Goal: Task Accomplishment & Management: Use online tool/utility

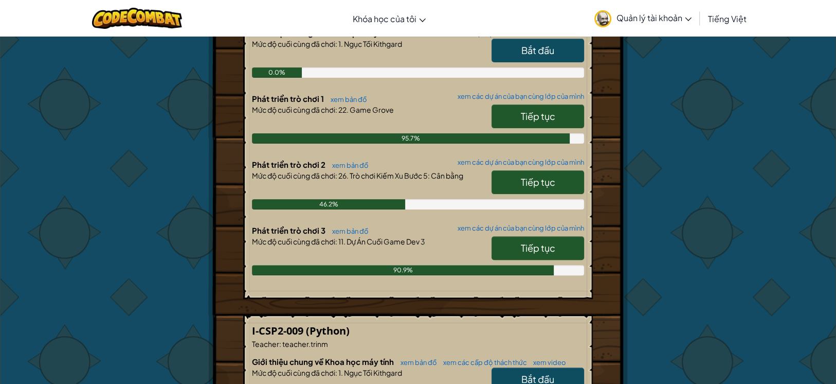
scroll to position [274, 0]
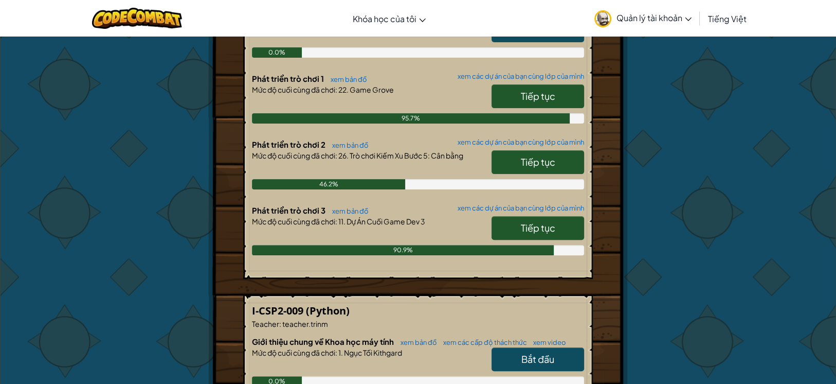
click at [531, 237] on link "Tiếp tục" at bounding box center [538, 228] width 93 height 24
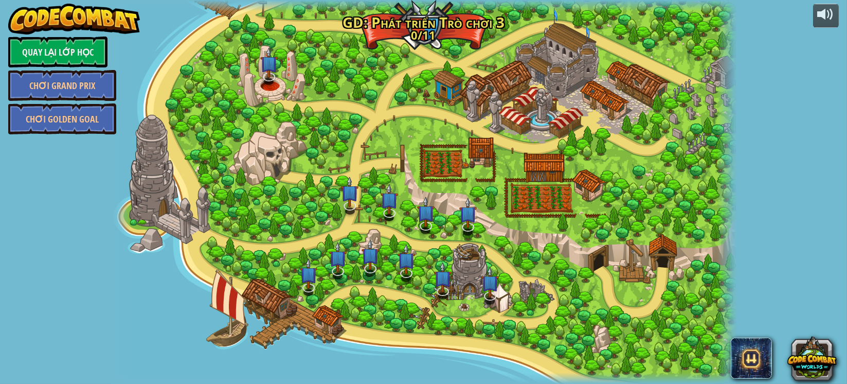
select select "vi"
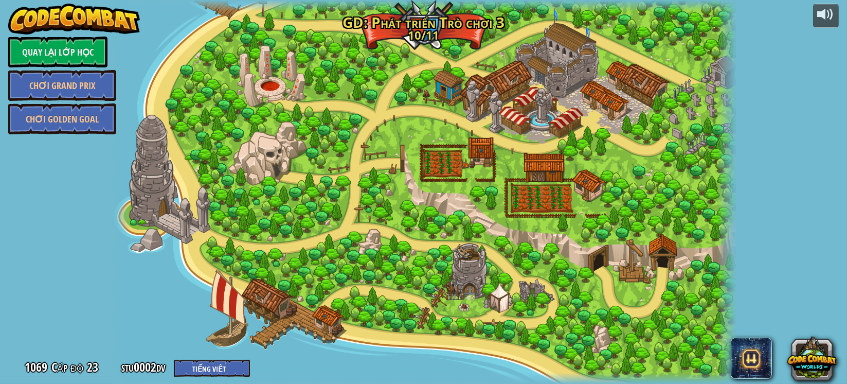
select select "vi"
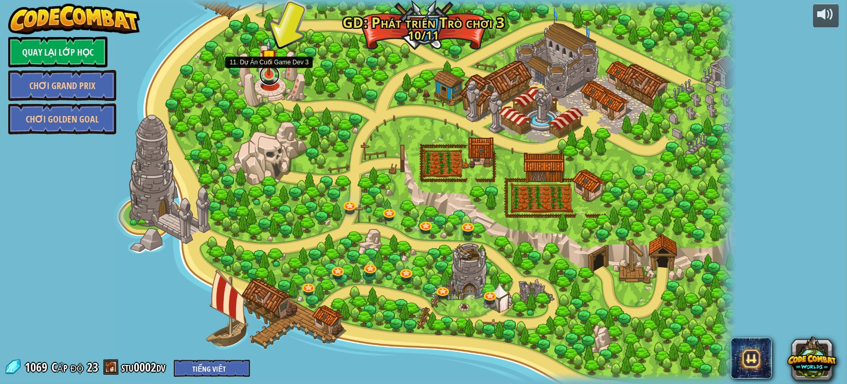
click at [274, 80] on link at bounding box center [269, 75] width 21 height 21
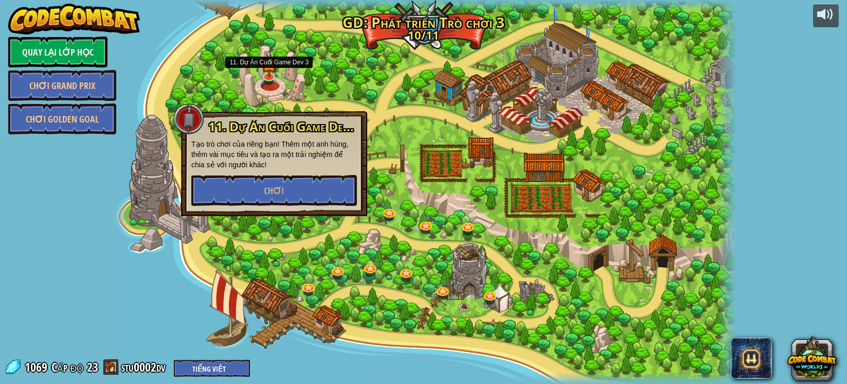
click at [307, 206] on div "11. Dự Án Cuối Game Dev 3 Tạo trò chơi của riêng bạn! Thêm một anh hùng, thêm v…" at bounding box center [274, 163] width 186 height 105
click at [310, 190] on button "Chơi" at bounding box center [274, 190] width 166 height 31
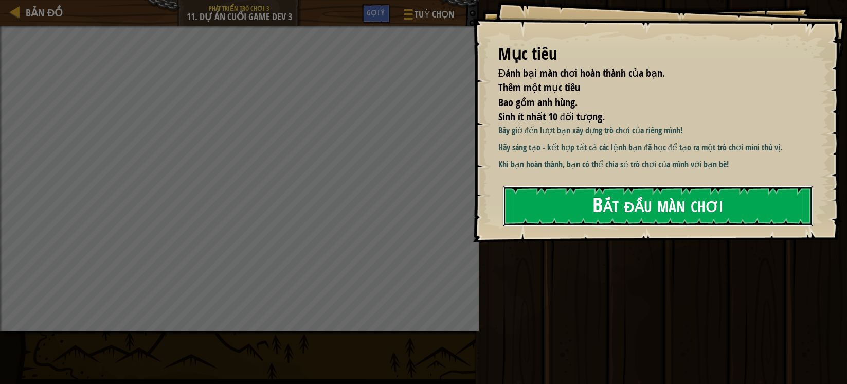
click at [539, 193] on button "Bắt đầu màn chơi" at bounding box center [658, 206] width 310 height 41
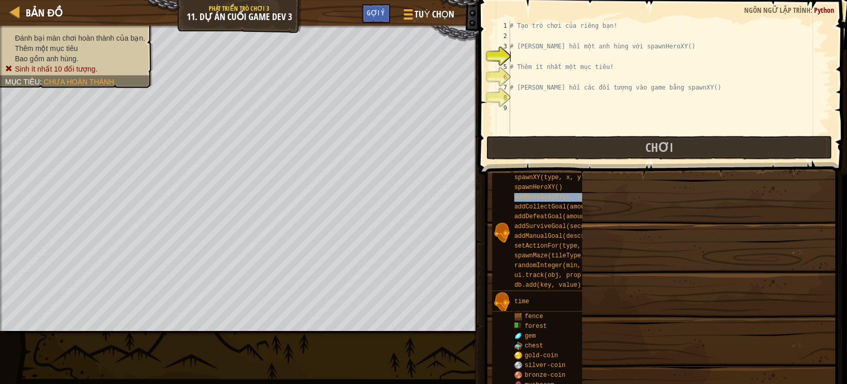
click at [555, 200] on span "addMoveGoalXY(x, y)" at bounding box center [549, 196] width 70 height 7
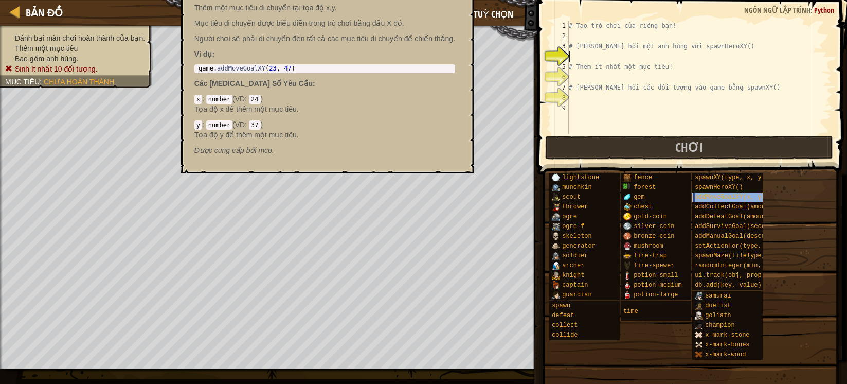
click at [737, 197] on span "addMoveGoalXY(x, y)" at bounding box center [730, 196] width 70 height 7
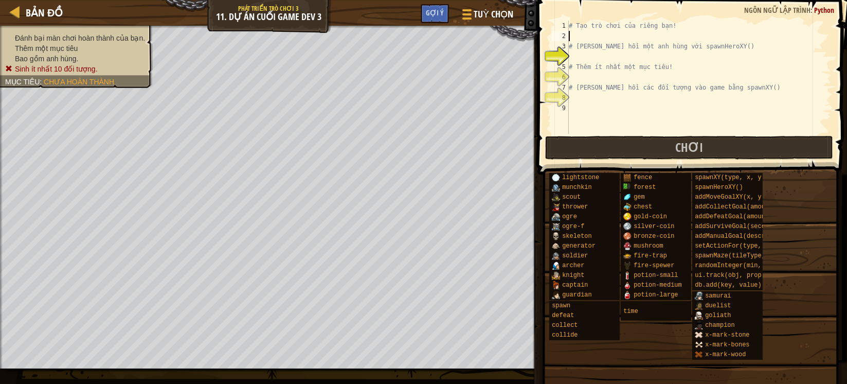
click at [613, 39] on div "# Tạo trò chơi của riêng bạn! # [PERSON_NAME] hồi một anh hùng với spawnHeroXY(…" at bounding box center [699, 88] width 265 height 134
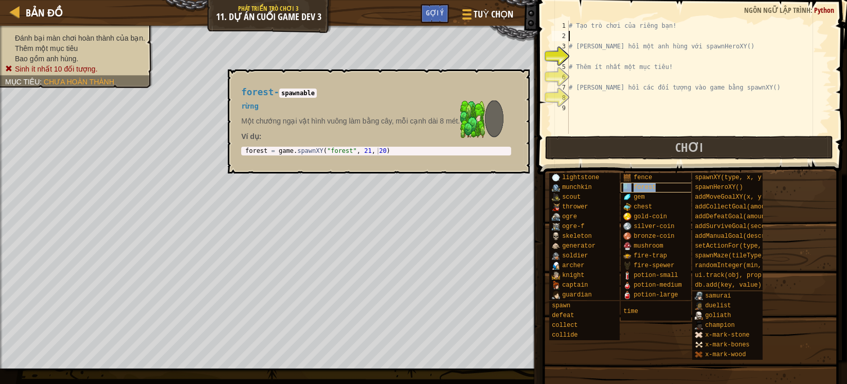
click at [645, 190] on span "forest" at bounding box center [645, 187] width 22 height 7
type textarea "forest = game.spawnXY("forest", 21, 20)"
click at [329, 148] on div "forest = game . spawnXY ( "forest" , 21 , 20 )" at bounding box center [351, 158] width 217 height 20
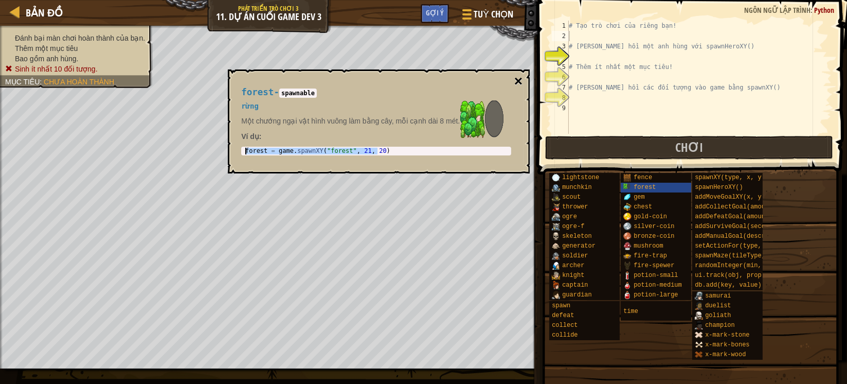
click at [514, 75] on button "×" at bounding box center [518, 81] width 8 height 14
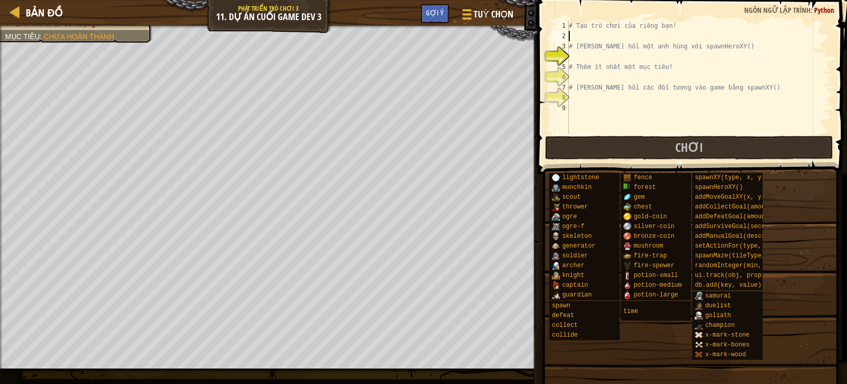
click at [607, 39] on div "# Tạo trò chơi của riêng bạn! # [PERSON_NAME] hồi một anh hùng với spawnHeroXY(…" at bounding box center [699, 88] width 265 height 134
paste textarea "forest = game.spawnXY("forest", 21, 20)"
click at [712, 35] on div "# Tạo trò chơi của riêng bạn! forest = game . spawnXY ( "forest" , 21 , 20 ) # …" at bounding box center [699, 88] width 265 height 134
click at [642, 41] on div "# Tạo trò chơi của riêng bạn! forest = game . spawnXY ( "forest" , 21 , 20 ) # …" at bounding box center [699, 88] width 265 height 134
click at [642, 38] on div "# Tạo trò chơi của riêng bạn! forest = game . spawnXY ( "forest" , 21 , 20 ) # …" at bounding box center [699, 88] width 265 height 134
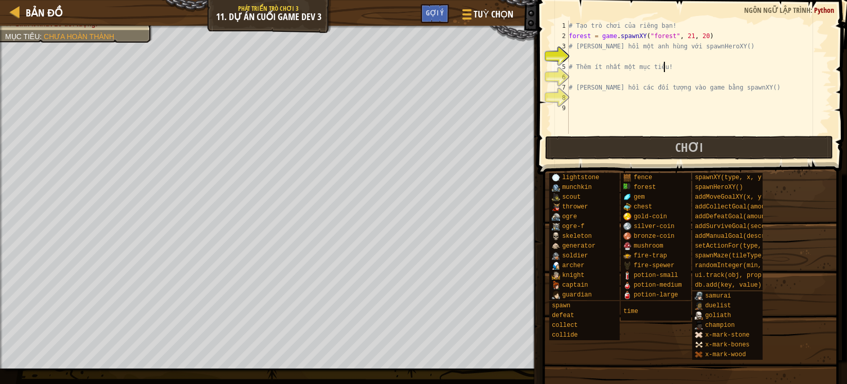
click at [719, 64] on div "# Tạo trò chơi của riêng bạn! forest = game . spawnXY ( "forest" , 21 , 20 ) # …" at bounding box center [699, 88] width 265 height 134
type textarea "# Thêm ít nhất một mục tiêu!"
click at [651, 58] on div "# Tạo trò chơi của riêng bạn! forest = game . spawnXY ( "forest" , 21 , 20 ) # …" at bounding box center [699, 88] width 265 height 134
click at [609, 32] on div "# Tạo trò chơi của riêng bạn! forest = game . spawnXY ( "forest" , 21 , 20 ) # …" at bounding box center [699, 88] width 265 height 134
type textarea "forest = game.spawnXY("forest", 21, 20)"
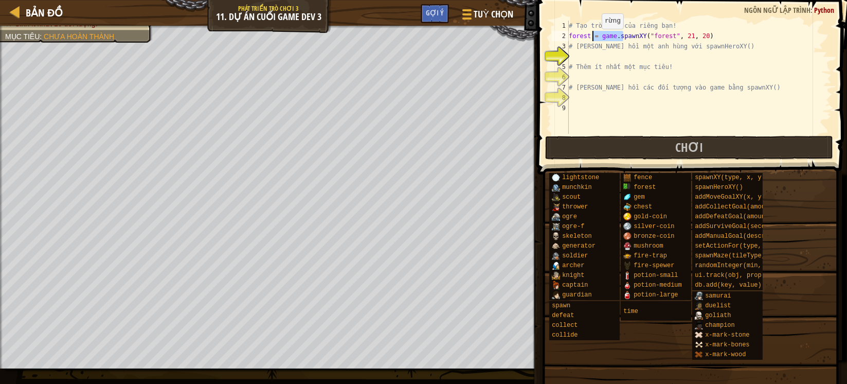
drag, startPoint x: 623, startPoint y: 36, endPoint x: 593, endPoint y: 39, distance: 31.0
click at [593, 39] on div "# Tạo trò chơi của riêng bạn! forest = game . spawnXY ( "forest" , 21 , 20 ) # …" at bounding box center [699, 88] width 265 height 134
click at [578, 34] on div "# Tạo trò chơi của riêng bạn! forest = game . spawnXY ( "forest" , 21 , 20 ) # …" at bounding box center [699, 88] width 265 height 134
drag, startPoint x: 570, startPoint y: 35, endPoint x: 726, endPoint y: 34, distance: 155.9
click at [726, 34] on div "# Tạo trò chơi của riêng bạn! forest = game . spawnXY ( "forest" , 21 , 20 ) # …" at bounding box center [699, 88] width 265 height 134
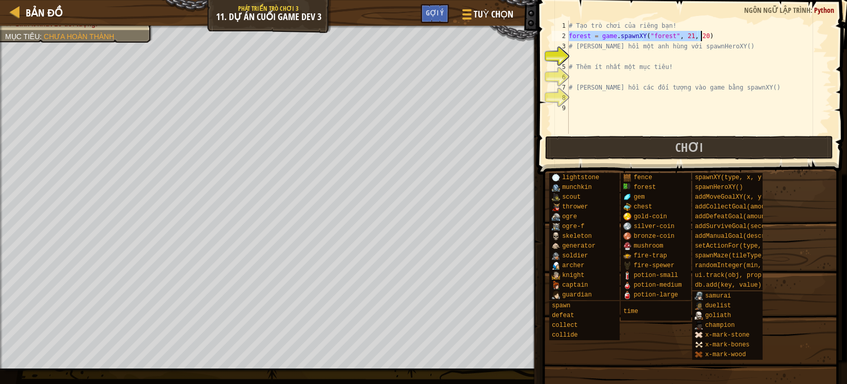
click at [720, 38] on div "# Tạo trò chơi của riêng bạn! forest = game . spawnXY ( "forest" , 21 , 20 ) # …" at bounding box center [699, 77] width 265 height 113
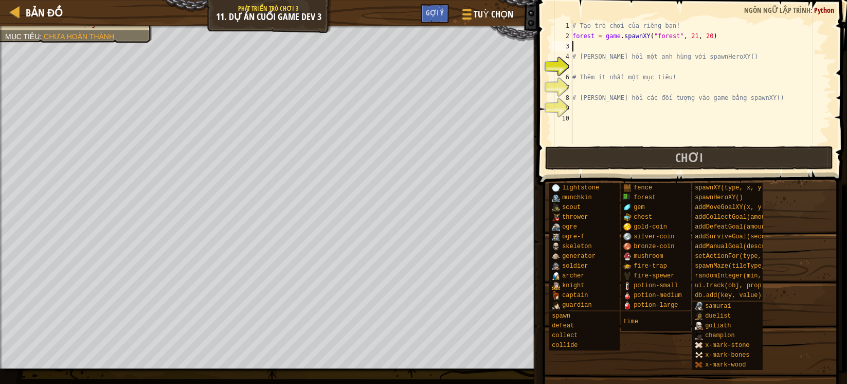
paste textarea "forest = game.spawnXY("forest", 21, 20)"
click at [695, 46] on div "# Tạo trò chơi của riêng bạn! forest = game . spawnXY ( "forest" , 21 , 20 ) fo…" at bounding box center [700, 93] width 261 height 144
click at [699, 46] on div "# Tạo trò chơi của riêng bạn! forest = game . spawnXY ( "forest" , 21 , 20 ) fo…" at bounding box center [700, 93] width 261 height 144
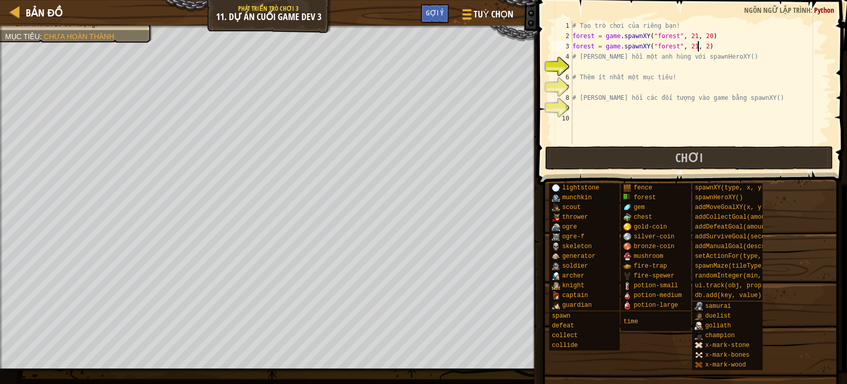
type textarea "forest = game.spawnXY("forest", 21, 28)"
click at [717, 46] on div "# Tạo trò chơi của riêng bạn! forest = game . spawnXY ( "forest" , 21 , 20 ) fo…" at bounding box center [700, 93] width 261 height 144
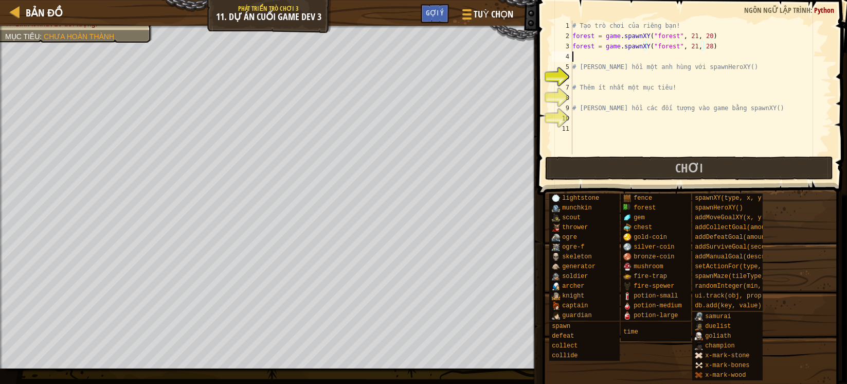
scroll to position [4, 0]
paste textarea "forest = game.spawnXY("forest", 21, 20)"
click at [700, 56] on div "# Tạo trò chơi của riêng bạn! forest = game . spawnXY ( "forest" , 21 , 20 ) fo…" at bounding box center [700, 98] width 261 height 154
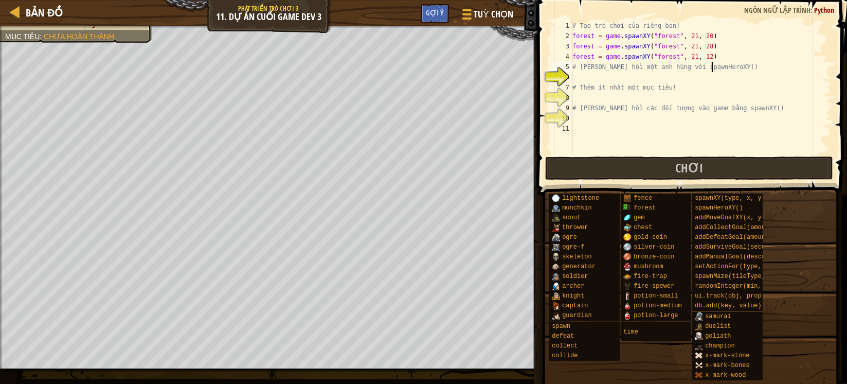
click at [712, 64] on div "# Tạo trò chơi của riêng bạn! forest = game . spawnXY ( "forest" , 21 , 20 ) fo…" at bounding box center [700, 98] width 261 height 154
click at [712, 57] on div "# Tạo trò chơi của riêng bạn! forest = game . spawnXY ( "forest" , 21 , 20 ) fo…" at bounding box center [700, 98] width 261 height 154
type textarea "forest = game.spawnXY("forest", 21, 12)"
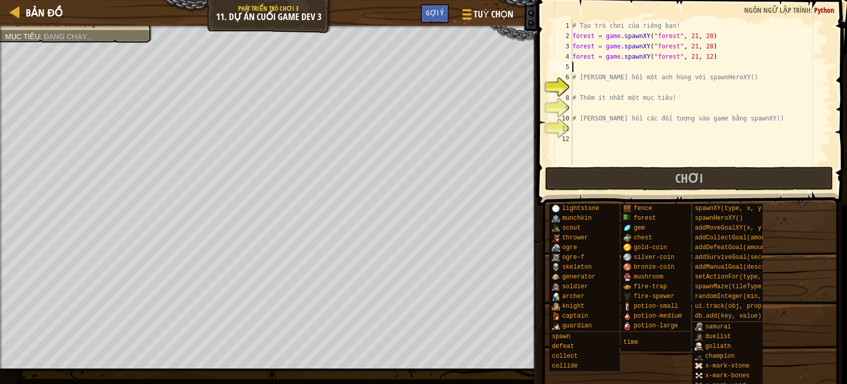
scroll to position [4, 0]
paste textarea "forest = game.spawnXY("forest", 21, 20)"
click at [700, 68] on div "# Tạo trò chơi của riêng bạn! forest = game . spawnXY ( "forest" , 21 , 20 ) fo…" at bounding box center [700, 103] width 261 height 165
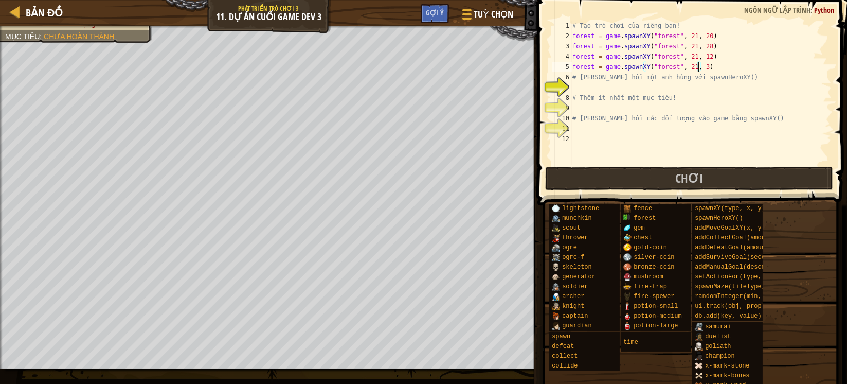
type textarea "forest = game.spawnXY("forest", 21, 36)"
click at [658, 91] on div "# Tạo trò chơi của riêng bạn! forest = game . spawnXY ( "forest" , 21 , 20 ) fo…" at bounding box center [700, 103] width 261 height 165
click at [723, 65] on div "# Tạo trò chơi của riêng bạn! forest = game . spawnXY ( "forest" , 21 , 20 ) fo…" at bounding box center [700, 103] width 261 height 165
type textarea "forest = game.spawnXY("forest", 21, 36)"
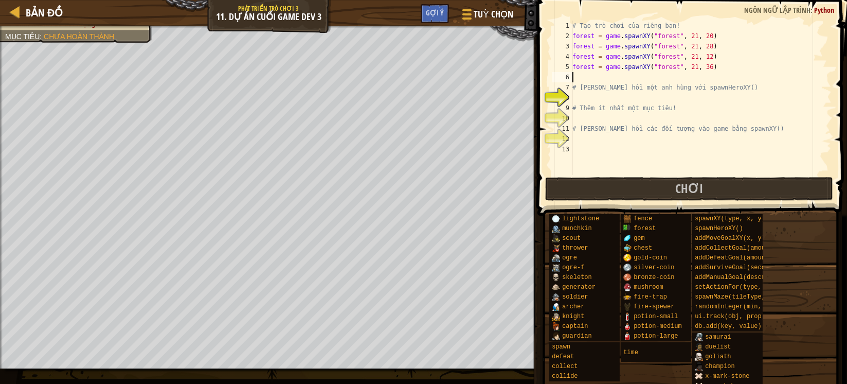
paste textarea "forest = game.spawnXY("forest", 21, 20)"
click at [699, 76] on div "# Tạo trò chơi của riêng bạn! forest = game . spawnXY ( "forest" , 21 , 20 ) fo…" at bounding box center [700, 108] width 261 height 175
click at [734, 89] on div "# Tạo trò chơi của riêng bạn! forest = game . spawnXY ( "forest" , 21 , 20 ) fo…" at bounding box center [700, 108] width 261 height 175
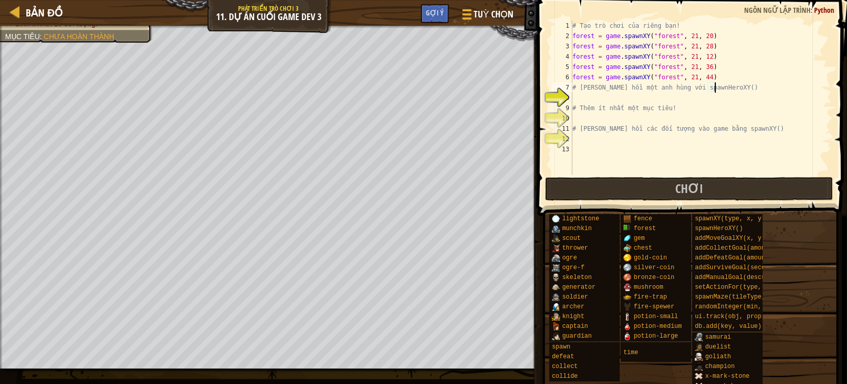
click at [726, 83] on div "# Tạo trò chơi của riêng bạn! forest = game . spawnXY ( "forest" , 21 , 20 ) fo…" at bounding box center [700, 108] width 261 height 175
click at [722, 77] on div "# Tạo trò chơi của riêng bạn! forest = game . spawnXY ( "forest" , 21 , 20 ) fo…" at bounding box center [700, 108] width 261 height 175
type textarea "forest = game.spawnXY("forest", 21, 44)"
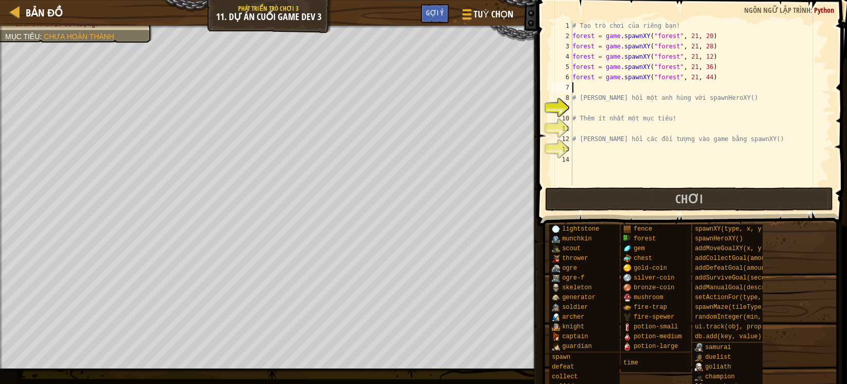
scroll to position [4, 0]
paste textarea "forest = game.spawnXY("forest", 21, 20)"
click at [700, 88] on div "# Tạo trò chơi của riêng bạn! forest = game . spawnXY ( "forest" , 21 , 20 ) fo…" at bounding box center [700, 113] width 261 height 185
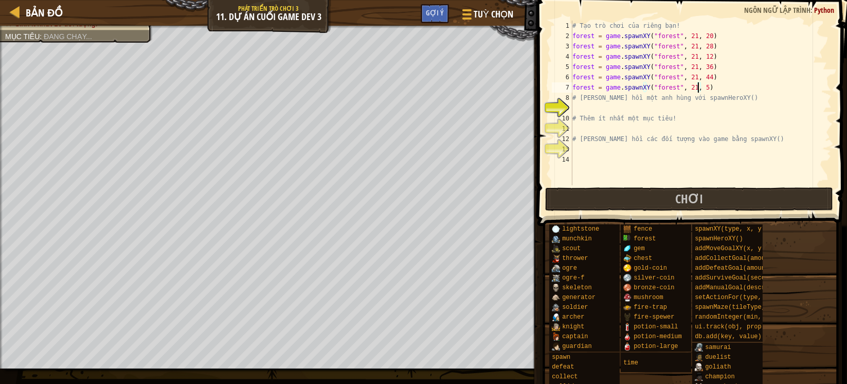
type textarea "forest = game.spawnXY("forest", 21, 52)"
click at [717, 90] on div "# Tạo trò chơi của riêng bạn! forest = game . spawnXY ( "forest" , 21 , 20 ) fo…" at bounding box center [700, 113] width 261 height 185
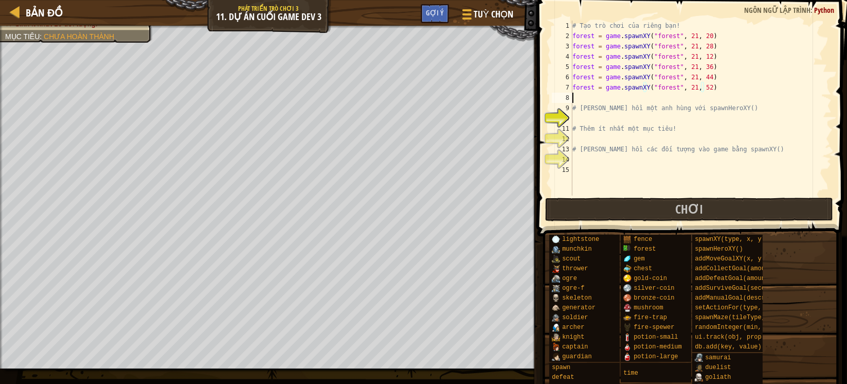
scroll to position [4, 0]
paste textarea "forest = game.spawnXY("forest", 21, 20)"
click at [699, 98] on div "# Tạo trò chơi của riêng bạn! forest = game . spawnXY ( "forest" , 21 , 20 ) fo…" at bounding box center [700, 118] width 261 height 195
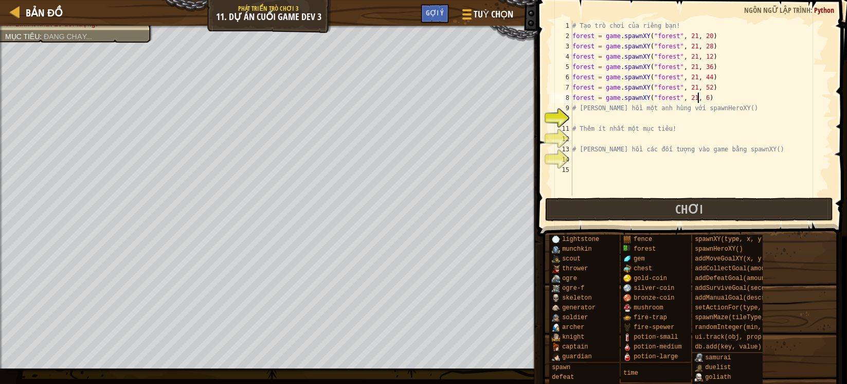
type textarea "forest = game.spawnXY("forest", 21, 60)"
click at [720, 99] on div "# Tạo trò chơi của riêng bạn! forest = game . spawnXY ( "forest" , 21 , 20 ) fo…" at bounding box center [700, 118] width 261 height 195
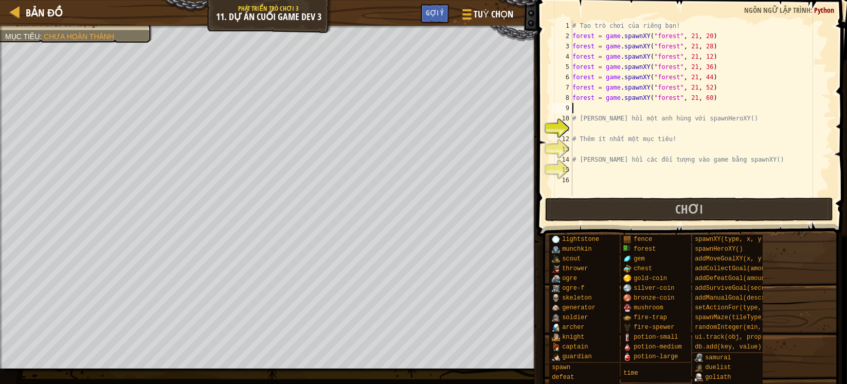
paste textarea "forest = game.spawnXY("forest", 21, 20)"
click at [703, 109] on div "# Tạo trò chơi của riêng bạn! forest = game . spawnXY ( "forest" , 21 , 20 ) fo…" at bounding box center [700, 118] width 261 height 195
click at [699, 109] on div "# Tạo trò chơi của riêng bạn! forest = game . spawnXY ( "forest" , 21 , 20 ) fo…" at bounding box center [700, 118] width 261 height 195
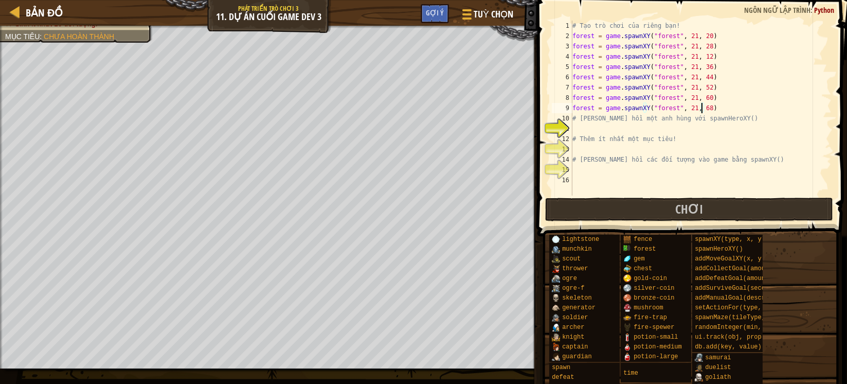
click at [613, 66] on div "# Tạo trò chơi của riêng bạn! forest = game . spawnXY ( "forest" , 21 , 20 ) fo…" at bounding box center [700, 118] width 261 height 195
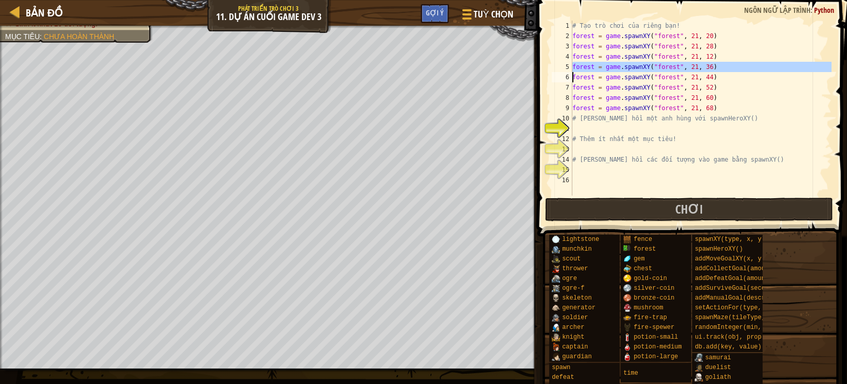
click at [613, 66] on div "# Tạo trò chơi của riêng bạn! forest = game . spawnXY ( "forest" , 21 , 20 ) fo…" at bounding box center [700, 118] width 261 height 195
type textarea "forest = game.spawnXY("forest", 21, 36) forest = game.spawnXY("forest", 21, 44)"
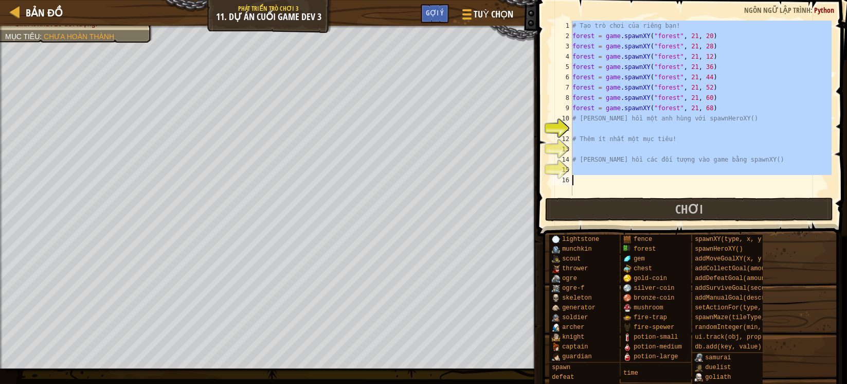
click at [613, 66] on div "# Tạo trò chơi của riêng bạn! forest = game . spawnXY ( "forest" , 21 , 20 ) fo…" at bounding box center [700, 118] width 261 height 195
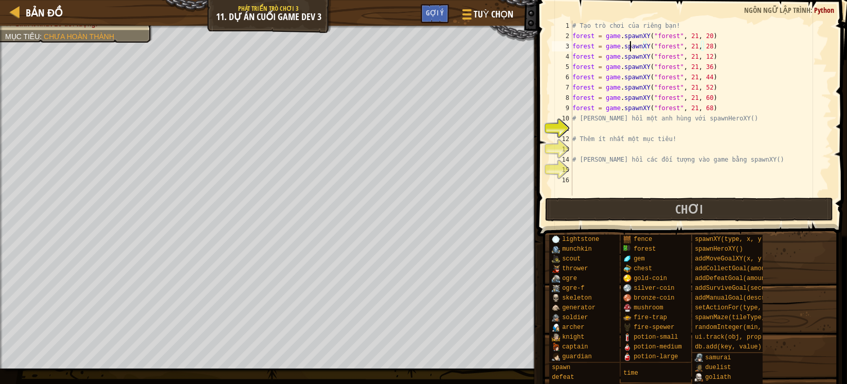
click at [630, 42] on div "# Tạo trò chơi của riêng bạn! forest = game . spawnXY ( "forest" , 21 , 20 ) fo…" at bounding box center [700, 118] width 261 height 195
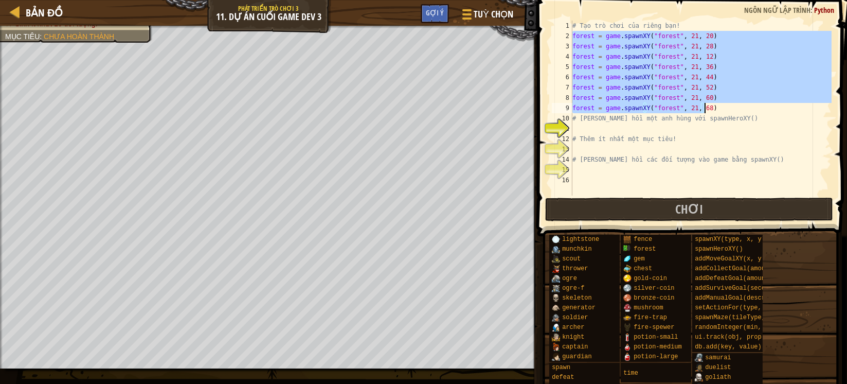
drag, startPoint x: 574, startPoint y: 39, endPoint x: 720, endPoint y: 105, distance: 160.5
click at [720, 105] on div "# Tạo trò chơi của riêng bạn! forest = game . spawnXY ( "forest" , 21 , 20 ) fo…" at bounding box center [700, 118] width 261 height 195
click at [720, 110] on div "# Tạo trò chơi của riêng bạn! forest = game . spawnXY ( "forest" , 21 , 20 ) fo…" at bounding box center [700, 108] width 261 height 175
type textarea "forest = game.spawnXY("forest", 21, 68)"
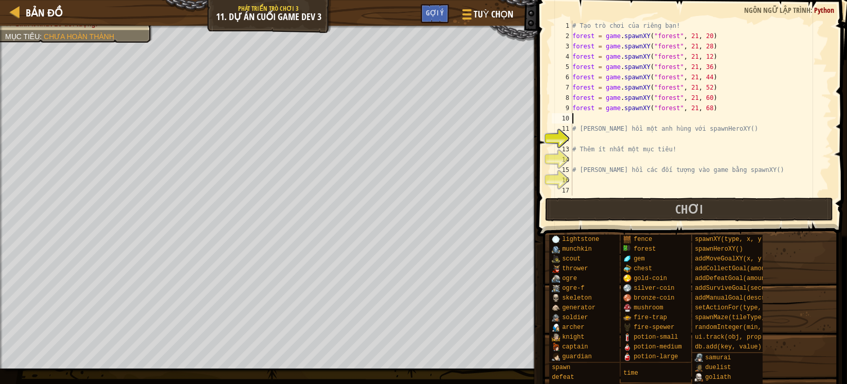
paste textarea "forest = game.spawnXY("forest", 21, 68)"
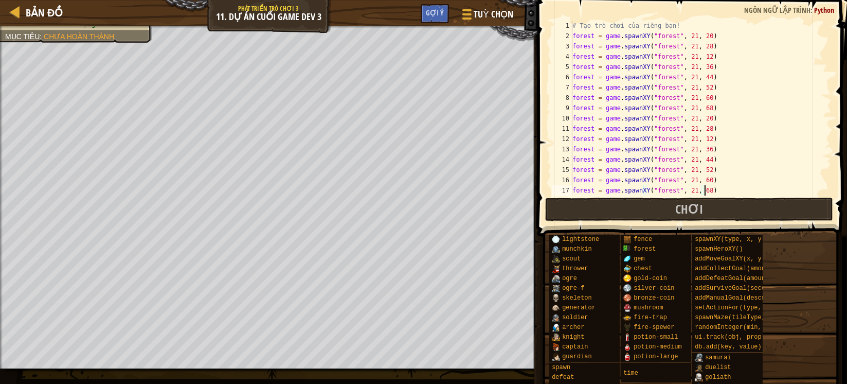
scroll to position [0, 0]
click at [576, 35] on div "# Tạo trò chơi của riêng bạn! forest = game . spawnXY ( "forest" , 21 , 20 ) fo…" at bounding box center [695, 118] width 251 height 195
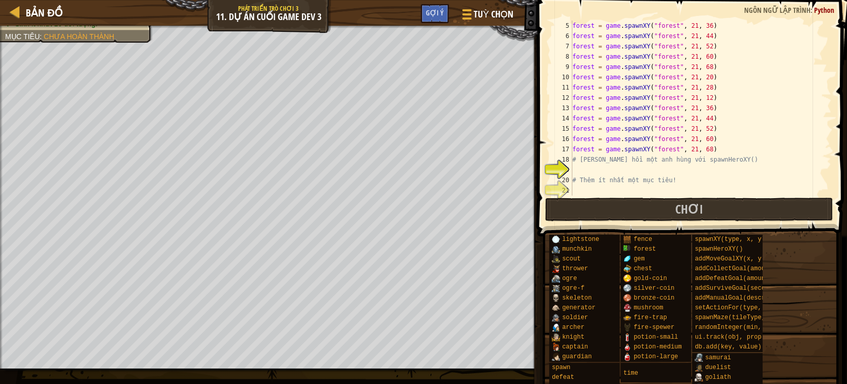
scroll to position [72, 0]
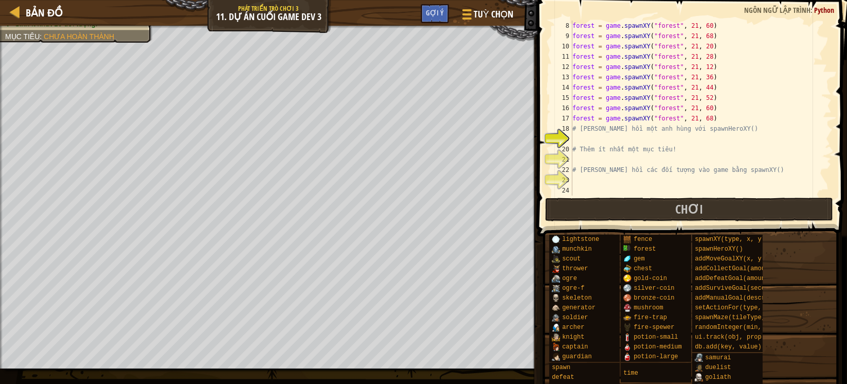
click at [718, 120] on div "forest = game . spawnXY ( "forest" , 21 , 60 ) forest = game . spawnXY ( "fores…" at bounding box center [695, 118] width 251 height 195
click at [716, 112] on div "forest = game . spawnXY ( "forest" , 21 , 60 ) forest = game . spawnXY ( "fores…" at bounding box center [695, 118] width 251 height 195
click at [715, 121] on div "forest = game . spawnXY ( "forest" , 21 , 60 ) forest = game . spawnXY ( "fores…" at bounding box center [695, 118] width 251 height 195
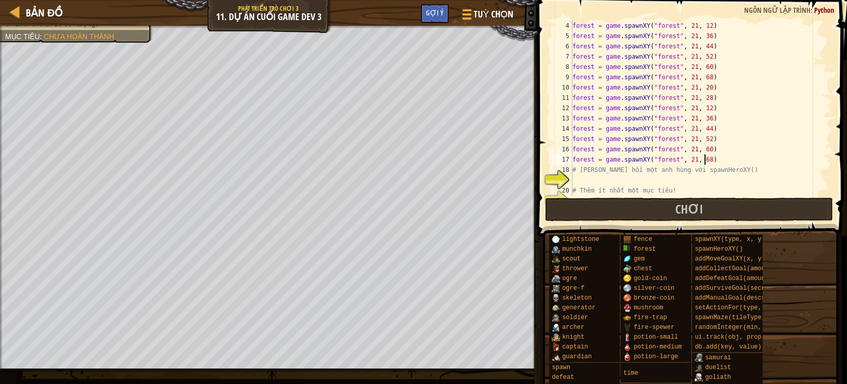
scroll to position [0, 0]
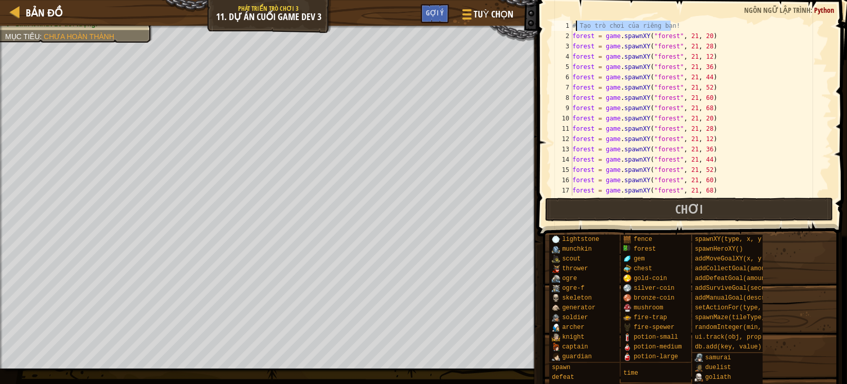
drag, startPoint x: 690, startPoint y: 28, endPoint x: 575, endPoint y: 28, distance: 115.7
click at [575, 28] on div "# Tạo trò chơi của riêng bạn! forest = game . spawnXY ( "forest" , 21 , 20 ) fo…" at bounding box center [695, 118] width 251 height 195
click at [579, 42] on div "# Tạo trò chơi của riêng bạn! forest = game . spawnXY ( "forest" , 21 , 20 ) fo…" at bounding box center [695, 118] width 251 height 195
click at [589, 35] on div "# Tạo trò chơi của riêng bạn! forest = game . spawnXY ( "forest" , 21 , 20 ) fo…" at bounding box center [695, 118] width 251 height 195
click at [590, 52] on div "# Tạo trò chơi của riêng bạn! forest = game . spawnXY ( "forest" , 21 , 20 ) fo…" at bounding box center [695, 118] width 251 height 195
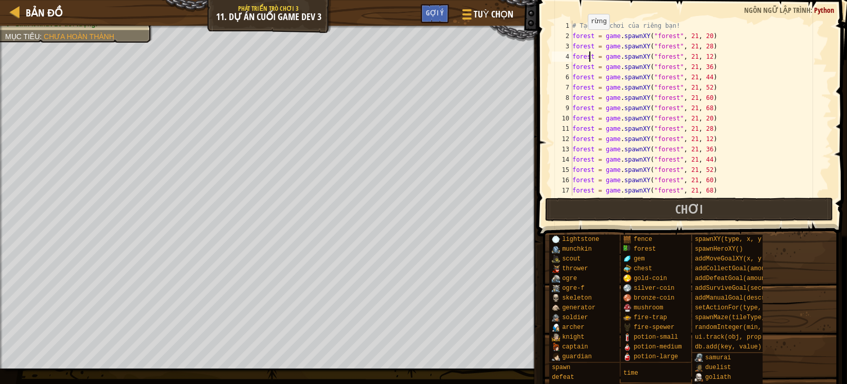
click at [583, 39] on div "# Tạo trò chơi của riêng bạn! forest = game . spawnXY ( "forest" , 21 , 20 ) fo…" at bounding box center [695, 118] width 251 height 195
click at [584, 110] on div "# Tạo trò chơi của riêng bạn! forest = game . spawnXY ( "forest" , 21 , 20 ) fo…" at bounding box center [695, 118] width 251 height 195
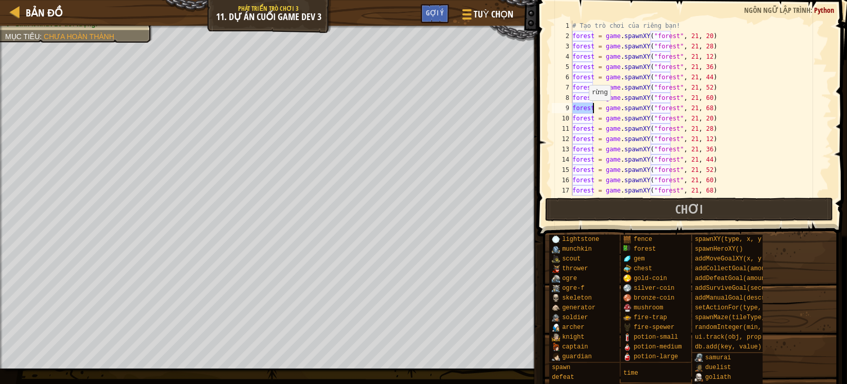
click at [584, 110] on div "# Tạo trò chơi của riêng bạn! forest = game . spawnXY ( "forest" , 21 , 20 ) fo…" at bounding box center [695, 118] width 251 height 195
click at [697, 107] on div "# Tạo trò chơi của riêng bạn! forest = game . spawnXY ( "forest" , 21 , 20 ) fo…" at bounding box center [695, 118] width 251 height 195
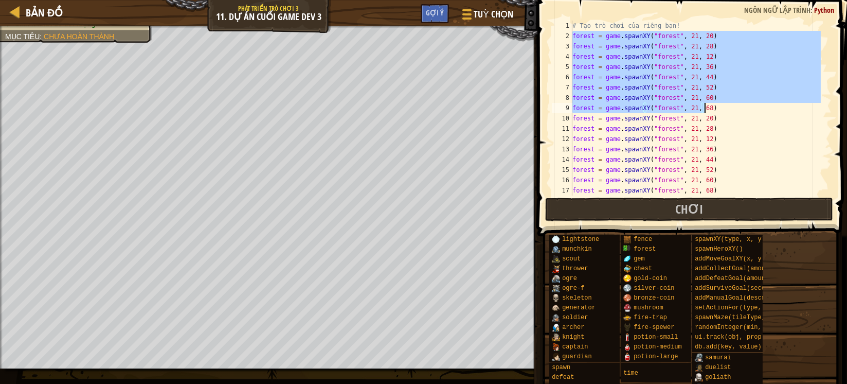
drag, startPoint x: 573, startPoint y: 35, endPoint x: 710, endPoint y: 110, distance: 155.6
click at [710, 110] on div "# Tạo trò chơi của riêng bạn! forest = game . spawnXY ( "forest" , 21 , 20 ) fo…" at bounding box center [695, 118] width 251 height 195
type textarea "forest = game.spawnXY("forest", 21, 60) forest = game.spawnXY("forest", 21, 68)"
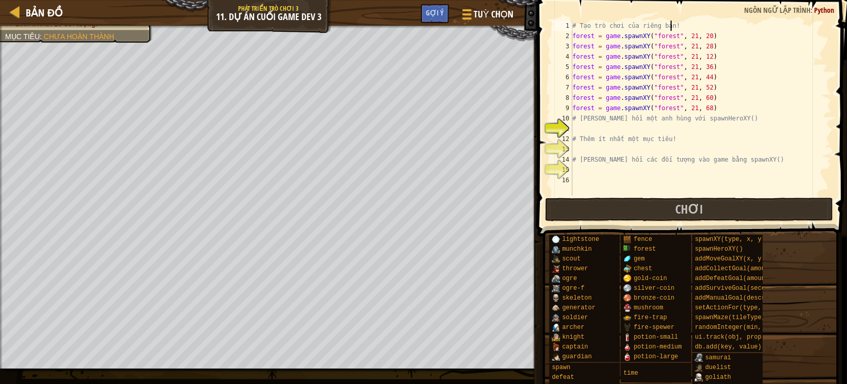
click at [734, 109] on div "# Tạo trò chơi của riêng bạn! forest = game . spawnXY ( "forest" , 21 , 20 ) fo…" at bounding box center [700, 118] width 261 height 195
type textarea "forest = game.spawnXY("forest", 21, 68)"
click at [659, 133] on div "# Tạo trò chơi của riêng bạn! forest = game . spawnXY ( "forest" , 21 , 20 ) fo…" at bounding box center [700, 118] width 261 height 195
paste textarea "forest = game.spawnXY("forest", 21, 68)"
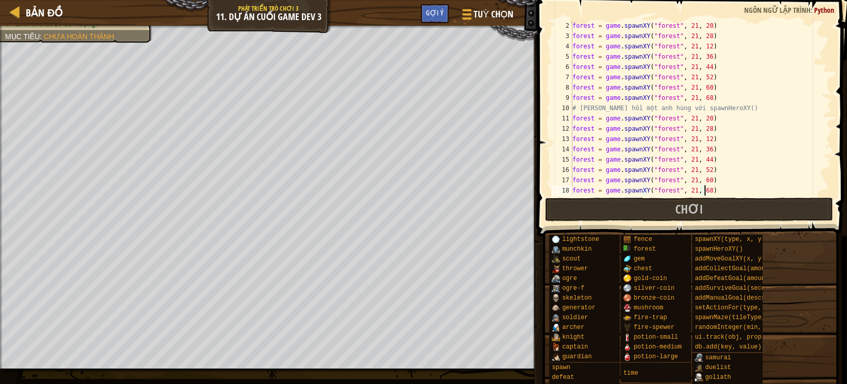
scroll to position [51, 0]
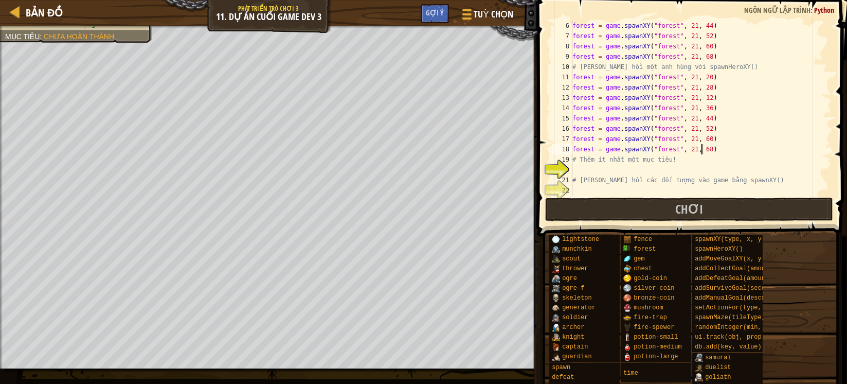
click at [702, 152] on div "forest = game . spawnXY ( "forest" , 21 , 44 ) forest = game . spawnXY ( "fores…" at bounding box center [695, 118] width 251 height 195
click at [684, 75] on div "forest = game . spawnXY ( "forest" , 21 , 44 ) forest = game . spawnXY ( "fores…" at bounding box center [695, 118] width 251 height 195
click at [686, 90] on div "forest = game . spawnXY ( "forest" , 21 , 44 ) forest = game . spawnXY ( "fores…" at bounding box center [695, 118] width 251 height 195
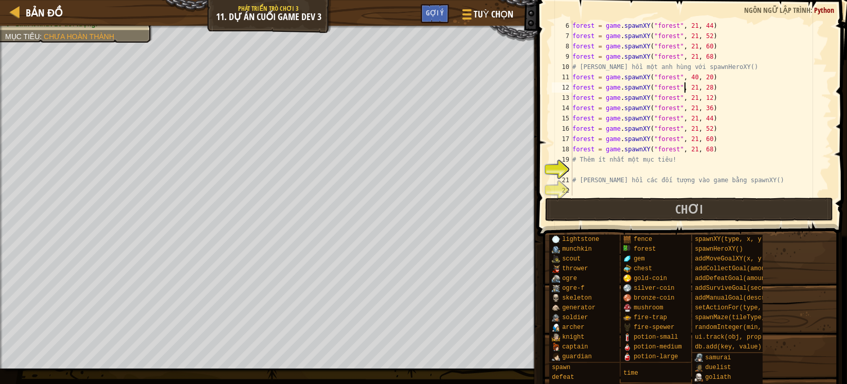
click at [686, 90] on div "forest = game . spawnXY ( "forest" , 21 , 44 ) forest = game . spawnXY ( "fores…" at bounding box center [695, 118] width 251 height 195
click at [683, 101] on div "forest = game . spawnXY ( "forest" , 21 , 44 ) forest = game . spawnXY ( "fores…" at bounding box center [695, 118] width 251 height 195
click at [684, 112] on div "forest = game . spawnXY ( "forest" , 21 , 44 ) forest = game . spawnXY ( "fores…" at bounding box center [695, 118] width 251 height 195
click at [684, 106] on div "forest = game . spawnXY ( "forest" , 21 , 44 ) forest = game . spawnXY ( "fores…" at bounding box center [695, 118] width 251 height 195
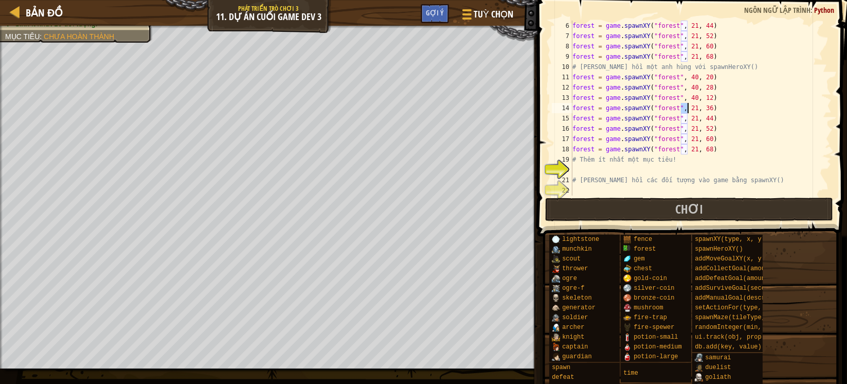
click at [684, 106] on div "forest = game . spawnXY ( "forest" , 21 , 44 ) forest = game . spawnXY ( "fores…" at bounding box center [695, 118] width 251 height 195
click at [683, 117] on div "forest = game . spawnXY ( "forest" , 21 , 44 ) forest = game . spawnXY ( "fores…" at bounding box center [695, 118] width 251 height 195
click at [684, 130] on div "forest = game . spawnXY ( "forest" , 21 , 44 ) forest = game . spawnXY ( "fores…" at bounding box center [695, 118] width 251 height 195
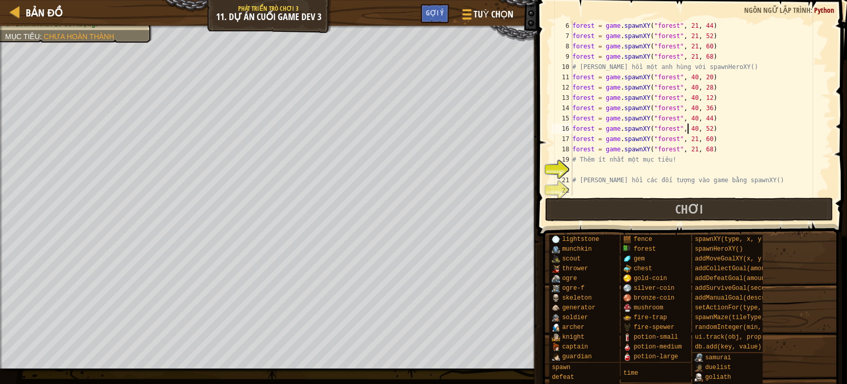
click at [687, 140] on div "forest = game . spawnXY ( "forest" , 21 , 44 ) forest = game . spawnXY ( "fores…" at bounding box center [695, 118] width 251 height 195
click at [688, 151] on div "forest = game . spawnXY ( "forest" , 21 , 44 ) forest = game . spawnXY ( "fores…" at bounding box center [695, 118] width 251 height 195
click at [684, 151] on div "forest = game . spawnXY ( "forest" , 21 , 44 ) forest = game . spawnXY ( "fores…" at bounding box center [695, 118] width 251 height 195
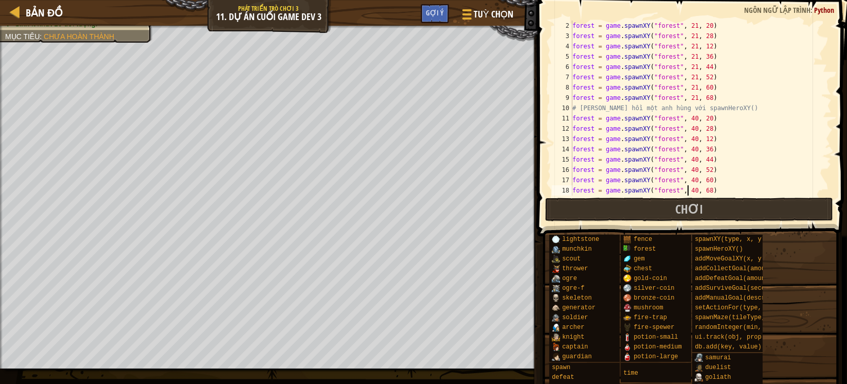
scroll to position [10, 0]
click at [687, 24] on div "forest = game . spawnXY ( "forest" , 21 , 20 ) forest = game . spawnXY ( "fores…" at bounding box center [695, 118] width 251 height 195
click at [688, 39] on div "forest = game . spawnXY ( "forest" , 20 , 20 ) forest = game . spawnXY ( "fores…" at bounding box center [695, 118] width 251 height 195
click at [689, 47] on div "forest = game . spawnXY ( "forest" , 20 , 20 ) forest = game . spawnXY ( "fores…" at bounding box center [695, 118] width 251 height 195
click at [688, 51] on div "forest = game . spawnXY ( "forest" , 20 , 20 ) forest = game . spawnXY ( "fores…" at bounding box center [695, 108] width 251 height 175
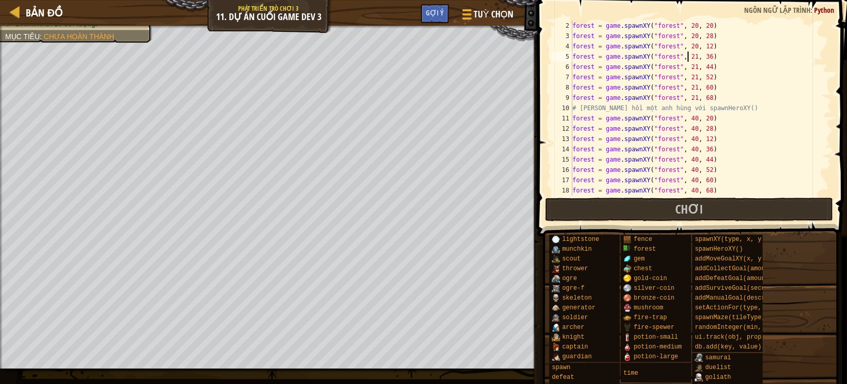
click at [689, 55] on div "forest = game . spawnXY ( "forest" , 20 , 20 ) forest = game . spawnXY ( "fores…" at bounding box center [695, 118] width 251 height 195
click at [691, 67] on div "forest = game . spawnXY ( "forest" , 20 , 20 ) forest = game . spawnXY ( "fores…" at bounding box center [695, 118] width 251 height 195
click at [689, 67] on div "forest = game . spawnXY ( "forest" , 20 , 20 ) forest = game . spawnXY ( "fores…" at bounding box center [695, 118] width 251 height 195
click at [689, 77] on div "forest = game . spawnXY ( "forest" , 20 , 20 ) forest = game . spawnXY ( "fores…" at bounding box center [695, 118] width 251 height 195
click at [689, 91] on div "forest = game . spawnXY ( "forest" , 20 , 20 ) forest = game . spawnXY ( "fores…" at bounding box center [695, 118] width 251 height 195
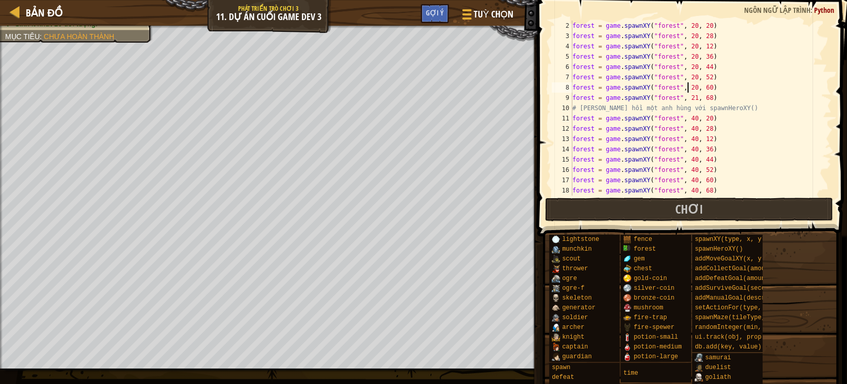
click at [688, 96] on div "forest = game . spawnXY ( "forest" , 20 , 20 ) forest = game . spawnXY ( "fores…" at bounding box center [695, 118] width 251 height 195
click at [772, 111] on div "forest = game . spawnXY ( "forest" , 20 , 20 ) forest = game . spawnXY ( "fores…" at bounding box center [695, 118] width 251 height 195
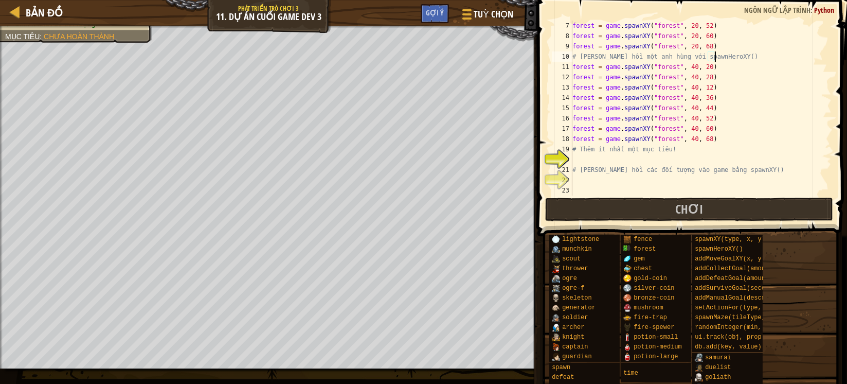
scroll to position [62, 0]
click at [617, 98] on div "forest = game . spawnXY ( "forest" , 20 , 52 ) forest = game . spawnXY ( "fores…" at bounding box center [695, 118] width 251 height 195
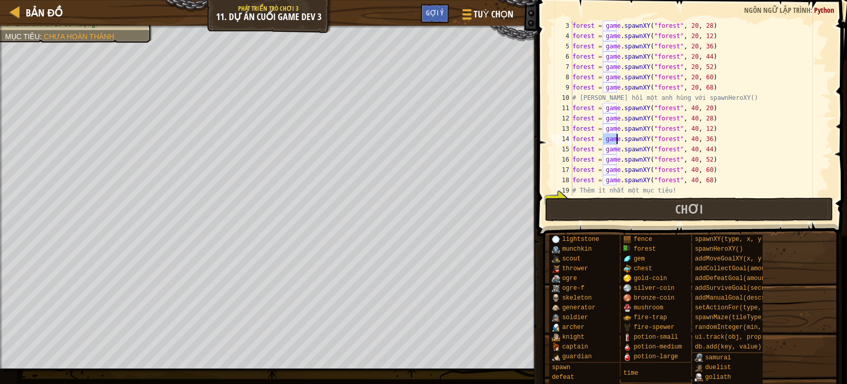
scroll to position [21, 0]
click at [642, 107] on div "forest = game . spawnXY ( "forest" , 20 , 28 ) forest = game . spawnXY ( "fores…" at bounding box center [695, 118] width 251 height 195
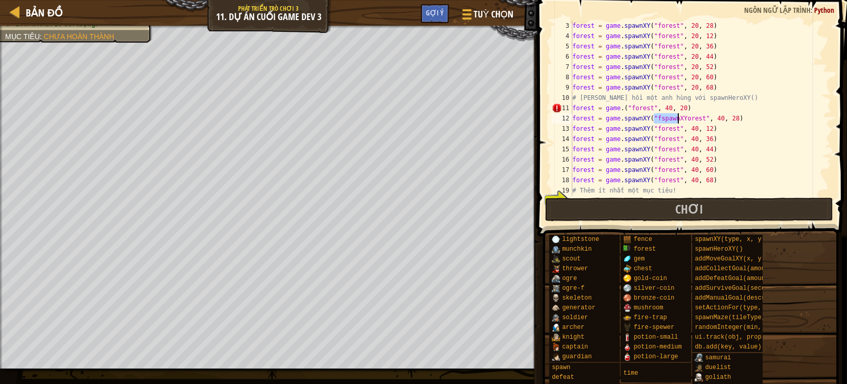
scroll to position [4, 8]
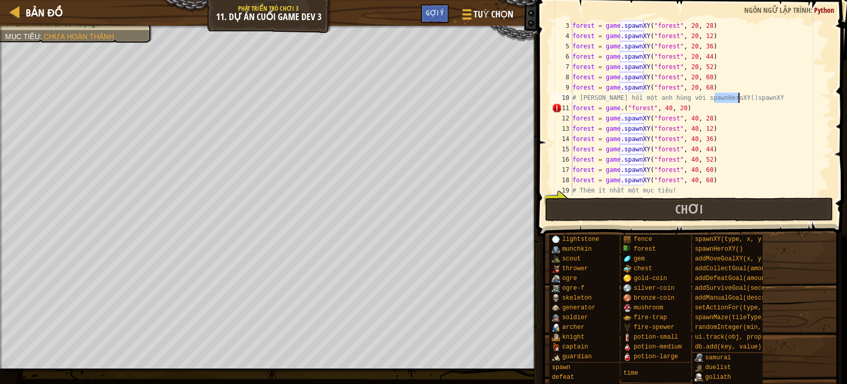
click at [769, 125] on div "forest = game . spawnXY ( "forest" , 20 , 28 ) forest = game . spawnXY ( "fores…" at bounding box center [695, 118] width 251 height 195
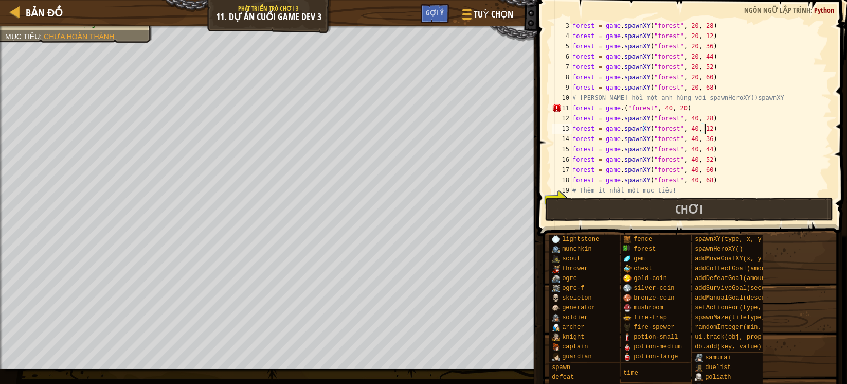
scroll to position [62, 0]
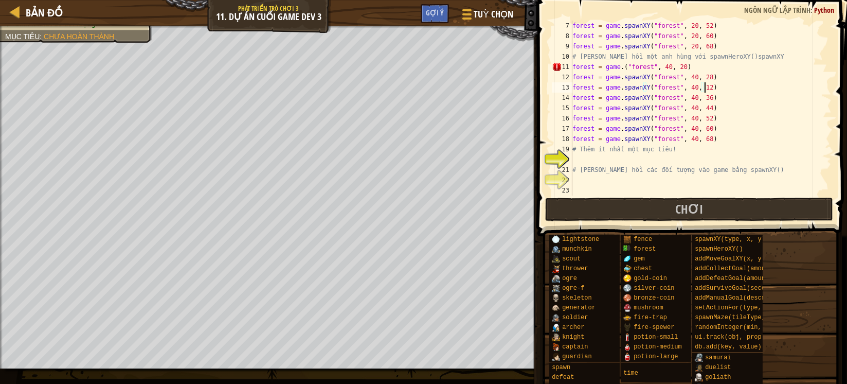
click at [658, 80] on div "forest = game . spawnXY ( "forest" , 20 , 52 ) forest = game . spawnXY ( "fores…" at bounding box center [695, 118] width 251 height 195
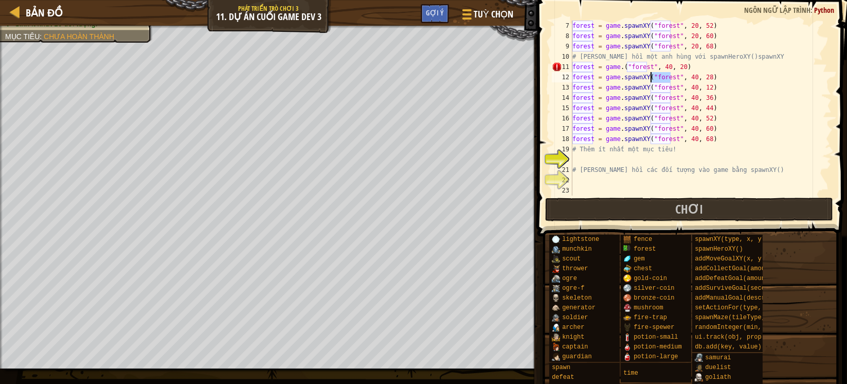
click at [719, 72] on div "forest = game . spawnXY ( "forest" , 20 , 52 ) forest = game . spawnXY ( "fores…" at bounding box center [695, 118] width 251 height 195
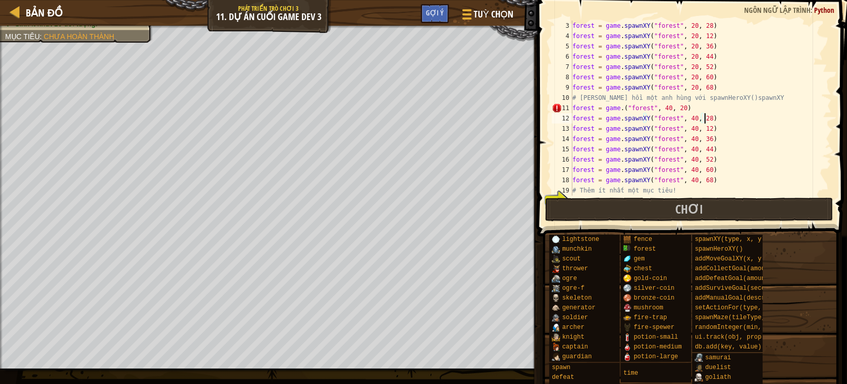
scroll to position [0, 0]
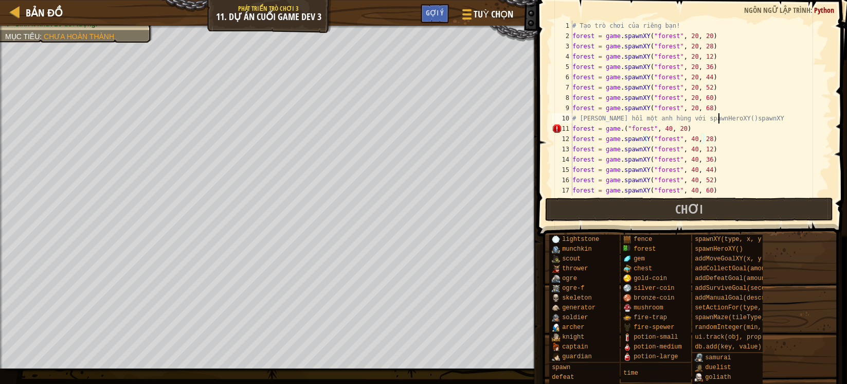
click at [720, 119] on div "# Tạo trò chơi của riêng bạn! forest = game . spawnXY ( "forest" , 20 , 20 ) fo…" at bounding box center [695, 118] width 251 height 195
click at [729, 118] on div "# Tạo trò chơi của riêng bạn! forest = game . spawnXY ( "forest" , 20 , 20 ) fo…" at bounding box center [695, 118] width 251 height 195
click at [620, 126] on div "# Tạo trò chơi của riêng bạn! forest = game . spawnXY ( "forest" , 20 , 20 ) fo…" at bounding box center [695, 118] width 251 height 195
paste textarea "spawnXY"
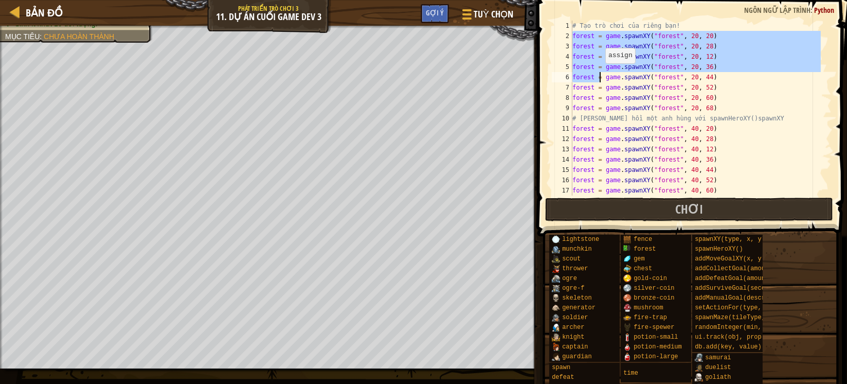
drag, startPoint x: 574, startPoint y: 34, endPoint x: 600, endPoint y: 68, distance: 43.3
click at [600, 68] on div "# Tạo trò chơi của riêng bạn! forest = game . spawnXY ( "forest" , 20 , 20 ) fo…" at bounding box center [695, 118] width 251 height 195
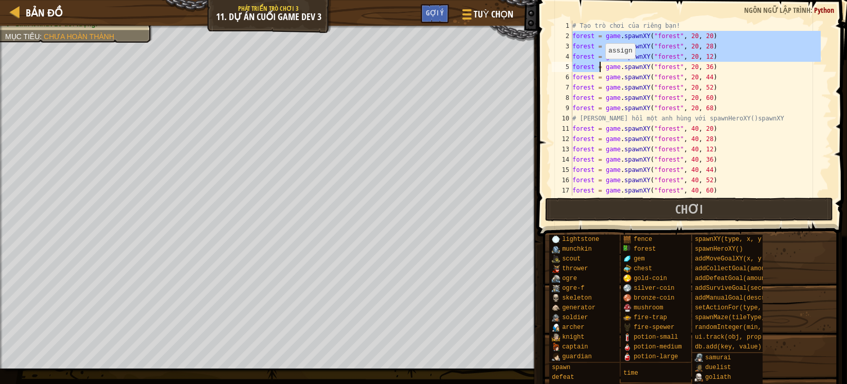
click at [597, 61] on div "# Tạo trò chơi của riêng bạn! forest = game . spawnXY ( "forest" , 20 , 20 ) fo…" at bounding box center [695, 108] width 251 height 175
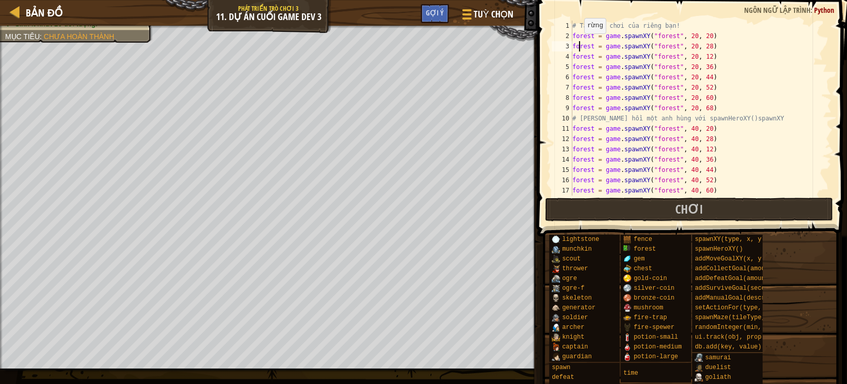
click at [579, 43] on div "# Tạo trò chơi của riêng bạn! forest = game . spawnXY ( "forest" , 20 , 20 ) fo…" at bounding box center [695, 118] width 251 height 195
click at [580, 43] on div "# Tạo trò chơi của riêng bạn! forest = game . spawnXY ( "forest" , 20 , 20 ) fo…" at bounding box center [695, 118] width 251 height 195
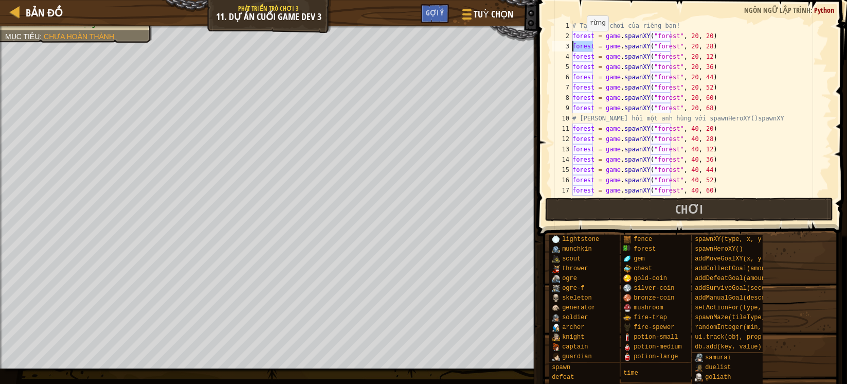
click at [582, 39] on div "# Tạo trò chơi của riêng bạn! forest = game . spawnXY ( "forest" , 20 , 20 ) fo…" at bounding box center [695, 118] width 251 height 195
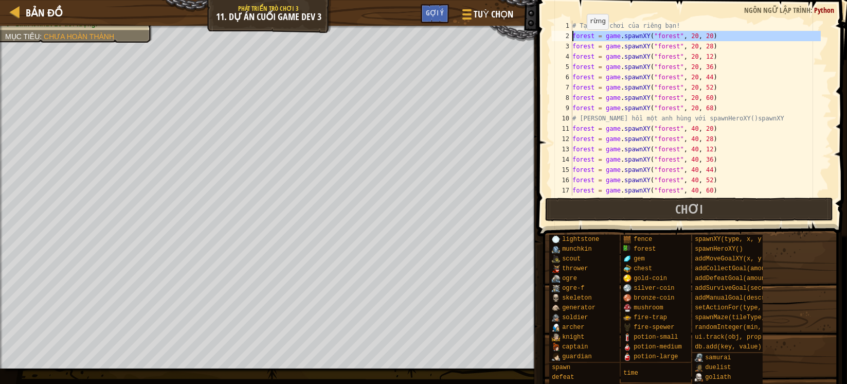
click at [582, 39] on div "# Tạo trò chơi của riêng bạn! forest = game . spawnXY ( "forest" , 20 , 20 ) fo…" at bounding box center [695, 118] width 251 height 195
click at [738, 77] on div "# Tạo trò chơi của riêng bạn! forest = game . spawnXY ( "forest" , 20 , 20 ) fo…" at bounding box center [695, 118] width 251 height 195
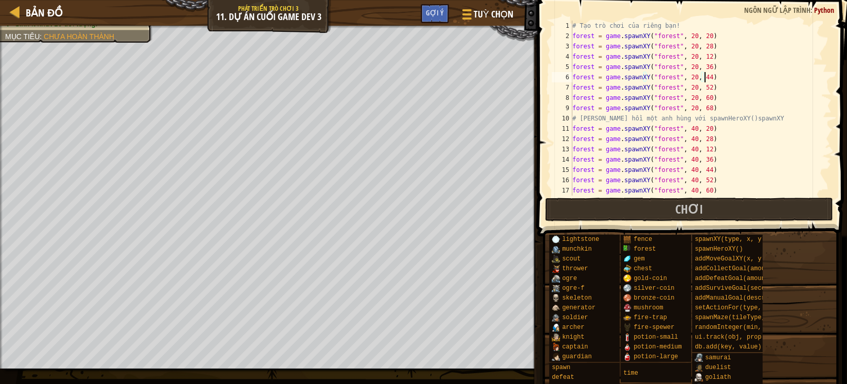
scroll to position [62, 0]
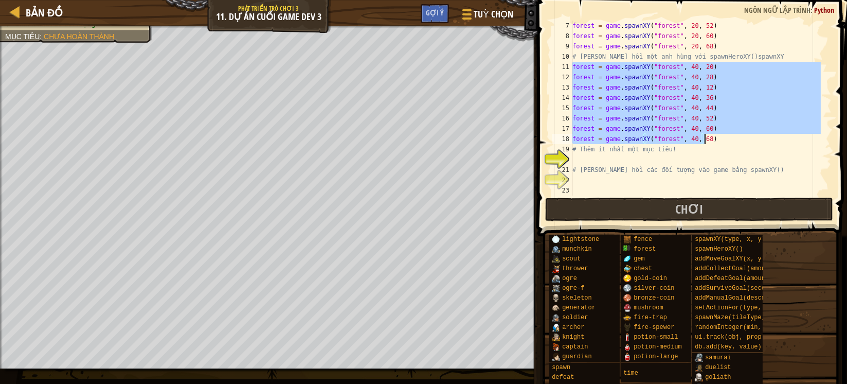
drag, startPoint x: 573, startPoint y: 66, endPoint x: 708, endPoint y: 142, distance: 155.7
click at [708, 142] on div "forest = game . spawnXY ( "forest" , 20 , 52 ) forest = game . spawnXY ( "fores…" at bounding box center [695, 118] width 251 height 195
type textarea "forest = game.spawnXY("forest", 40, 60) forest = game.spawnXY("forest", 40, 68)"
click at [638, 164] on div "forest = game . spawnXY ( "forest" , 20 , 52 ) forest = game . spawnXY ( "fores…" at bounding box center [695, 118] width 251 height 195
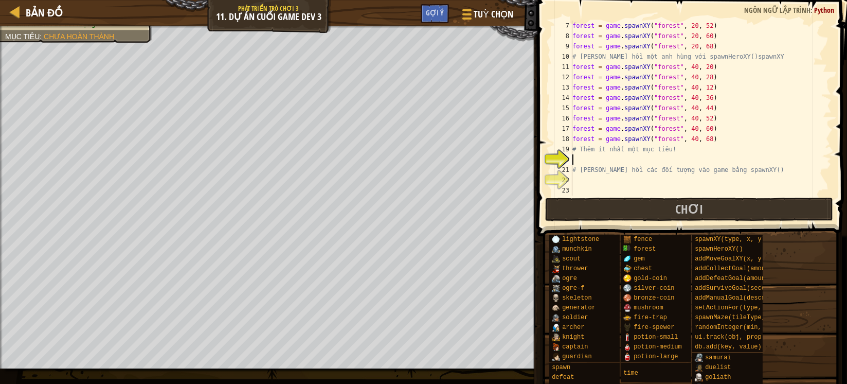
paste textarea "forest = game.spawnXY("forest", 40, 68)"
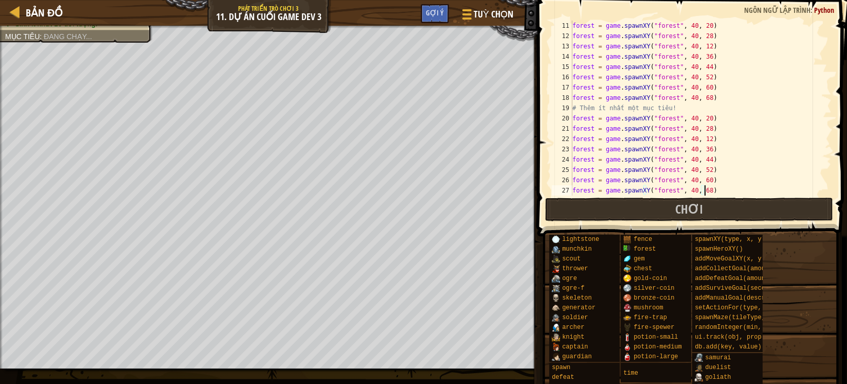
scroll to position [133, 0]
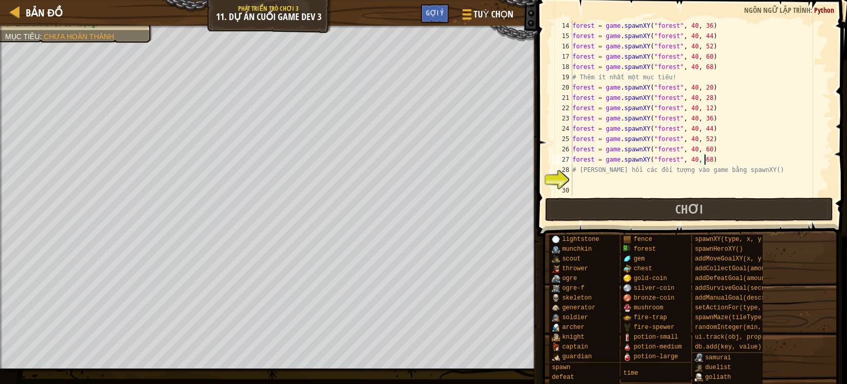
click at [686, 86] on div "forest = game . spawnXY ( "forest" , 40 , 36 ) forest = game . spawnXY ( "fores…" at bounding box center [695, 118] width 251 height 195
click at [688, 101] on div "forest = game . spawnXY ( "forest" , 40 , 36 ) forest = game . spawnXY ( "fores…" at bounding box center [695, 118] width 251 height 195
click at [686, 100] on div "forest = game . spawnXY ( "forest" , 40 , 36 ) forest = game . spawnXY ( "fores…" at bounding box center [695, 118] width 251 height 195
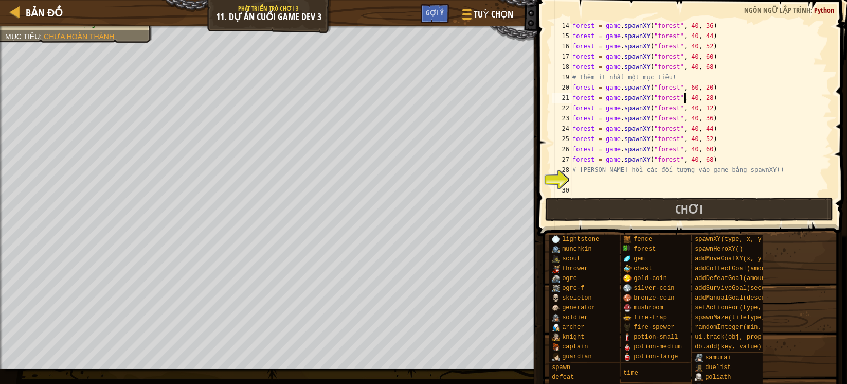
click at [686, 100] on div "forest = game . spawnXY ( "forest" , 40 , 36 ) forest = game . spawnXY ( "fores…" at bounding box center [695, 118] width 251 height 195
click at [687, 106] on div "forest = game . spawnXY ( "forest" , 40 , 36 ) forest = game . spawnXY ( "fores…" at bounding box center [695, 118] width 251 height 195
click at [683, 118] on div "forest = game . spawnXY ( "forest" , 40 , 36 ) forest = game . spawnXY ( "fores…" at bounding box center [695, 118] width 251 height 195
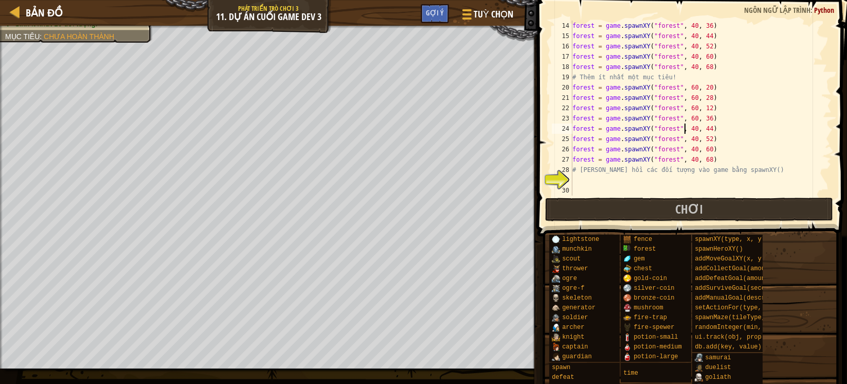
click at [685, 130] on div "forest = game . spawnXY ( "forest" , 40 , 36 ) forest = game . spawnXY ( "fores…" at bounding box center [695, 118] width 251 height 195
click at [687, 140] on div "forest = game . spawnXY ( "forest" , 40 , 36 ) forest = game . spawnXY ( "fores…" at bounding box center [695, 118] width 251 height 195
click at [688, 150] on div "forest = game . spawnXY ( "forest" , 40 , 36 ) forest = game . spawnXY ( "fores…" at bounding box center [695, 118] width 251 height 195
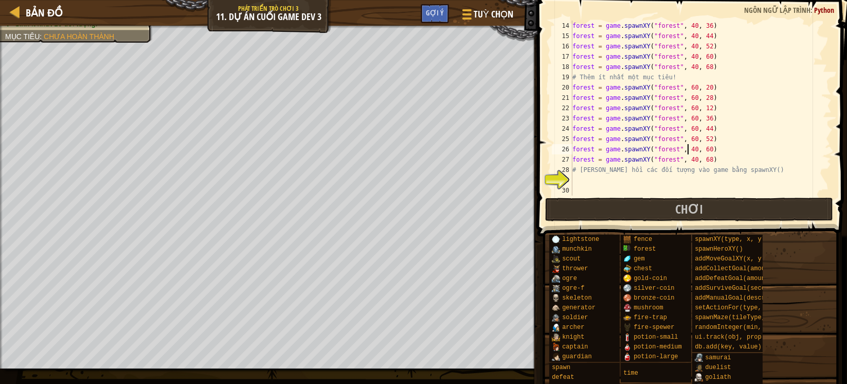
click at [688, 150] on div "forest = game . spawnXY ( "forest" , 40 , 36 ) forest = game . spawnXY ( "fores…" at bounding box center [695, 118] width 251 height 195
click at [684, 159] on div "forest = game . spawnXY ( "forest" , 40 , 36 ) forest = game . spawnXY ( "fores…" at bounding box center [695, 118] width 251 height 195
click at [754, 133] on div "forest = game . spawnXY ( "forest" , 40 , 36 ) forest = game . spawnXY ( "fores…" at bounding box center [695, 118] width 251 height 195
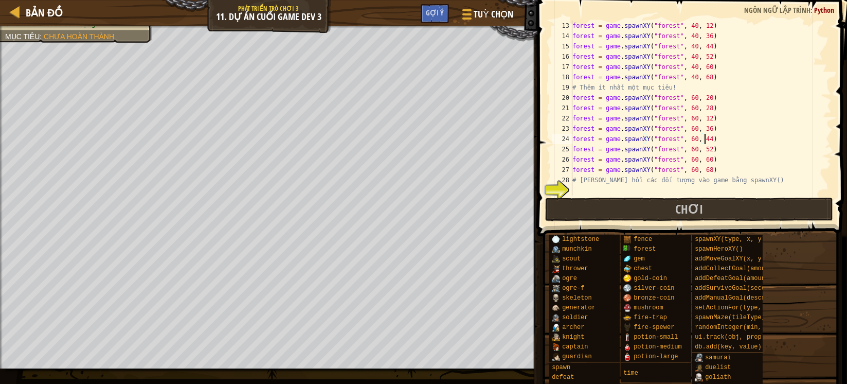
scroll to position [133, 0]
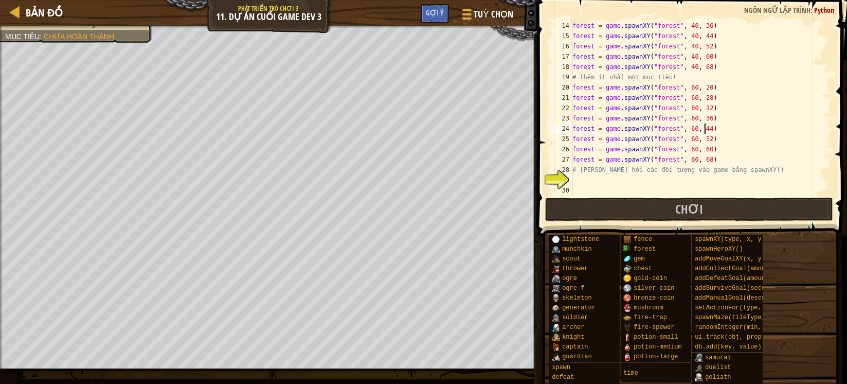
click at [761, 121] on div "forest = game . spawnXY ( "forest" , 40 , 36 ) forest = game . spawnXY ( "fores…" at bounding box center [695, 118] width 251 height 195
type textarea "forest = game.spawnXY("forest", 60, 36)"
click at [610, 188] on div "forest = game . spawnXY ( "forest" , 40 , 36 ) forest = game . spawnXY ( "fores…" at bounding box center [695, 118] width 251 height 195
click at [605, 175] on div "forest = game . spawnXY ( "forest" , 40 , 36 ) forest = game . spawnXY ( "fores…" at bounding box center [695, 118] width 251 height 195
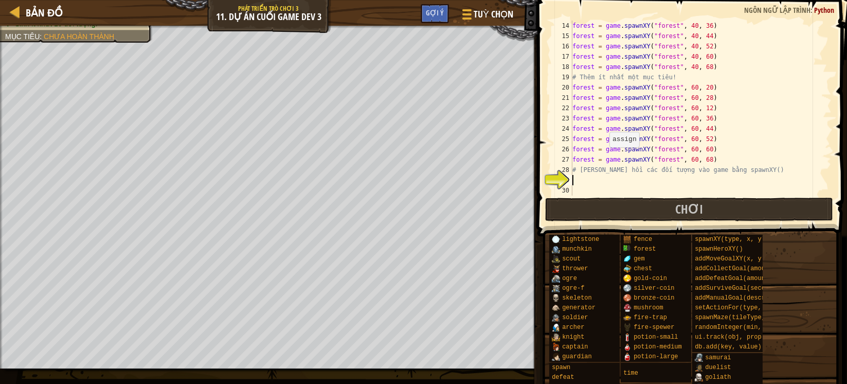
paste textarea "forest = game.spawnXY("forest", 40, 68)"
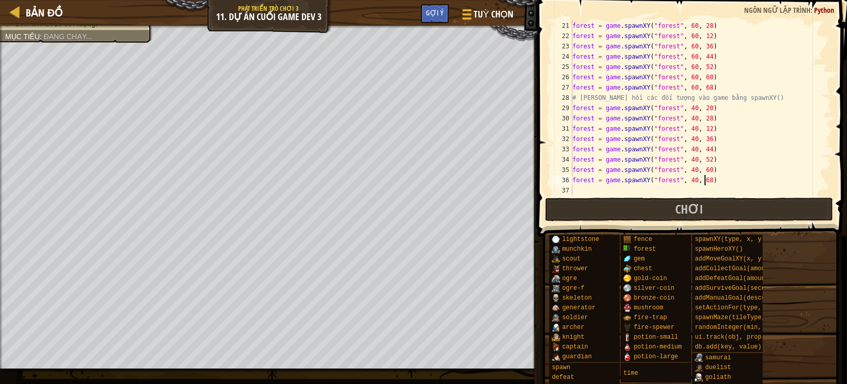
scroll to position [206, 0]
click at [685, 109] on div "forest = game . spawnXY ( "forest" , 60 , 28 ) forest = game . spawnXY ( "fores…" at bounding box center [695, 118] width 251 height 195
click at [686, 116] on div "forest = game . spawnXY ( "forest" , 60 , 28 ) forest = game . spawnXY ( "fores…" at bounding box center [695, 118] width 251 height 195
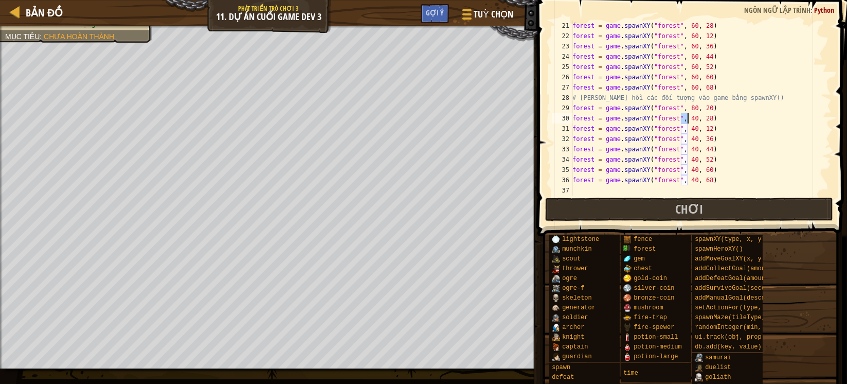
click at [686, 116] on div "forest = game . spawnXY ( "forest" , 60 , 28 ) forest = game . spawnXY ( "fores…" at bounding box center [695, 118] width 251 height 195
click at [686, 131] on div "forest = game . spawnXY ( "forest" , 60 , 28 ) forest = game . spawnXY ( "fores…" at bounding box center [695, 118] width 251 height 195
click at [685, 135] on div "forest = game . spawnXY ( "forest" , 60 , 28 ) forest = game . spawnXY ( "fores…" at bounding box center [695, 118] width 251 height 195
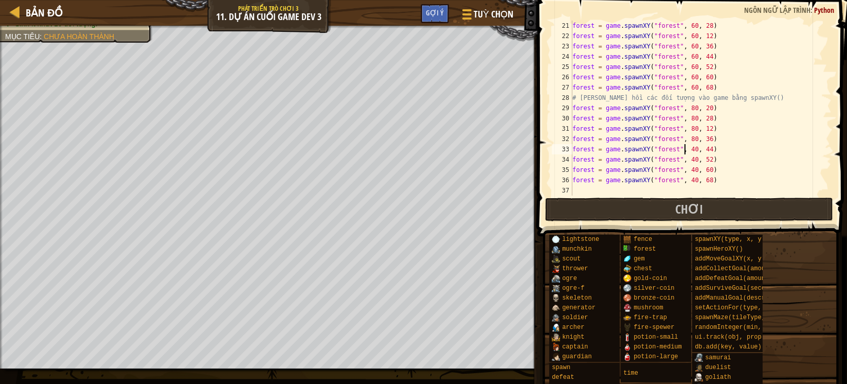
click at [684, 148] on div "forest = game . spawnXY ( "forest" , 60 , 28 ) forest = game . spawnXY ( "fores…" at bounding box center [695, 118] width 251 height 195
click at [684, 158] on div "forest = game . spawnXY ( "forest" , 60 , 28 ) forest = game . spawnXY ( "fores…" at bounding box center [695, 118] width 251 height 195
click at [685, 172] on div "forest = game . spawnXY ( "forest" , 60 , 28 ) forest = game . spawnXY ( "fores…" at bounding box center [695, 118] width 251 height 195
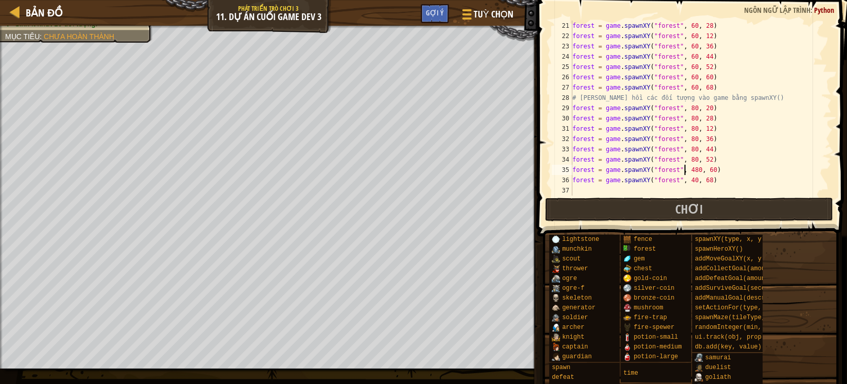
click at [685, 167] on div "forest = game . spawnXY ( "forest" , 60 , 28 ) forest = game . spawnXY ( "fores…" at bounding box center [695, 118] width 251 height 195
click at [686, 180] on div "forest = game . spawnXY ( "forest" , 60 , 28 ) forest = game . spawnXY ( "fores…" at bounding box center [695, 118] width 251 height 195
click at [685, 181] on div "forest = game . spawnXY ( "forest" , 60 , 28 ) forest = game . spawnXY ( "fores…" at bounding box center [695, 118] width 251 height 195
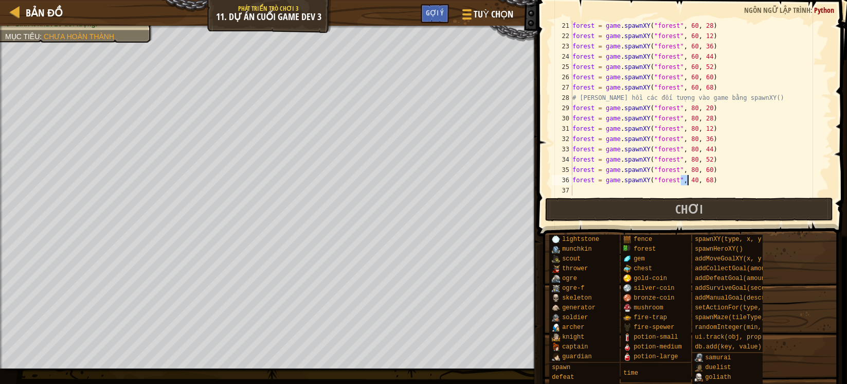
click at [685, 181] on div "forest = game . spawnXY ( "forest" , 60 , 28 ) forest = game . spawnXY ( "fores…" at bounding box center [695, 118] width 251 height 195
click at [626, 122] on div "forest = game . spawnXY ( "forest" , 60 , 28 ) forest = game . spawnXY ( "fores…" at bounding box center [695, 118] width 251 height 195
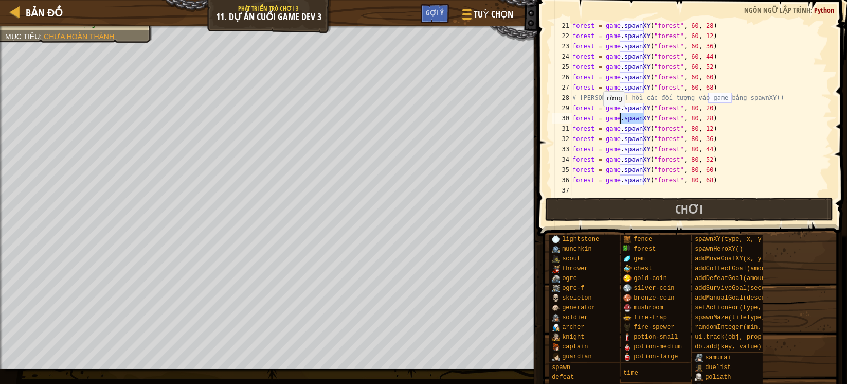
click at [598, 117] on div "forest = game . spawnXY ( "forest" , 60 , 28 ) forest = game . spawnXY ( "fores…" at bounding box center [695, 118] width 251 height 195
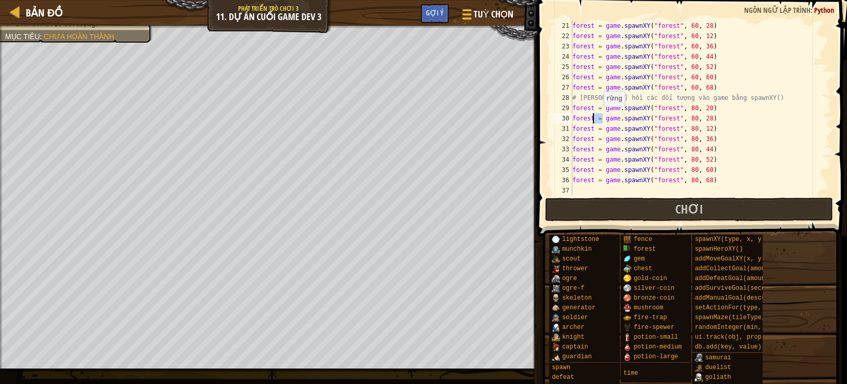
click at [598, 117] on div "forest = game . spawnXY ( "forest" , 60 , 28 ) forest = game . spawnXY ( "fores…" at bounding box center [695, 118] width 251 height 195
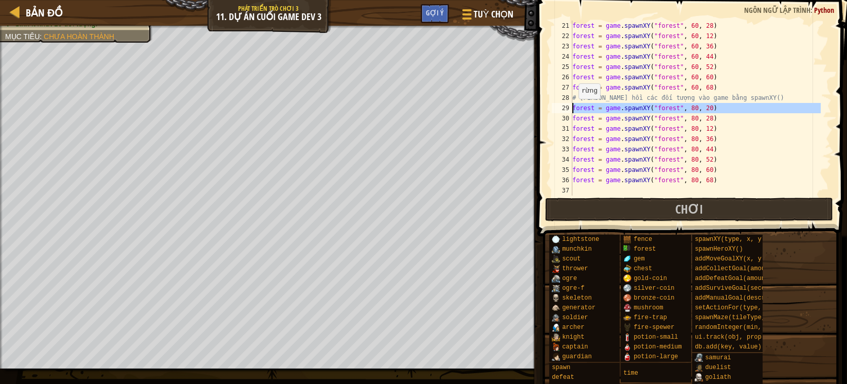
click at [572, 109] on div "29" at bounding box center [562, 108] width 21 height 10
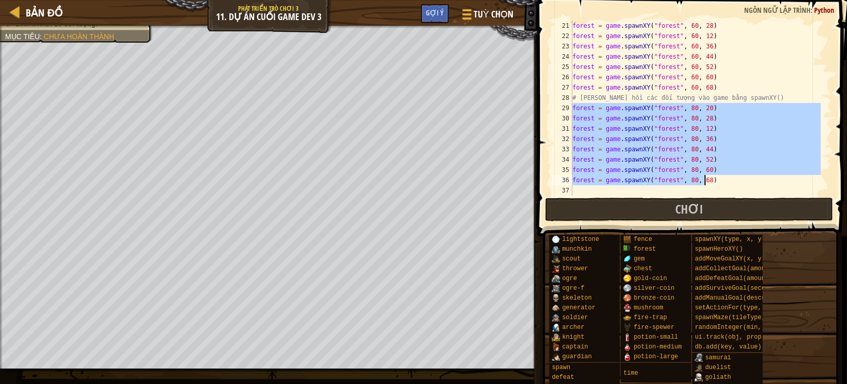
drag, startPoint x: 574, startPoint y: 109, endPoint x: 727, endPoint y: 179, distance: 168.3
click at [727, 179] on div "forest = game . spawnXY ( "forest" , 60 , 28 ) forest = game . spawnXY ( "fores…" at bounding box center [695, 118] width 251 height 195
click at [667, 197] on span at bounding box center [693, 103] width 318 height 266
type textarea "forest = game.spawnXY("forest", 80, 68)"
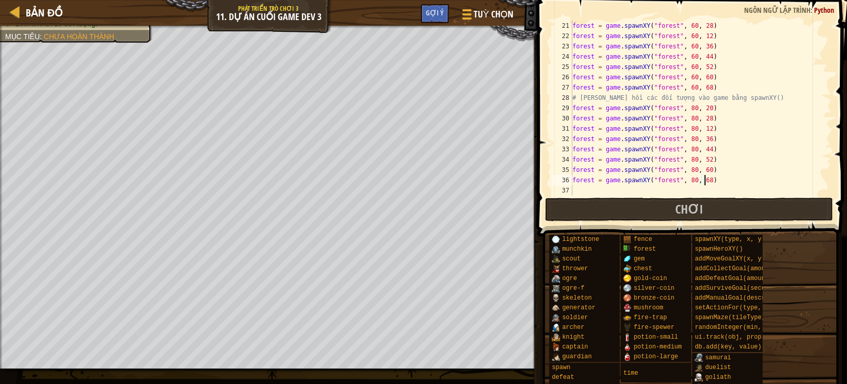
click at [612, 187] on div "forest = game . spawnXY ( "forest" , 60 , 28 ) forest = game . spawnXY ( "fores…" at bounding box center [695, 118] width 251 height 195
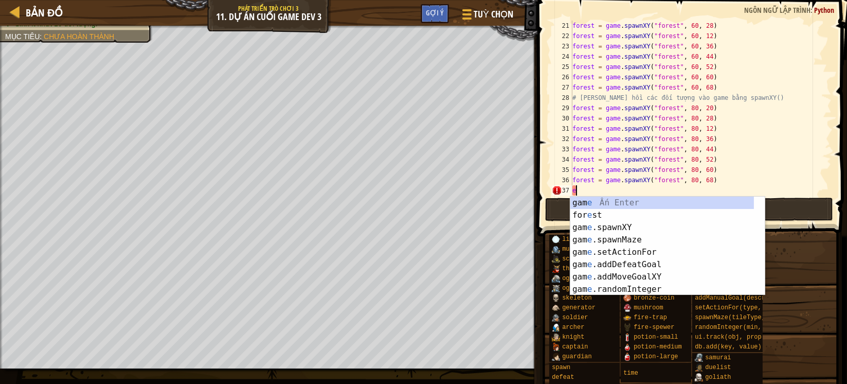
click at [578, 188] on div "forest = game . spawnXY ( "forest" , 60 , 28 ) forest = game . spawnXY ( "fores…" at bounding box center [695, 118] width 251 height 195
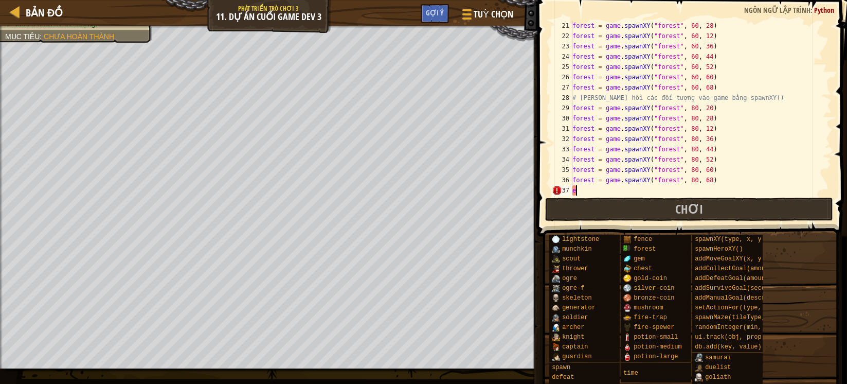
click at [575, 189] on div "forest = game . spawnXY ( "forest" , 60 , 28 ) forest = game . spawnXY ( "fores…" at bounding box center [695, 118] width 251 height 195
type textarea "# e"
click at [592, 191] on div "forest = game . spawnXY ( "forest" , 60 , 28 ) forest = game . spawnXY ( "fores…" at bounding box center [695, 108] width 251 height 175
click at [592, 188] on div "forest = game . spawnXY ( "forest" , 60 , 28 ) forest = game . spawnXY ( "fores…" at bounding box center [695, 118] width 251 height 195
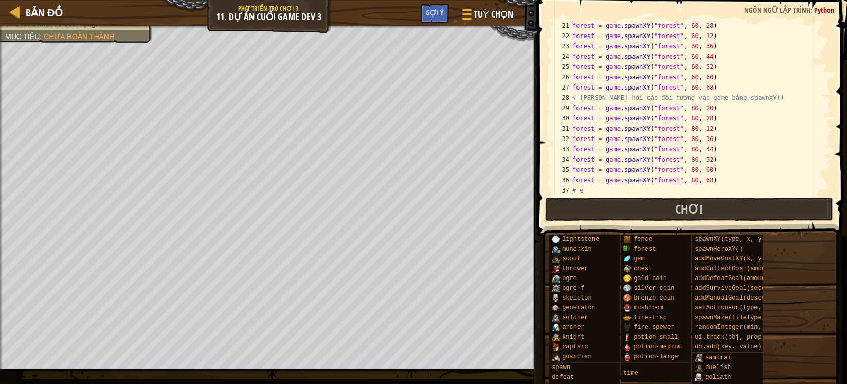
type textarea "# e"
click at [587, 186] on div "forest = game . spawnXY ( "forest" , 60 , 28 ) forest = game . spawnXY ( "fores…" at bounding box center [695, 118] width 251 height 195
type textarea "# e"
click at [589, 190] on div "forest = game . spawnXY ( "forest" , 60 , 28 ) forest = game . spawnXY ( "fores…" at bounding box center [695, 118] width 251 height 195
type textarea "# e"
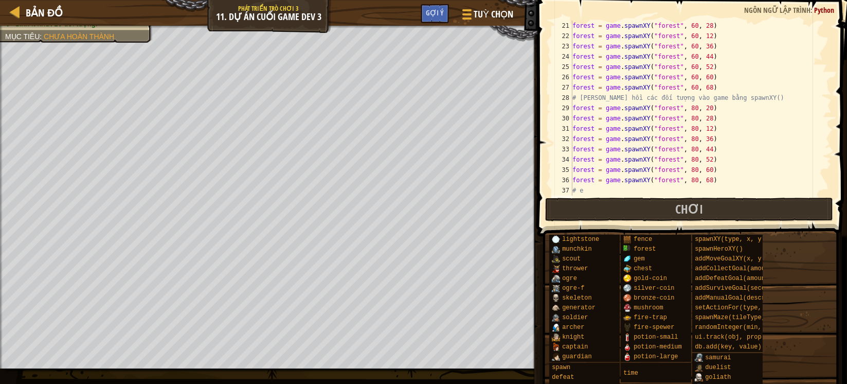
click at [589, 190] on div "forest = game . spawnXY ( "forest" , 60 , 28 ) forest = game . spawnXY ( "fores…" at bounding box center [695, 118] width 251 height 195
paste textarea "forest = game.spawnXY("forest", 80, 68)"
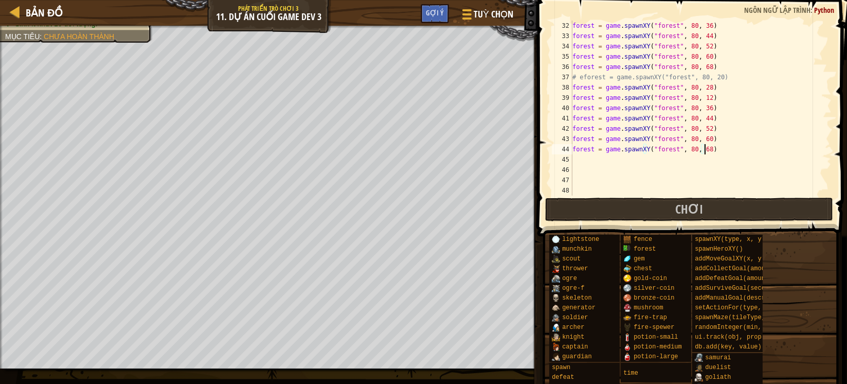
scroll to position [329, 0]
click at [697, 64] on div "forest = game . spawnXY ( "forest" , 80 , 44 ) forest = game . spawnXY ( "fores…" at bounding box center [695, 118] width 251 height 195
click at [696, 64] on div "forest = game . spawnXY ( "forest" , 80 , 44 ) forest = game . spawnXY ( "fores…" at bounding box center [695, 118] width 251 height 195
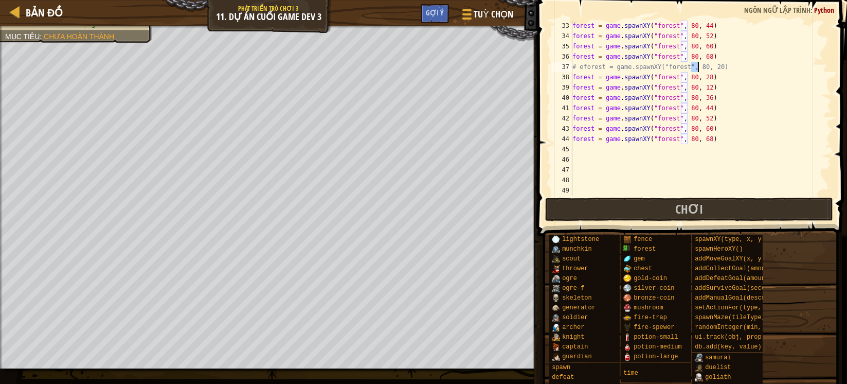
click at [696, 64] on div "forest = game . spawnXY ( "forest" , 80 , 44 ) forest = game . spawnXY ( "fores…" at bounding box center [695, 118] width 251 height 195
click at [686, 76] on div "forest = game . spawnXY ( "forest" , 80 , 44 ) forest = game . spawnXY ( "fores…" at bounding box center [695, 118] width 251 height 195
click at [685, 87] on div "forest = game . spawnXY ( "forest" , 80 , 44 ) forest = game . spawnXY ( "fores…" at bounding box center [695, 118] width 251 height 195
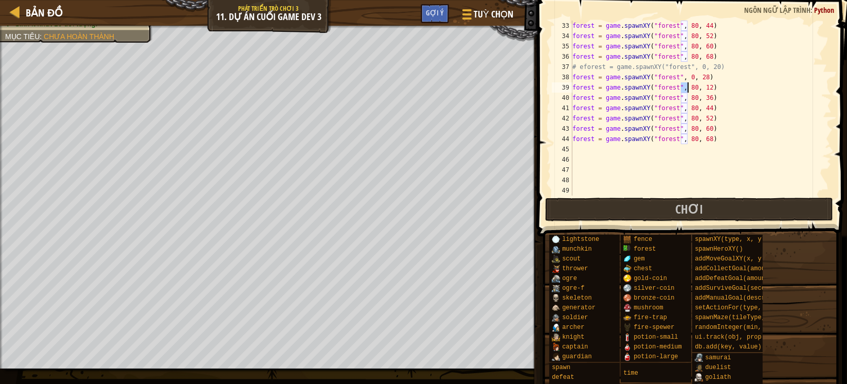
click at [685, 87] on div "forest = game . spawnXY ( "forest" , 80 , 44 ) forest = game . spawnXY ( "fores…" at bounding box center [695, 118] width 251 height 195
click at [687, 97] on div "forest = game . spawnXY ( "forest" , 80 , 44 ) forest = game . spawnXY ( "fores…" at bounding box center [695, 118] width 251 height 195
click at [685, 108] on div "forest = game . spawnXY ( "forest" , 80 , 44 ) forest = game . spawnXY ( "fores…" at bounding box center [695, 118] width 251 height 195
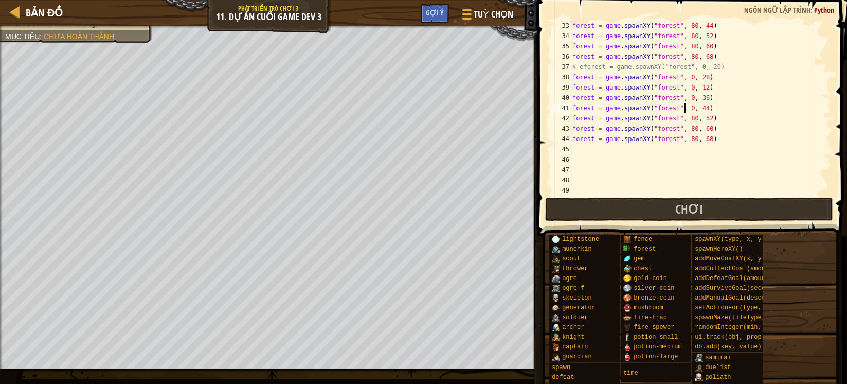
click at [683, 117] on div "forest = game . spawnXY ( "forest" , 80 , 44 ) forest = game . spawnXY ( "fores…" at bounding box center [695, 118] width 251 height 195
click at [686, 117] on div "forest = game . spawnXY ( "forest" , 80 , 44 ) forest = game . spawnXY ( "fores…" at bounding box center [695, 118] width 251 height 195
click at [687, 129] on div "forest = game . spawnXY ( "forest" , 80 , 44 ) forest = game . spawnXY ( "fores…" at bounding box center [695, 118] width 251 height 195
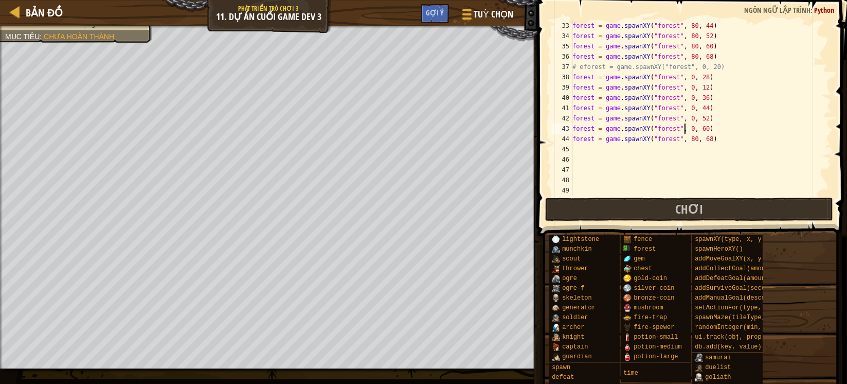
click at [683, 138] on div "forest = game . spawnXY ( "forest" , 80 , 44 ) forest = game . spawnXY ( "fores…" at bounding box center [695, 118] width 251 height 195
click at [684, 138] on div "forest = game . spawnXY ( "forest" , 80 , 44 ) forest = game . spawnXY ( "fores…" at bounding box center [695, 118] width 251 height 195
click at [584, 65] on div "forest = game . spawnXY ( "forest" , 80 , 44 ) forest = game . spawnXY ( "fores…" at bounding box center [695, 118] width 251 height 195
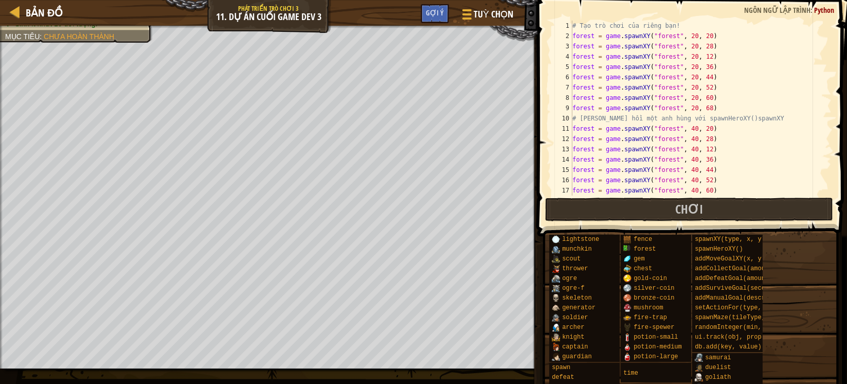
scroll to position [41, 0]
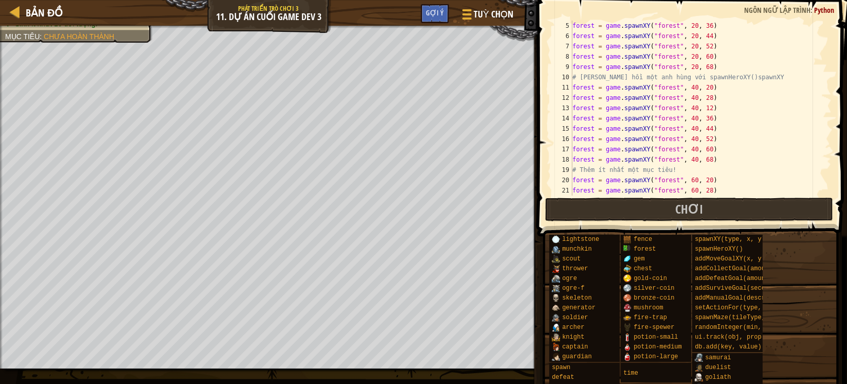
click at [700, 84] on div "forest = game . spawnXY ( "forest" , 20 , 36 ) forest = game . spawnXY ( "fores…" at bounding box center [695, 118] width 251 height 195
click at [742, 136] on div "forest = game . spawnXY ( "forest" , 20 , 36 ) forest = game . spawnXY ( "fores…" at bounding box center [695, 118] width 251 height 195
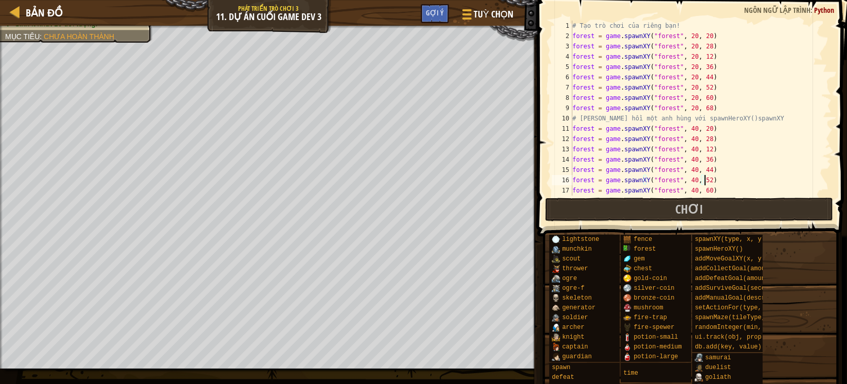
click at [697, 35] on div "# Tạo trò chơi của riêng bạn! forest = game . spawnXY ( "forest" , 20 , 20 ) fo…" at bounding box center [695, 118] width 251 height 195
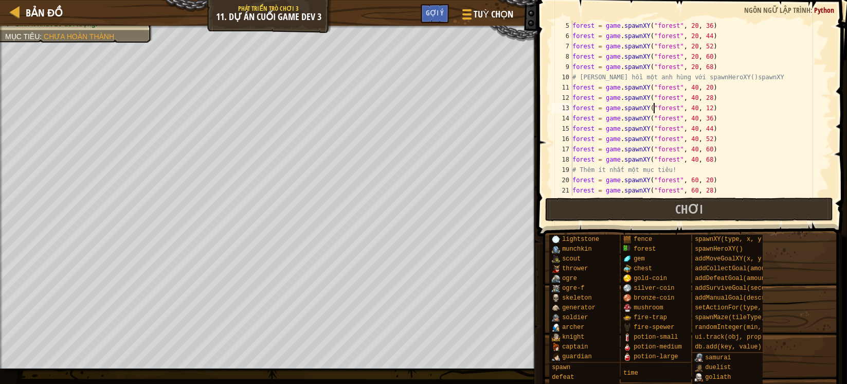
click at [654, 112] on div "forest = game . spawnXY ( "forest" , 20 , 36 ) forest = game . spawnXY ( "fores…" at bounding box center [695, 118] width 251 height 195
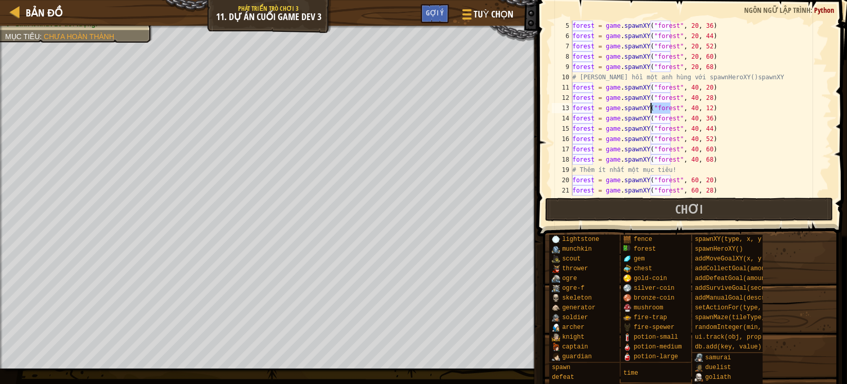
click at [648, 110] on div "forest = game . spawnXY ( "forest" , 20 , 36 ) forest = game . spawnXY ( "fores…" at bounding box center [695, 118] width 251 height 195
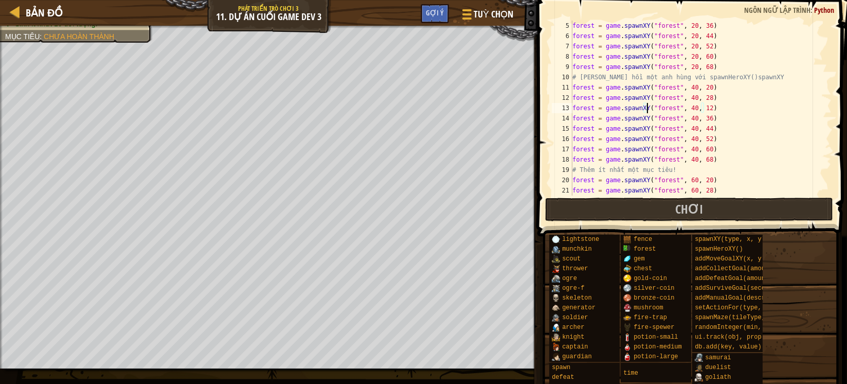
click at [649, 120] on div "forest = game . spawnXY ( "forest" , 20 , 36 ) forest = game . spawnXY ( "fores…" at bounding box center [695, 118] width 251 height 195
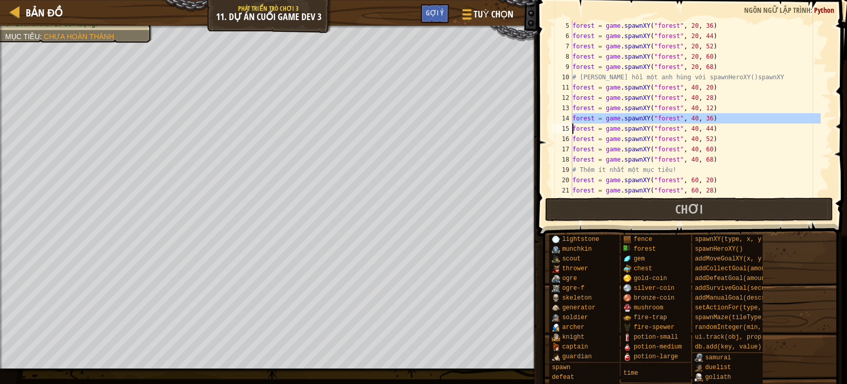
click at [649, 120] on div "forest = game . spawnXY ( "forest" , 20 , 36 ) forest = game . spawnXY ( "fores…" at bounding box center [695, 118] width 251 height 195
click at [700, 115] on div "forest = game . spawnXY ( "forest" , 20 , 36 ) forest = game . spawnXY ( "fores…" at bounding box center [695, 108] width 251 height 175
click at [699, 116] on div "forest = game . spawnXY ( "forest" , 20 , 36 ) forest = game . spawnXY ( "fores…" at bounding box center [695, 118] width 251 height 195
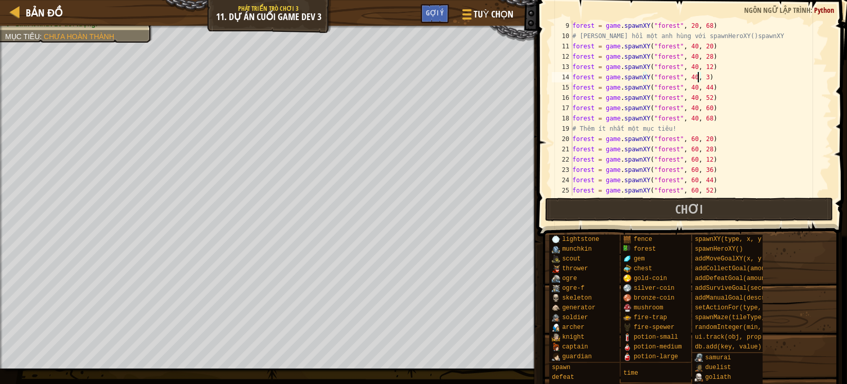
scroll to position [123, 0]
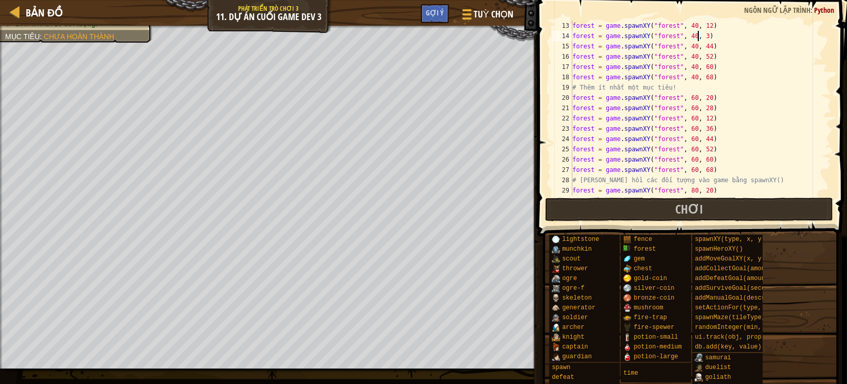
click at [680, 134] on div "forest = game . spawnXY ( "forest" , 40 , 12 ) forest = game . spawnXY ( "fores…" at bounding box center [695, 118] width 251 height 195
click at [673, 155] on div "forest = game . spawnXY ( "forest" , 40 , 12 ) forest = game . spawnXY ( "fores…" at bounding box center [695, 118] width 251 height 195
click at [667, 156] on div "forest = game . spawnXY ( "forest" , 40 , 12 ) forest = game . spawnXY ( "fores…" at bounding box center [695, 118] width 251 height 195
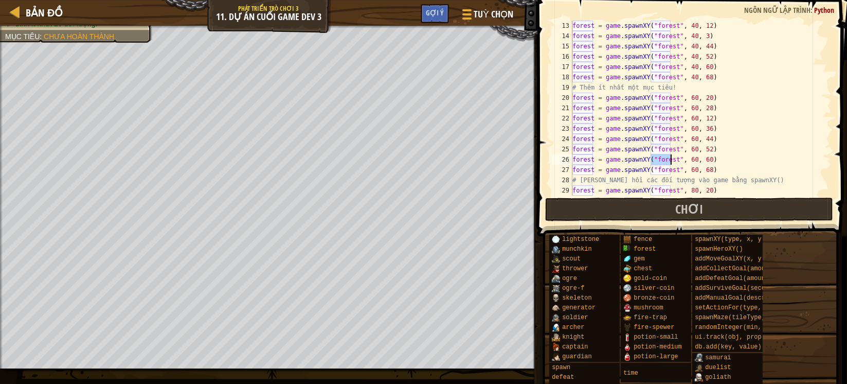
click at [667, 156] on div "forest = game . spawnXY ( "forest" , 40 , 12 ) forest = game . spawnXY ( "fores…" at bounding box center [695, 118] width 251 height 195
click at [664, 156] on div "forest = game . spawnXY ( "forest" , 40 , 12 ) forest = game . spawnXY ( "fores…" at bounding box center [695, 108] width 251 height 175
click at [664, 156] on div "forest = game . spawnXY ( "forest" , 40 , 12 ) forest = game . spawnXY ( "fores…" at bounding box center [695, 118] width 251 height 195
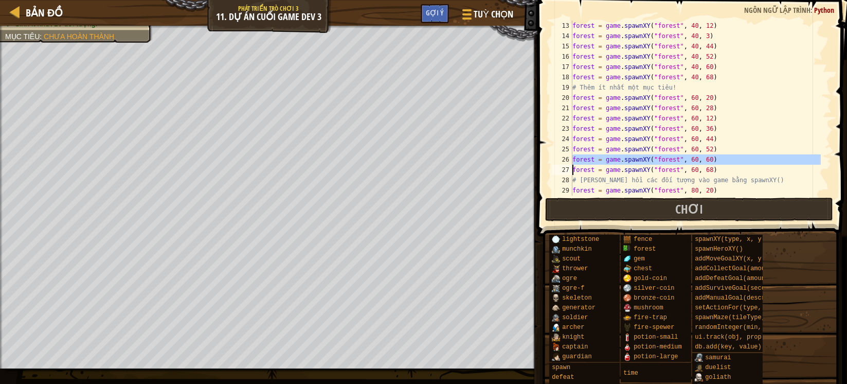
click at [694, 155] on div "forest = game . spawnXY ( "forest" , 40 , 12 ) forest = game . spawnXY ( "fores…" at bounding box center [695, 108] width 251 height 175
click at [700, 156] on div "forest = game . spawnXY ( "forest" , 40 , 12 ) forest = game . spawnXY ( "fores…" at bounding box center [695, 118] width 251 height 195
click at [773, 143] on div "forest = game . spawnXY ( "forest" , 40 , 12 ) forest = game . spawnXY ( "fores…" at bounding box center [695, 118] width 251 height 195
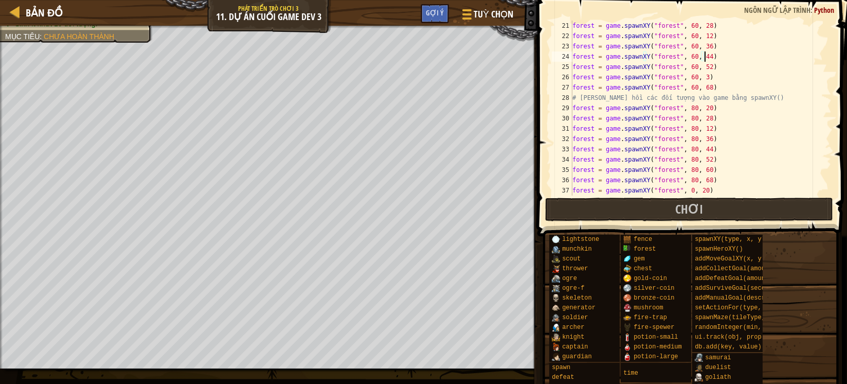
scroll to position [247, 0]
click at [672, 102] on div "forest = game . spawnXY ( "forest" , 60 , 52 ) forest = game . spawnXY ( "fores…" at bounding box center [695, 118] width 251 height 195
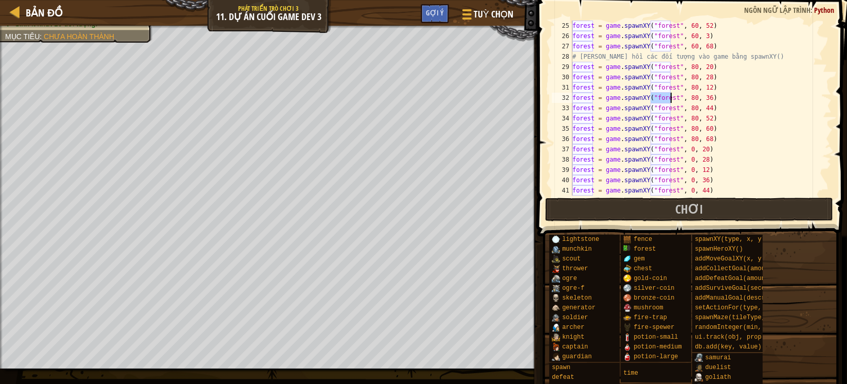
click at [672, 102] on div "forest = game . spawnXY ( "forest" , 60 , 52 ) forest = game . spawnXY ( "fores…" at bounding box center [695, 118] width 251 height 195
click at [738, 109] on div "forest = game . spawnXY ( "forest" , 60 , 52 ) forest = game . spawnXY ( "fores…" at bounding box center [695, 118] width 251 height 195
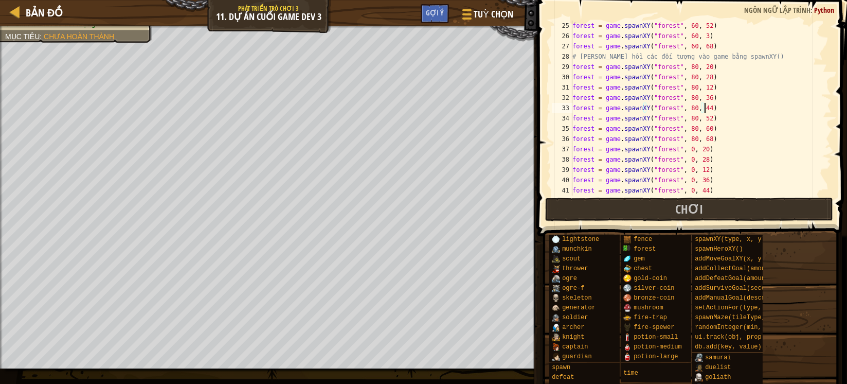
scroll to position [206, 0]
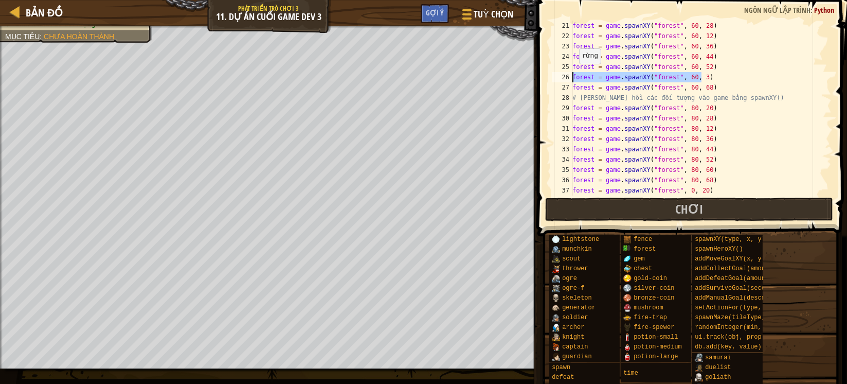
drag, startPoint x: 706, startPoint y: 74, endPoint x: 574, endPoint y: 74, distance: 131.7
click at [574, 74] on div "forest = game . spawnXY ( "forest" , 60 , 28 ) forest = game . spawnXY ( "fores…" at bounding box center [695, 118] width 251 height 195
type textarea "forest = game.spawnXY("forest", 60, 3)"
click at [712, 72] on div "forest = game . spawnXY ( "forest" , 60 , 28 ) forest = game . spawnXY ( "fores…" at bounding box center [695, 108] width 251 height 175
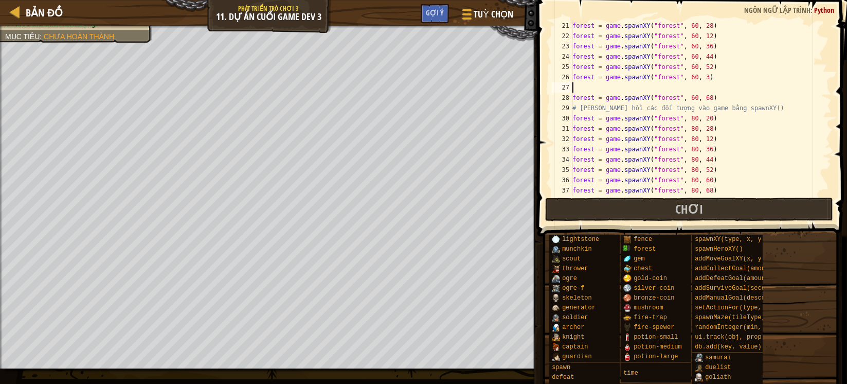
paste textarea "forest = game.spawnXY("forest", 60, 3)"
click at [697, 84] on div "forest = game . spawnXY ( "forest" , 60 , 28 ) forest = game . spawnXY ( "fores…" at bounding box center [695, 118] width 251 height 195
click at [696, 87] on div "forest = game . spawnXY ( "forest" , 60 , 28 ) forest = game . spawnXY ( "fores…" at bounding box center [695, 108] width 251 height 175
click at [696, 87] on div "forest = game . spawnXY ( "forest" , 60 , 28 ) forest = game . spawnXY ( "fores…" at bounding box center [695, 118] width 251 height 195
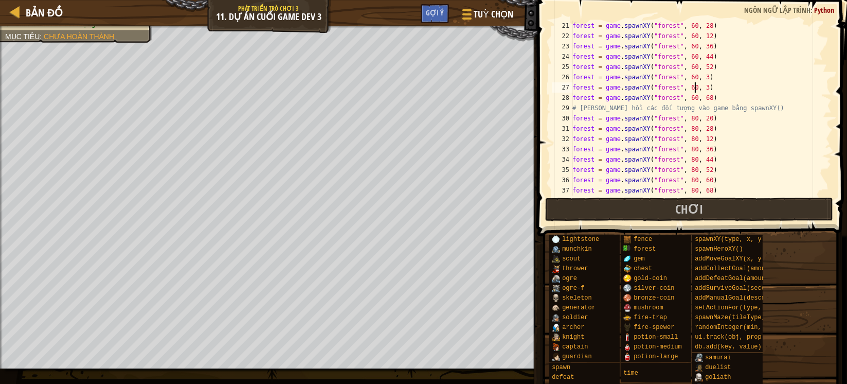
click at [696, 87] on div "forest = game . spawnXY ( "forest" , 60 , 28 ) forest = game . spawnXY ( "fores…" at bounding box center [695, 118] width 251 height 195
click at [699, 86] on div "forest = game . spawnXY ( "forest" , 60 , 28 ) forest = game . spawnXY ( "fores…" at bounding box center [695, 118] width 251 height 195
click at [697, 88] on div "forest = game . spawnXY ( "forest" , 60 , 28 ) forest = game . spawnXY ( "fores…" at bounding box center [695, 108] width 251 height 175
click at [697, 88] on div "forest = game . spawnXY ( "forest" , 60 , 28 ) forest = game . spawnXY ( "fores…" at bounding box center [695, 118] width 251 height 195
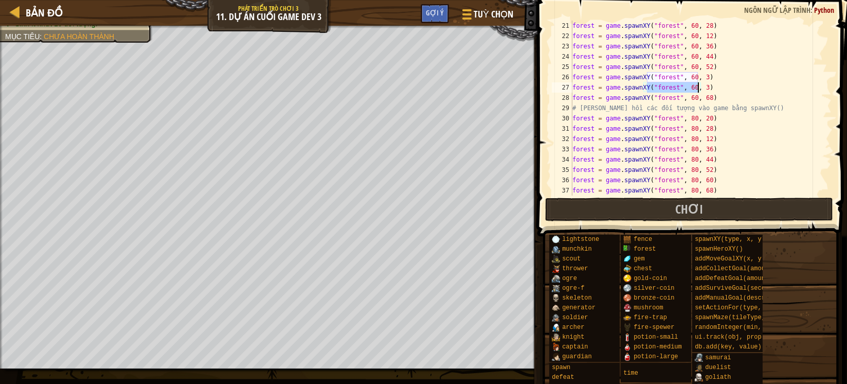
click at [705, 87] on div "forest = game . spawnXY ( "forest" , 60 , 28 ) forest = game . spawnXY ( "fores…" at bounding box center [695, 118] width 251 height 195
click at [698, 86] on div "forest = game . spawnXY ( "forest" , 60 , 28 ) forest = game . spawnXY ( "fores…" at bounding box center [695, 118] width 251 height 195
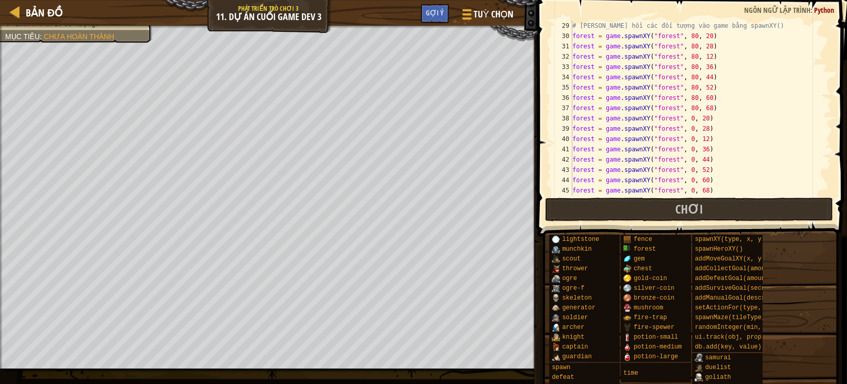
scroll to position [339, 0]
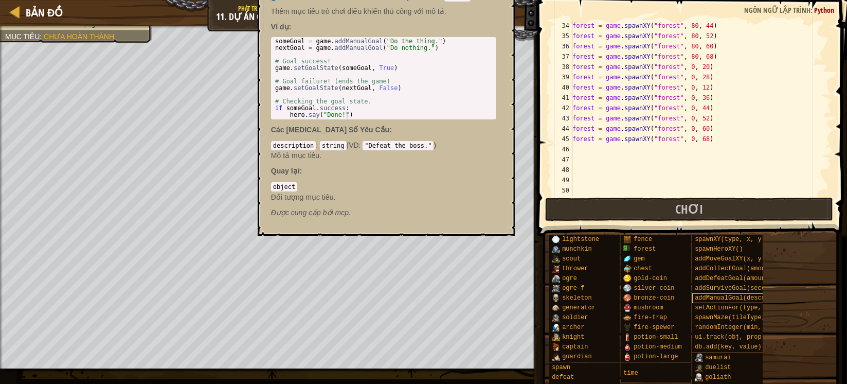
type textarea "forest = game.spawnXY("forest", 60, 60)"
click at [728, 300] on span "addManualGoal(description)" at bounding box center [743, 297] width 96 height 7
click at [361, 52] on div "someGoal = game . addManualGoal ( "Do the thing." ) nextGoal = game . addManual…" at bounding box center [384, 85] width 222 height 94
click at [367, 47] on div "someGoal = game . addManualGoal ( "Do the thing." ) nextGoal = game . addManual…" at bounding box center [384, 85] width 222 height 94
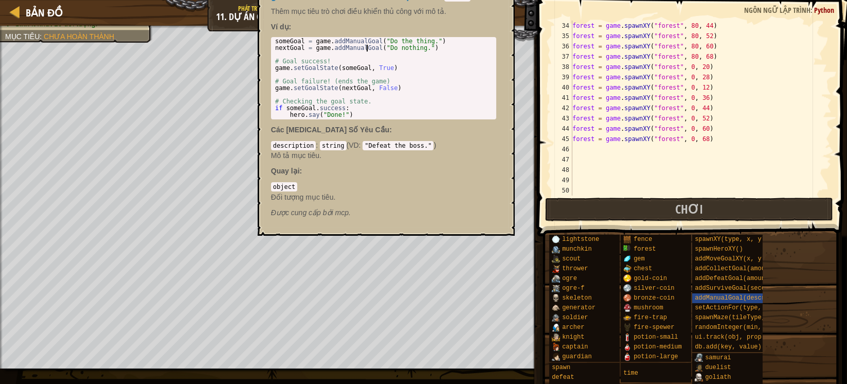
click at [367, 47] on div "someGoal = game . addManualGoal ( "Do the thing." ) nextGoal = game . addManual…" at bounding box center [384, 85] width 222 height 94
click at [389, 38] on div "someGoal = game . addManualGoal ( "Do the thing." ) nextGoal = game . addManual…" at bounding box center [384, 85] width 222 height 94
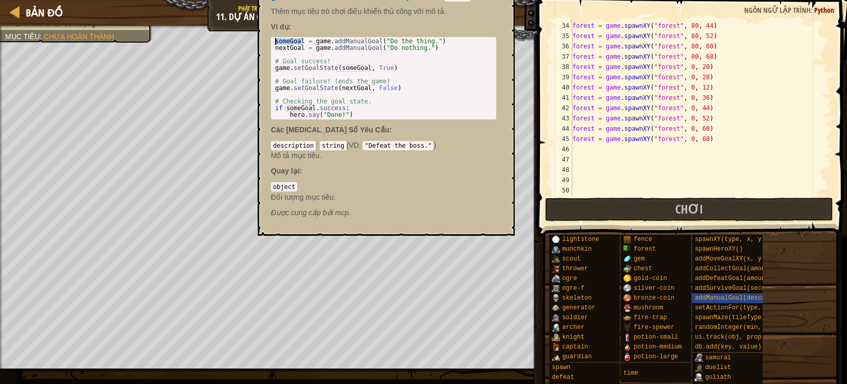
type textarea "someGoal = game.addManualGoal("Do the thing.") nextGoal = game.addManualGoal("D…"
click at [613, 150] on div "forest = game . spawnXY ( "forest" , 80 , 44 ) forest = game . spawnXY ( "fores…" at bounding box center [695, 118] width 251 height 195
click at [350, 67] on div "someGoal = game . addManualGoal ( "Do the thing." ) nextGoal = game . addManual…" at bounding box center [384, 85] width 222 height 94
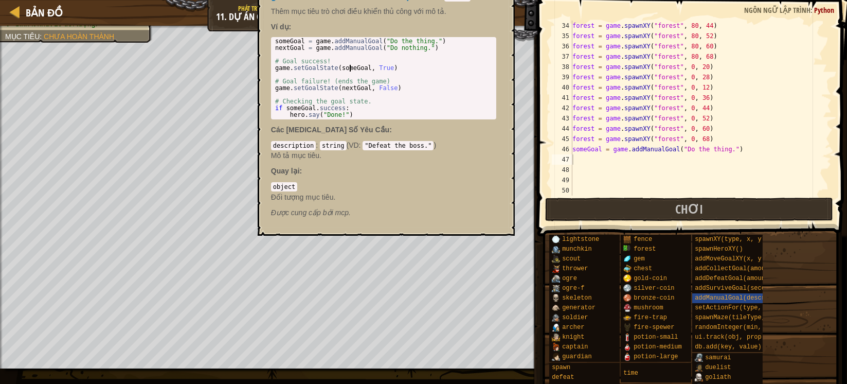
click at [350, 67] on div "someGoal = game . addManualGoal ( "Do the thing." ) nextGoal = game . addManual…" at bounding box center [384, 85] width 222 height 94
click at [350, 67] on div "someGoal = game . addManualGoal ( "Do the thing." ) nextGoal = game . addManual…" at bounding box center [383, 78] width 221 height 80
click at [350, 67] on div "someGoal = game . addManualGoal ( "Do the thing." ) nextGoal = game . addManual…" at bounding box center [384, 85] width 222 height 94
type textarea "game.setGoalState(someGoal, True)"
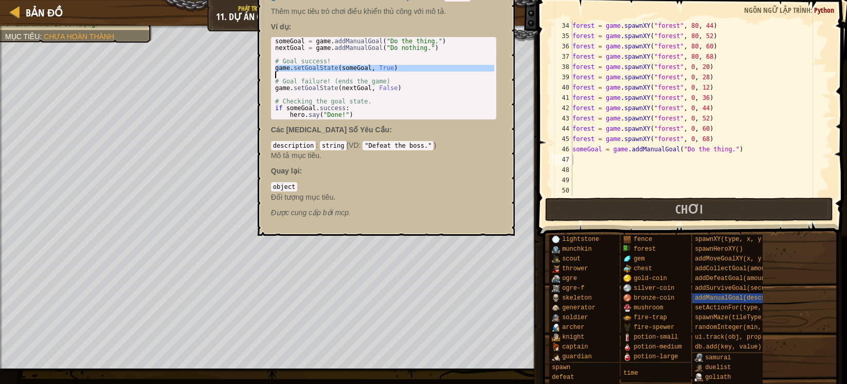
click at [590, 159] on div "forest = game . spawnXY ( "forest" , 80 , 44 ) forest = game . spawnXY ( "fores…" at bounding box center [695, 118] width 251 height 195
click at [434, 56] on div "someGoal = game . addManualGoal ( "Do the thing." ) nextGoal = game . addManual…" at bounding box center [384, 85] width 222 height 94
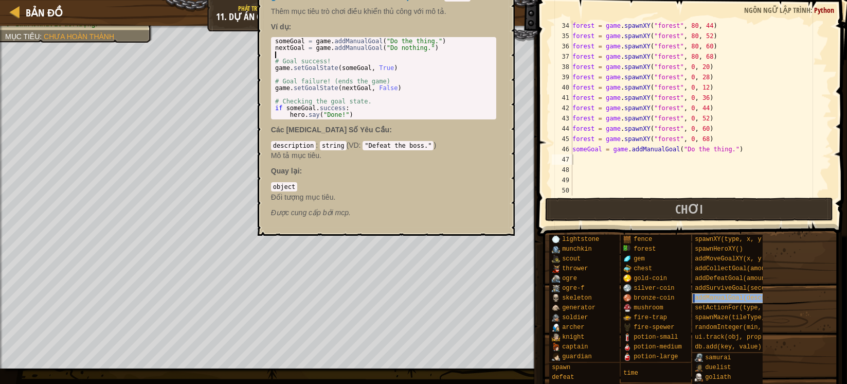
click at [703, 297] on span "addManualGoal(description)" at bounding box center [743, 297] width 96 height 7
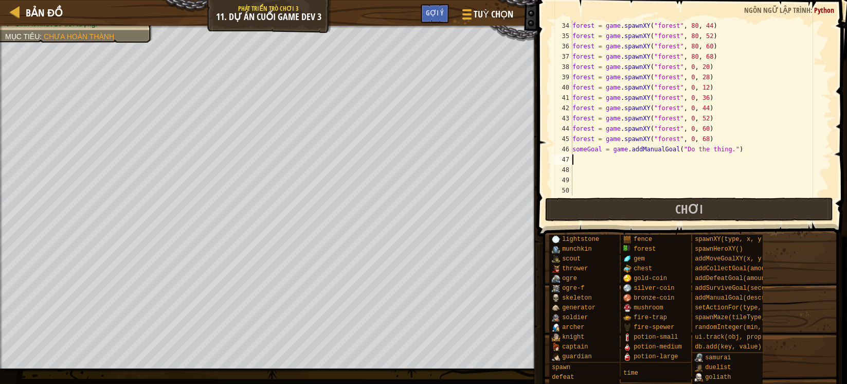
click at [708, 155] on div "forest = game . spawnXY ( "forest" , 80 , 44 ) forest = game . spawnXY ( "fores…" at bounding box center [695, 118] width 251 height 195
click at [708, 150] on div "forest = game . spawnXY ( "forest" , 80 , 44 ) forest = game . spawnXY ( "fores…" at bounding box center [695, 118] width 251 height 195
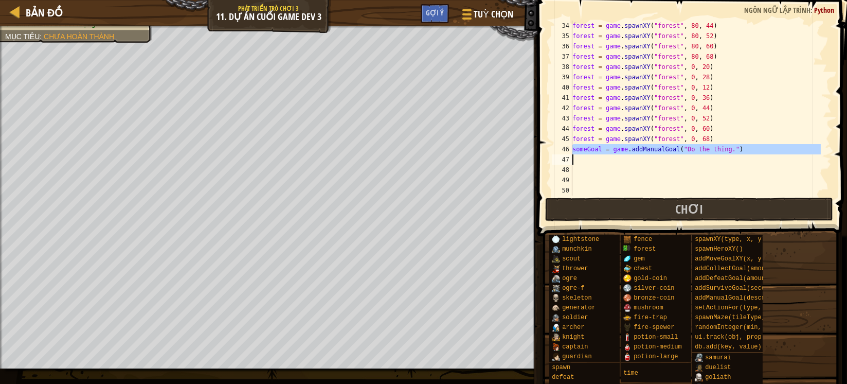
click at [697, 150] on div "forest = game . spawnXY ( "forest" , 80 , 44 ) forest = game . spawnXY ( "fores…" at bounding box center [695, 108] width 251 height 175
click at [690, 148] on div "forest = game . spawnXY ( "forest" , 80 , 44 ) forest = game . spawnXY ( "fores…" at bounding box center [695, 118] width 251 height 195
click at [681, 148] on div "forest = game . spawnXY ( "forest" , 80 , 44 ) forest = game . spawnXY ( "fores…" at bounding box center [695, 118] width 251 height 195
drag, startPoint x: 675, startPoint y: 148, endPoint x: 726, endPoint y: 149, distance: 51.5
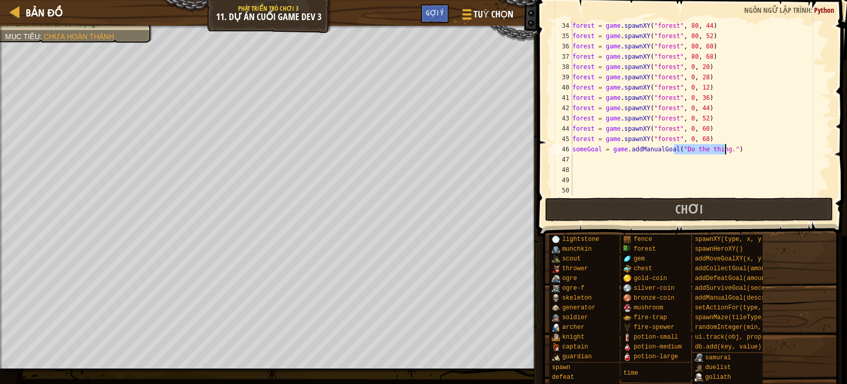
click at [726, 149] on div "forest = game . spawnXY ( "forest" , 80 , 44 ) forest = game . spawnXY ( "fores…" at bounding box center [695, 118] width 251 height 195
click at [714, 146] on div "forest = game . spawnXY ( "forest" , 80 , 44 ) forest = game . spawnXY ( "fores…" at bounding box center [695, 108] width 251 height 175
click at [696, 145] on div "forest = game . spawnXY ( "forest" , 80 , 44 ) forest = game . spawnXY ( "fores…" at bounding box center [695, 118] width 251 height 195
drag, startPoint x: 681, startPoint y: 147, endPoint x: 704, endPoint y: 146, distance: 23.2
click at [707, 146] on div "forest = game . spawnXY ( "forest" , 80 , 44 ) forest = game . spawnXY ( "fores…" at bounding box center [695, 118] width 251 height 195
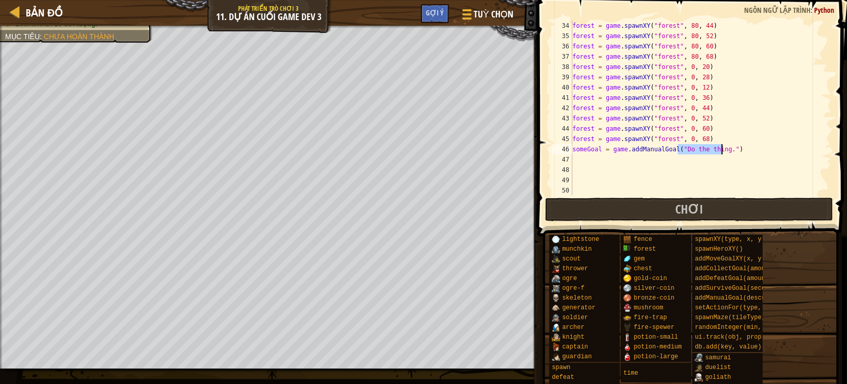
drag, startPoint x: 679, startPoint y: 147, endPoint x: 722, endPoint y: 146, distance: 43.2
click at [722, 146] on div "forest = game . spawnXY ( "forest" , 80 , 44 ) forest = game . spawnXY ( "fores…" at bounding box center [695, 118] width 251 height 195
click at [707, 150] on div "forest = game . spawnXY ( "forest" , 80 , 44 ) forest = game . spawnXY ( "fores…" at bounding box center [695, 118] width 251 height 195
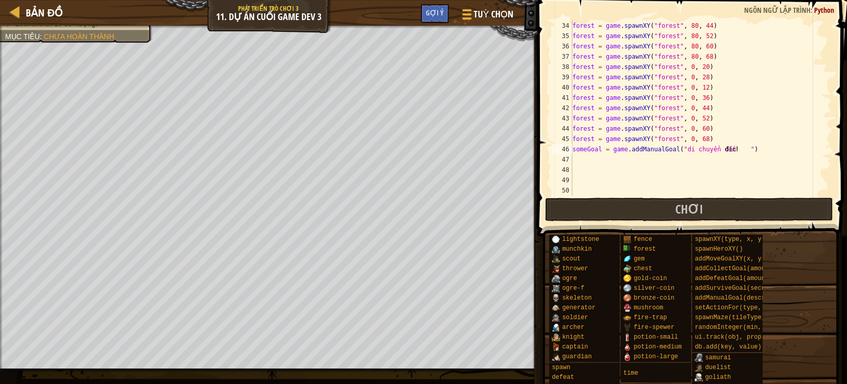
type textarea "đíchđích"
click at [685, 170] on div "forest = game . spawnXY ( "forest" , 80 , 44 ) forest = game . spawnXY ( "fores…" at bounding box center [695, 118] width 251 height 195
drag, startPoint x: 740, startPoint y: 149, endPoint x: 754, endPoint y: 148, distance: 13.4
click at [754, 148] on div "forest = game . spawnXY ( "forest" , 80 , 44 ) forest = game . spawnXY ( "fores…" at bounding box center [695, 118] width 251 height 195
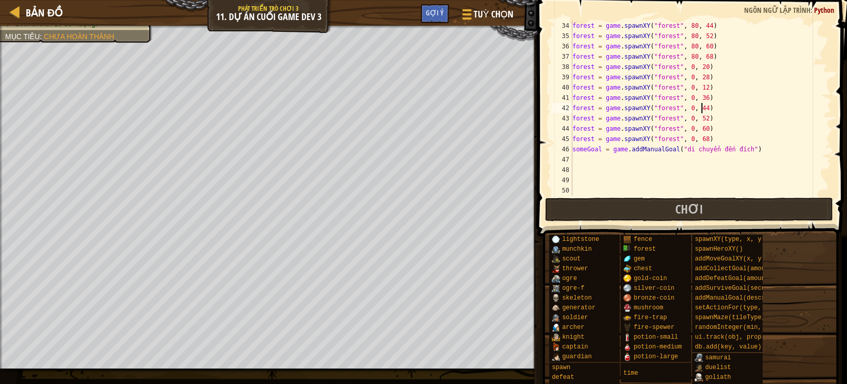
click at [768, 105] on div "forest = game . spawnXY ( "forest" , 80 , 44 ) forest = game . spawnXY ( "fores…" at bounding box center [695, 118] width 251 height 195
type textarea "forest = game.spawnXY("forest", 0, 44)"
click at [635, 186] on div "forest = game . spawnXY ( "forest" , 80 , 44 ) forest = game . spawnXY ( "fores…" at bounding box center [695, 118] width 251 height 195
click at [622, 207] on button "Chơi" at bounding box center [689, 210] width 289 height 24
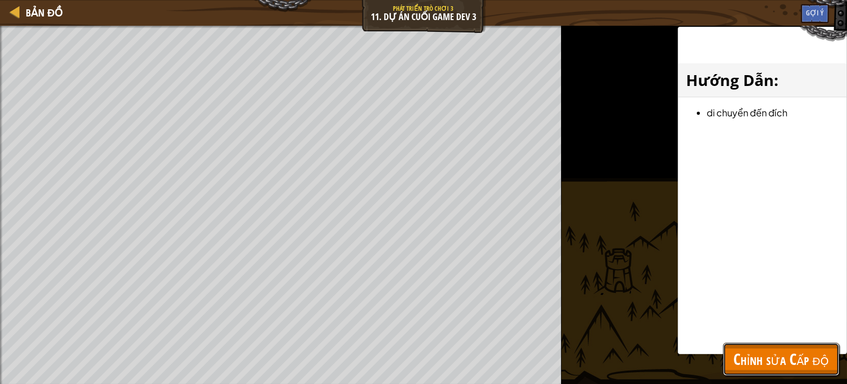
click at [766, 356] on span "Chỉnh sửa Cấp độ" at bounding box center [782, 358] width 96 height 21
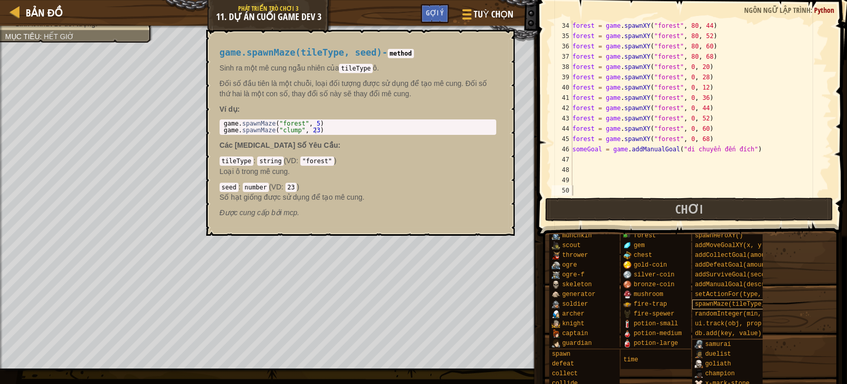
scroll to position [0, 0]
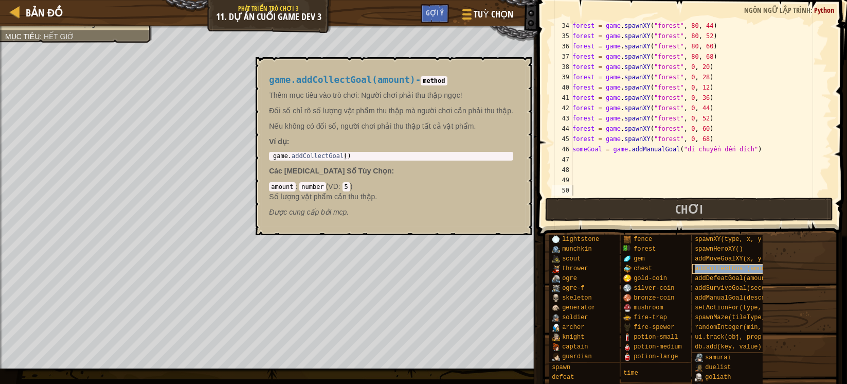
click at [735, 269] on span "addCollectGoal(amount)" at bounding box center [735, 268] width 81 height 7
click at [733, 279] on span "addDefeatGoal(amount)" at bounding box center [734, 278] width 78 height 7
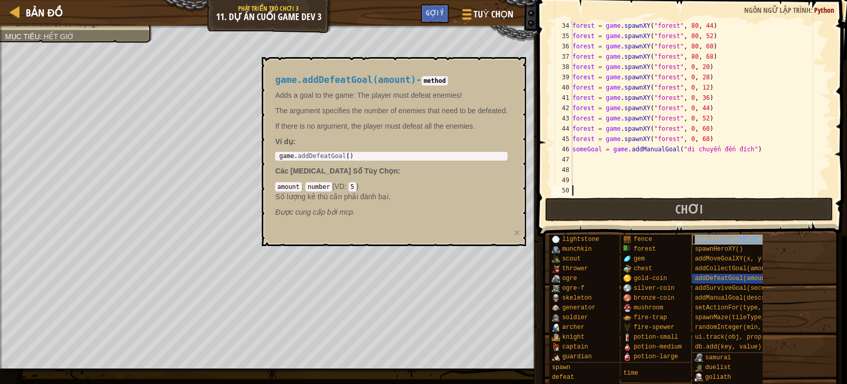
click at [740, 243] on div "spawnXY(type, x, y)" at bounding box center [734, 240] width 85 height 10
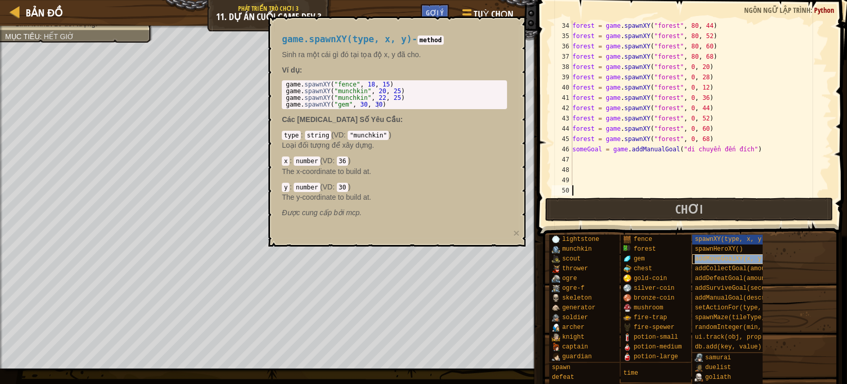
click at [737, 259] on span "addMoveGoalXY(x, y)" at bounding box center [730, 258] width 70 height 7
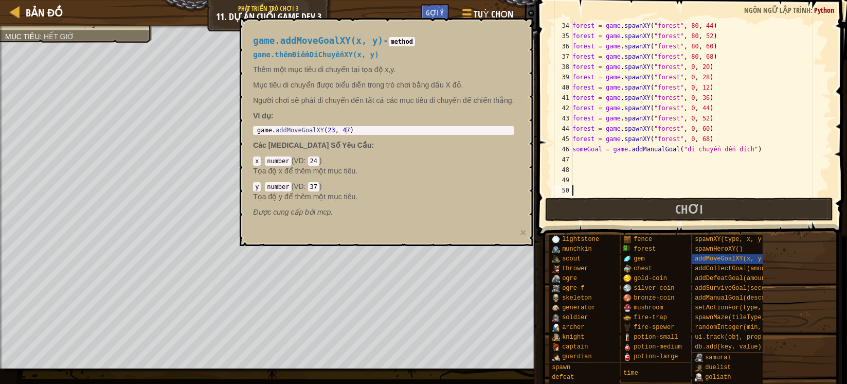
type textarea "game.addMoveGoalXY(23, 47)"
click at [311, 130] on div "game . addMoveGoalXY ( 23 , 47 )" at bounding box center [383, 137] width 257 height 20
click at [606, 161] on div "forest = game . spawnXY ( "forest" , 80 , 44 ) forest = game . spawnXY ( "fores…" at bounding box center [695, 118] width 251 height 195
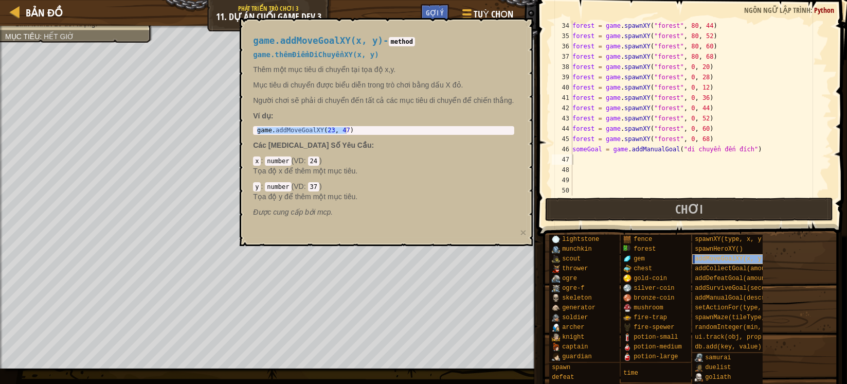
click at [716, 259] on span "addMoveGoalXY(x, y)" at bounding box center [730, 258] width 70 height 7
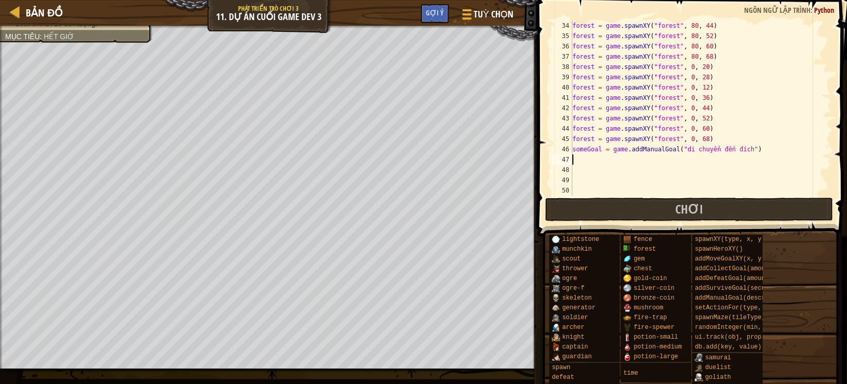
click at [581, 163] on div "forest = game . spawnXY ( "forest" , 80 , 44 ) forest = game . spawnXY ( "fores…" at bounding box center [695, 118] width 251 height 195
paste textarea "game.addMoveGoalXY(23, 47)"
click at [640, 157] on div "forest = game . spawnXY ( "forest" , 80 , 44 ) forest = game . spawnXY ( "fores…" at bounding box center [695, 118] width 251 height 195
click at [654, 161] on div "forest = game . spawnXY ( "forest" , 80 , 44 ) forest = game . spawnXY ( "fores…" at bounding box center [695, 118] width 251 height 195
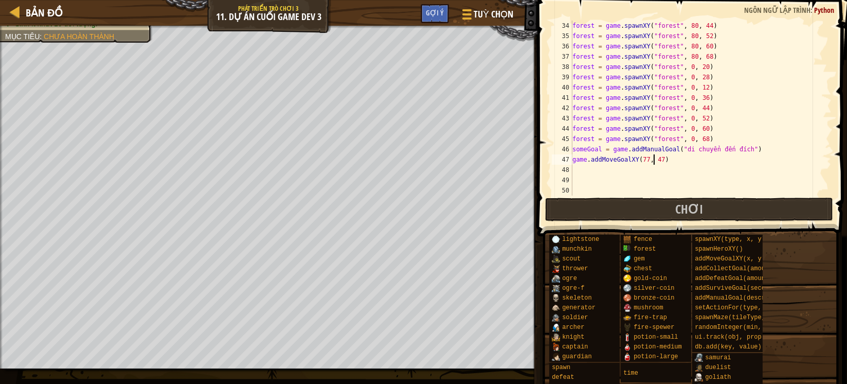
scroll to position [4, 6]
click at [654, 161] on div "forest = game . spawnXY ( "forest" , 80 , 44 ) forest = game . spawnXY ( "fores…" at bounding box center [695, 118] width 251 height 195
type textarea "game.addMoveGoalXY(77, 4)"
click at [634, 182] on div "forest = game . spawnXY ( "forest" , 80 , 44 ) forest = game . spawnXY ( "fores…" at bounding box center [695, 118] width 251 height 195
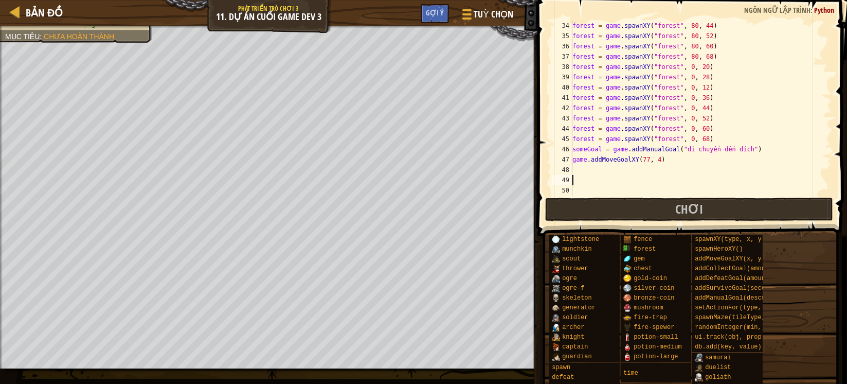
click at [590, 174] on div "forest = game . spawnXY ( "forest" , 80 , 44 ) forest = game . spawnXY ( "fores…" at bounding box center [695, 118] width 251 height 195
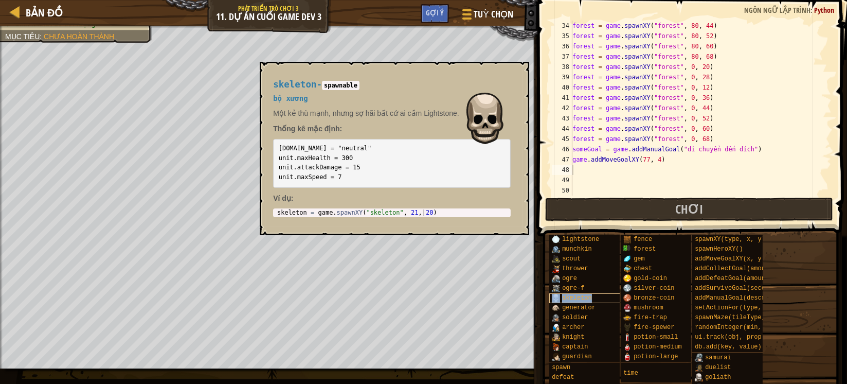
click at [579, 298] on span "skeleton" at bounding box center [577, 297] width 30 height 7
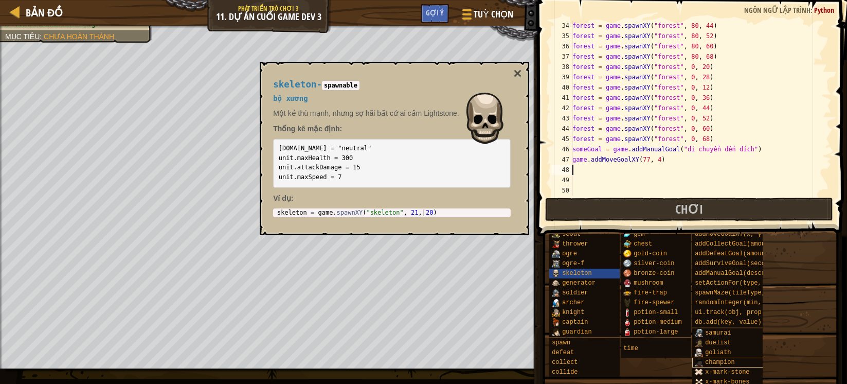
scroll to position [38, 0]
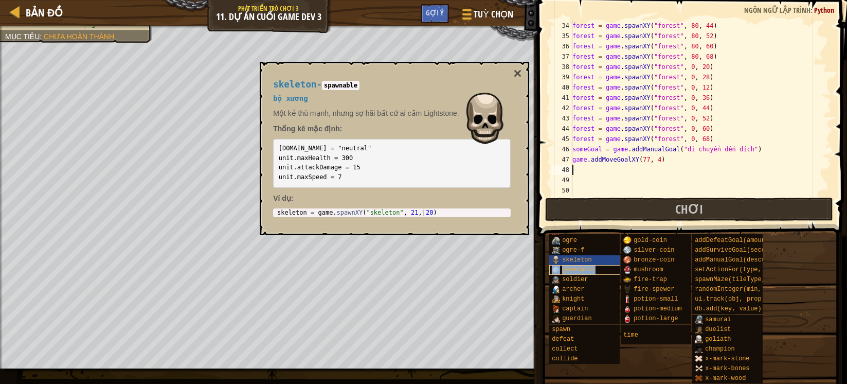
click at [579, 269] on span "generator" at bounding box center [578, 269] width 33 height 7
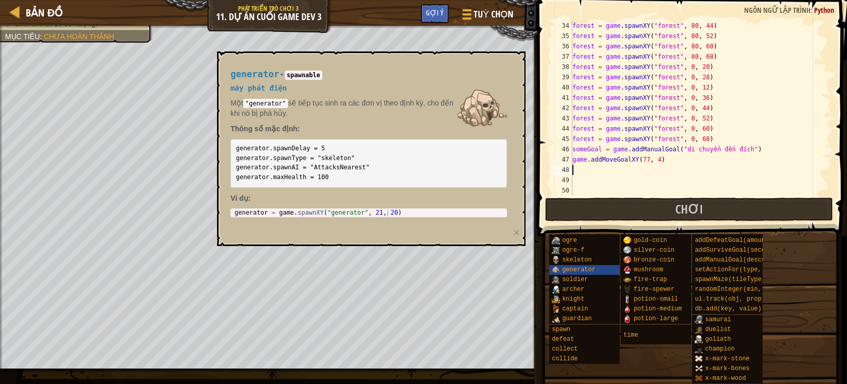
type textarea "generator = game.spawnXY("generator", 21, 20)"
click at [353, 212] on div "generator = game . spawnXY ( "generator" , 21 , 20 )" at bounding box center [369, 219] width 273 height 20
click at [597, 171] on div "forest = game . spawnXY ( "forest" , 80 , 44 ) forest = game . spawnXY ( "fores…" at bounding box center [695, 118] width 251 height 195
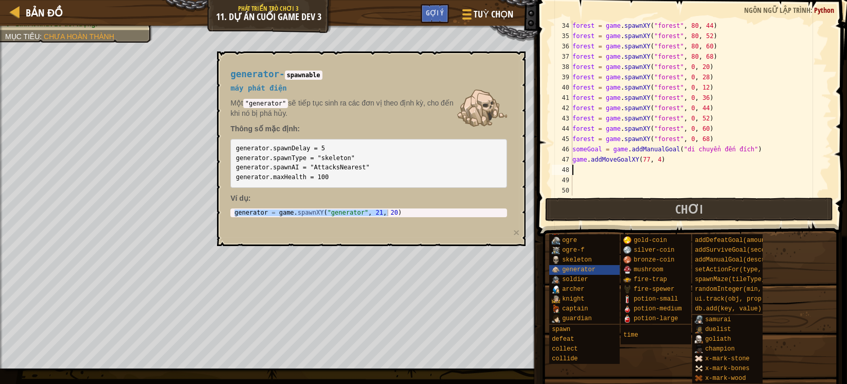
paste textarea "generator = game.spawnXY("generator", 21, 20)"
click at [581, 275] on div "soldier" at bounding box center [591, 280] width 85 height 10
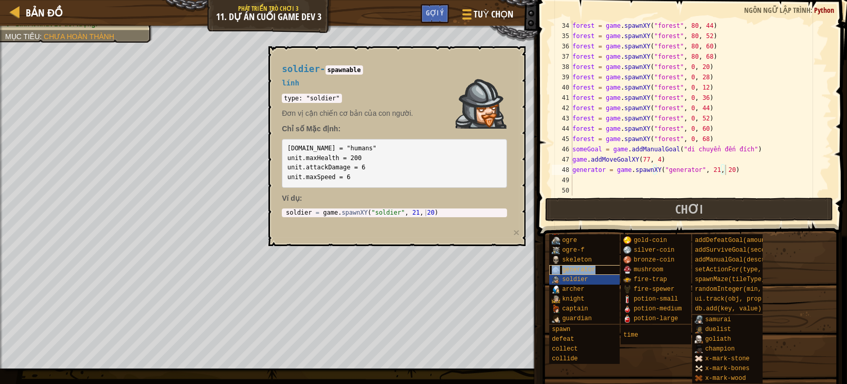
click at [582, 271] on span "generator" at bounding box center [578, 269] width 33 height 7
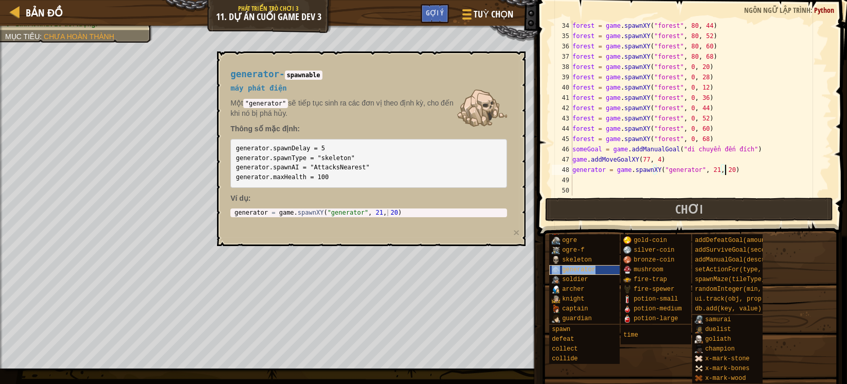
click at [583, 271] on span "generator" at bounding box center [578, 269] width 33 height 7
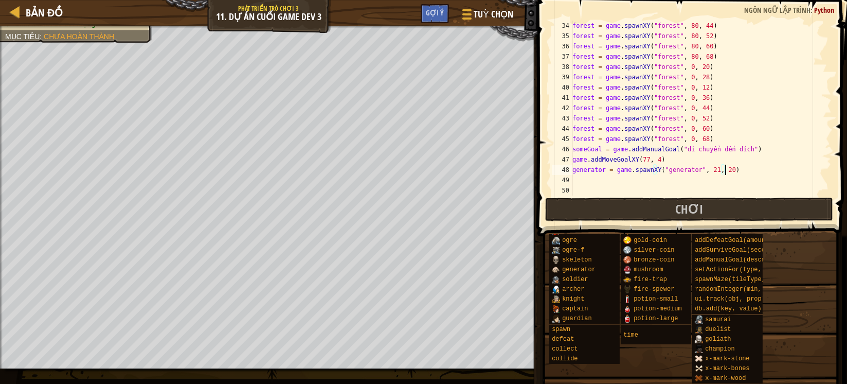
click at [708, 173] on div "forest = game . spawnXY ( "forest" , 80 , 44 ) forest = game . spawnXY ( "fores…" at bounding box center [695, 118] width 251 height 195
click at [719, 168] on div "forest = game . spawnXY ( "forest" , 80 , 44 ) forest = game . spawnXY ( "fores…" at bounding box center [695, 118] width 251 height 195
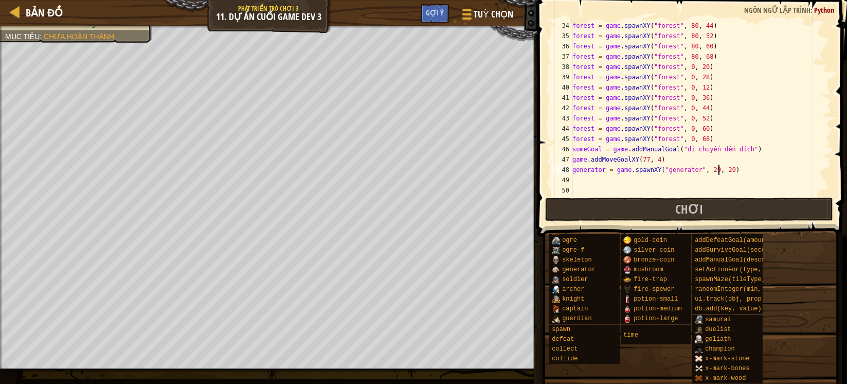
click at [719, 168] on div "forest = game . spawnXY ( "forest" , 80 , 44 ) forest = game . spawnXY ( "fores…" at bounding box center [695, 118] width 251 height 195
click at [720, 168] on div "forest = game . spawnXY ( "forest" , 80 , 44 ) forest = game . spawnXY ( "fores…" at bounding box center [695, 118] width 251 height 195
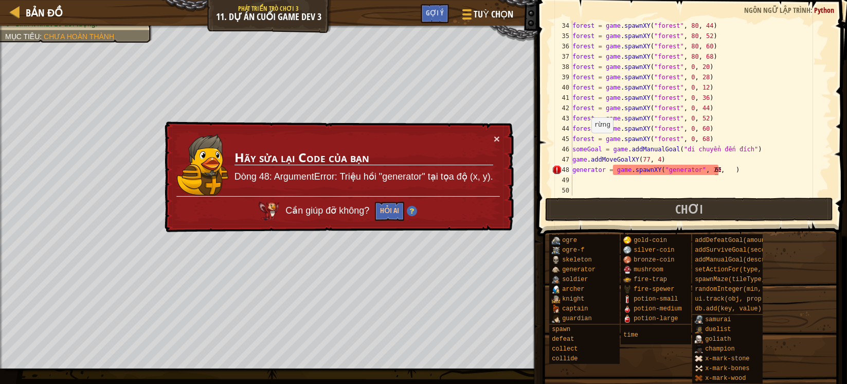
scroll to position [4, 0]
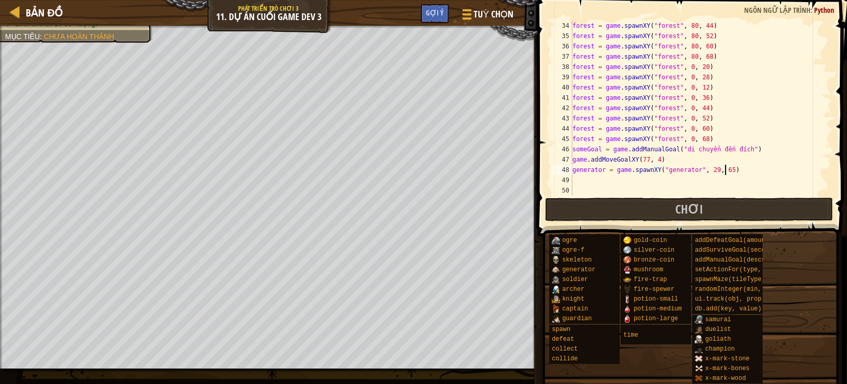
click at [791, 168] on div "forest = game . spawnXY ( "forest" , 80 , 44 ) forest = game . spawnXY ( "fores…" at bounding box center [695, 118] width 251 height 195
click at [674, 167] on div "forest = game . spawnXY ( "forest" , 80 , 44 ) forest = game . spawnXY ( "fores…" at bounding box center [695, 118] width 251 height 195
type textarea "generator = game.spawnXY("generator", 29, 65)"
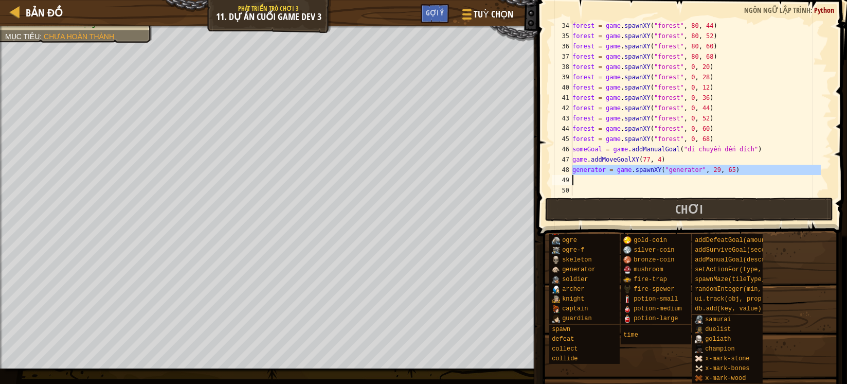
click at [609, 183] on div "forest = game . spawnXY ( "forest" , 80 , 44 ) forest = game . spawnXY ( "fores…" at bounding box center [695, 108] width 251 height 175
paste textarea "generator = game.spawnXY("generator", 29, 65)"
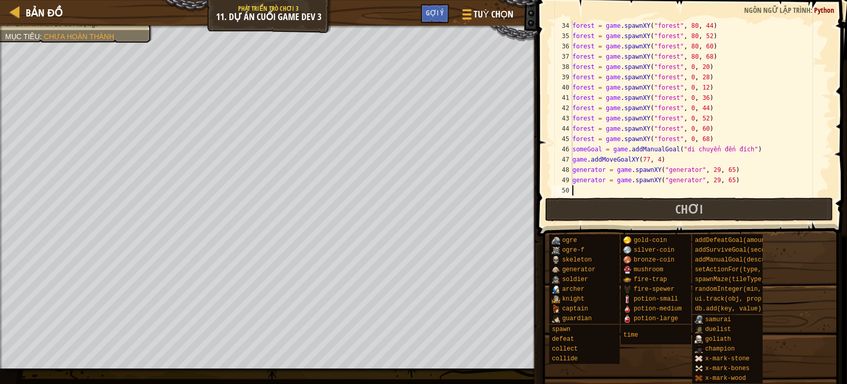
click at [704, 177] on div "forest = game . spawnXY ( "forest" , 80 , 44 ) forest = game . spawnXY ( "fores…" at bounding box center [695, 118] width 251 height 195
click at [720, 181] on div "forest = game . spawnXY ( "forest" , 80 , 44 ) forest = game . spawnXY ( "fores…" at bounding box center [695, 118] width 251 height 195
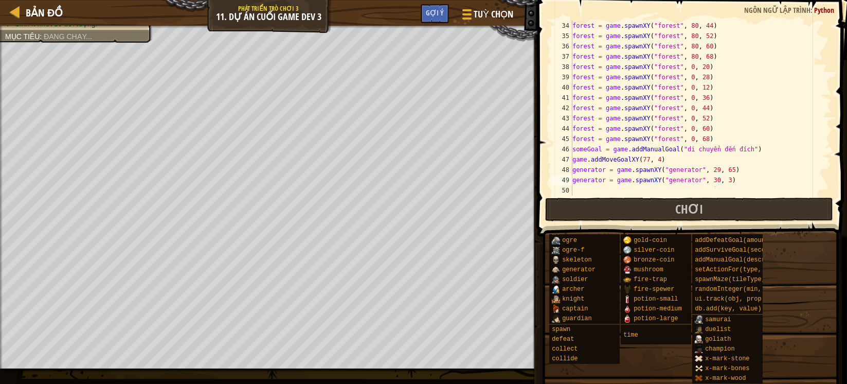
click at [762, 164] on div "forest = game . spawnXY ( "forest" , 80 , 44 ) forest = game . spawnXY ( "fores…" at bounding box center [695, 118] width 251 height 195
type textarea "game.addMoveGoalXY(77, 4)"
click at [630, 203] on button "Chơi" at bounding box center [689, 210] width 289 height 24
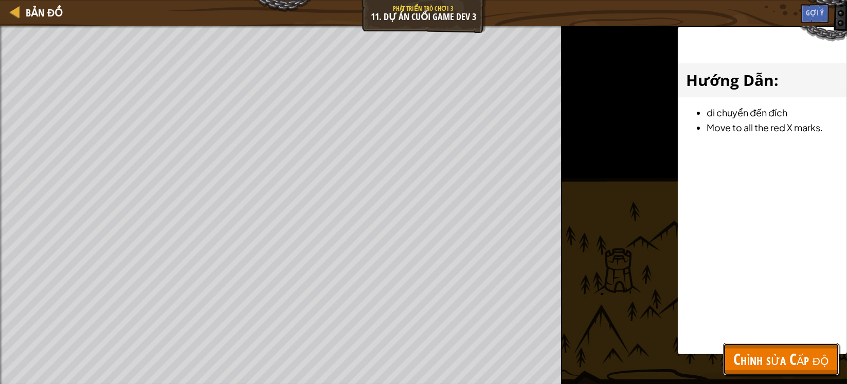
click at [749, 355] on span "Chỉnh sửa Cấp độ" at bounding box center [782, 358] width 96 height 21
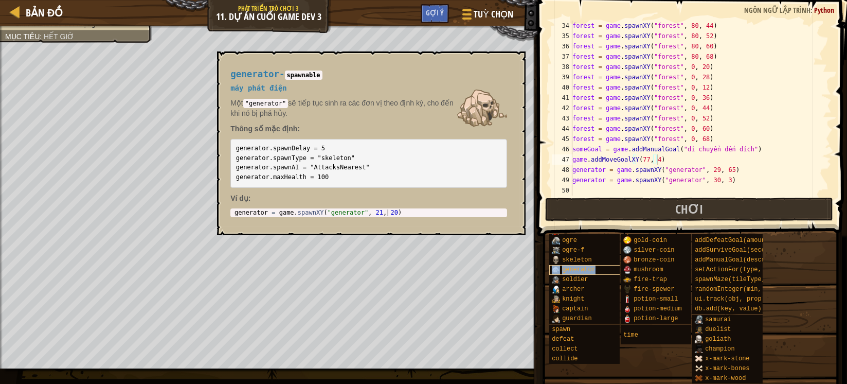
click at [567, 271] on span "generator" at bounding box center [578, 269] width 33 height 7
click at [560, 273] on img at bounding box center [556, 269] width 8 height 8
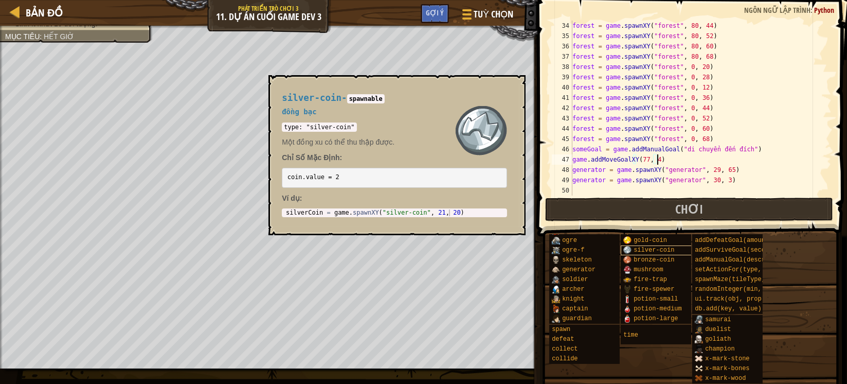
scroll to position [0, 0]
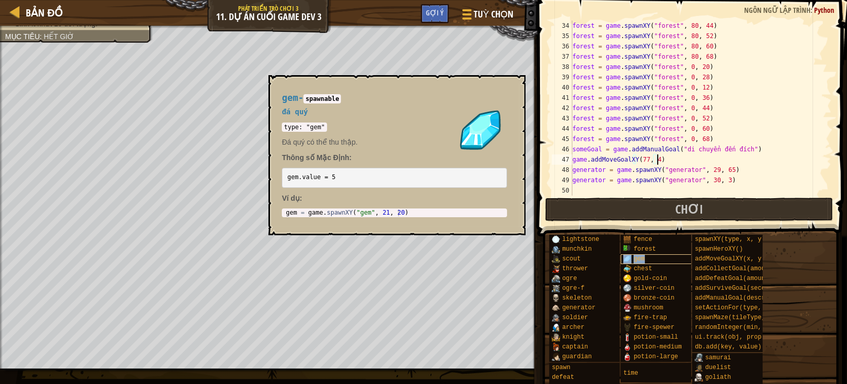
click at [645, 254] on div "gem" at bounding box center [663, 259] width 85 height 10
type textarea "gem = game.spawnXY("gem", 21, 20)"
click at [348, 212] on div "gem = game . spawnXY ( "gem" , 21 , 20 )" at bounding box center [395, 219] width 222 height 20
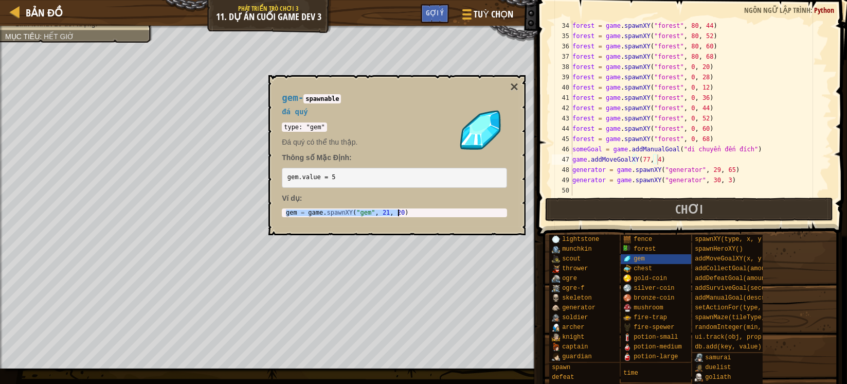
click at [348, 212] on div "gem = game . spawnXY ( "gem" , 21 , 20 )" at bounding box center [394, 212] width 221 height 7
click at [348, 212] on div "gem = game . spawnXY ( "gem" , 21 , 20 )" at bounding box center [395, 219] width 222 height 20
click at [510, 85] on div "gem - spawnable đá quý type: "gem" Đá quý có thể thu thập. Thông số Mặc Định: g…" at bounding box center [395, 155] width 240 height 144
click at [512, 85] on button "×" at bounding box center [514, 87] width 8 height 14
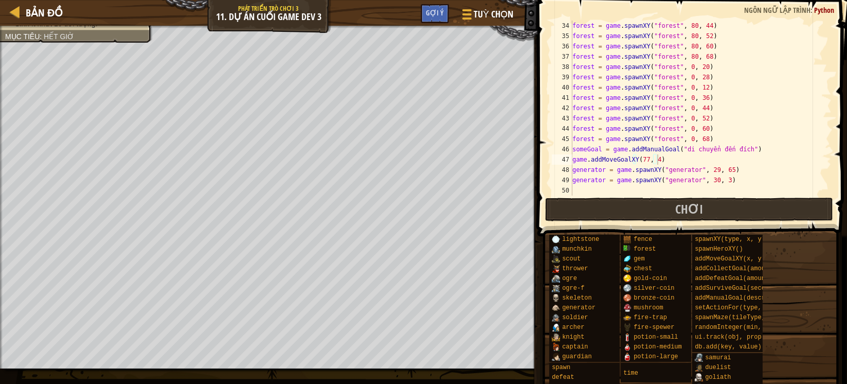
scroll to position [360, 0]
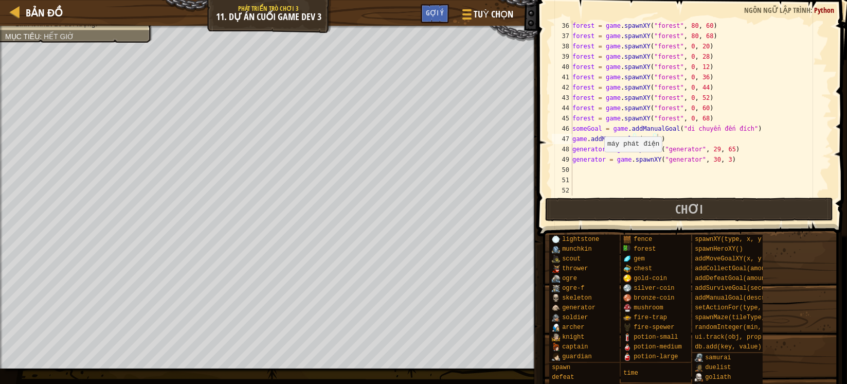
type textarea "generator = game.spawnXY("generator", 30, 3)"
click at [598, 163] on div "forest = game . spawnXY ( "forest" , 80 , 60 ) forest = game . spawnXY ( "fores…" at bounding box center [695, 118] width 251 height 195
click at [594, 171] on div "forest = game . spawnXY ( "forest" , 80 , 60 ) forest = game . spawnXY ( "fores…" at bounding box center [695, 118] width 251 height 195
paste textarea "gem = game.spawnXY("gem", 21, 20)"
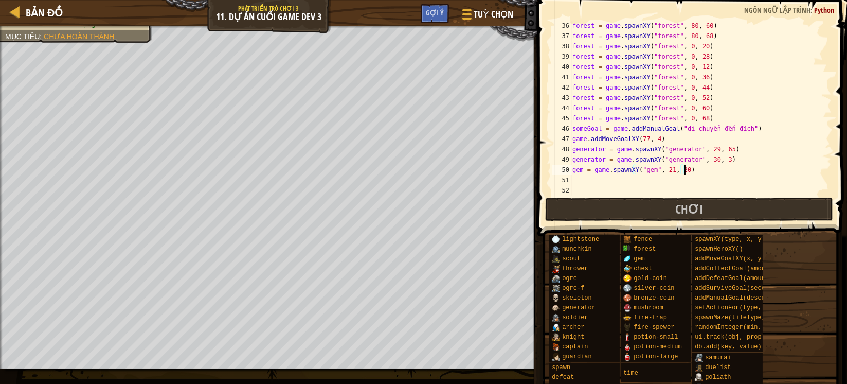
click at [666, 167] on div "forest = game . spawnXY ( "forest" , 80 , 60 ) forest = game . spawnXY ( "fores…" at bounding box center [695, 118] width 251 height 195
click at [675, 170] on div "forest = game . spawnXY ( "forest" , 80 , 60 ) forest = game . spawnXY ( "fores…" at bounding box center [695, 118] width 251 height 195
click at [679, 168] on div "forest = game . spawnXY ( "forest" , 80 , 60 ) forest = game . spawnXY ( "fores…" at bounding box center [695, 118] width 251 height 195
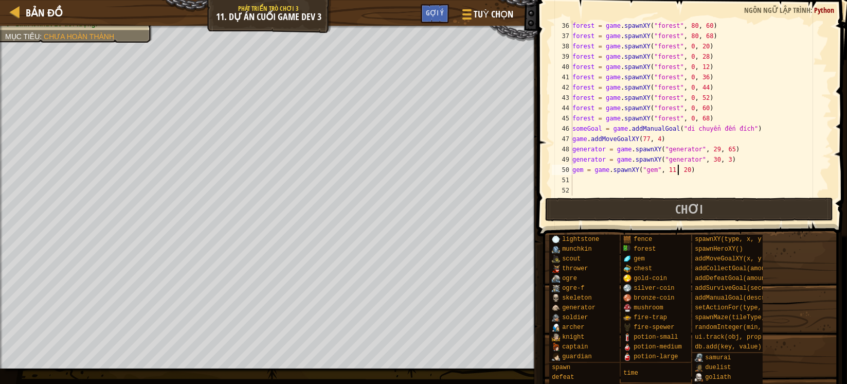
click at [677, 167] on div "forest = game . spawnXY ( "forest" , 80 , 60 ) forest = game . spawnXY ( "fores…" at bounding box center [695, 118] width 251 height 195
click at [684, 168] on div "forest = game . spawnXY ( "forest" , 80 , 60 ) forest = game . spawnXY ( "fores…" at bounding box center [695, 118] width 251 height 195
click at [683, 168] on div "forest = game . spawnXY ( "forest" , 80 , 60 ) forest = game . spawnXY ( "fores…" at bounding box center [695, 118] width 251 height 195
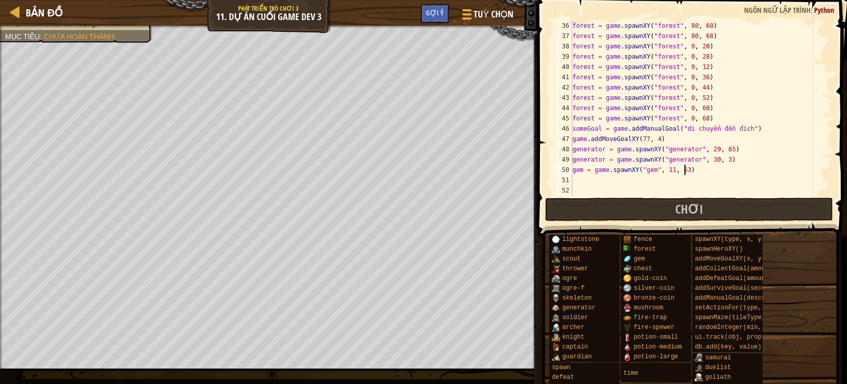
click at [681, 171] on div "forest = game . spawnXY ( "forest" , 80 , 60 ) forest = game . spawnXY ( "fores…" at bounding box center [695, 118] width 251 height 195
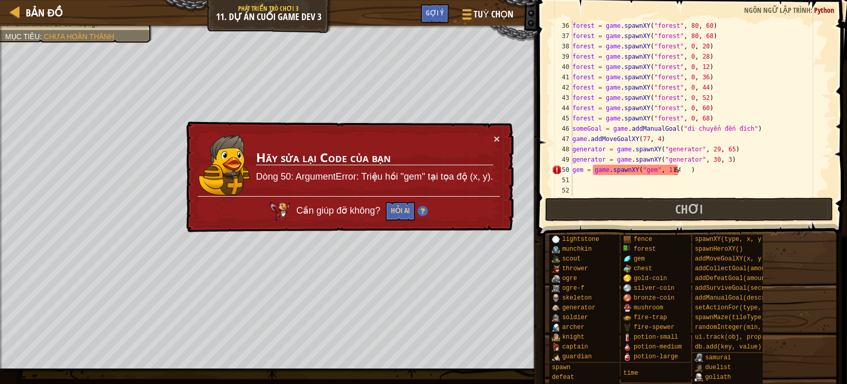
click at [734, 169] on div "forest = game . spawnXY ( "forest" , 80 , 60 ) forest = game . spawnXY ( "fores…" at bounding box center [695, 118] width 251 height 195
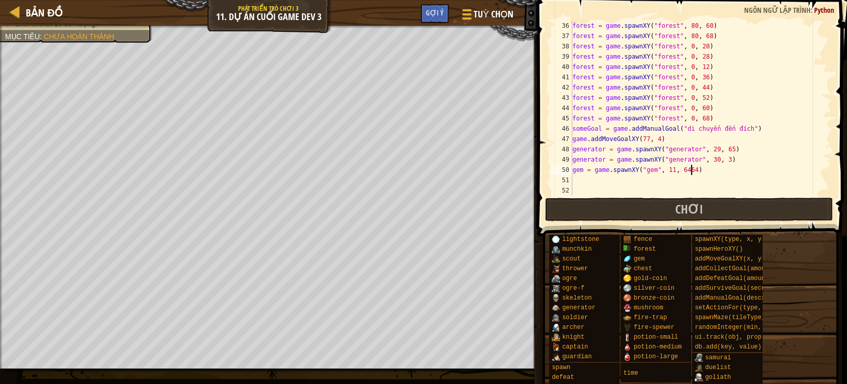
click at [689, 172] on div "forest = game . spawnXY ( "forest" , 80 , 60 ) forest = game . spawnXY ( "fores…" at bounding box center [695, 118] width 251 height 195
click at [719, 172] on div "forest = game . spawnXY ( "forest" , 80 , 60 ) forest = game . spawnXY ( "fores…" at bounding box center [695, 118] width 251 height 195
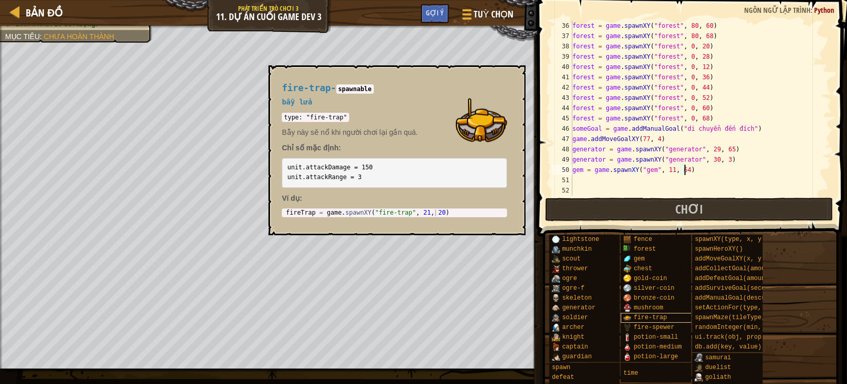
type textarea "gem = game.spawnXY("gem", 11, 64)"
click at [630, 315] on img at bounding box center [627, 317] width 8 height 8
click at [637, 316] on span "fire-trap" at bounding box center [650, 317] width 33 height 7
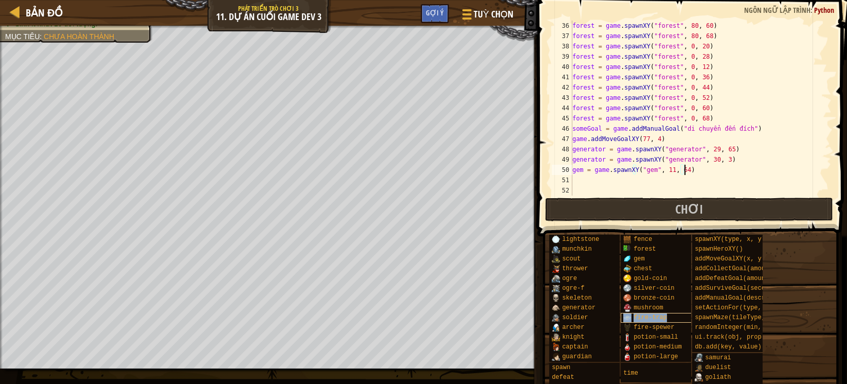
click at [637, 316] on span "fire-trap" at bounding box center [650, 317] width 33 height 7
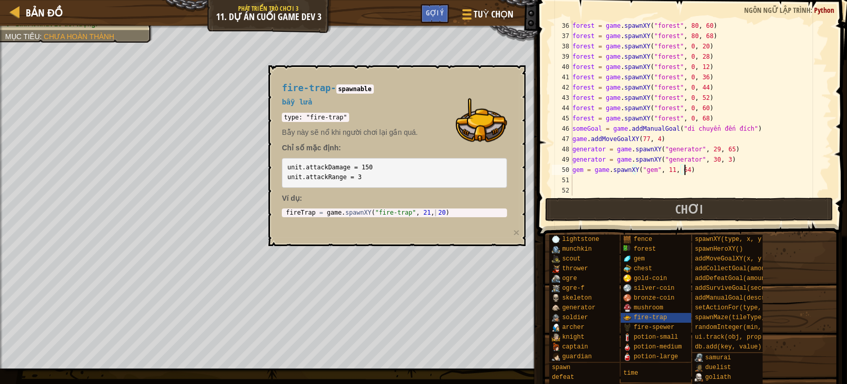
type textarea "fireTrap = game.spawnXY("fire-trap", 21, 20)"
click at [370, 215] on div "fireTrap = game . spawnXY ( "fire-trap" , 21 , 20 )" at bounding box center [395, 219] width 222 height 20
click at [589, 179] on div "forest = game . spawnXY ( "forest" , 80 , 60 ) forest = game . spawnXY ( "fores…" at bounding box center [695, 118] width 251 height 195
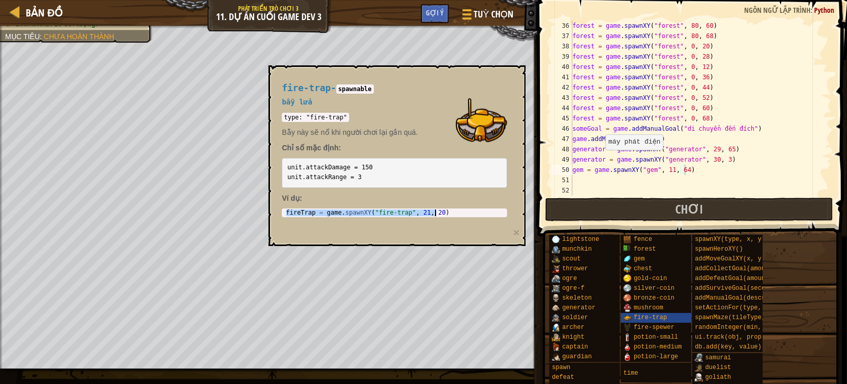
type textarea "gem = game.spawnXY("gem", 11, 64)"
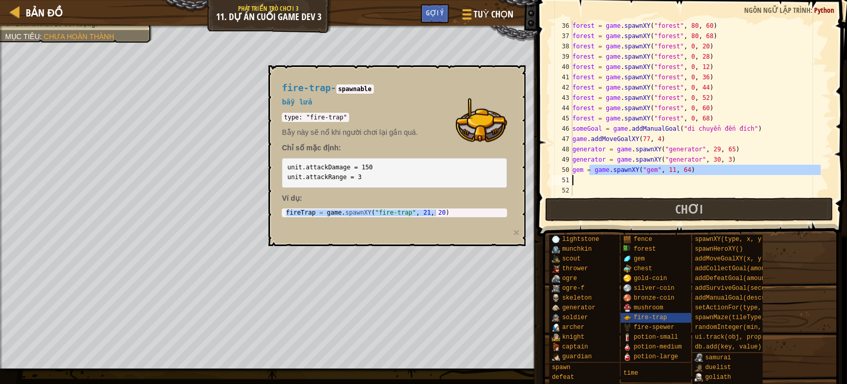
click at [588, 186] on div "forest = game . spawnXY ( "forest" , 80 , 60 ) forest = game . spawnXY ( "fores…" at bounding box center [695, 118] width 251 height 195
click at [575, 185] on div "forest = game . spawnXY ( "forest" , 80 , 60 ) forest = game . spawnXY ( "fores…" at bounding box center [695, 118] width 251 height 195
paste textarea "fireTrap = game.spawnXY("fire-trap", 21, 20)"
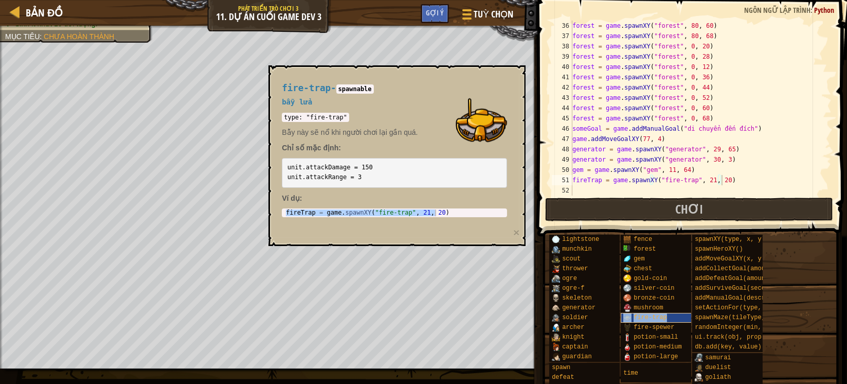
click at [650, 319] on span "fire-trap" at bounding box center [650, 317] width 33 height 7
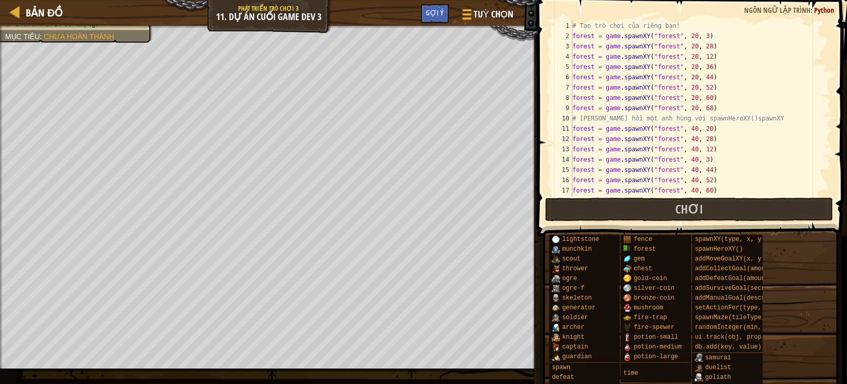
scroll to position [0, 0]
click at [688, 21] on div "# Tạo trò chơi của riêng bạn! forest = game . spawnXY ( "forest" , 20 , 3 ) for…" at bounding box center [695, 118] width 251 height 195
type textarea "# Tạo trò chơi của riêng bạn!"
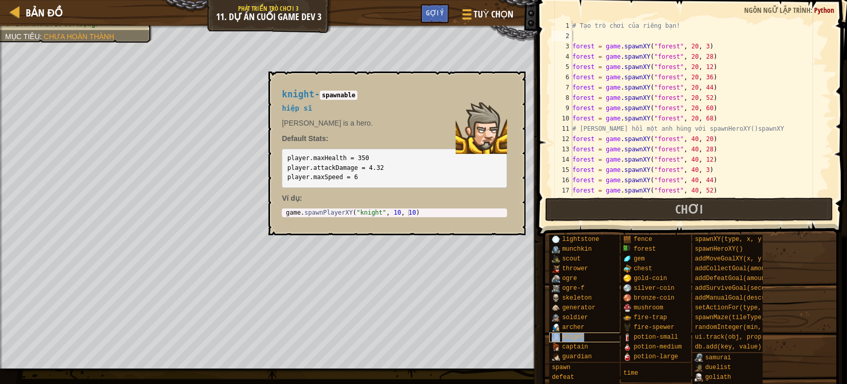
click at [568, 338] on span "knight" at bounding box center [573, 336] width 22 height 7
click at [375, 208] on div "knight - spawnable hiệp sĩ [PERSON_NAME] is a hero. Default Stats: player.maxHe…" at bounding box center [395, 153] width 240 height 147
type textarea "game.spawnPlayerXY("knight", 10, 10)"
click at [379, 214] on div "game . spawnPlayerXY ( "knight" , 10 , 10 )" at bounding box center [395, 219] width 222 height 20
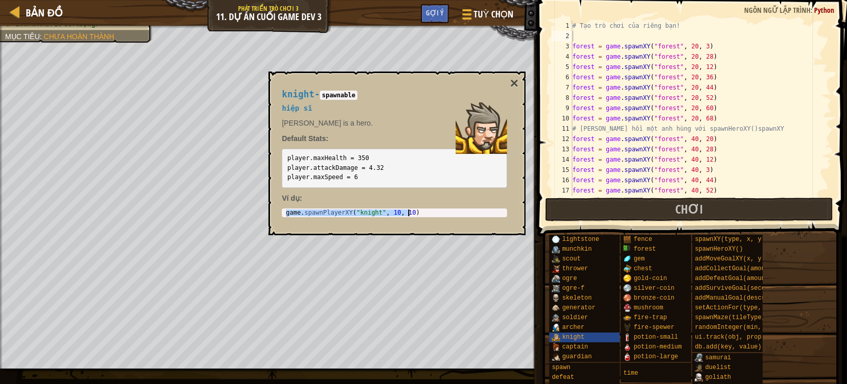
click at [379, 214] on div "game . spawnPlayerXY ( "knight" , 10 , 10 )" at bounding box center [395, 219] width 222 height 20
click at [511, 80] on button "×" at bounding box center [514, 83] width 8 height 14
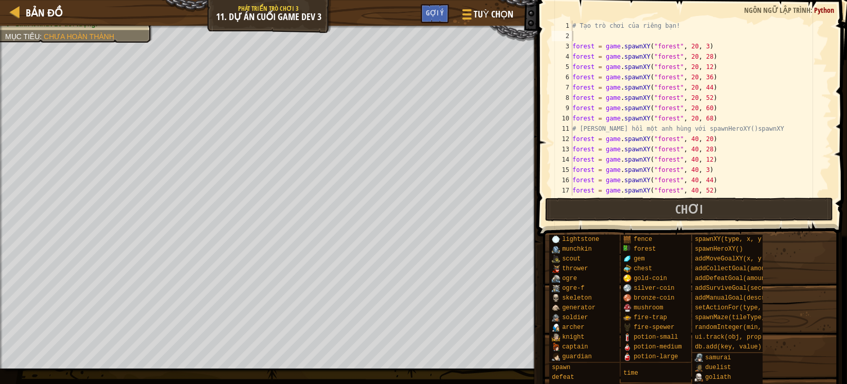
click at [657, 35] on div "# Tạo trò chơi của riêng bạn! forest = game . spawnXY ( "forest" , 20 , 3 ) for…" at bounding box center [695, 118] width 251 height 195
paste textarea "game.spawnPlayerXY("knight", 10, 10)"
click at [675, 34] on div "# Tạo trò chơi của riêng bạn! game . spawnPlayerXY ( "knight" , 10 , 10 ) fores…" at bounding box center [695, 118] width 251 height 195
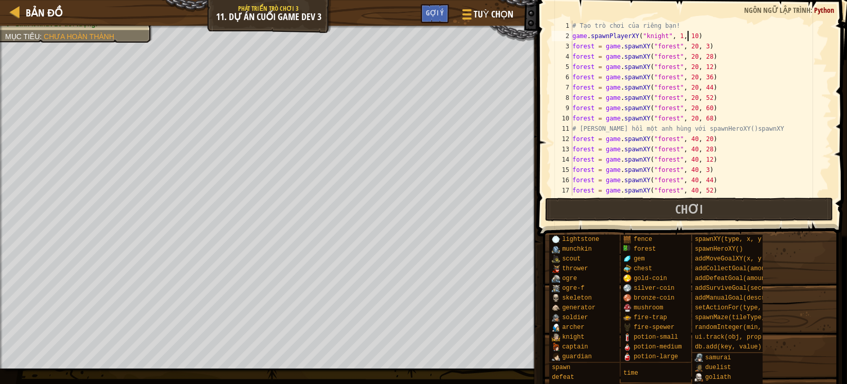
click at [687, 32] on div "# Tạo trò chơi của riêng bạn! game . spawnPlayerXY ( "knight" , 1 , 10 ) forest…" at bounding box center [695, 118] width 251 height 195
click at [685, 35] on div "# Tạo trò chơi của riêng bạn! game . spawnPlayerXY ( "knight" , 1 , 10 ) forest…" at bounding box center [695, 108] width 251 height 175
click at [685, 35] on div "# Tạo trò chơi của riêng bạn! game . spawnPlayerXY ( "knight" , 1 , 10 ) forest…" at bounding box center [695, 118] width 251 height 195
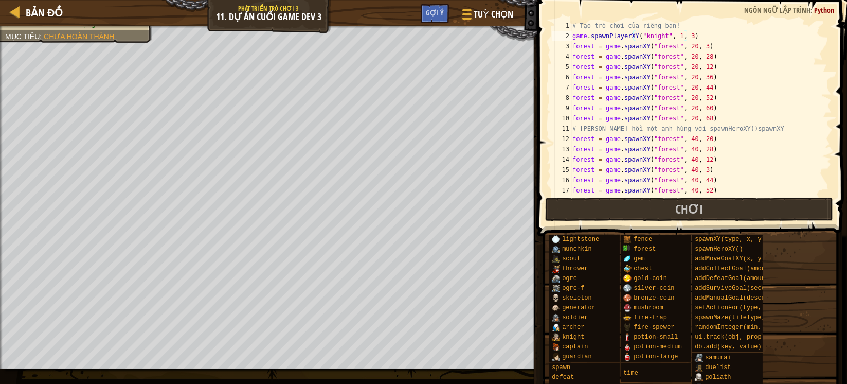
click at [708, 39] on div "# Tạo trò chơi của riêng bạn! game . spawnPlayerXY ( "knight" , 1 , 3 ) forest …" at bounding box center [695, 118] width 251 height 195
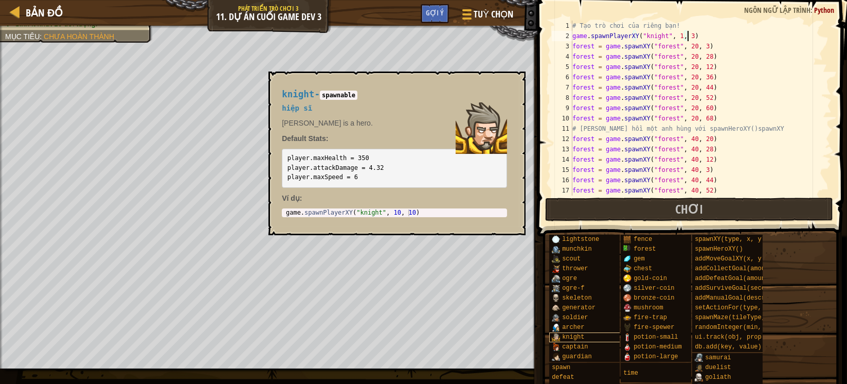
type textarea "game.spawnPlayerXY("knight", 1, 3)"
click at [578, 338] on span "knight" at bounding box center [573, 336] width 22 height 7
click at [350, 155] on code "player.maxHealth = 350 player.attackDamage = 4.32 player.maxSpeed = 6" at bounding box center [336, 167] width 97 height 26
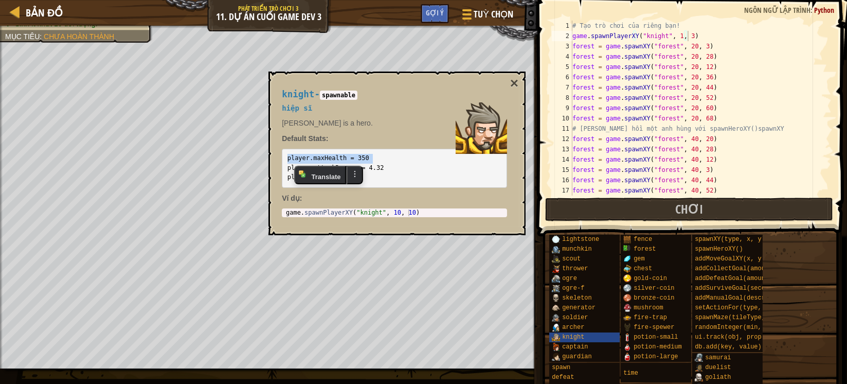
copy code "player.maxHealth = 350"
click at [509, 78] on div "knight - spawnable hiệp sĩ [PERSON_NAME] is a hero. Default Stats: player.maxHe…" at bounding box center [397, 154] width 257 height 164
click at [519, 80] on div "knight - spawnable hiệp sĩ [PERSON_NAME] is a hero. Default Stats: player.maxHe…" at bounding box center [397, 154] width 257 height 164
click at [514, 80] on button "×" at bounding box center [514, 83] width 8 height 14
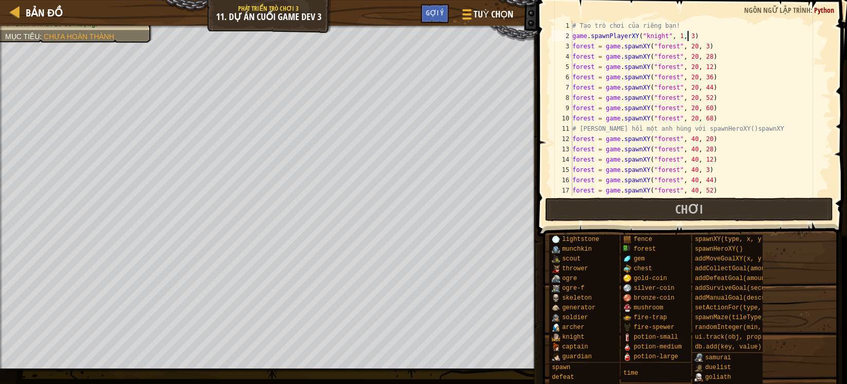
click at [699, 32] on div "# Tạo trò chơi của riêng bạn! game . spawnPlayerXY ( "knight" , 1 , 3 ) forest …" at bounding box center [695, 118] width 251 height 195
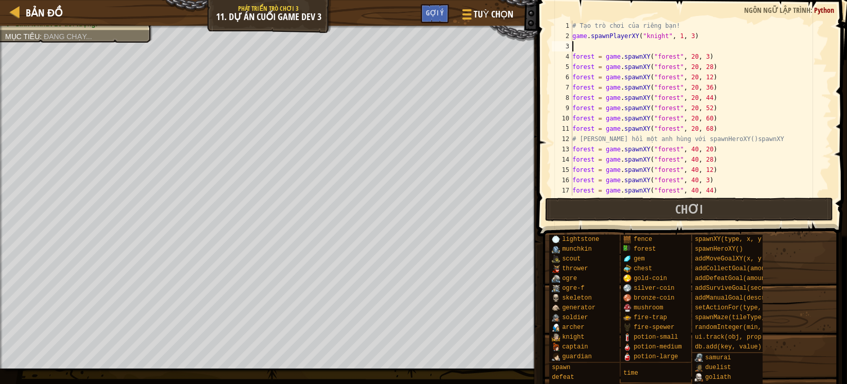
scroll to position [4, 0]
paste textarea "game.spawnPlayerXY("knight", 1, 3)"
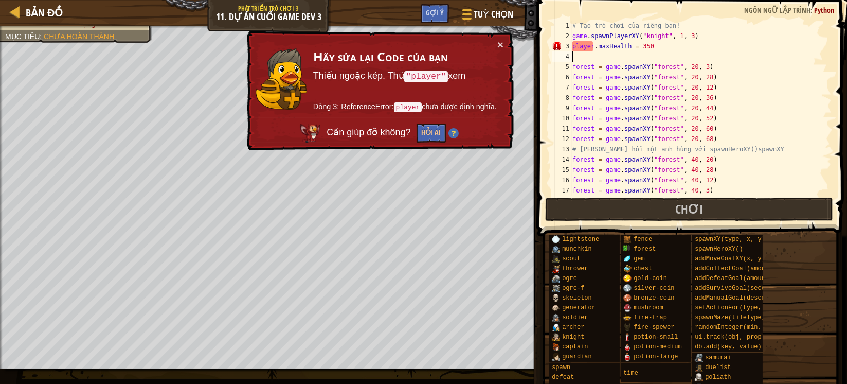
click at [575, 35] on div "# Tạo trò chơi của riêng bạn! game . spawnPlayerXY ( "knight" , 1 , 3 ) player …" at bounding box center [695, 118] width 251 height 195
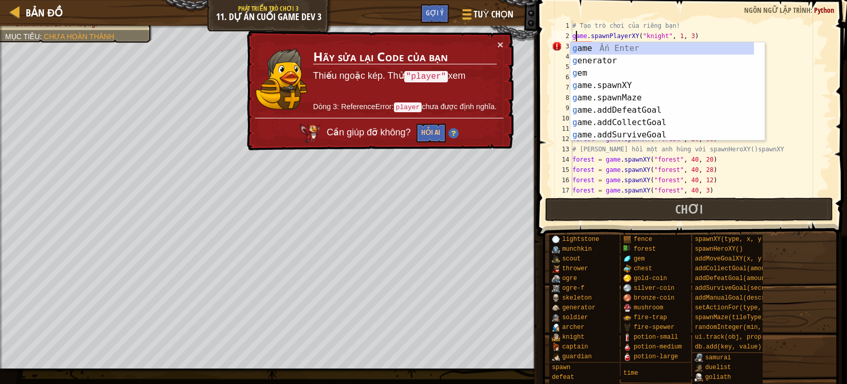
click at [573, 34] on div "# Tạo trò chơi của riêng bạn! game . spawnPlayerXY ( "knight" , 1 , 3 ) player …" at bounding box center [695, 118] width 251 height 195
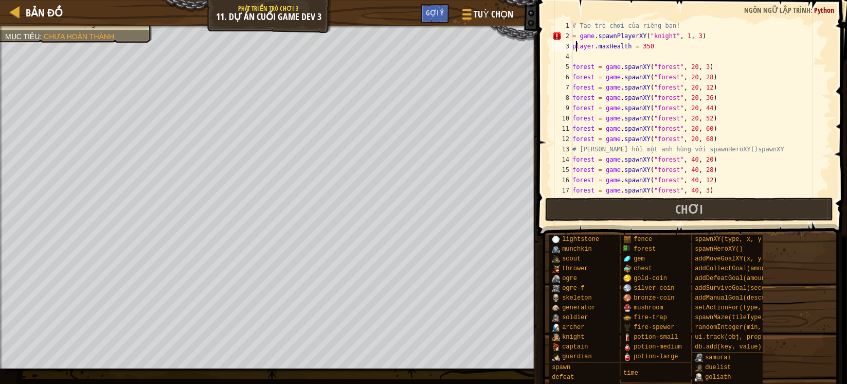
click at [577, 47] on div "# Tạo trò chơi của riêng bạn! = game . spawnPlayerXY ( "knight" , 1 , 3 ) playe…" at bounding box center [695, 118] width 251 height 195
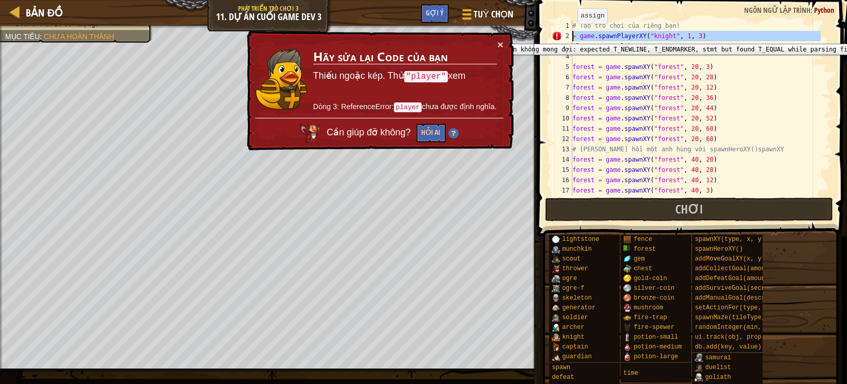
click at [570, 36] on div "2" at bounding box center [562, 36] width 21 height 10
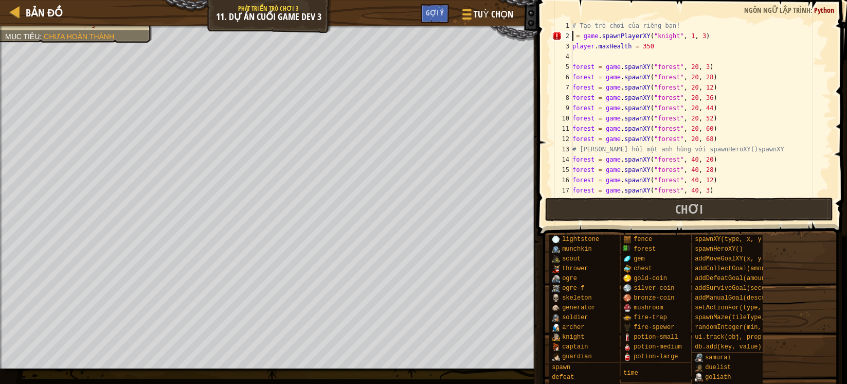
paste textarea "player"
click at [642, 47] on div "# Tạo trò chơi của riêng bạn! player = game . spawnPlayerXY ( "knight" , 1 , 3 …" at bounding box center [695, 118] width 251 height 195
click at [643, 48] on div "# Tạo trò chơi của riêng bạn! player = game . spawnPlayerXY ( "knight" , 1 , 3 …" at bounding box center [695, 118] width 251 height 195
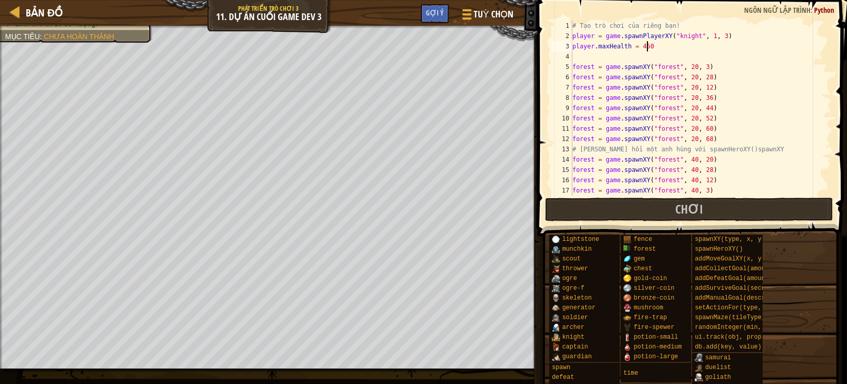
click at [651, 43] on div "# Tạo trò chơi của riêng bạn! player = game . spawnPlayerXY ( "knight" , 1 , 3 …" at bounding box center [695, 118] width 251 height 195
type textarea "451451"
click at [716, 61] on div "# Tạo trò chơi của riêng bạn! player = game . spawnPlayerXY ( "knight" , 1 , 3 …" at bounding box center [695, 118] width 251 height 195
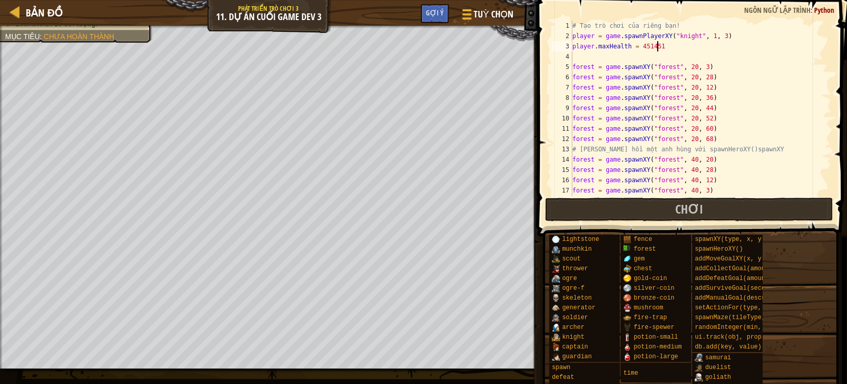
click at [670, 48] on div "# Tạo trò chơi của riêng bạn! player = game . spawnPlayerXY ( "knight" , 1 , 3 …" at bounding box center [695, 118] width 251 height 195
click at [765, 108] on div "# Tạo trò chơi của riêng bạn! player = game . spawnPlayerXY ( "knight" , 1 , 3 …" at bounding box center [695, 118] width 251 height 195
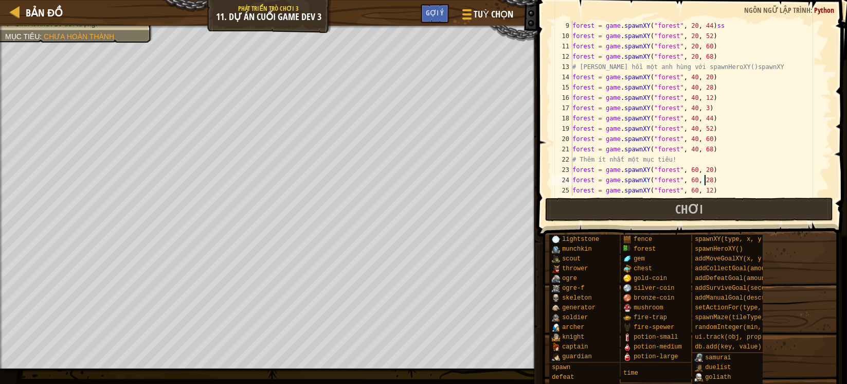
click at [707, 176] on div "forest = game . spawnXY ( "forest" , 20 , 44 ) ss forest = game . spawnXY ( "fo…" at bounding box center [695, 118] width 251 height 195
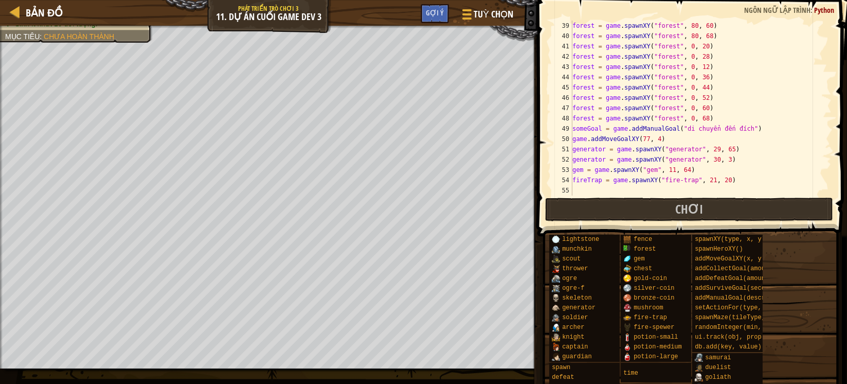
click at [698, 181] on div "forest = game . spawnXY ( "forest" , 80 , 60 ) forest = game . spawnXY ( "fores…" at bounding box center [695, 118] width 251 height 195
click at [702, 178] on div "forest = game . spawnXY ( "forest" , 80 , 60 ) forest = game . spawnXY ( "fores…" at bounding box center [695, 118] width 251 height 195
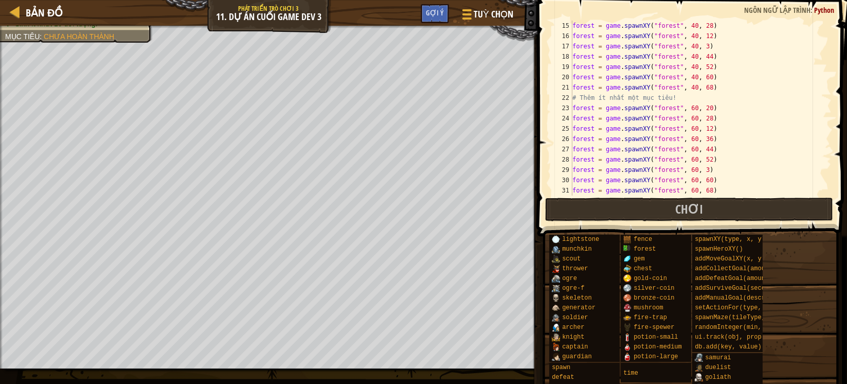
scroll to position [21, 0]
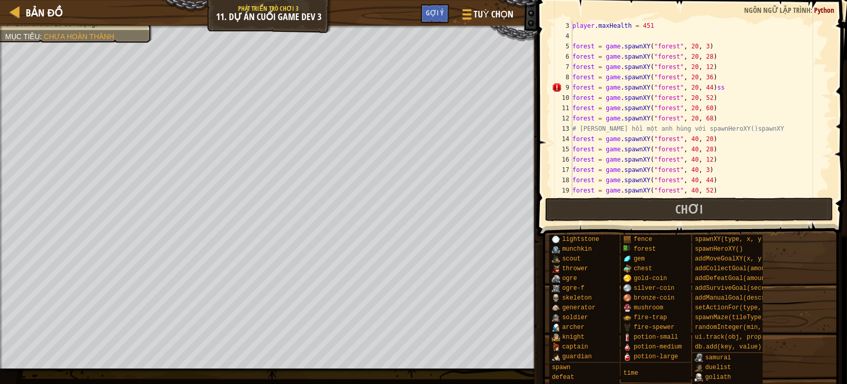
click at [716, 84] on div "player . maxHealth = 451 forest = game . spawnXY ( "forest" , 20 , 3 ) forest =…" at bounding box center [695, 118] width 251 height 195
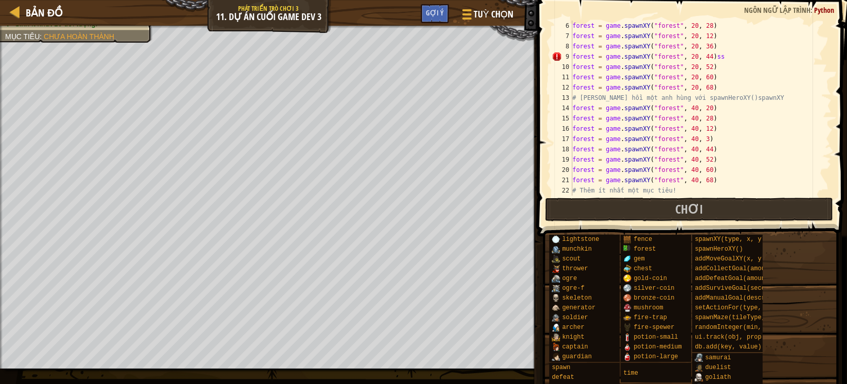
scroll to position [51, 0]
click at [728, 56] on div "forest = game . spawnXY ( "forest" , 20 , 28 ) forest = game . spawnXY ( "fores…" at bounding box center [695, 118] width 251 height 195
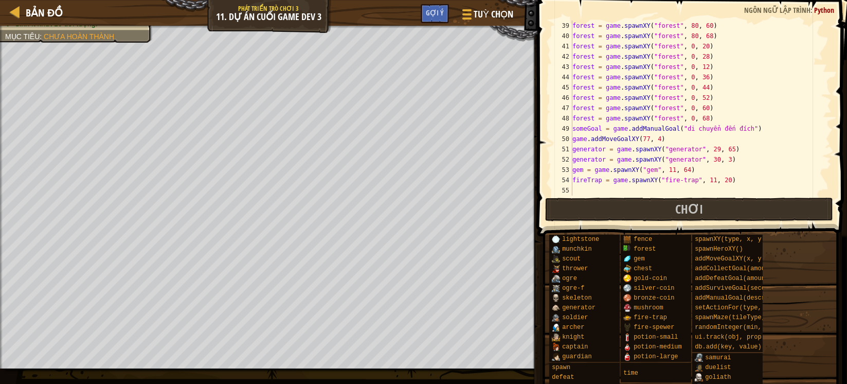
scroll to position [391, 0]
click at [717, 179] on div "forest = game . spawnXY ( "forest" , 80 , 60 ) forest = game . spawnXY ( "fores…" at bounding box center [695, 118] width 251 height 195
type textarea "fireTrap = game.spawnXY("fire-trap", 11, 61)"
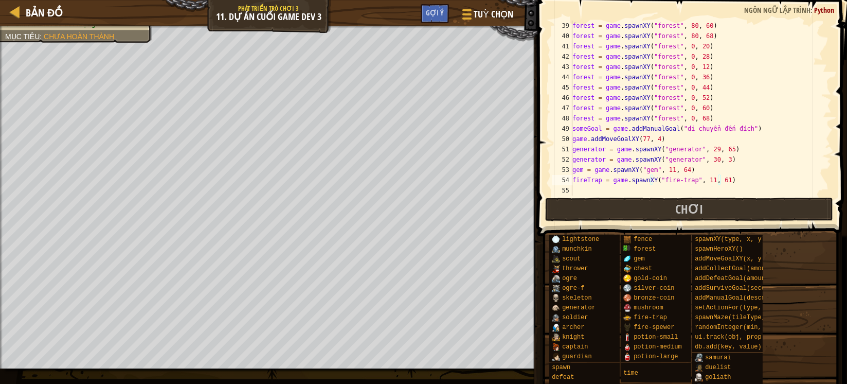
click at [634, 191] on div "forest = game . spawnXY ( "forest" , 80 , 60 ) forest = game . spawnXY ( "fores…" at bounding box center [695, 118] width 251 height 195
paste textarea "player"
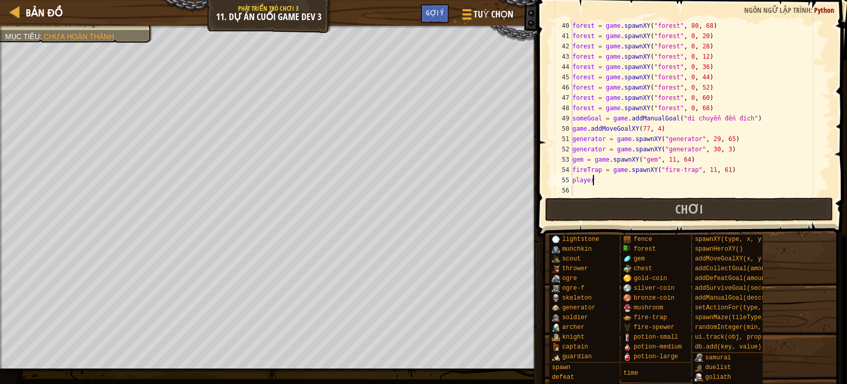
scroll to position [401, 0]
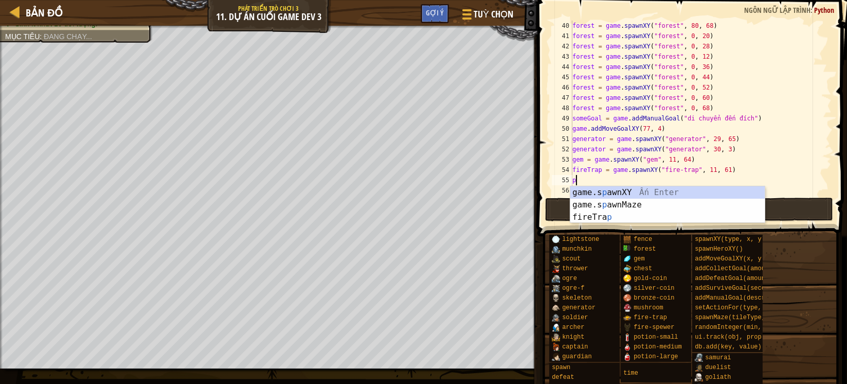
type textarea "p"
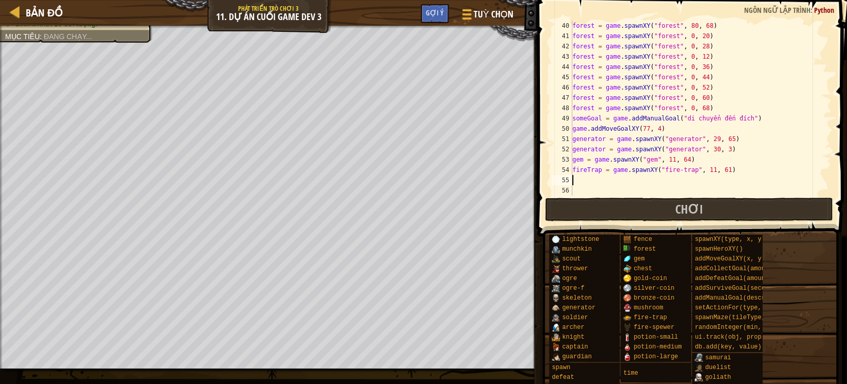
click at [651, 168] on div "forest = game . spawnXY ( "forest" , 80 , 68 ) forest = game . spawnXY ( "fores…" at bounding box center [695, 118] width 251 height 195
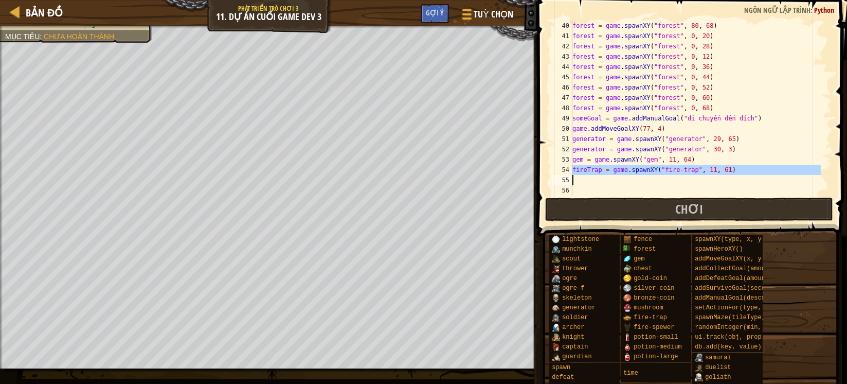
type textarea "fireTrap = game.spawnXY("fire-trap", 11, 61)"
click at [614, 176] on div "forest = game . spawnXY ( "forest" , 80 , 68 ) forest = game . spawnXY ( "fores…" at bounding box center [695, 108] width 251 height 175
paste textarea "fireTrap = game.spawnXY("fire-trap", 11, 61)"
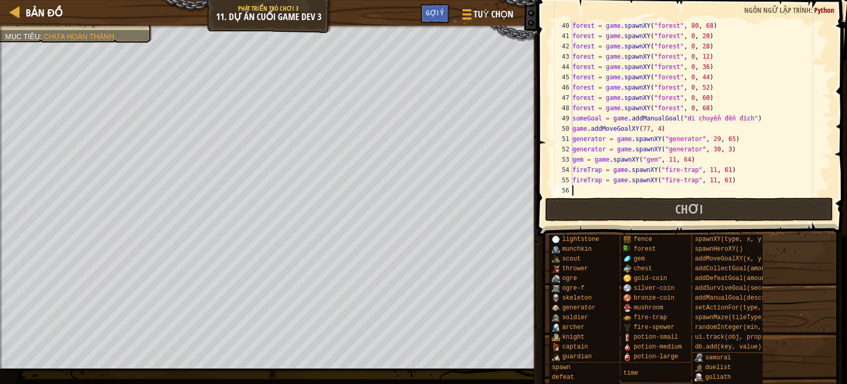
scroll to position [401, 0]
click at [715, 178] on div "forest = game . spawnXY ( "forest" , 80 , 68 ) forest = game . spawnXY ( "fores…" at bounding box center [695, 118] width 251 height 195
type textarea "fireTrap = game.spawnXY("fire-trap", 11, 62)"
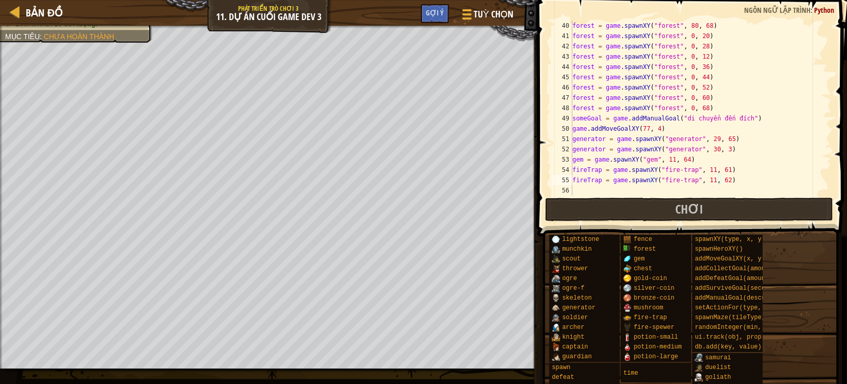
click at [590, 190] on div "forest = game . spawnXY ( "forest" , 80 , 68 ) forest = game . spawnXY ( "fores…" at bounding box center [695, 118] width 251 height 195
paste textarea "fireTrap = game.spawnXY("fire-trap", 11, 61)"
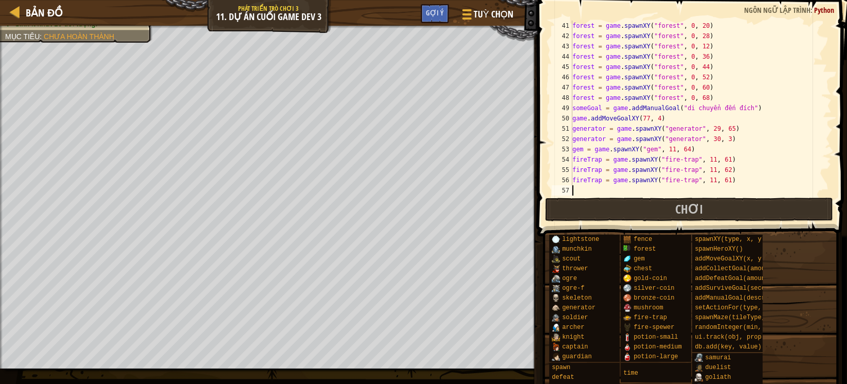
scroll to position [412, 0]
click at [611, 190] on div "forest = game . spawnXY ( "forest" , 0 , 20 ) forest = game . spawnXY ( "forest…" at bounding box center [695, 118] width 251 height 195
click at [715, 180] on div "forest = game . spawnXY ( "forest" , 0 , 20 ) forest = game . spawnXY ( "forest…" at bounding box center [695, 118] width 251 height 195
click at [717, 179] on div "forest = game . spawnXY ( "forest" , 0 , 20 ) forest = game . spawnXY ( "forest…" at bounding box center [695, 108] width 251 height 175
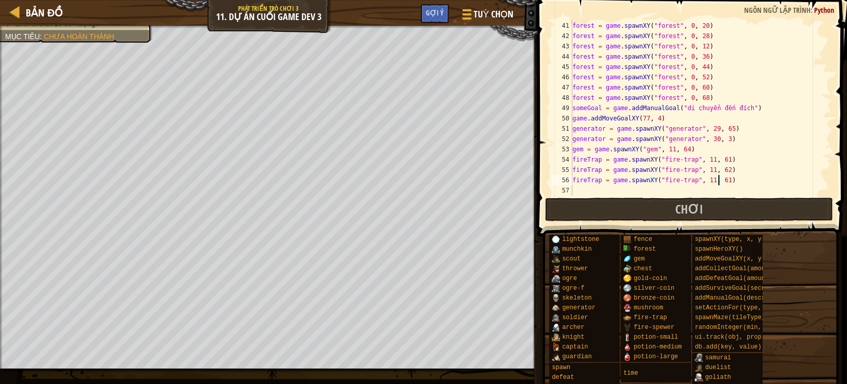
click at [719, 178] on div "forest = game . spawnXY ( "forest" , 0 , 20 ) forest = game . spawnXY ( "forest…" at bounding box center [695, 118] width 251 height 195
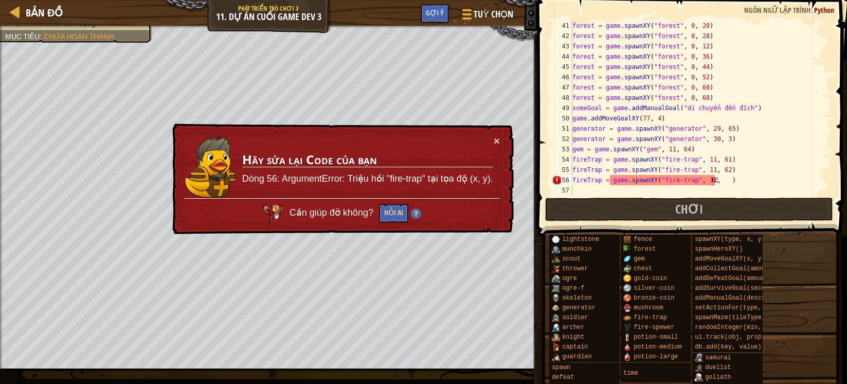
scroll to position [4, 0]
click at [755, 167] on div "forest = game . spawnXY ( "forest" , 0 , 20 ) forest = game . spawnXY ( "forest…" at bounding box center [695, 118] width 251 height 195
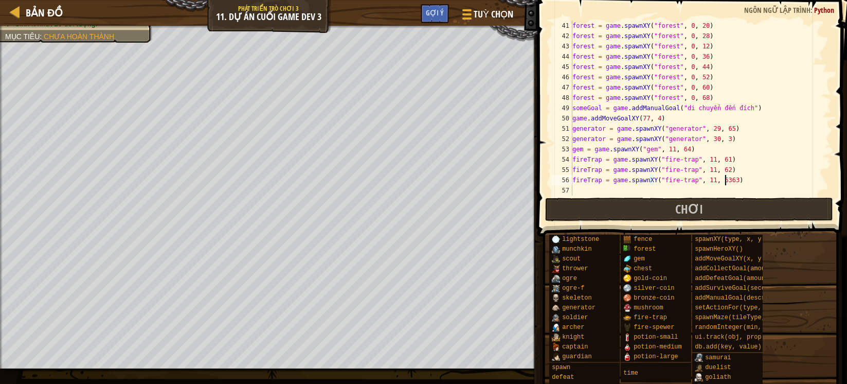
click at [725, 177] on div "forest = game . spawnXY ( "forest" , 0 , 20 ) forest = game . spawnXY ( "forest…" at bounding box center [695, 118] width 251 height 195
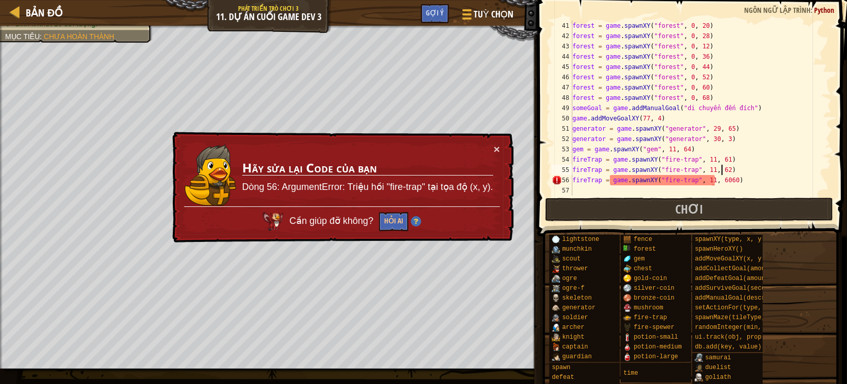
click at [760, 167] on div "forest = game . spawnXY ( "forest" , 0 , 20 ) forest = game . spawnXY ( "forest…" at bounding box center [695, 118] width 251 height 195
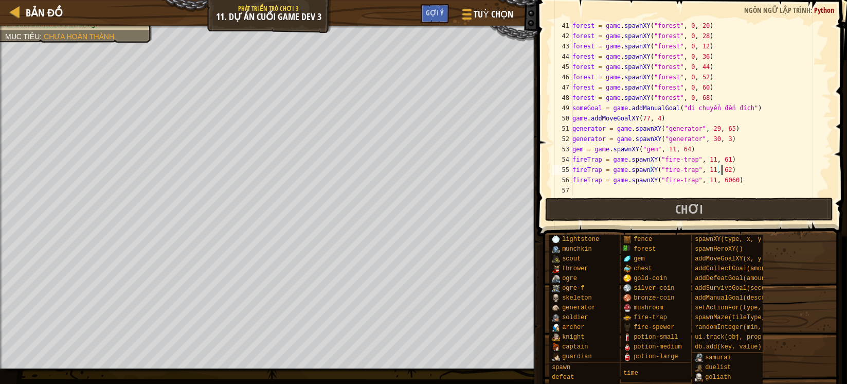
click at [727, 181] on div "forest = game . spawnXY ( "forest" , 0 , 20 ) forest = game . spawnXY ( "forest…" at bounding box center [695, 118] width 251 height 195
click at [759, 168] on div "forest = game . spawnXY ( "forest" , 0 , 20 ) forest = game . spawnXY ( "forest…" at bounding box center [695, 118] width 251 height 195
type textarea "fireTrap = game.spawnXY("fire-trap", 11, 62)"
click at [646, 209] on button "Chơi" at bounding box center [689, 210] width 289 height 24
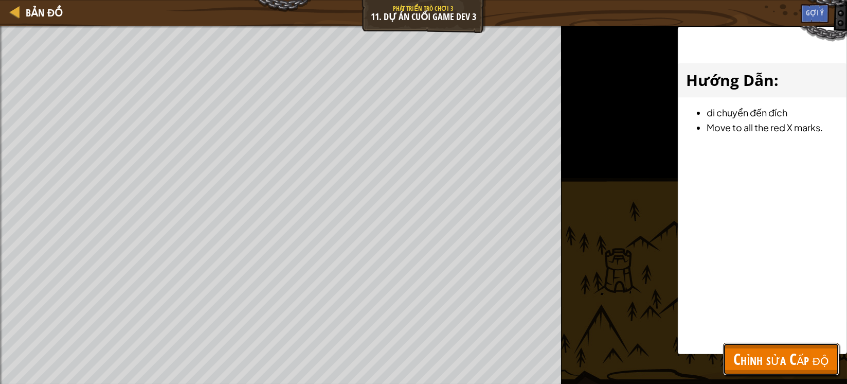
click at [793, 354] on span "Chỉnh sửa Cấp độ" at bounding box center [782, 358] width 96 height 21
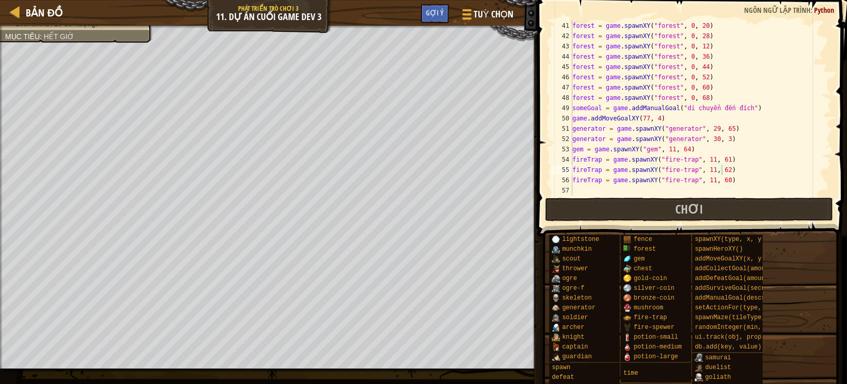
scroll to position [421, 0]
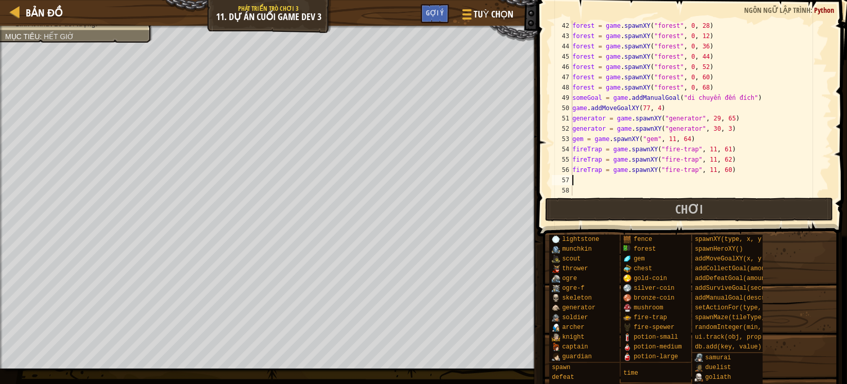
click at [607, 179] on div "forest = game . spawnXY ( "forest" , 0 , 28 ) forest = game . spawnXY ( "forest…" at bounding box center [695, 118] width 251 height 195
click at [727, 158] on div "forest = game . spawnXY ( "forest" , 0 , 28 ) forest = game . spawnXY ( "forest…" at bounding box center [695, 118] width 251 height 195
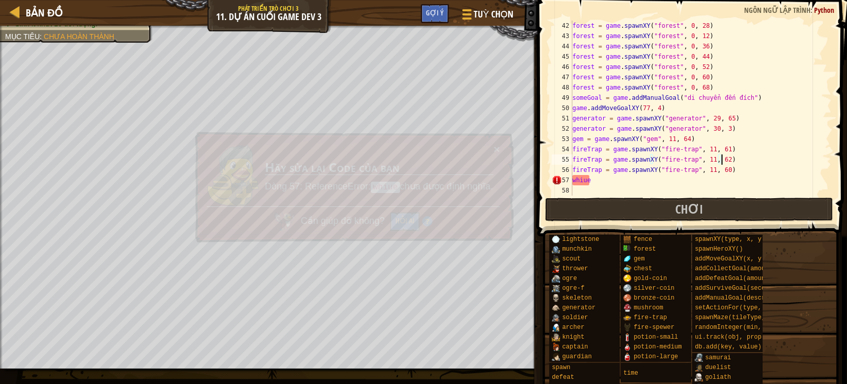
click at [606, 183] on div "forest = game . spawnXY ( "forest" , 0 , 28 ) forest = game . spawnXY ( "forest…" at bounding box center [695, 118] width 251 height 195
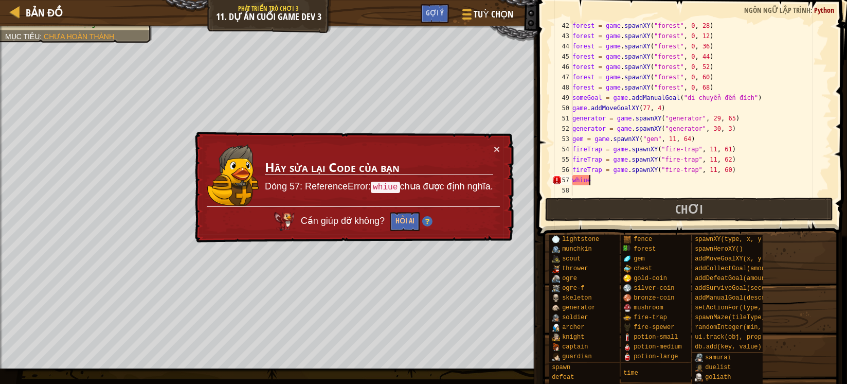
type textarea "whiue"
click at [381, 185] on code "whiue" at bounding box center [385, 187] width 29 height 11
drag, startPoint x: 345, startPoint y: 188, endPoint x: 336, endPoint y: 188, distance: 8.8
click at [341, 188] on p "Dòng 57: ReferenceError: whiue chưa được định nghĩa." at bounding box center [379, 187] width 228 height 15
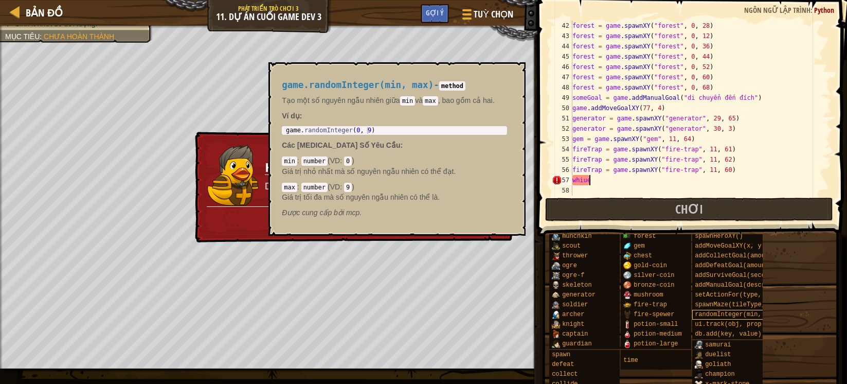
scroll to position [0, 0]
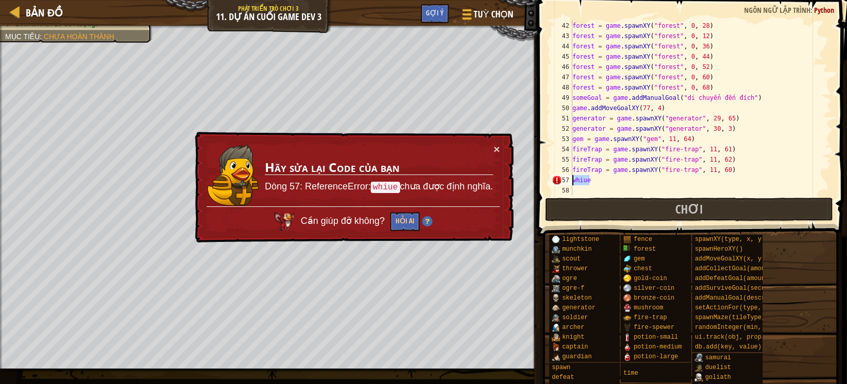
drag, startPoint x: 618, startPoint y: 182, endPoint x: 539, endPoint y: 177, distance: 79.4
click at [541, 177] on div "whiue 42 43 44 45 46 47 48 49 50 51 52 53 54 55 56 57 58 forest = game . spawnX…" at bounding box center [690, 138] width 313 height 266
paste textarea
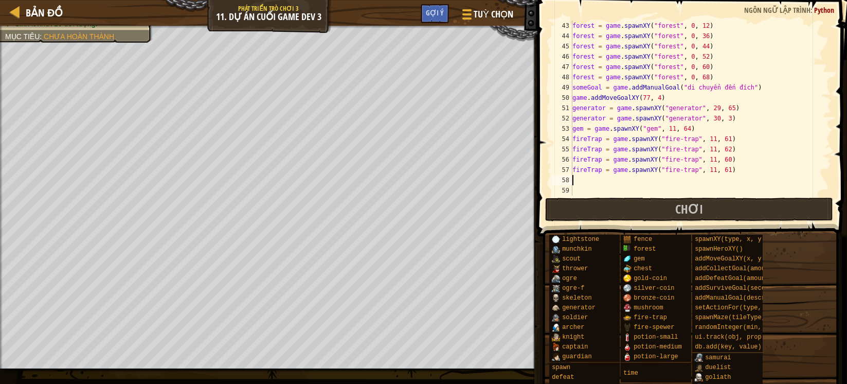
scroll to position [432, 0]
paste textarea "fireTrap = game.spawnXY("fire-trap", 11, 61)"
click at [642, 178] on div "forest = game . spawnXY ( "forest" , 0 , 12 ) forest = game . spawnXY ( "forest…" at bounding box center [695, 118] width 251 height 195
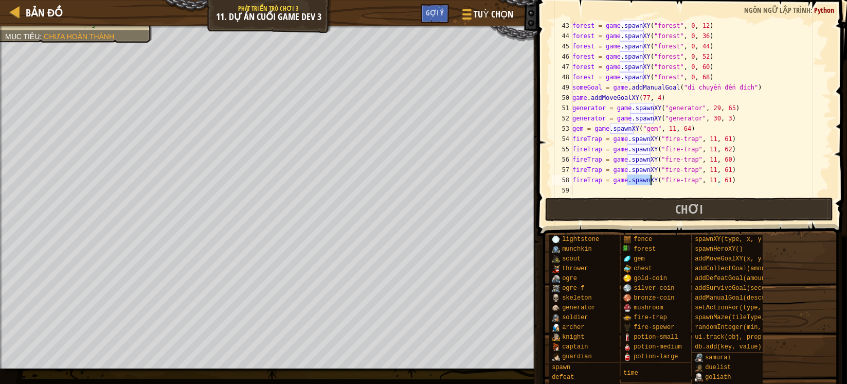
click at [642, 178] on div "forest = game . spawnXY ( "forest" , 0 , 12 ) forest = game . spawnXY ( "forest…" at bounding box center [695, 118] width 251 height 195
type textarea "fireTrap = game.spawnXY("fire-trap", 11, 61)"
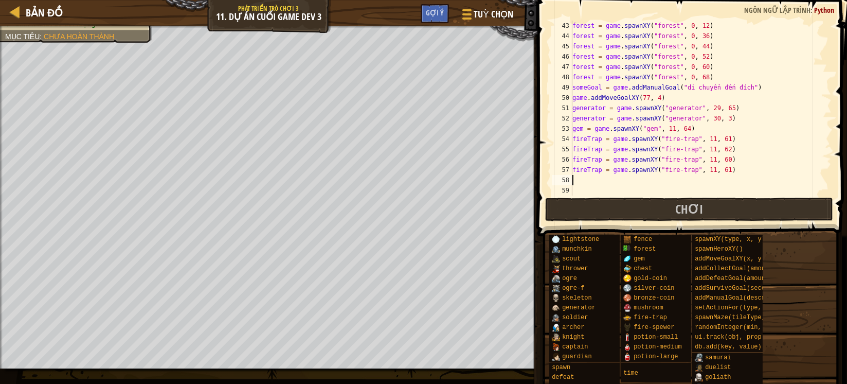
click at [716, 171] on div "forest = game . spawnXY ( "forest" , 0 , 12 ) forest = game . spawnXY ( "forest…" at bounding box center [695, 118] width 251 height 195
type textarea "fireTrap = game.spawnXY("fire-trap", 11, 61)"
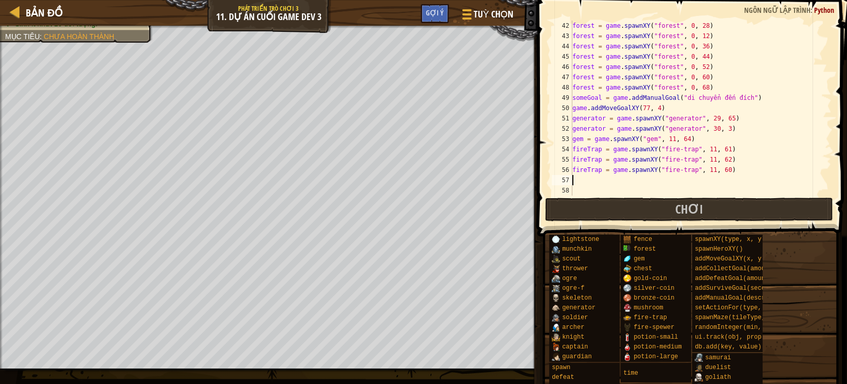
scroll to position [421, 0]
type textarea "ư"
paste textarea
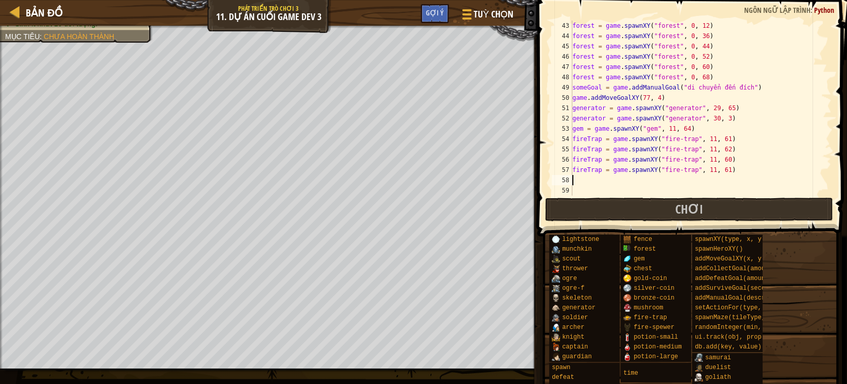
click at [626, 167] on div "forest = game . spawnXY ( "forest" , 0 , 12 ) forest = game . spawnXY ( "forest…" at bounding box center [695, 118] width 251 height 195
click at [626, 168] on div "forest = game . spawnXY ( "forest" , 0 , 12 ) forest = game . spawnXY ( "forest…" at bounding box center [695, 118] width 251 height 195
type textarea "fireTrap = game.spawnXY("fire-trap", 11, 61)"
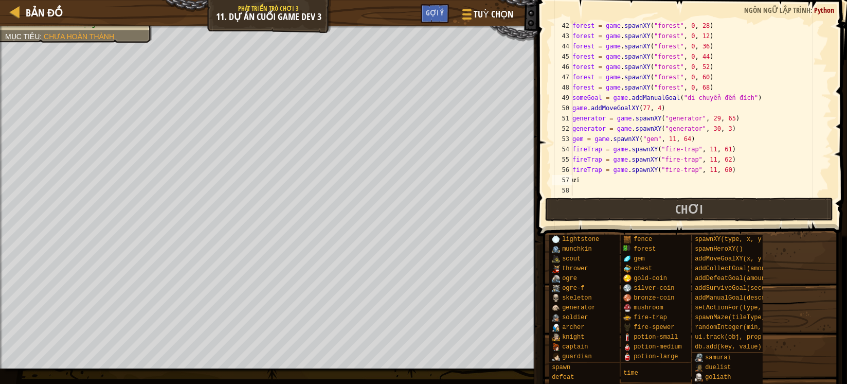
scroll to position [0, 0]
type textarea "ư"
click at [577, 181] on div "forest = game . spawnXY ( "forest" , 0 , 28 ) forest = game . spawnXY ( "forest…" at bounding box center [695, 118] width 251 height 195
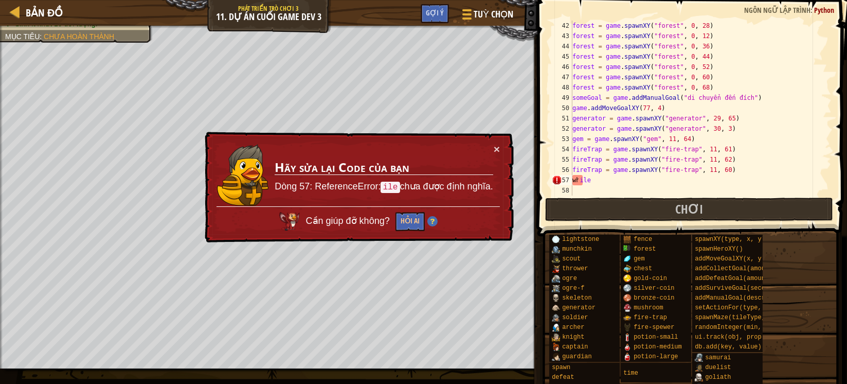
click at [609, 183] on div "forest = game . spawnXY ( "forest" , 0 , 28 ) forest = game . spawnXY ( "forest…" at bounding box center [695, 118] width 251 height 195
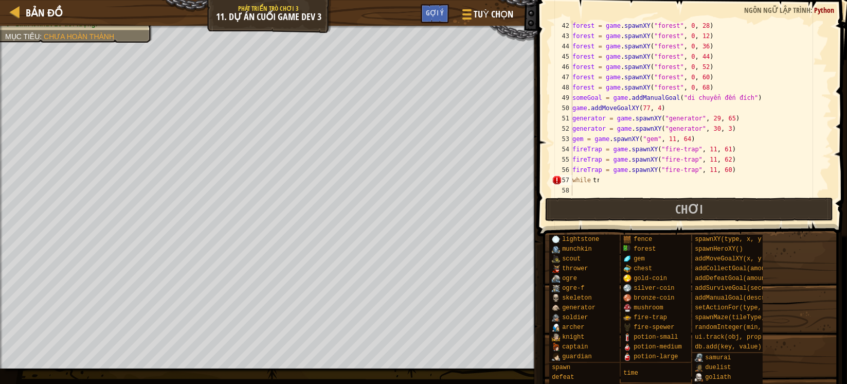
type textarea "t"
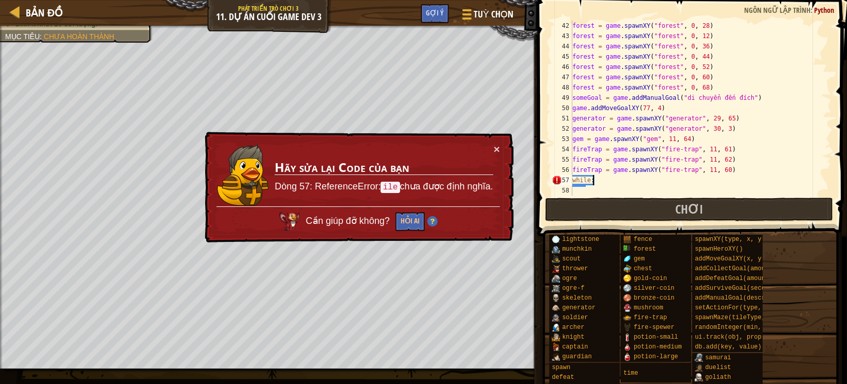
click at [592, 179] on div "forest = game . spawnXY ( "forest" , 0 , 28 ) forest = game . spawnXY ( "forest…" at bounding box center [695, 118] width 251 height 195
click at [592, 177] on div "forest = game . spawnXY ( "forest" , 0 , 28 ) forest = game . spawnXY ( "forest…" at bounding box center [695, 118] width 251 height 195
click at [590, 183] on div "forest = game . spawnXY ( "forest" , 0 , 28 ) forest = game . spawnXY ( "forest…" at bounding box center [695, 118] width 251 height 195
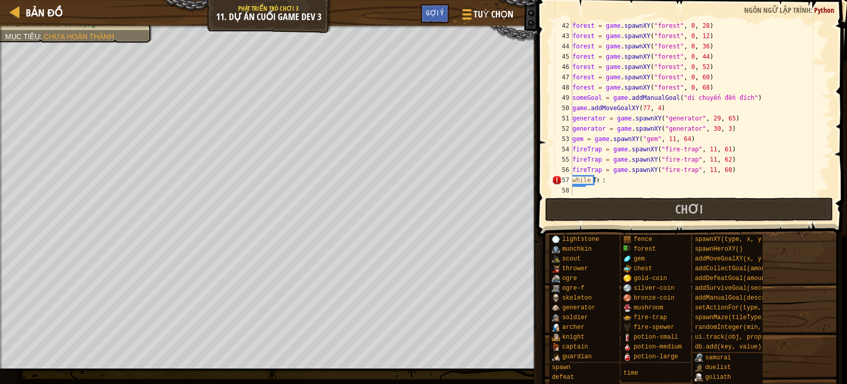
scroll to position [0, 0]
click at [779, 141] on div "forest = game . spawnXY ( "forest" , 0 , 28 ) forest = game . spawnXY ( "forest…" at bounding box center [695, 118] width 251 height 195
click at [613, 181] on div "forest = game . spawnXY ( "forest" , 0 , 28 ) forest = game . spawnXY ( "forest…" at bounding box center [695, 118] width 251 height 195
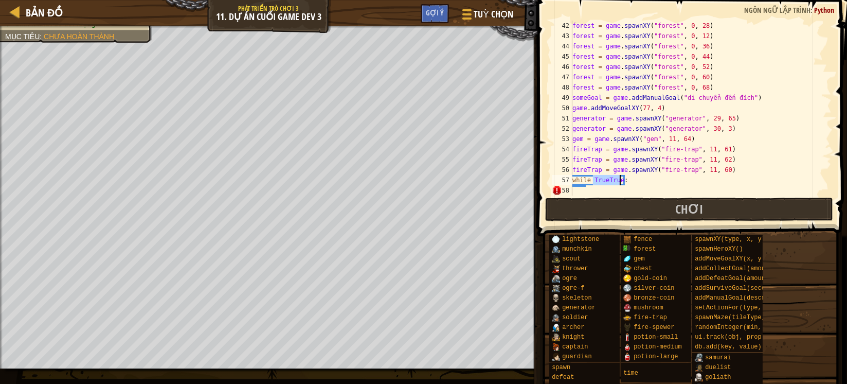
click at [614, 178] on div "forest = game . spawnXY ( "forest" , 0 , 28 ) forest = game . spawnXY ( "forest…" at bounding box center [695, 108] width 251 height 175
drag, startPoint x: 609, startPoint y: 181, endPoint x: 617, endPoint y: 181, distance: 8.7
click at [617, 181] on div "forest = game . spawnXY ( "forest" , 0 , 28 ) forest = game . spawnXY ( "forest…" at bounding box center [695, 118] width 251 height 195
click at [608, 175] on div "forest = game . spawnXY ( "forest" , 0 , 28 ) forest = game . spawnXY ( "forest…" at bounding box center [695, 118] width 251 height 195
drag, startPoint x: 608, startPoint y: 175, endPoint x: 620, endPoint y: 175, distance: 11.8
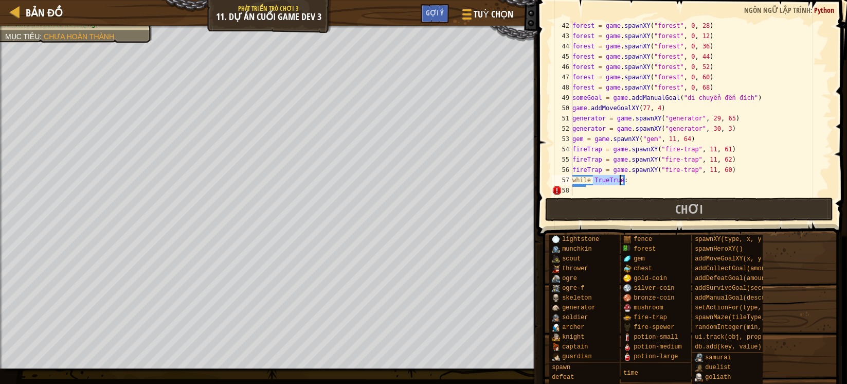
click at [620, 175] on div "forest = game . spawnXY ( "forest" , 0 , 28 ) forest = game . spawnXY ( "forest…" at bounding box center [695, 118] width 251 height 195
click at [602, 175] on div "forest = game . spawnXY ( "forest" , 0 , 28 ) forest = game . spawnXY ( "forest…" at bounding box center [695, 108] width 251 height 175
drag, startPoint x: 607, startPoint y: 180, endPoint x: 626, endPoint y: 181, distance: 18.5
click at [607, 181] on div "forest = game . spawnXY ( "forest" , 0 , 28 ) forest = game . spawnXY ( "forest…" at bounding box center [695, 118] width 251 height 195
click at [764, 158] on div "forest = game . spawnXY ( "forest" , 0 , 28 ) forest = game . spawnXY ( "forest…" at bounding box center [695, 118] width 251 height 195
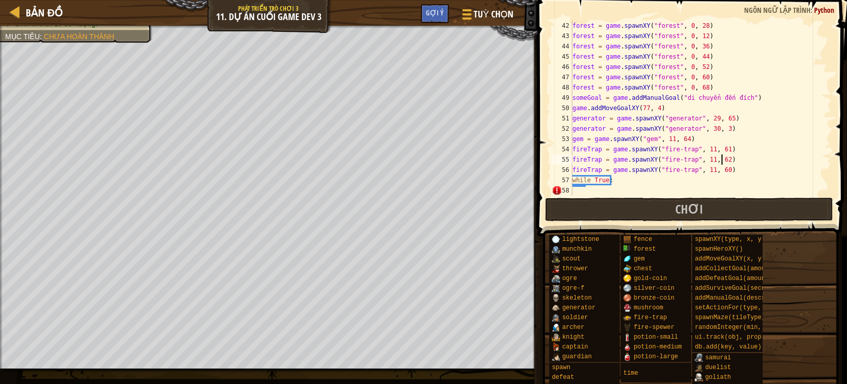
type textarea "fireTrap = game.spawnXY("fire-trap", 11, 62)"
click at [641, 187] on div "forest = game . spawnXY ( "forest" , 0 , 28 ) forest = game . spawnXY ( "forest…" at bounding box center [695, 118] width 251 height 195
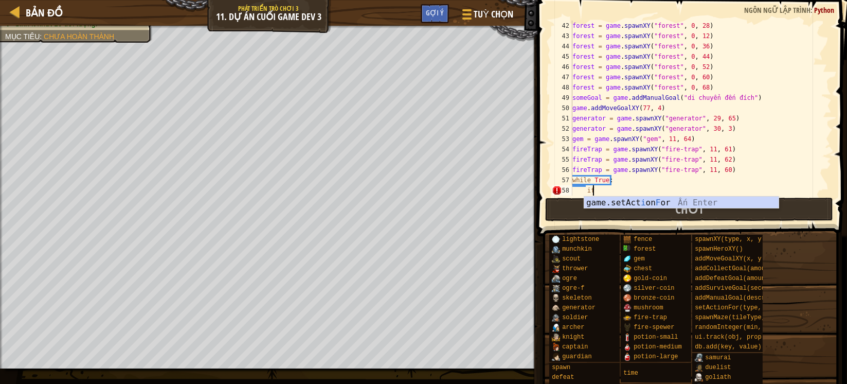
scroll to position [422, 0]
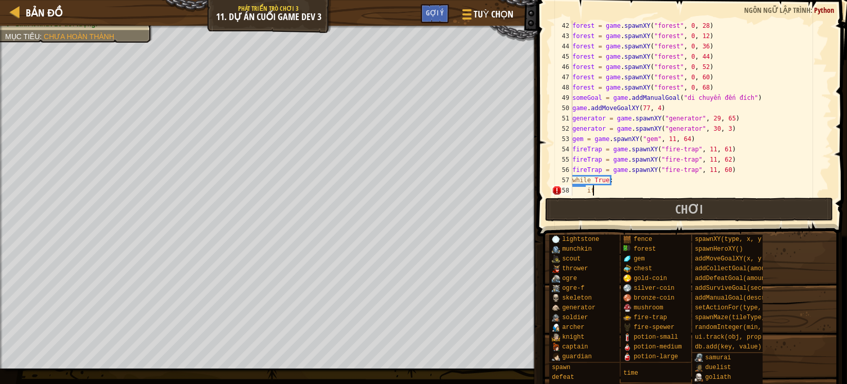
click at [621, 189] on div "forest = game . spawnXY ( "forest" , 0 , 28 ) forest = game . spawnXY ( "forest…" at bounding box center [695, 118] width 251 height 195
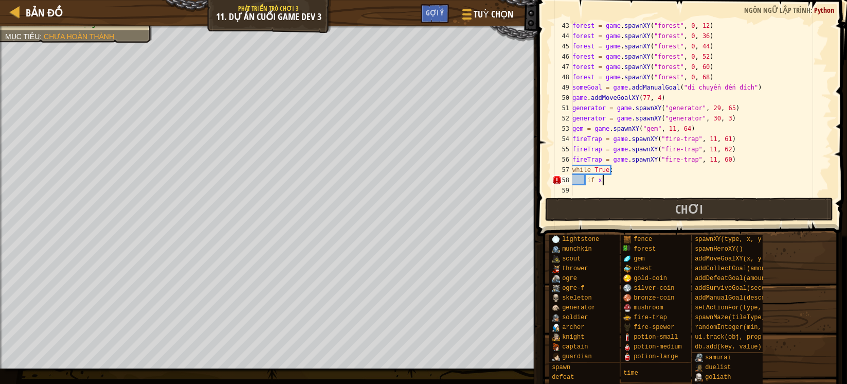
scroll to position [4, 2]
type textarea "if x =11"
click at [608, 185] on div "forest = game . spawnXY ( "forest" , 0 , 12 ) forest = game . spawnXY ( "forest…" at bounding box center [695, 118] width 251 height 195
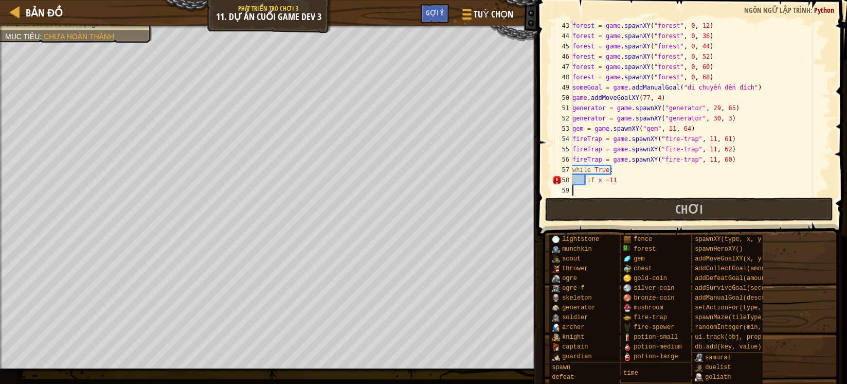
click at [610, 179] on div "forest = game . spawnXY ( "forest" , 0 , 12 ) forest = game . spawnXY ( "forest…" at bounding box center [695, 118] width 251 height 195
click at [607, 179] on div "forest = game . spawnXY ( "forest" , 0 , 12 ) forest = game . spawnXY ( "forest…" at bounding box center [695, 118] width 251 height 195
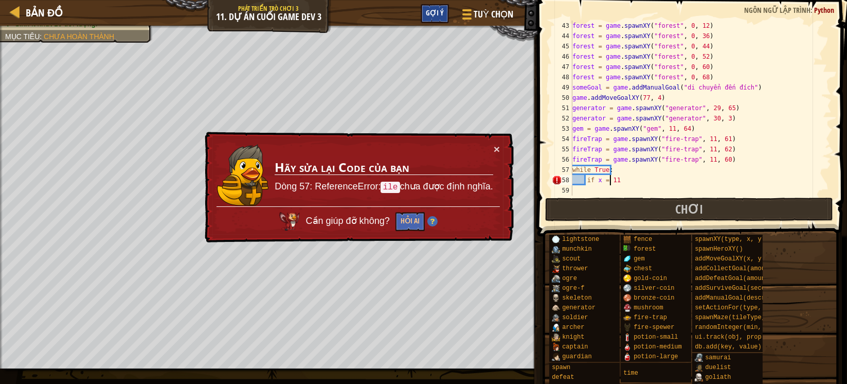
click at [440, 15] on span "Gợi ý" at bounding box center [435, 13] width 18 height 10
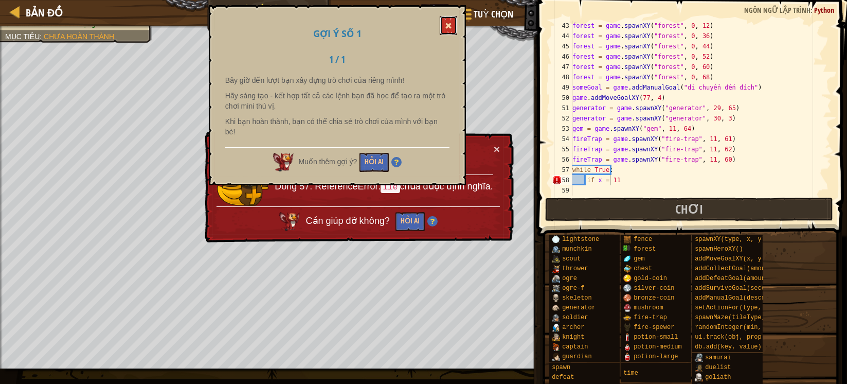
click at [449, 22] on button at bounding box center [448, 25] width 17 height 19
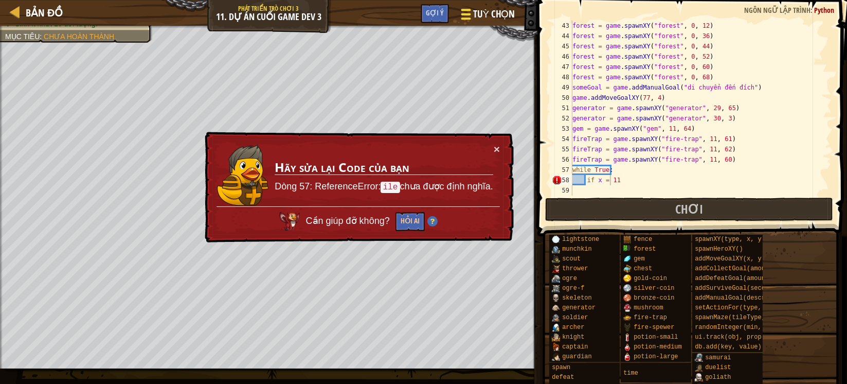
click at [460, 19] on div at bounding box center [466, 14] width 14 height 15
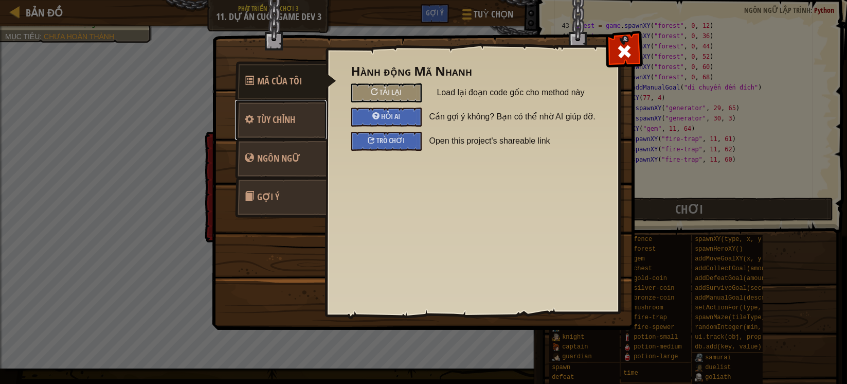
click at [297, 117] on link "Tùy chỉnh" at bounding box center [281, 120] width 92 height 40
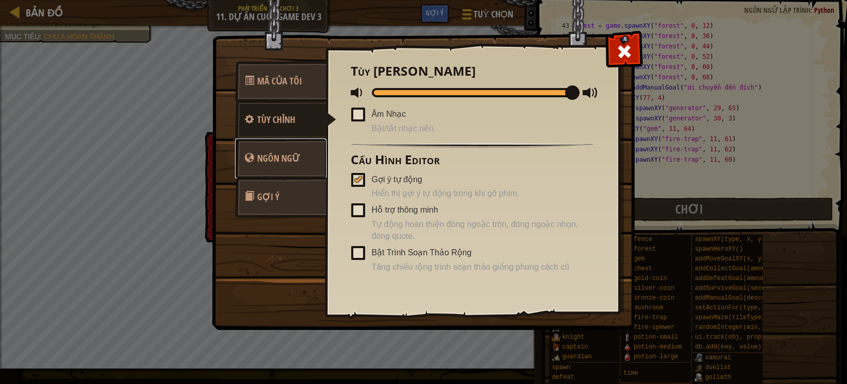
click at [298, 157] on span "Ngôn ngữ" at bounding box center [279, 158] width 43 height 13
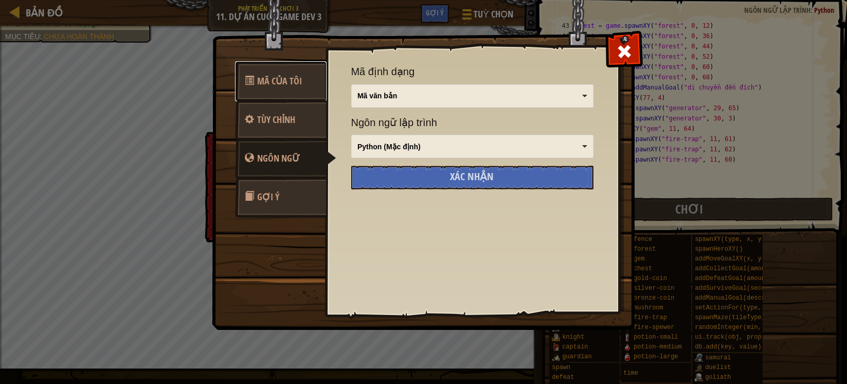
click at [299, 75] on span "Mã Của Tôi" at bounding box center [280, 81] width 45 height 13
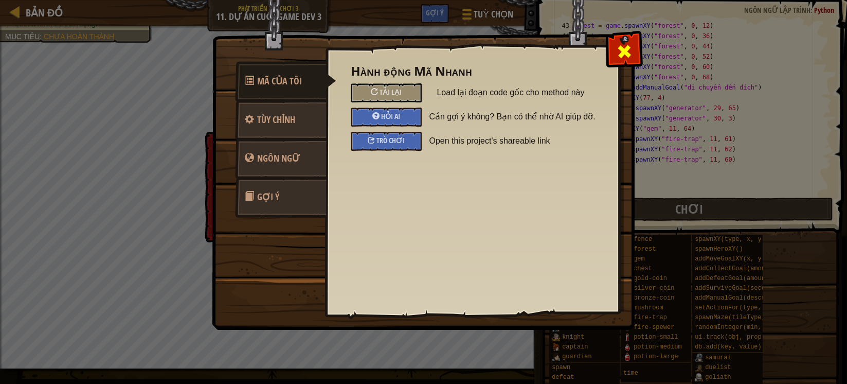
click at [617, 46] on span at bounding box center [624, 51] width 16 height 16
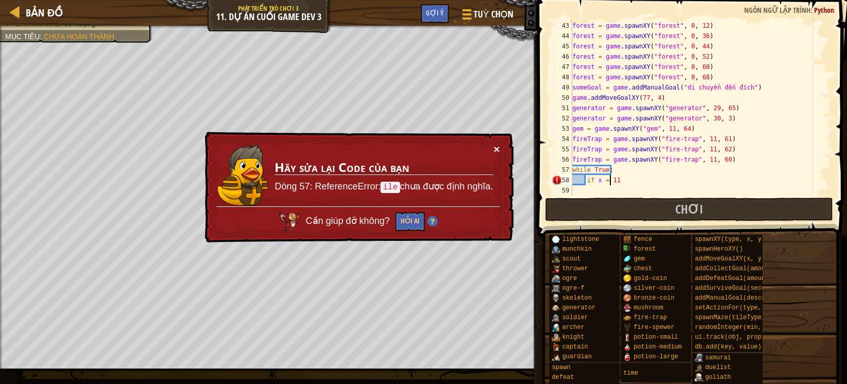
click at [498, 147] on button "×" at bounding box center [497, 149] width 6 height 11
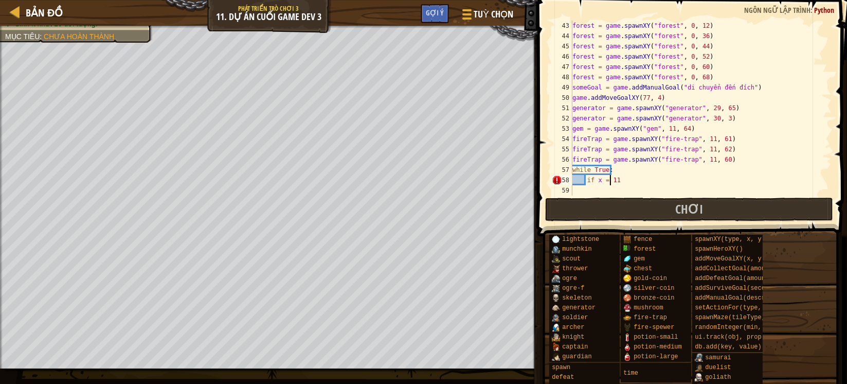
click at [598, 179] on div "forest = game . spawnXY ( "forest" , 0 , 12 ) forest = game . spawnXY ( "forest…" at bounding box center [695, 118] width 251 height 195
click at [619, 179] on div "forest = game . spawnXY ( "forest" , 0 , 12 ) forest = game . spawnXY ( "forest…" at bounding box center [695, 118] width 251 height 195
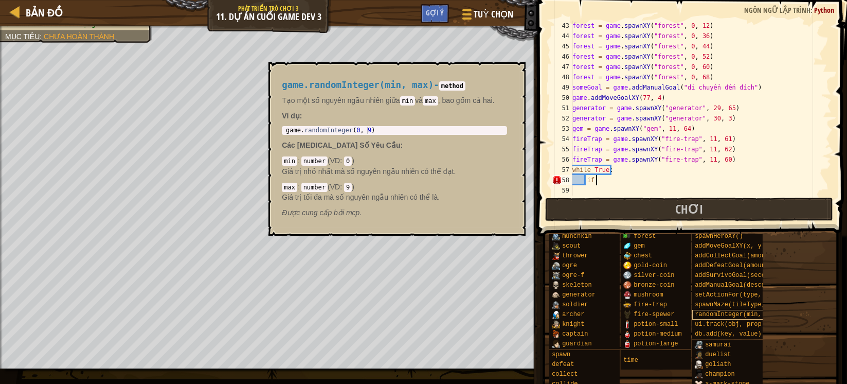
scroll to position [0, 0]
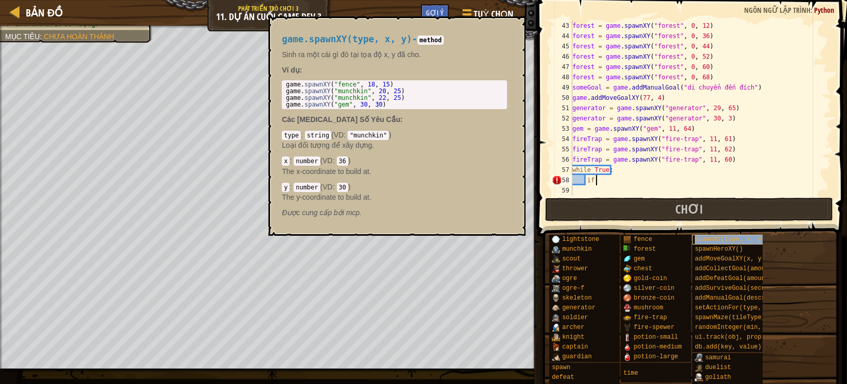
click at [734, 240] on span "spawnXY(type, x, y)" at bounding box center [730, 239] width 70 height 7
click at [284, 155] on div "x : number ( VD : 36 ) The x-coordinate to build at." at bounding box center [394, 165] width 225 height 21
click at [285, 162] on code "x" at bounding box center [286, 160] width 8 height 9
click at [286, 163] on code "x" at bounding box center [286, 160] width 8 height 9
click at [825, 262] on div "lightstone munchkin scout thrower ogre ogre-f skeleton generator soldier archer…" at bounding box center [694, 328] width 291 height 188
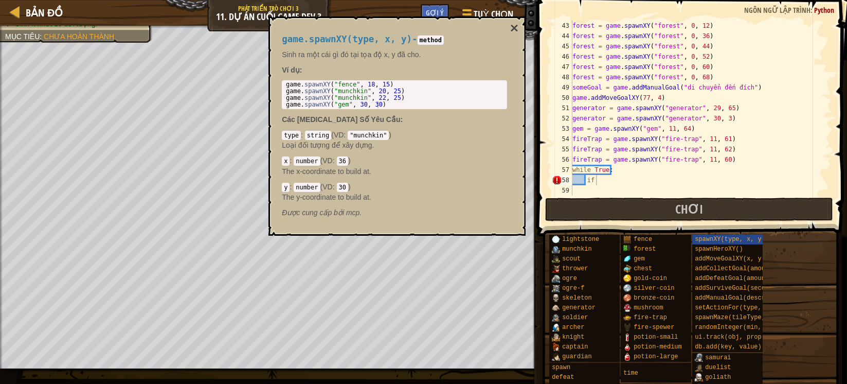
click at [792, 259] on div "lightstone munchkin scout thrower ogre ogre-f skeleton generator soldier archer…" at bounding box center [694, 328] width 291 height 188
click at [515, 33] on button "×" at bounding box center [514, 28] width 8 height 14
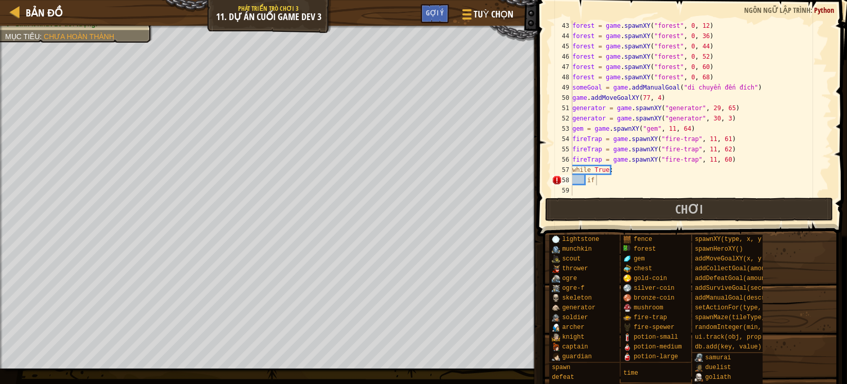
click at [636, 184] on div "forest = game . spawnXY ( "forest" , 0 , 12 ) forest = game . spawnXY ( "forest…" at bounding box center [695, 118] width 251 height 195
paste textarea "pos.x = 84"
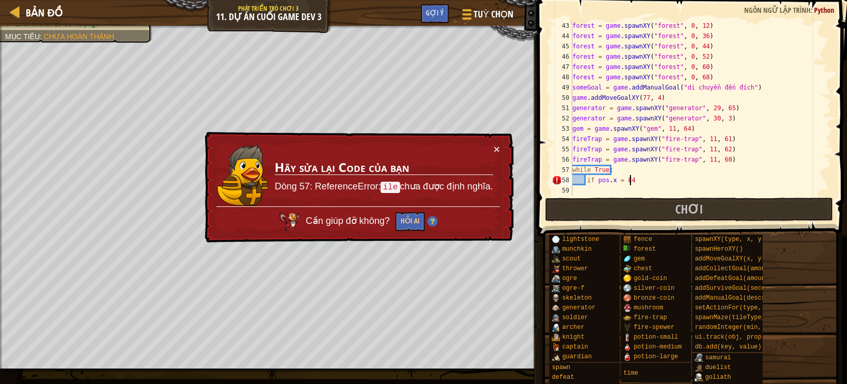
click at [668, 169] on div "forest = game . spawnXY ( "forest" , 0 , 12 ) forest = game . spawnXY ( "forest…" at bounding box center [695, 118] width 251 height 195
click at [497, 148] on button "×" at bounding box center [497, 149] width 6 height 11
click at [558, 178] on div "58" at bounding box center [562, 180] width 21 height 10
click at [634, 182] on div "forest = game . spawnXY ( "forest" , 0 , 12 ) forest = game . spawnXY ( "forest…" at bounding box center [695, 118] width 251 height 195
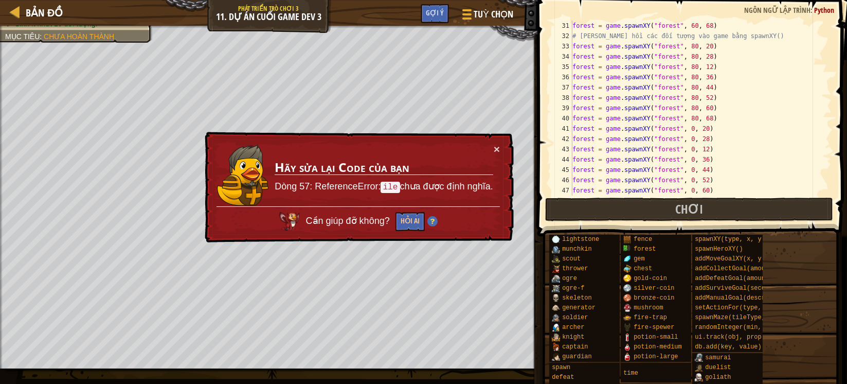
scroll to position [432, 0]
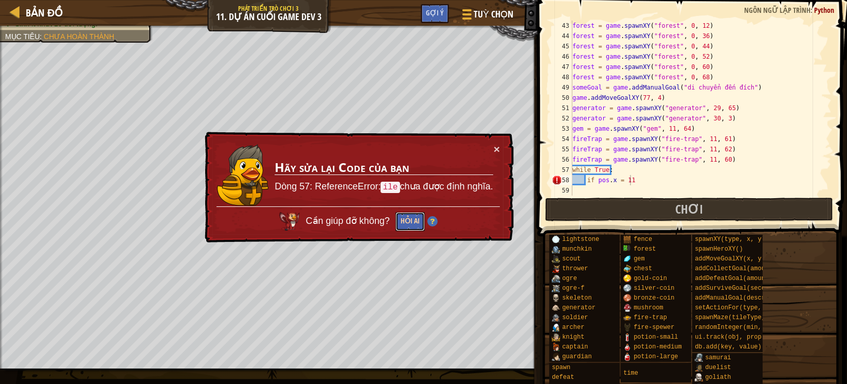
click at [414, 225] on button "Hỏi AI" at bounding box center [409, 221] width 29 height 19
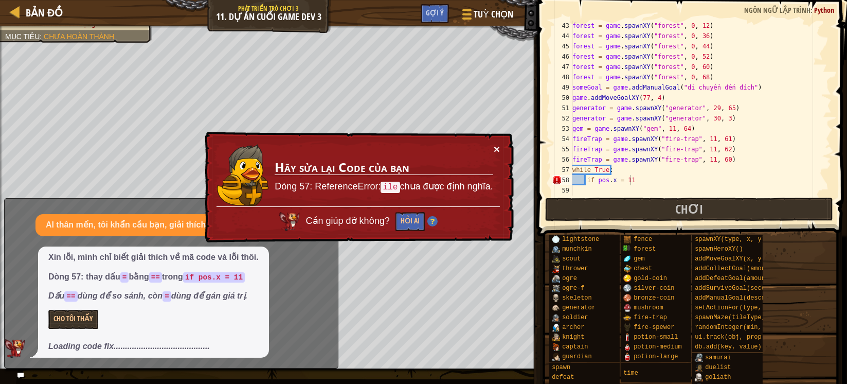
click at [496, 144] on button "×" at bounding box center [497, 149] width 6 height 11
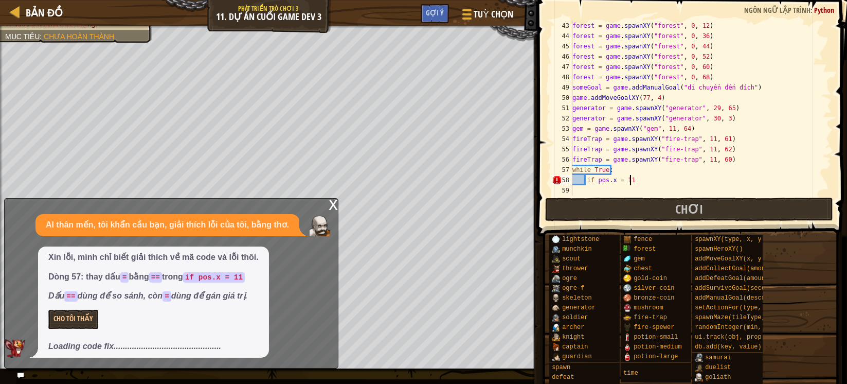
click at [332, 209] on div "x" at bounding box center [333, 204] width 9 height 10
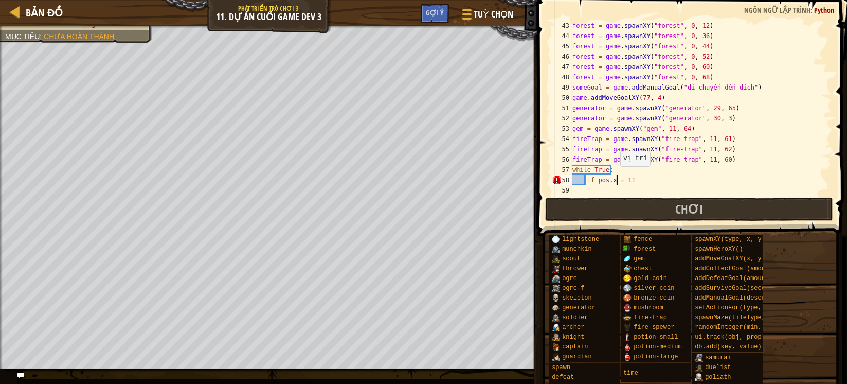
click at [615, 176] on div "forest = game . spawnXY ( "forest" , 0 , 12 ) forest = game . spawnXY ( "forest…" at bounding box center [695, 118] width 251 height 195
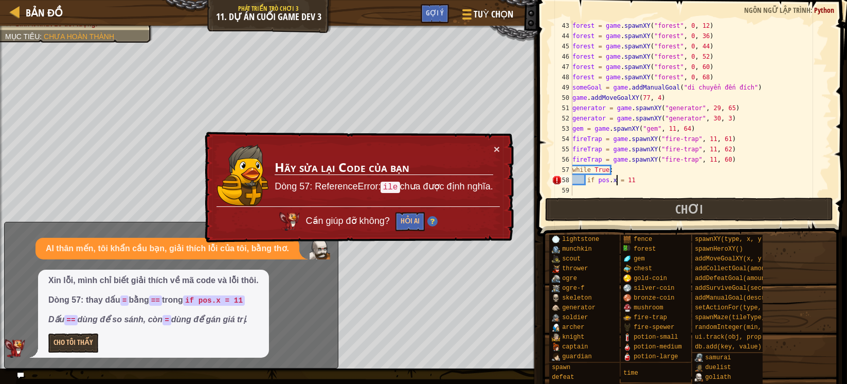
click at [495, 142] on div "× Hãy sửa lại Code của bạn Dòng 57: ReferenceError: ile chưa được định nghĩa. C…" at bounding box center [359, 187] width 312 height 113
click at [503, 144] on div "× Hãy sửa lại Code của bạn Dòng 57: ReferenceError: ile chưa được định nghĩa. C…" at bounding box center [359, 187] width 312 height 113
click at [494, 145] on button "×" at bounding box center [497, 149] width 6 height 11
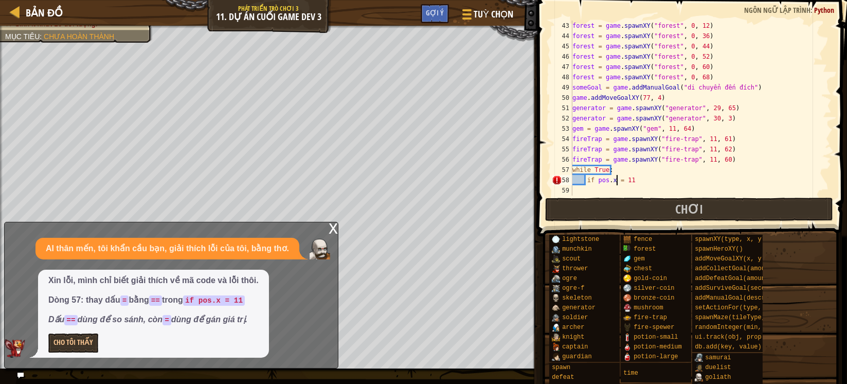
click at [328, 227] on div "x AI thân mến, tôi khẩn cầu bạn, giải thích lỗi của tôi, bằng thơ. [PERSON_NAME…" at bounding box center [171, 295] width 334 height 147
click at [335, 229] on div "x" at bounding box center [333, 227] width 9 height 10
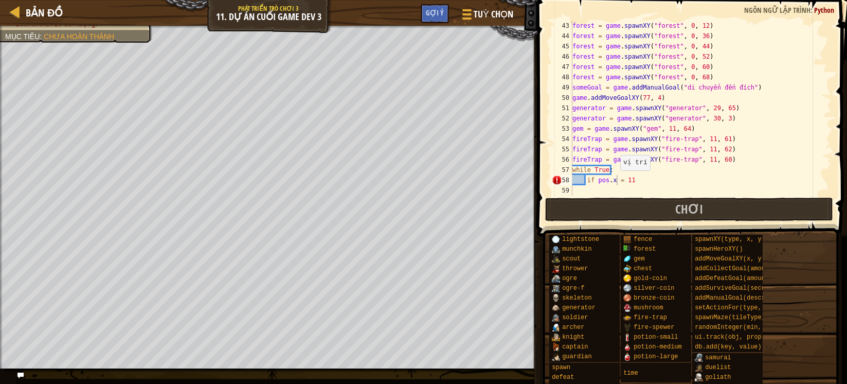
click at [615, 180] on div "forest = game . spawnXY ( "forest" , 0 , 12 ) forest = game . spawnXY ( "forest…" at bounding box center [695, 118] width 251 height 195
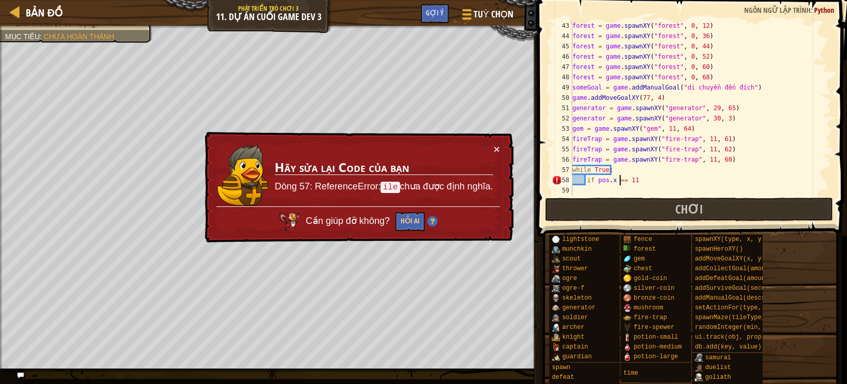
click at [735, 174] on div "forest = game . spawnXY ( "forest" , 0 , 12 ) forest = game . spawnXY ( "forest…" at bounding box center [695, 118] width 251 height 195
click at [622, 183] on div "forest = game . spawnXY ( "forest" , 0 , 12 ) forest = game . spawnXY ( "forest…" at bounding box center [695, 118] width 251 height 195
click at [494, 144] on button "×" at bounding box center [497, 149] width 6 height 11
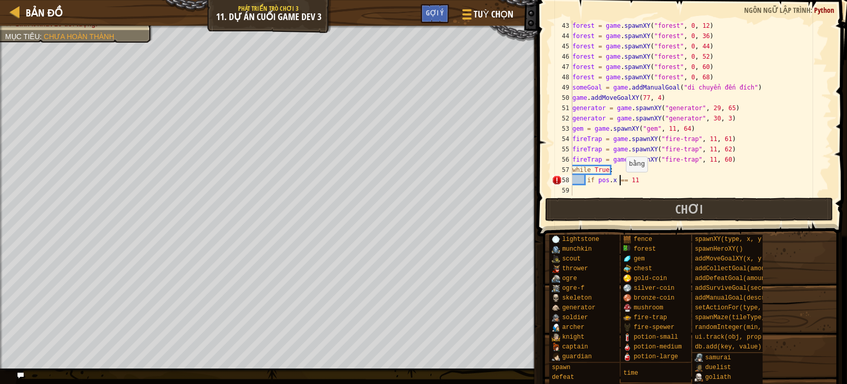
click at [621, 182] on div "forest = game . spawnXY ( "forest" , 0 , 12 ) forest = game . spawnXY ( "forest…" at bounding box center [695, 118] width 251 height 195
click at [654, 177] on div "forest = game . spawnXY ( "forest" , 0 , 12 ) forest = game . spawnXY ( "forest…" at bounding box center [695, 118] width 251 height 195
click at [618, 179] on div "forest = game . spawnXY ( "forest" , 0 , 12 ) forest = game . spawnXY ( "forest…" at bounding box center [695, 118] width 251 height 195
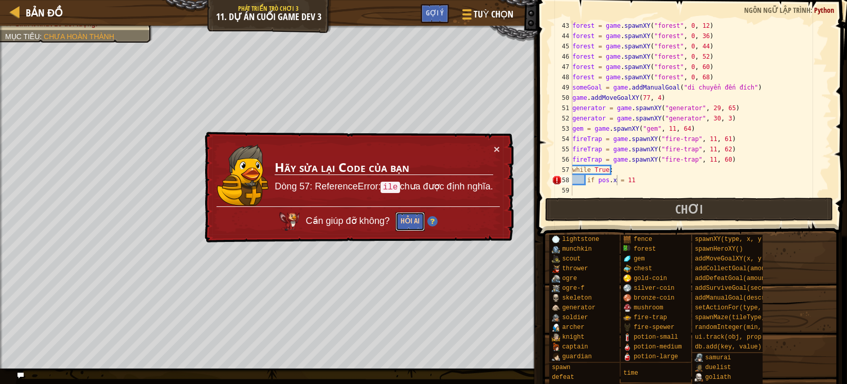
click at [401, 216] on button "Hỏi AI" at bounding box center [409, 221] width 29 height 19
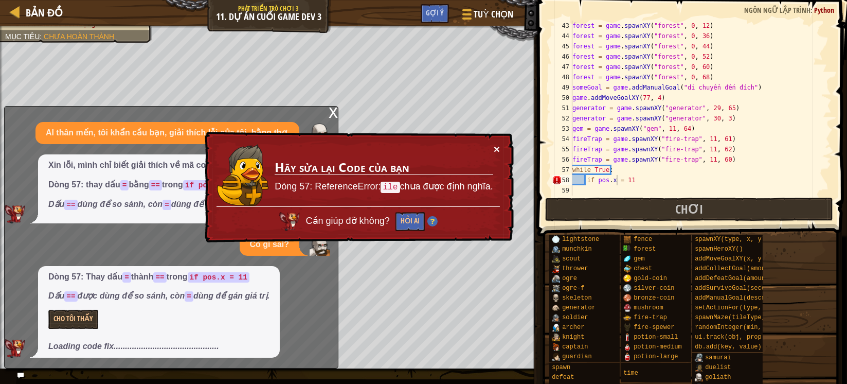
click at [498, 149] on button "×" at bounding box center [497, 149] width 6 height 11
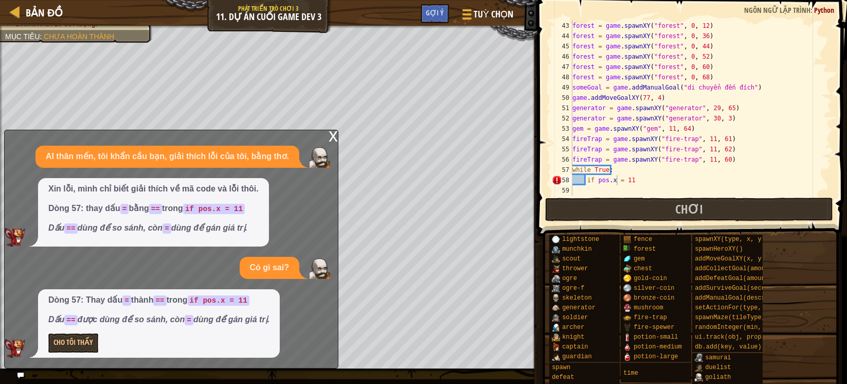
click at [335, 138] on div "x" at bounding box center [333, 135] width 9 height 10
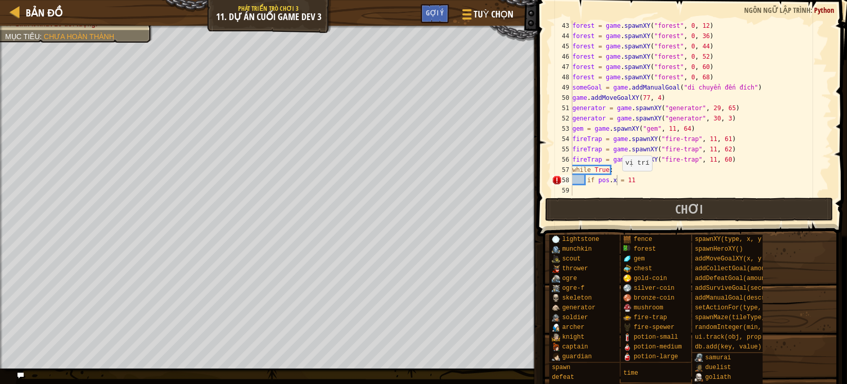
click at [617, 181] on div "forest = game . spawnXY ( "forest" , 0 , 12 ) forest = game . spawnXY ( "forest…" at bounding box center [695, 118] width 251 height 195
click at [634, 177] on div "forest = game . spawnXY ( "forest" , 0 , 12 ) forest = game . spawnXY ( "forest…" at bounding box center [695, 118] width 251 height 195
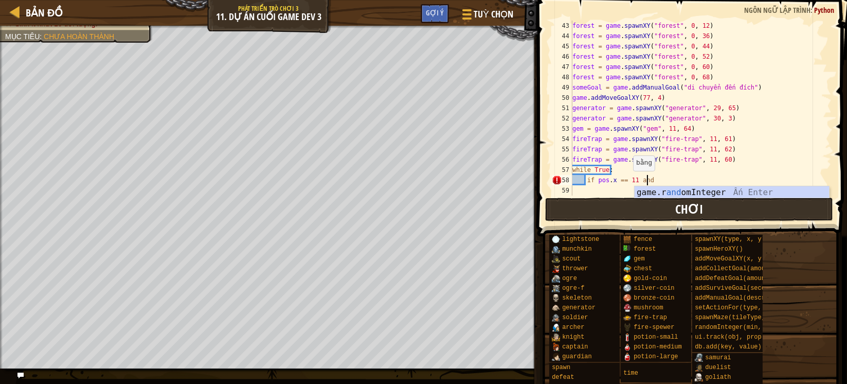
scroll to position [4, 6]
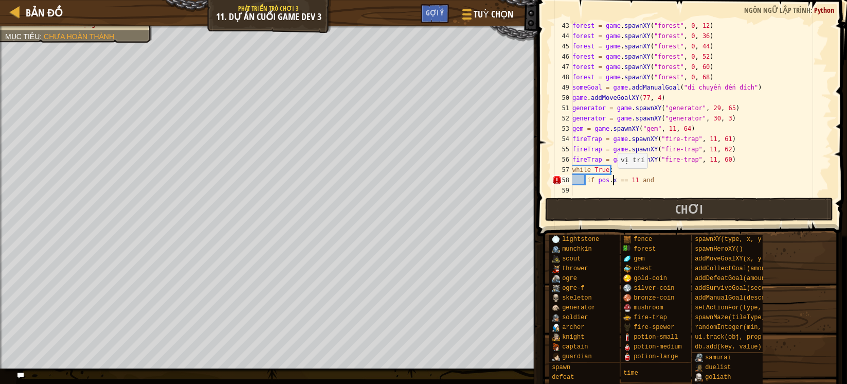
click at [613, 179] on div "forest = game . spawnXY ( "forest" , 0 , 12 ) forest = game . spawnXY ( "forest…" at bounding box center [695, 118] width 251 height 195
drag, startPoint x: 597, startPoint y: 179, endPoint x: 634, endPoint y: 178, distance: 37.1
click at [634, 178] on div "forest = game . spawnXY ( "forest" , 0 , 12 ) forest = game . spawnXY ( "forest…" at bounding box center [695, 118] width 251 height 195
click at [671, 180] on div "forest = game . spawnXY ( "forest" , 0 , 12 ) forest = game . spawnXY ( "forest…" at bounding box center [695, 118] width 251 height 195
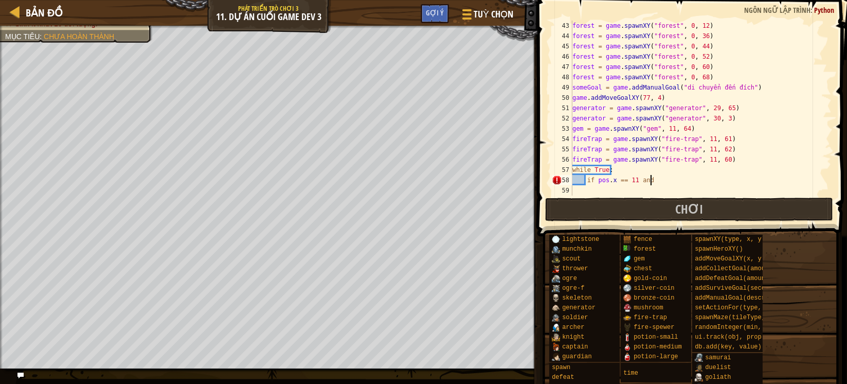
paste textarea "pos.x == 11"
click at [667, 177] on div "forest = game . spawnXY ( "forest" , 0 , 12 ) forest = game . spawnXY ( "forest…" at bounding box center [695, 118] width 251 height 195
click at [691, 182] on div "forest = game . spawnXY ( "forest" , 0 , 12 ) forest = game . spawnXY ( "forest…" at bounding box center [695, 118] width 251 height 195
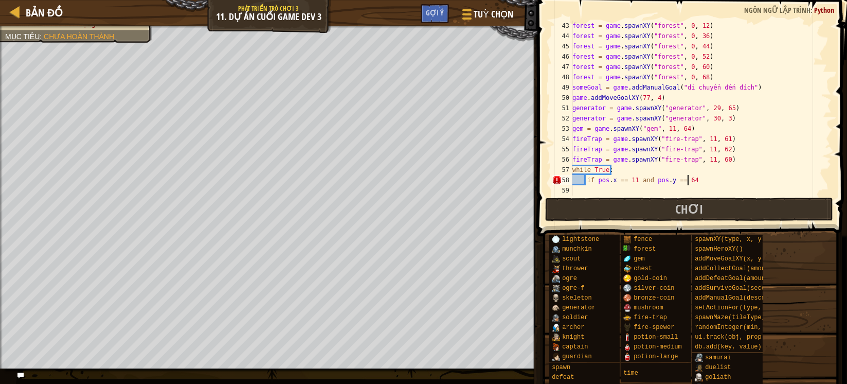
type textarea "if pos.x == 11 and pos.y == 64:"
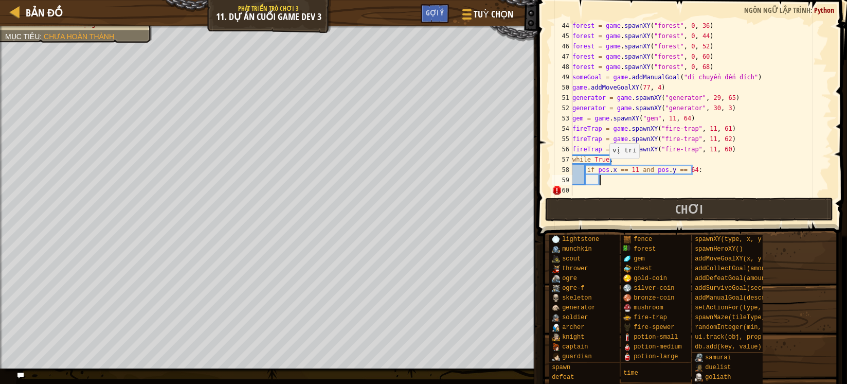
click at [604, 169] on div "forest = game . spawnXY ( "forest" , 0 , 36 ) forest = game . spawnXY ( "forest…" at bounding box center [695, 118] width 251 height 195
type textarea "if pos.x == 11 and pos.y == 64:"
click at [608, 171] on div "forest = game . spawnXY ( "forest" , 0 , 36 ) forest = game . spawnXY ( "forest…" at bounding box center [695, 108] width 251 height 175
drag, startPoint x: 598, startPoint y: 172, endPoint x: 625, endPoint y: 172, distance: 26.2
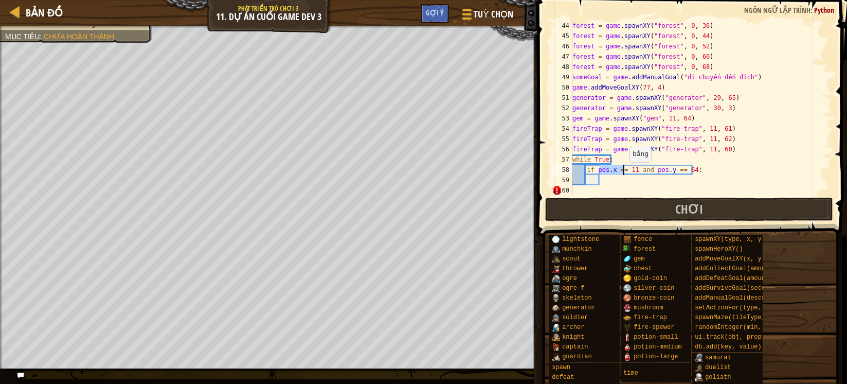
click at [625, 172] on div "forest = game . spawnXY ( "forest" , 0 , 36 ) forest = game . spawnXY ( "forest…" at bounding box center [695, 118] width 251 height 195
click at [597, 169] on div "forest = game . spawnXY ( "forest" , 0 , 36 ) forest = game . spawnXY ( "forest…" at bounding box center [695, 118] width 251 height 195
click at [620, 168] on div "forest = game . spawnXY ( "forest" , 0 , 36 ) forest = game . spawnXY ( "forest…" at bounding box center [695, 118] width 251 height 195
click at [597, 166] on div "forest = game . spawnXY ( "forest" , 0 , 36 ) forest = game . spawnXY ( "forest…" at bounding box center [695, 118] width 251 height 195
drag, startPoint x: 598, startPoint y: 166, endPoint x: 632, endPoint y: 167, distance: 34.0
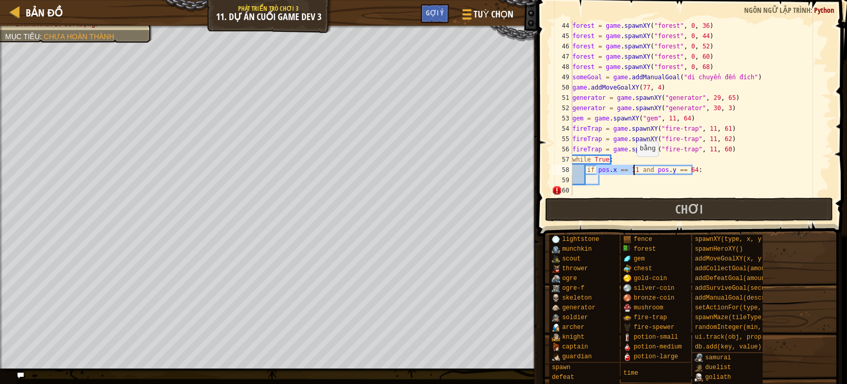
click at [632, 167] on div "forest = game . spawnXY ( "forest" , 0 , 36 ) forest = game . spawnXY ( "forest…" at bounding box center [695, 118] width 251 height 195
click at [613, 181] on div "forest = game . spawnXY ( "forest" , 0 , 36 ) forest = game . spawnXY ( "forest…" at bounding box center [695, 118] width 251 height 195
paste textarea "pos.x == 11"
click at [623, 180] on div "forest = game . spawnXY ( "forest" , 0 , 36 ) forest = game . spawnXY ( "forest…" at bounding box center [695, 118] width 251 height 195
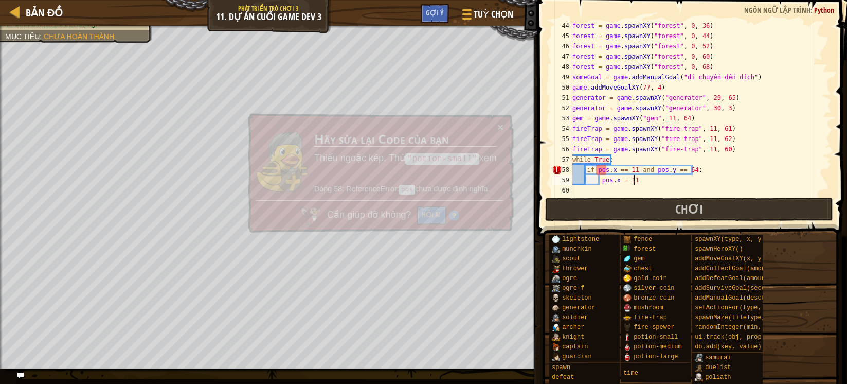
click at [638, 180] on div "forest = game . spawnXY ( "forest" , 0 , 36 ) forest = game . spawnXY ( "forest…" at bounding box center [695, 118] width 251 height 195
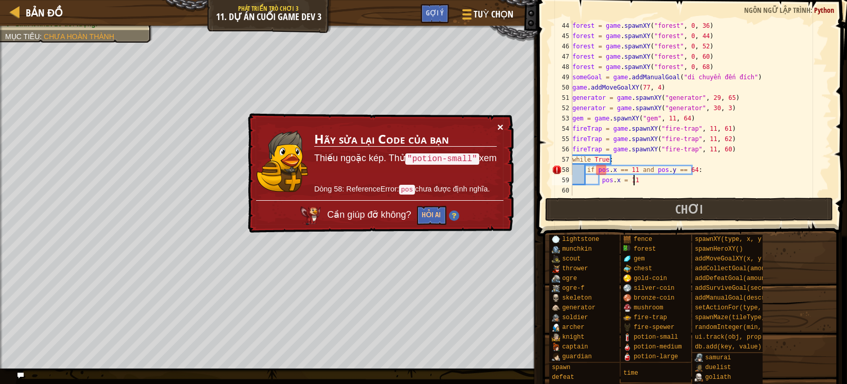
click at [499, 126] on button "×" at bounding box center [500, 127] width 6 height 11
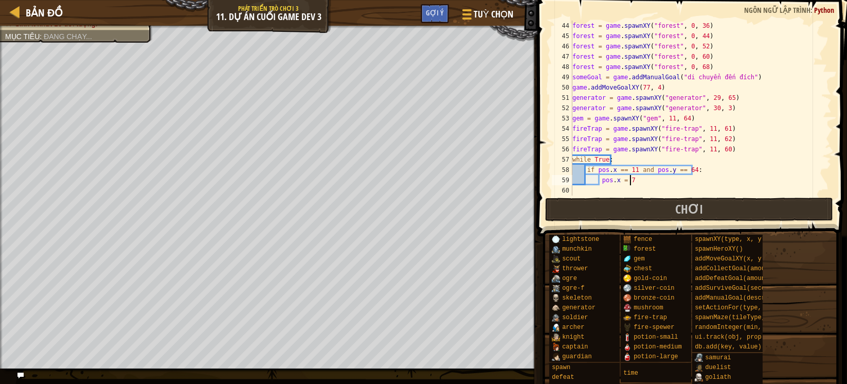
type textarea "pos.x = 71"
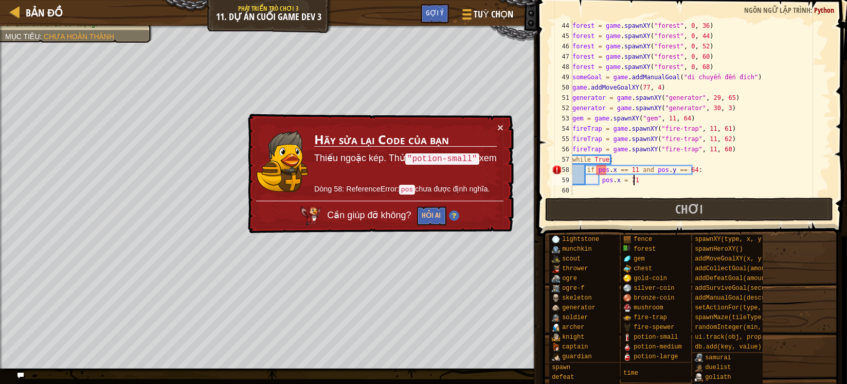
scroll to position [442, 0]
click at [666, 171] on div "forest = game . spawnXY ( "forest" , 0 , 36 ) forest = game . spawnXY ( "forest…" at bounding box center [695, 118] width 251 height 195
click at [661, 169] on div "forest = game . spawnXY ( "forest" , 0 , 36 ) forest = game . spawnXY ( "forest…" at bounding box center [695, 118] width 251 height 195
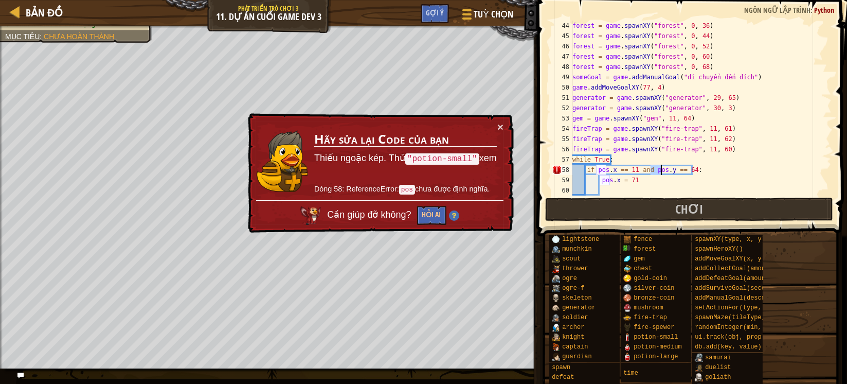
type textarea "if pos.x == 11 and pos.y == 64:"
click at [650, 168] on div "forest = game . spawnXY ( "forest" , 0 , 36 ) forest = game . spawnXY ( "forest…" at bounding box center [695, 108] width 251 height 175
drag, startPoint x: 653, startPoint y: 167, endPoint x: 659, endPoint y: 169, distance: 6.5
click at [670, 169] on div "forest = game . spawnXY ( "forest" , 0 , 36 ) forest = game . spawnXY ( "forest…" at bounding box center [695, 118] width 251 height 195
click at [654, 169] on div "forest = game . spawnXY ( "forest" , 0 , 36 ) forest = game . spawnXY ( "forest…" at bounding box center [695, 108] width 251 height 175
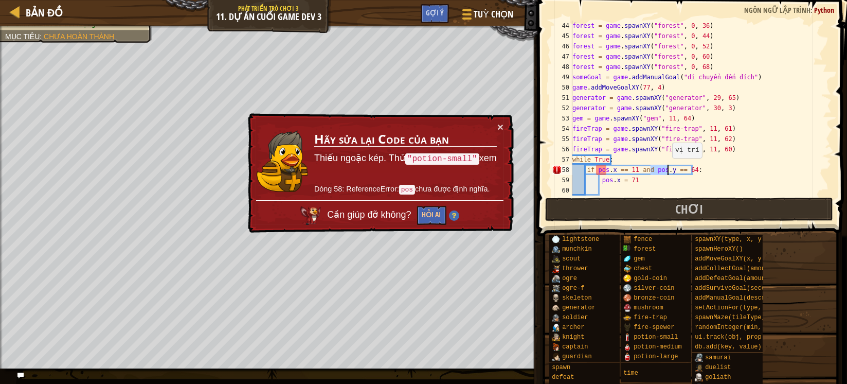
drag, startPoint x: 652, startPoint y: 168, endPoint x: 667, endPoint y: 168, distance: 14.9
click at [667, 168] on div "forest = game . spawnXY ( "forest" , 0 , 36 ) forest = game . spawnXY ( "forest…" at bounding box center [695, 118] width 251 height 195
click at [612, 194] on div "forest = game . spawnXY ( "forest" , 0 , 36 ) forest = game . spawnXY ( "forest…" at bounding box center [695, 118] width 251 height 195
paste textarea "pos.y"
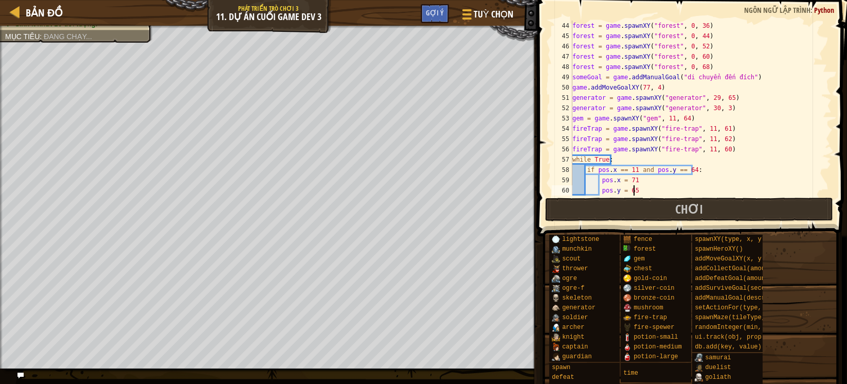
scroll to position [4, 4]
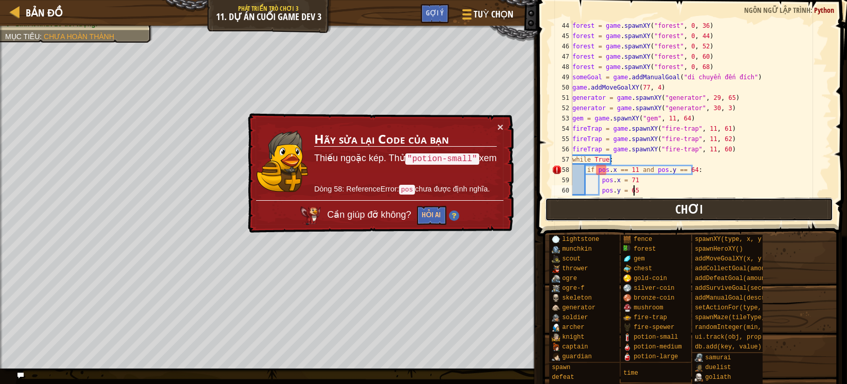
click at [638, 208] on button "Chơi" at bounding box center [689, 210] width 289 height 24
click at [705, 205] on button "Chơi" at bounding box center [689, 210] width 289 height 24
click at [601, 172] on div "forest = game . spawnXY ( "forest" , 0 , 36 ) forest = game . spawnXY ( "forest…" at bounding box center [695, 118] width 251 height 195
click at [599, 172] on div "forest = game . spawnXY ( "forest" , 0 , 36 ) forest = game . spawnXY ( "forest…" at bounding box center [695, 118] width 251 height 195
click at [599, 170] on div "forest = game . spawnXY ( "forest" , 0 , 36 ) forest = game . spawnXY ( "forest…" at bounding box center [695, 118] width 251 height 195
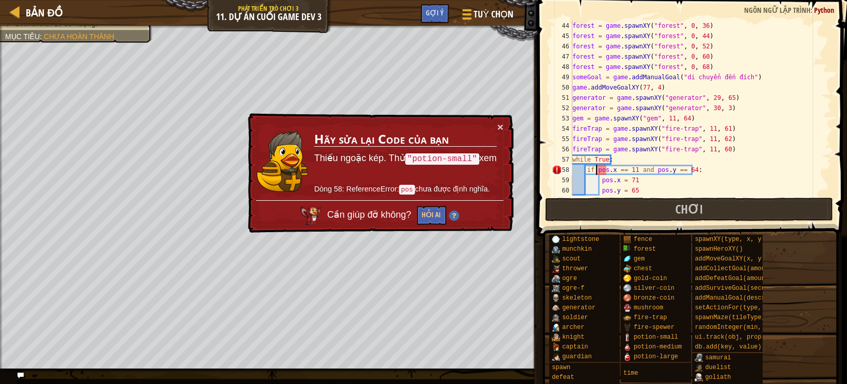
click at [596, 170] on div "forest = game . spawnXY ( "forest" , 0 , 36 ) forest = game . spawnXY ( "forest…" at bounding box center [695, 118] width 251 height 195
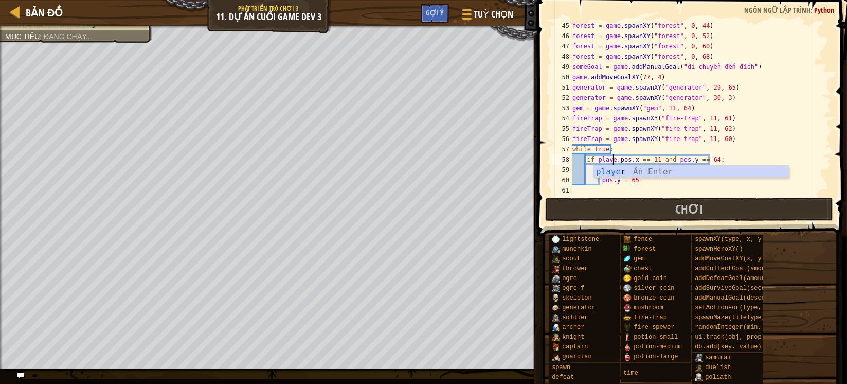
scroll to position [4, 4]
click at [613, 172] on div "player Ấn Enter" at bounding box center [691, 184] width 194 height 37
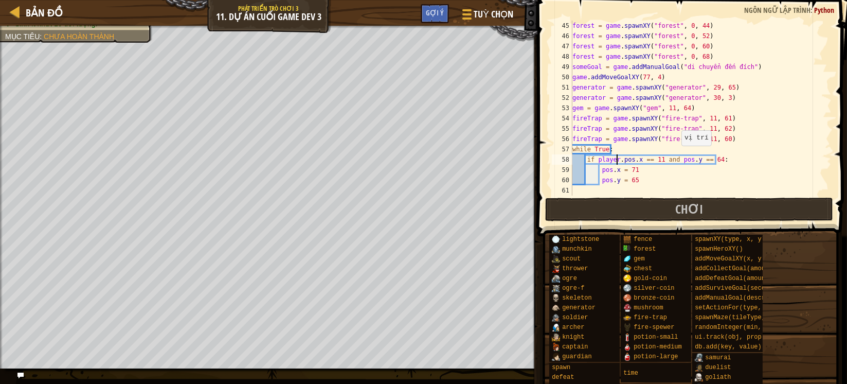
click at [676, 155] on div "forest = game . spawnXY ( "forest" , 0 , 44 ) forest = game . spawnXY ( "forest…" at bounding box center [695, 118] width 251 height 195
click at [676, 158] on div "forest = game . spawnXY ( "forest" , 0 , 44 ) forest = game . spawnXY ( "forest…" at bounding box center [695, 118] width 251 height 195
click at [675, 155] on div "forest = game . spawnXY ( "forest" , 0 , 44 ) forest = game . spawnXY ( "forest…" at bounding box center [695, 118] width 251 height 195
click at [680, 170] on div "pl ayer Ấn Enter" at bounding box center [749, 184] width 194 height 37
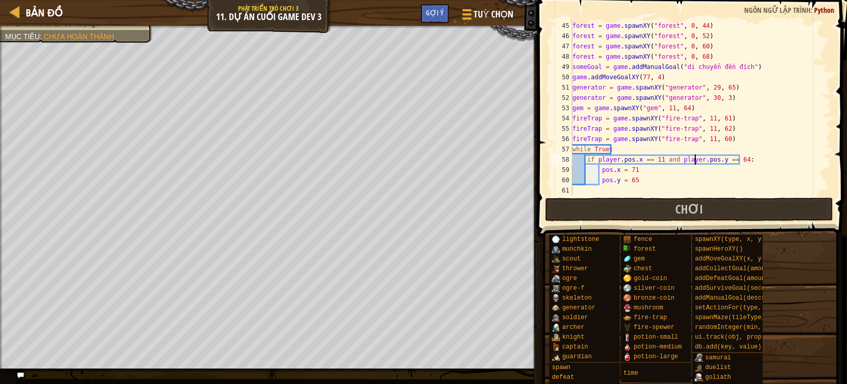
click at [685, 154] on div "forest = game . spawnXY ( "forest" , 0 , 44 ) forest = game . spawnXY ( "forest…" at bounding box center [695, 118] width 251 height 195
click at [599, 172] on div "forest = game . spawnXY ( "forest" , 0 , 44 ) forest = game . spawnXY ( "forest…" at bounding box center [695, 118] width 251 height 195
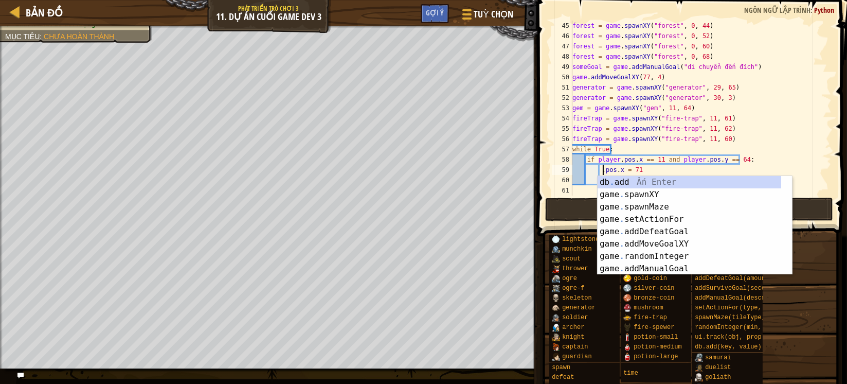
scroll to position [4, 3]
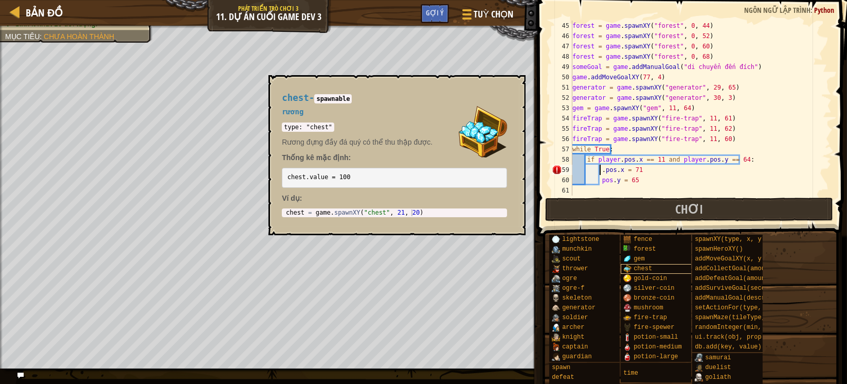
paste textarea "player"
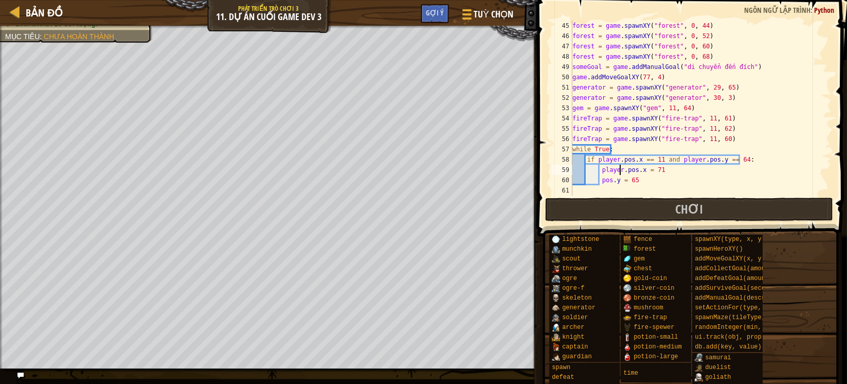
click at [601, 177] on div "forest = game . spawnXY ( "forest" , 0 , 44 ) forest = game . spawnXY ( "forest…" at bounding box center [695, 118] width 251 height 195
paste textarea "player"
type textarea "player.pos.y = 65"
click at [655, 205] on button "Chơi" at bounding box center [689, 210] width 289 height 24
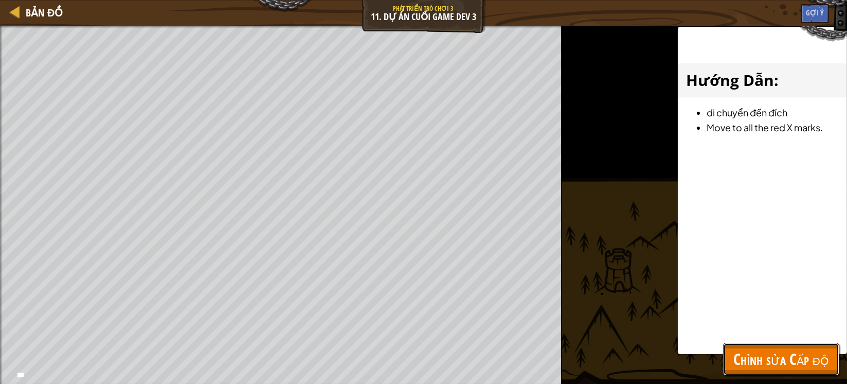
click at [769, 363] on span "Chỉnh sửa Cấp độ" at bounding box center [782, 358] width 96 height 21
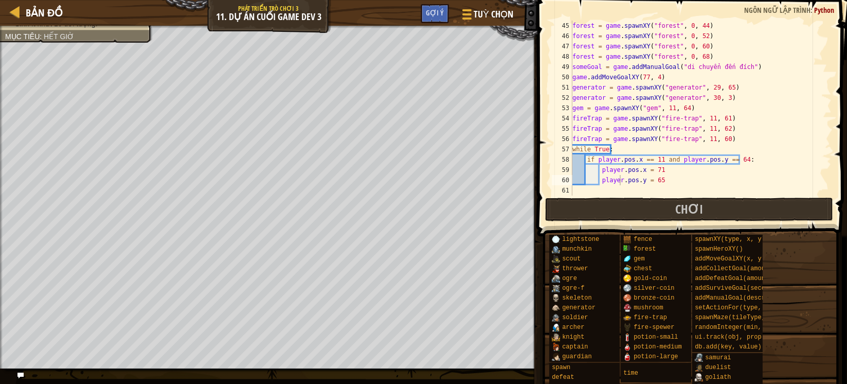
scroll to position [4, 0]
click at [591, 191] on div "forest = game . spawnXY ( "forest" , 0 , 44 ) forest = game . spawnXY ( "forest…" at bounding box center [695, 118] width 251 height 195
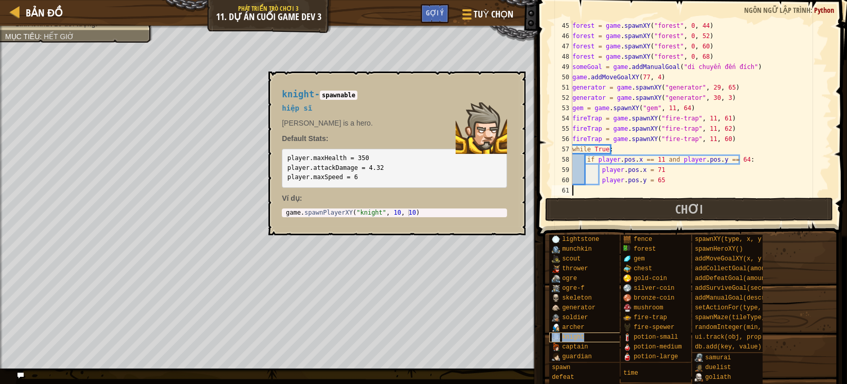
click at [573, 336] on span "knight" at bounding box center [573, 336] width 22 height 7
click at [335, 177] on code "player.maxHealth = 350 player.attackDamage = 4.32 player.maxSpeed = 6" at bounding box center [336, 167] width 97 height 26
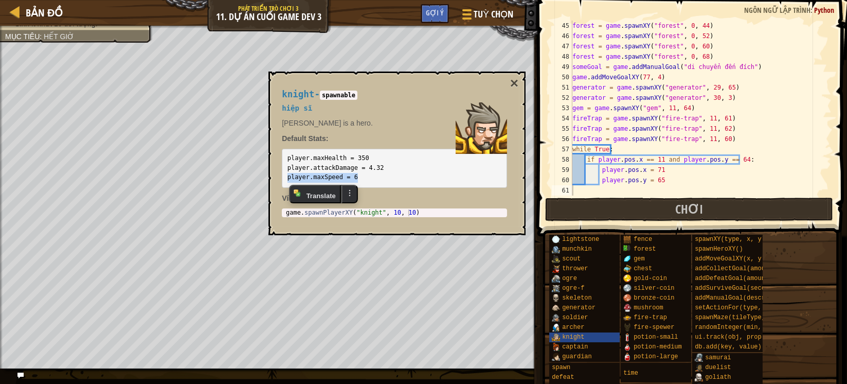
copy div "player.maxSpeed = 6"
click at [512, 77] on button "×" at bounding box center [514, 83] width 8 height 14
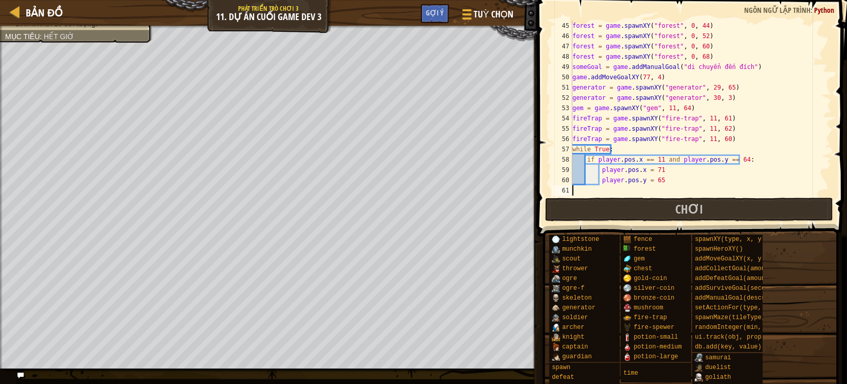
click at [595, 191] on div "forest = game . spawnXY ( "forest" , 0 , 44 ) forest = game . spawnXY ( "forest…" at bounding box center [695, 118] width 251 height 195
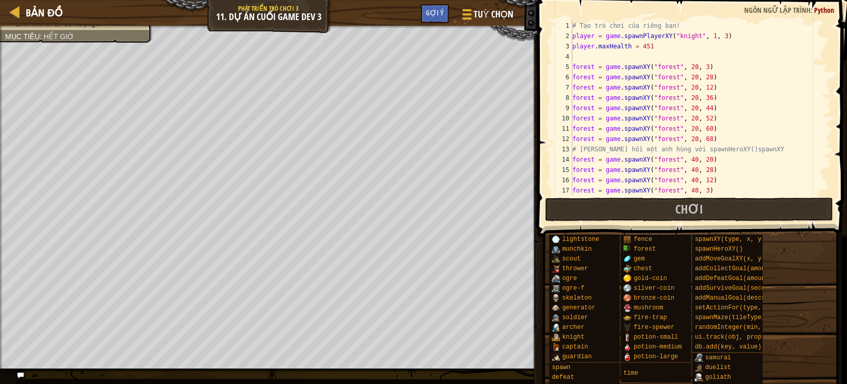
scroll to position [0, 0]
click at [613, 52] on div "# Tạo trò chơi của riêng bạn! player = game . spawnPlayerXY ( "knight" , 1 , 3 …" at bounding box center [695, 118] width 251 height 195
paste textarea "player.maxSpeed = 6"
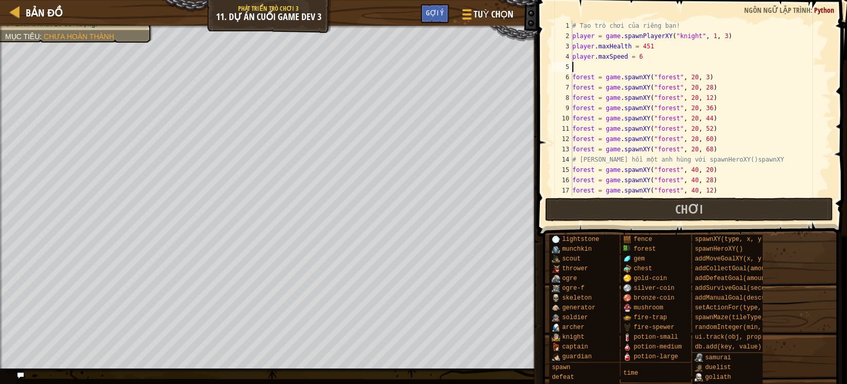
click at [641, 60] on div "# Tạo trò chơi của riêng bạn! player = game . spawnPlayerXY ( "knight" , 1 , 3 …" at bounding box center [695, 118] width 251 height 195
click at [750, 77] on div "# Tạo trò chơi của riêng bạn! player = game . spawnPlayerXY ( "knight" , 1 , 3 …" at bounding box center [695, 118] width 251 height 195
drag, startPoint x: 679, startPoint y: 204, endPoint x: 671, endPoint y: 204, distance: 7.7
click at [678, 204] on span "Chơi" at bounding box center [689, 209] width 28 height 16
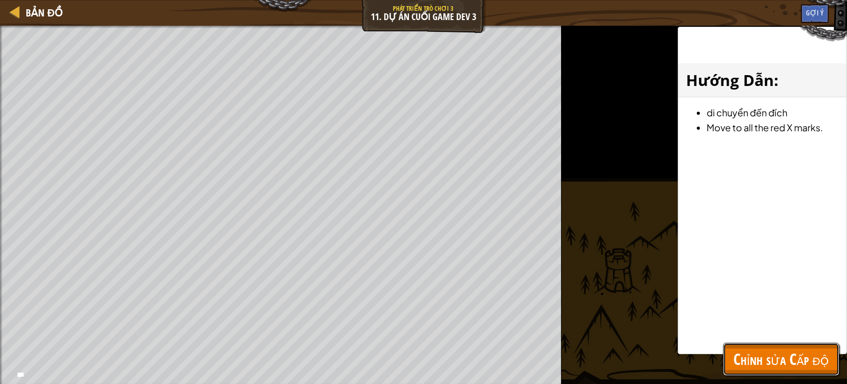
click at [786, 358] on span "Chỉnh sửa Cấp độ" at bounding box center [782, 358] width 96 height 21
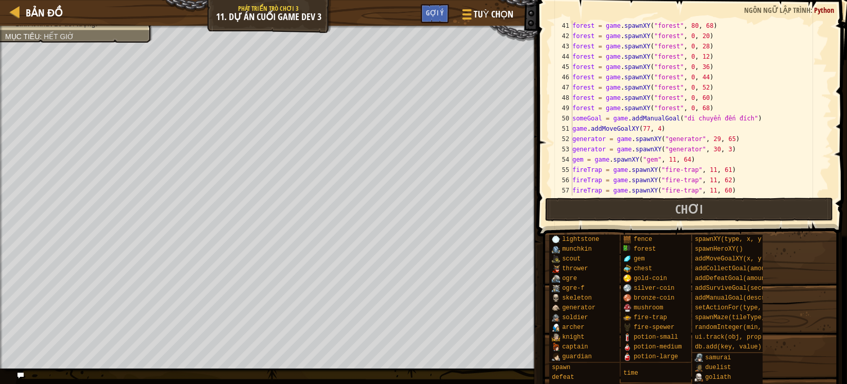
scroll to position [462, 0]
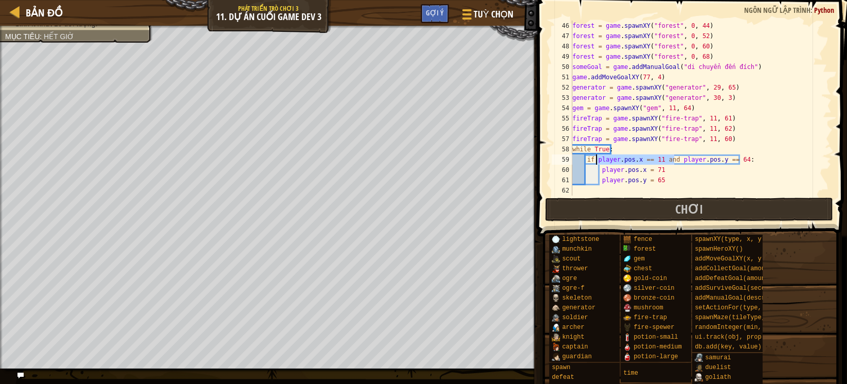
drag, startPoint x: 675, startPoint y: 156, endPoint x: 597, endPoint y: 158, distance: 77.7
click at [597, 158] on div "forest = game . spawnXY ( "forest" , 0 , 44 ) forest = game . spawnXY ( "forest…" at bounding box center [695, 118] width 251 height 195
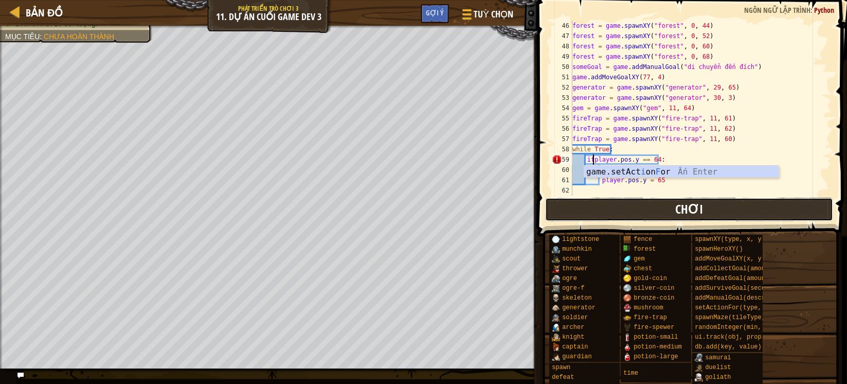
click at [667, 220] on button "Chơi" at bounding box center [689, 210] width 289 height 24
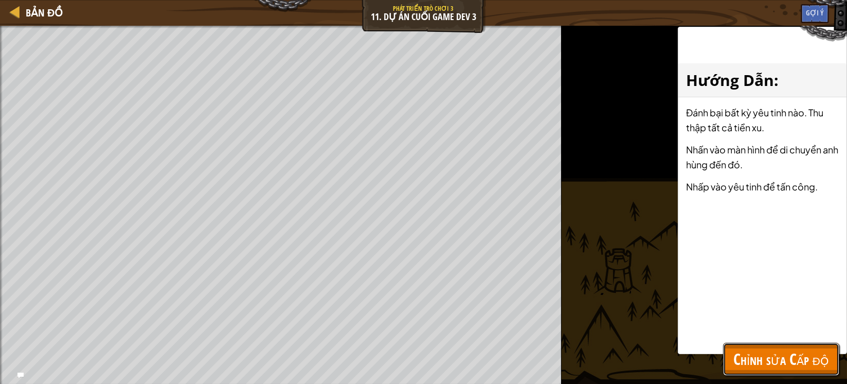
click at [782, 364] on span "Chỉnh sửa Cấp độ" at bounding box center [782, 358] width 96 height 21
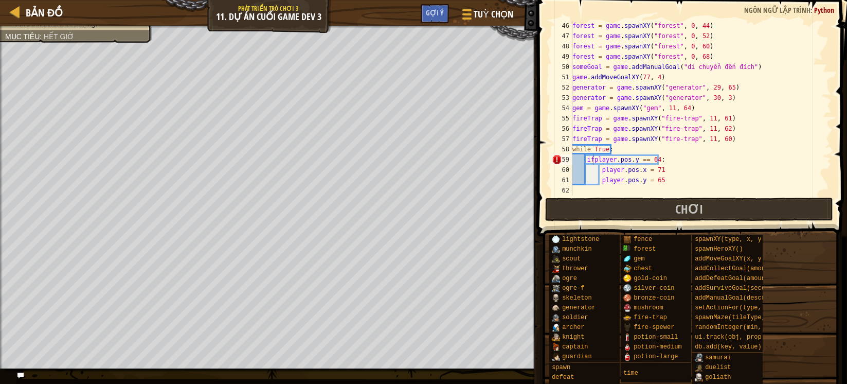
click at [594, 161] on div "forest = game . spawnXY ( "forest" , 0 , 44 ) forest = game . spawnXY ( "forest…" at bounding box center [695, 118] width 251 height 195
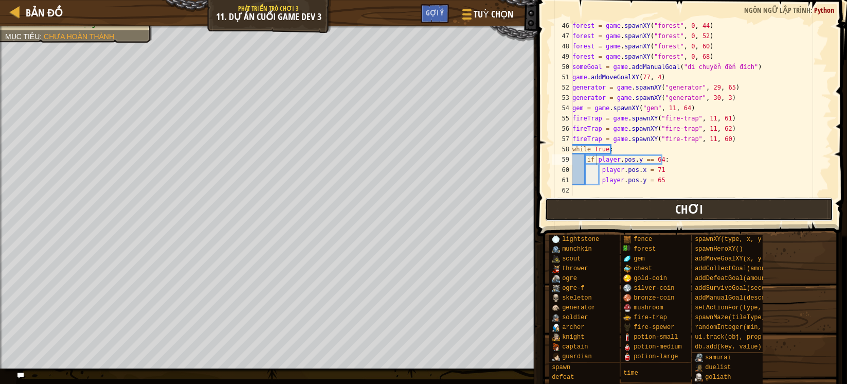
click at [658, 212] on button "Chơi" at bounding box center [689, 210] width 289 height 24
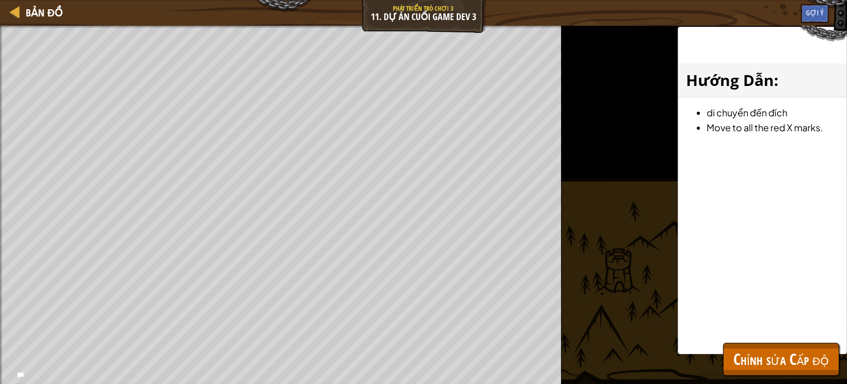
click at [34, 147] on div "Đánh bại màn chơi hoàn thành của bạn. Thêm một mục tiêu Bao gồm anh hùng. Sinh …" at bounding box center [281, 205] width 562 height 358
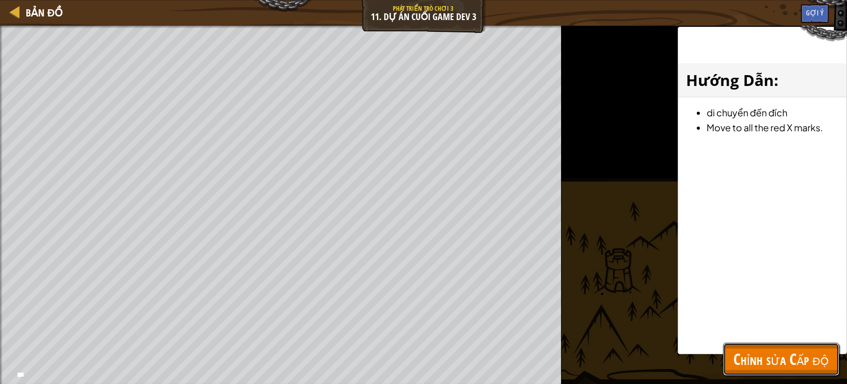
click at [769, 353] on span "Chỉnh sửa Cấp độ" at bounding box center [782, 358] width 96 height 21
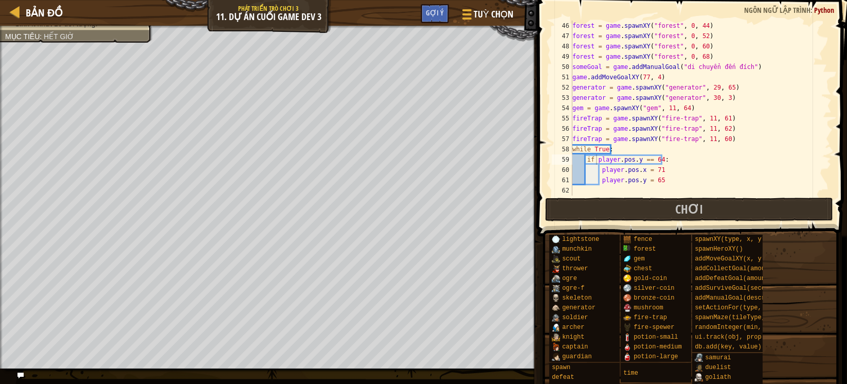
scroll to position [4, 3]
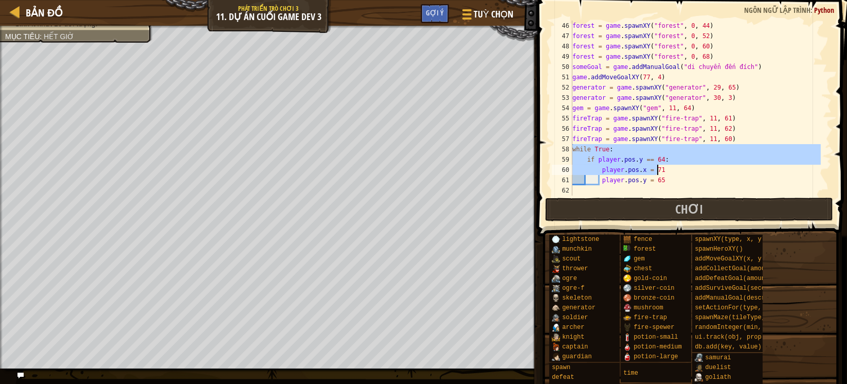
drag, startPoint x: 573, startPoint y: 148, endPoint x: 658, endPoint y: 167, distance: 87.4
click at [658, 167] on div "forest = game . spawnXY ( "forest" , 0 , 44 ) forest = game . spawnXY ( "forest…" at bounding box center [695, 118] width 251 height 195
click at [677, 175] on div "forest = game . spawnXY ( "forest" , 0 , 44 ) forest = game . spawnXY ( "forest…" at bounding box center [695, 118] width 251 height 195
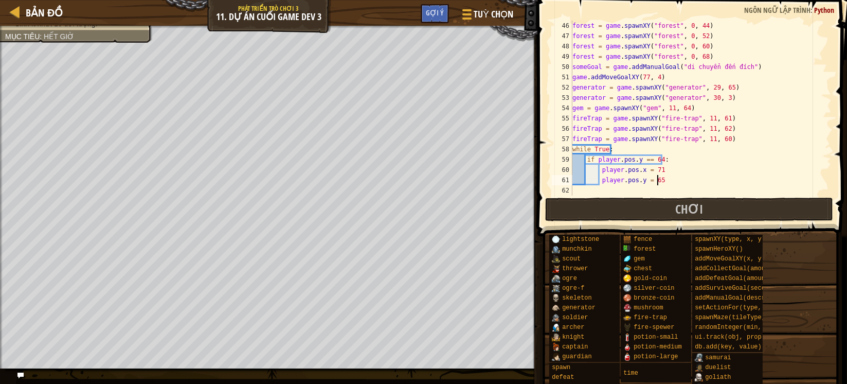
click at [618, 174] on div "forest = game . spawnXY ( "forest" , 0 , 44 ) forest = game . spawnXY ( "forest…" at bounding box center [695, 118] width 251 height 195
click at [606, 172] on div "forest = game . spawnXY ( "forest" , 0 , 44 ) forest = game . spawnXY ( "forest…" at bounding box center [695, 108] width 251 height 175
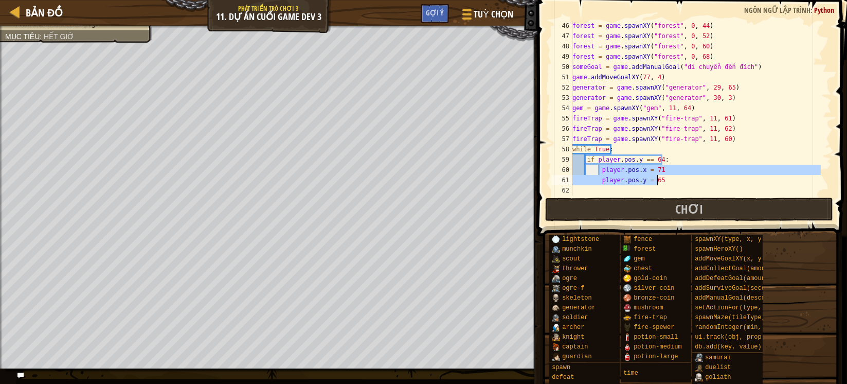
drag, startPoint x: 601, startPoint y: 169, endPoint x: 657, endPoint y: 182, distance: 57.4
click at [657, 182] on div "forest = game . spawnXY ( "forest" , 0 , 44 ) forest = game . spawnXY ( "forest…" at bounding box center [695, 118] width 251 height 195
type textarea "player.pos.x = 71 player.pos.y = 65"
click at [598, 195] on div "forest = game . spawnXY ( "forest" , 0 , 44 ) forest = game . spawnXY ( "forest…" at bounding box center [695, 118] width 251 height 195
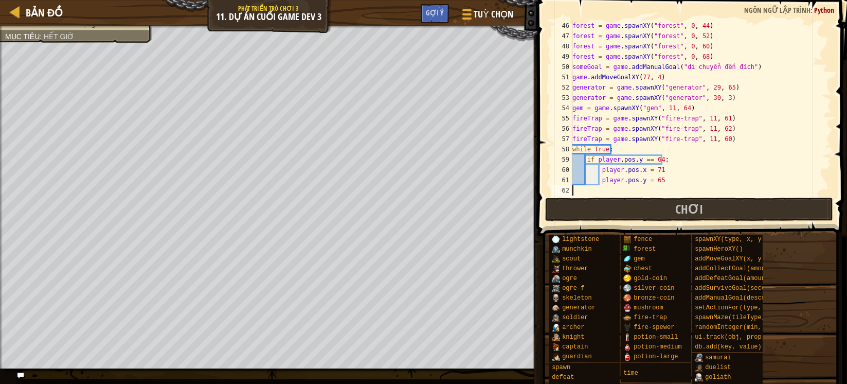
scroll to position [4, 0]
paste textarea "player.pos.y = 65"
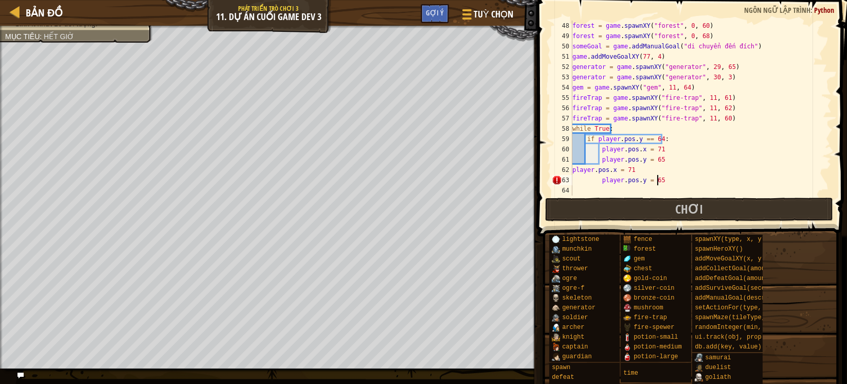
scroll to position [483, 0]
click at [600, 180] on div "forest = game . spawnXY ( "forest" , 0 , 60 ) forest = game . spawnXY ( "forest…" at bounding box center [695, 118] width 251 height 195
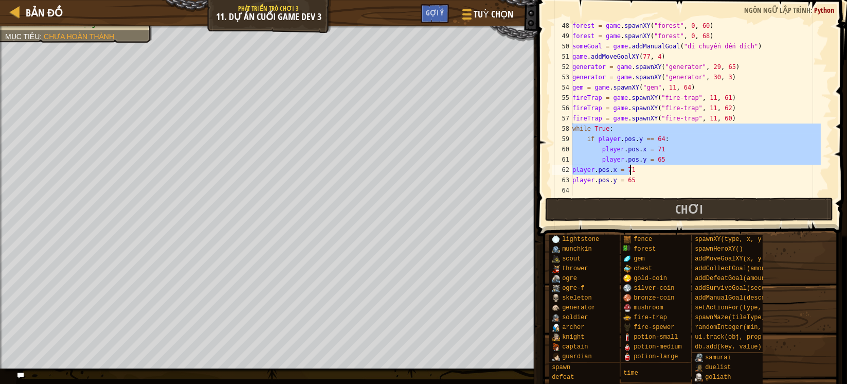
drag, startPoint x: 572, startPoint y: 128, endPoint x: 665, endPoint y: 165, distance: 99.9
click at [665, 165] on div "forest = game . spawnXY ( "forest" , 0 , 60 ) forest = game . spawnXY ( "forest…" at bounding box center [695, 118] width 251 height 195
click at [578, 127] on div "forest = game . spawnXY ( "forest" , 0 , 60 ) forest = game . spawnXY ( "forest…" at bounding box center [695, 108] width 251 height 175
drag, startPoint x: 573, startPoint y: 126, endPoint x: 656, endPoint y: 156, distance: 88.9
click at [656, 156] on div "forest = game . spawnXY ( "forest" , 0 , 60 ) forest = game . spawnXY ( "forest…" at bounding box center [695, 118] width 251 height 195
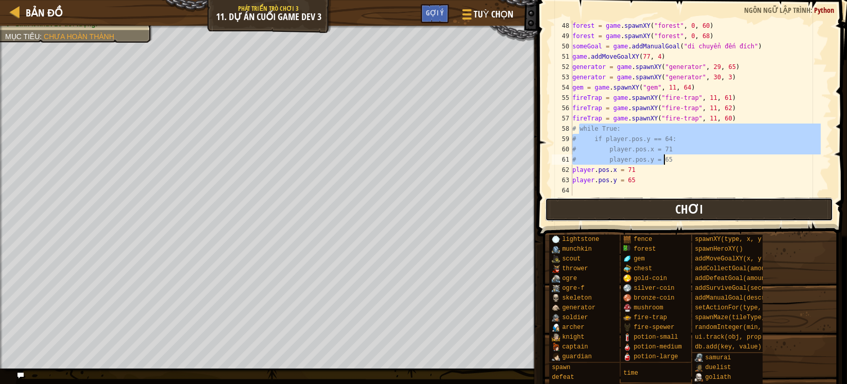
click at [628, 204] on button "Chơi" at bounding box center [689, 210] width 289 height 24
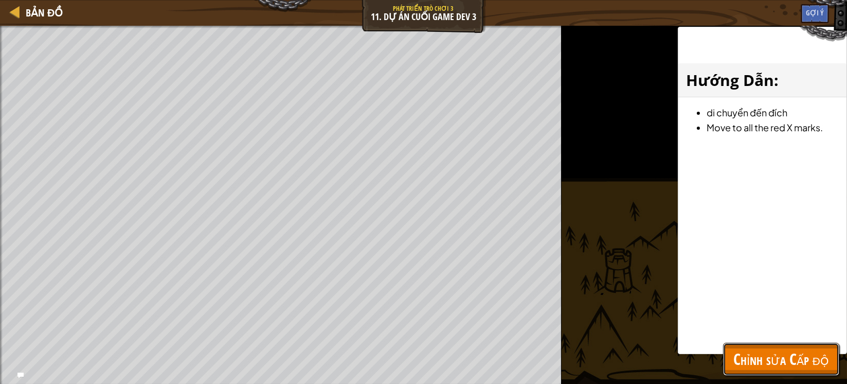
click at [814, 360] on span "Chỉnh sửa Cấp độ" at bounding box center [782, 358] width 96 height 21
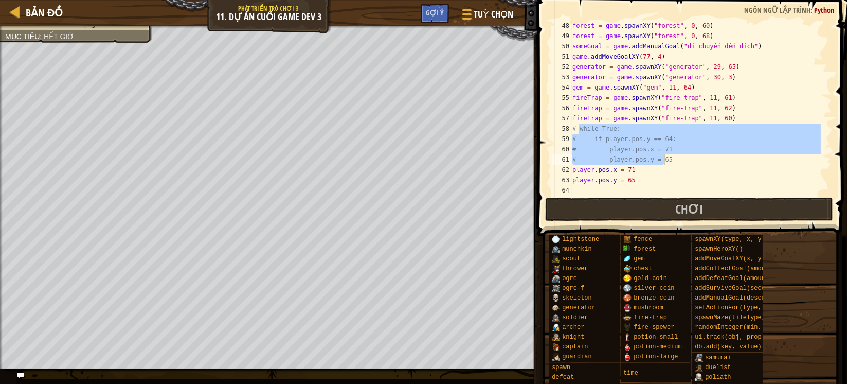
click at [607, 131] on div "forest = game . spawnXY ( "forest" , 0 , 60 ) forest = game . spawnXY ( "forest…" at bounding box center [695, 118] width 251 height 195
drag, startPoint x: 573, startPoint y: 130, endPoint x: 674, endPoint y: 157, distance: 105.6
click at [674, 157] on div "forest = game . spawnXY ( "forest" , 0 , 60 ) forest = game . spawnXY ( "forest…" at bounding box center [695, 118] width 251 height 195
click at [772, 146] on div "forest = game . spawnXY ( "forest" , 0 , 60 ) forest = game . spawnXY ( "forest…" at bounding box center [695, 108] width 251 height 175
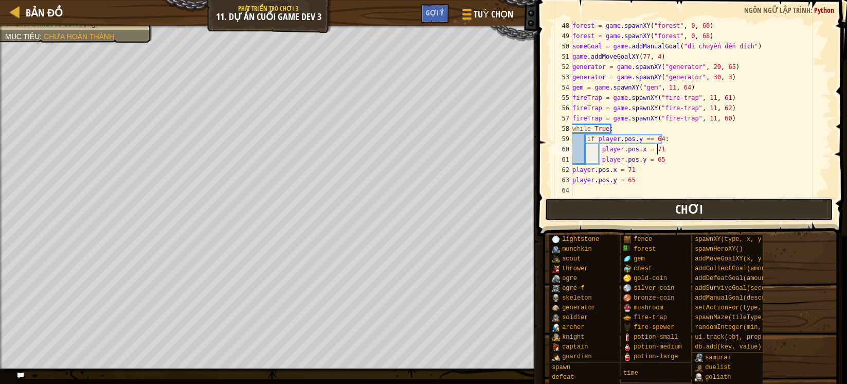
click at [653, 213] on button "Chơi" at bounding box center [689, 210] width 289 height 24
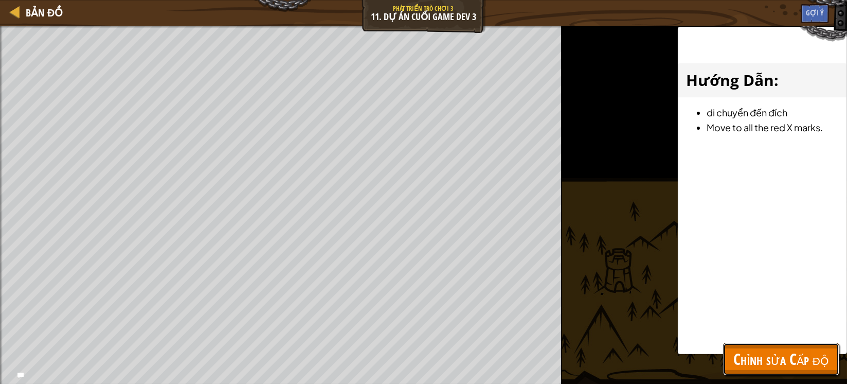
click at [765, 351] on span "Chỉnh sửa Cấp độ" at bounding box center [782, 358] width 96 height 21
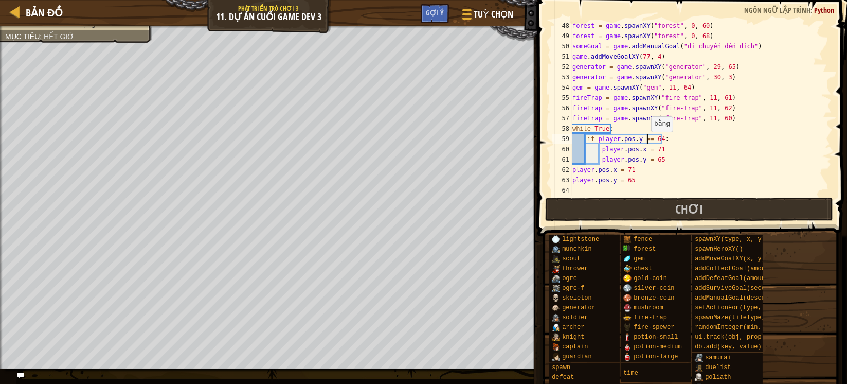
click at [646, 142] on div "forest = game . spawnXY ( "forest" , 0 , 60 ) forest = game . spawnXY ( "forest…" at bounding box center [695, 118] width 251 height 195
click at [645, 139] on div "forest = game . spawnXY ( "forest" , 0 , 60 ) forest = game . spawnXY ( "forest…" at bounding box center [695, 108] width 251 height 175
click at [645, 139] on div "forest = game . spawnXY ( "forest" , 0 , 60 ) forest = game . spawnXY ( "forest…" at bounding box center [695, 118] width 251 height 195
click at [642, 139] on div "forest = game . spawnXY ( "forest" , 0 , 60 ) forest = game . spawnXY ( "forest…" at bounding box center [695, 108] width 251 height 175
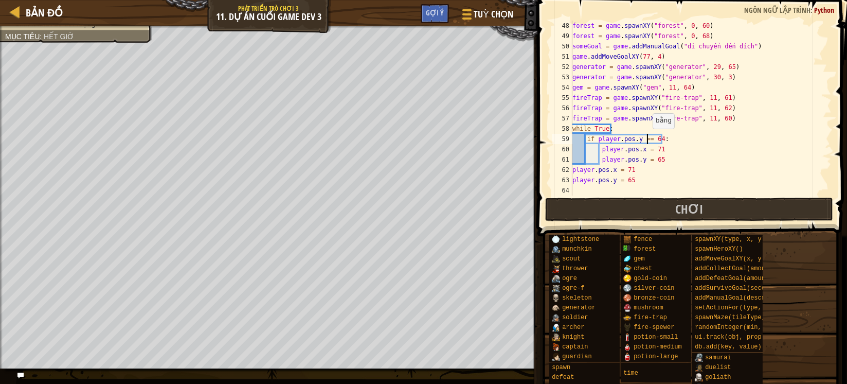
click at [647, 138] on div "forest = game . spawnXY ( "forest" , 0 , 60 ) forest = game . spawnXY ( "forest…" at bounding box center [695, 118] width 251 height 195
type textarea "if player.pos.y >= 64:"
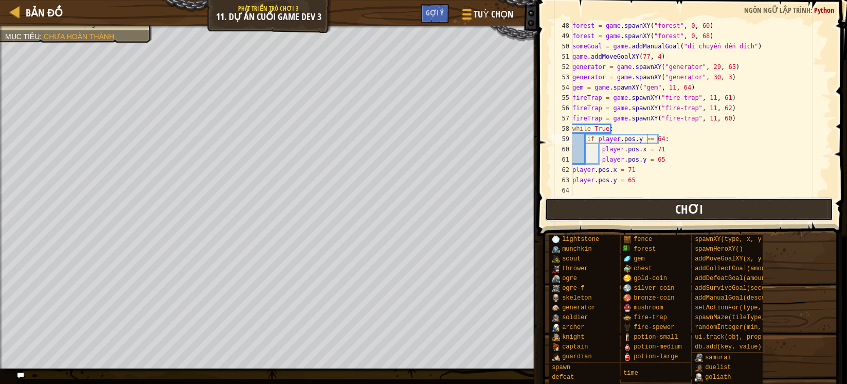
click at [687, 210] on span "Chơi" at bounding box center [689, 209] width 28 height 16
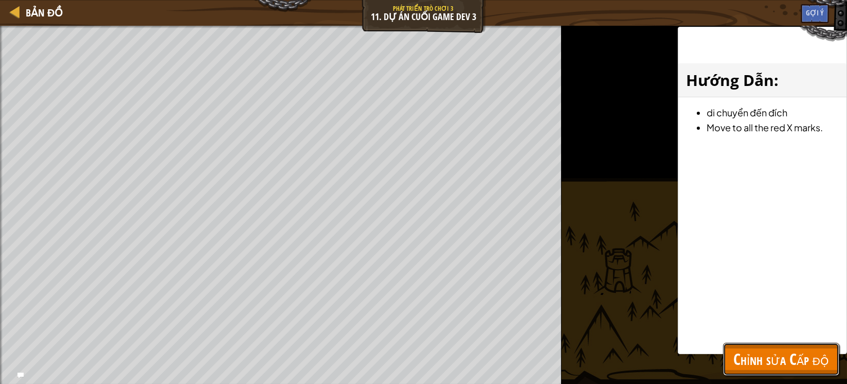
drag, startPoint x: 753, startPoint y: 345, endPoint x: 757, endPoint y: 352, distance: 8.3
click at [755, 350] on button "Chỉnh sửa Cấp độ" at bounding box center [781, 359] width 116 height 33
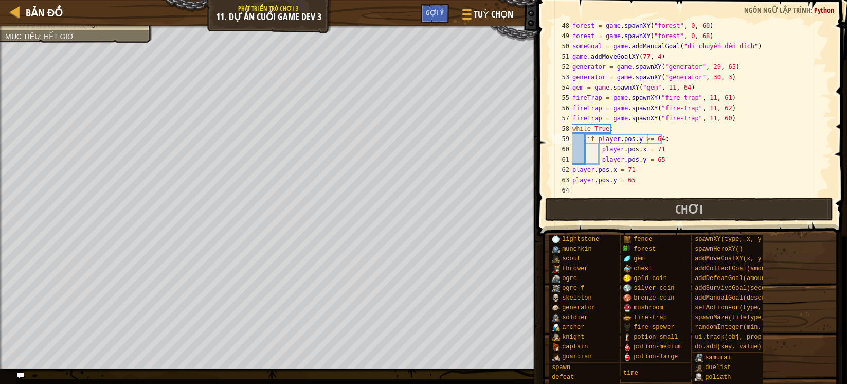
scroll to position [483, 0]
click at [660, 161] on div "forest = game . spawnXY ( "forest" , 0 , 60 ) forest = game . spawnXY ( "forest…" at bounding box center [695, 118] width 251 height 195
click at [739, 150] on div "forest = game . spawnXY ( "forest" , 0 , 60 ) forest = game . spawnXY ( "forest…" at bounding box center [695, 118] width 251 height 195
click at [691, 214] on span "Chơi" at bounding box center [689, 209] width 28 height 16
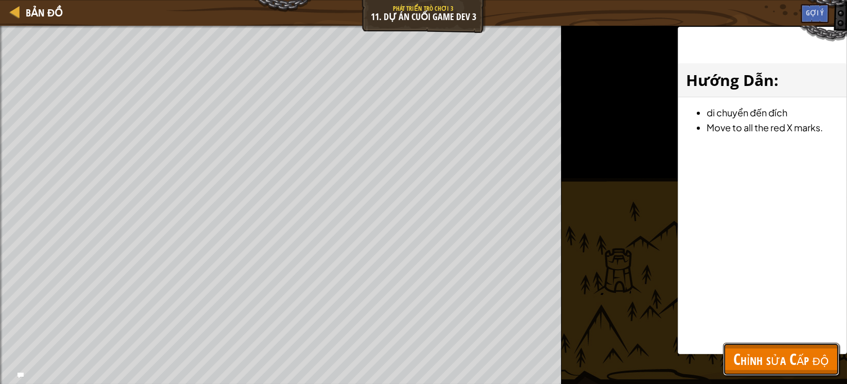
click at [752, 356] on span "Chỉnh sửa Cấp độ" at bounding box center [782, 358] width 96 height 21
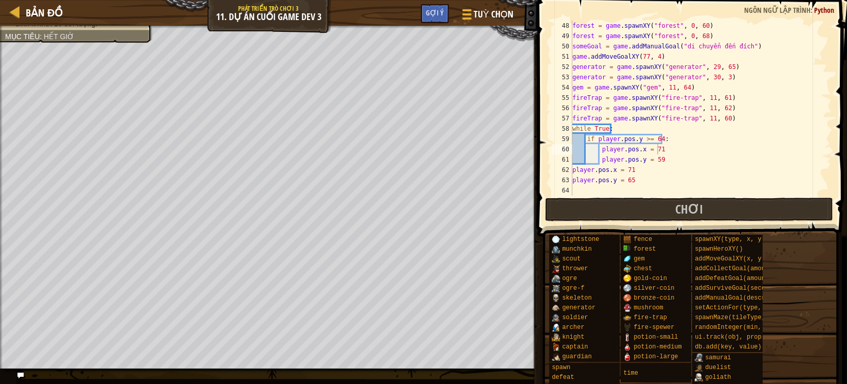
click at [641, 73] on div "forest = game . spawnXY ( "forest" , 0 , 60 ) forest = game . spawnXY ( "forest…" at bounding box center [695, 118] width 251 height 195
click at [641, 72] on div "forest = game . spawnXY ( "forest" , 0 , 60 ) forest = game . spawnXY ( "forest…" at bounding box center [695, 118] width 251 height 195
drag, startPoint x: 567, startPoint y: 56, endPoint x: 578, endPoint y: 62, distance: 13.1
click at [570, 59] on div "51" at bounding box center [562, 56] width 21 height 10
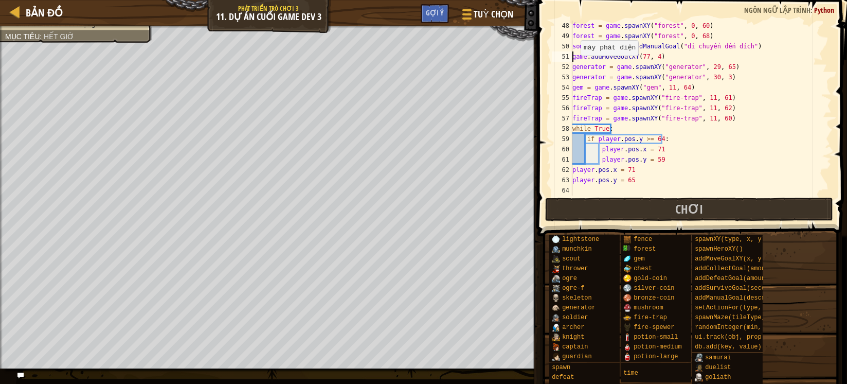
click at [576, 65] on div "forest = game . spawnXY ( "forest" , 0 , 60 ) forest = game . spawnXY ( "forest…" at bounding box center [695, 118] width 251 height 195
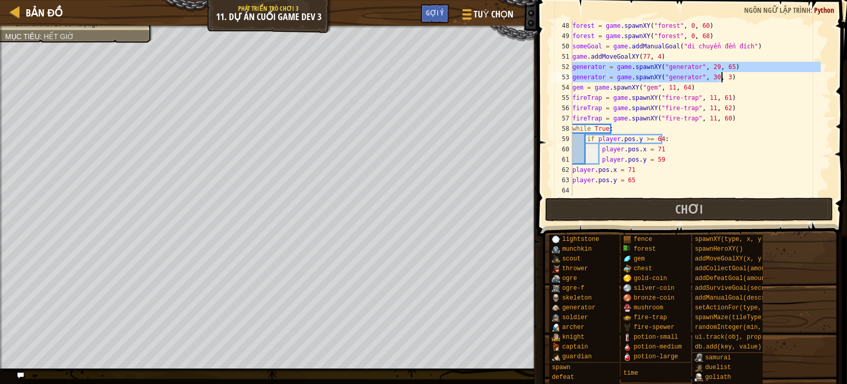
drag, startPoint x: 585, startPoint y: 70, endPoint x: 751, endPoint y: 81, distance: 166.5
click at [751, 81] on div "forest = game . spawnXY ( "forest" , 0 , 60 ) forest = game . spawnXY ( "forest…" at bounding box center [695, 118] width 251 height 195
click at [740, 76] on div "forest = game . spawnXY ( "forest" , 0 , 60 ) forest = game . spawnXY ( "forest…" at bounding box center [695, 108] width 251 height 175
type textarea "generator = game.spawnXY("generator", 30, 3)"
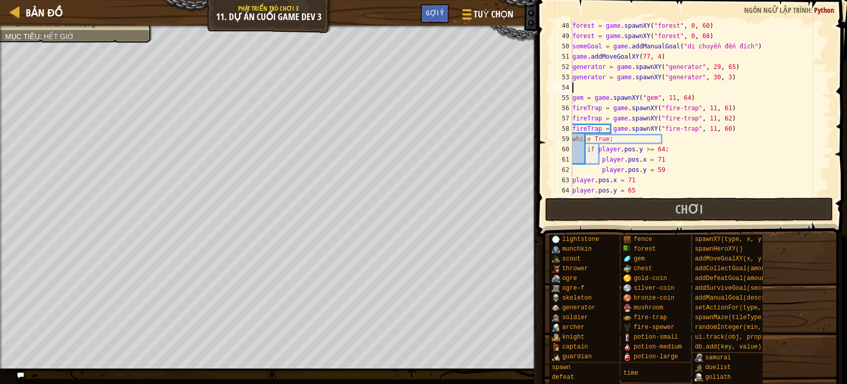
scroll to position [484, 0]
paste textarea "generator = game.spawnXY("generator", 30, 3)"
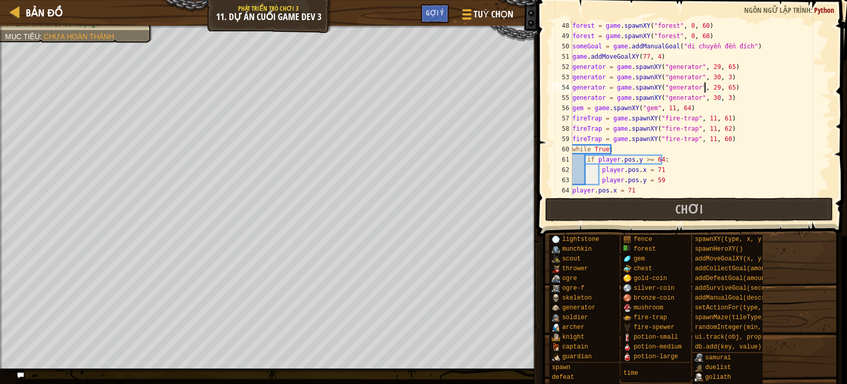
click at [705, 85] on div "forest = game . spawnXY ( "forest" , 0 , 60 ) forest = game . spawnXY ( "forest…" at bounding box center [695, 118] width 251 height 195
click at [717, 87] on div "forest = game . spawnXY ( "forest" , 0 , 60 ) forest = game . spawnXY ( "forest…" at bounding box center [695, 118] width 251 height 195
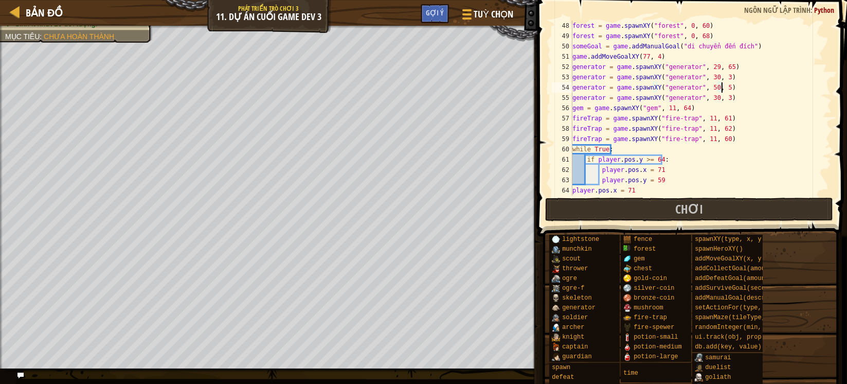
click at [764, 90] on div "forest = game . spawnXY ( "forest" , 0 , 60 ) forest = game . spawnXY ( "forest…" at bounding box center [695, 118] width 251 height 195
click at [703, 119] on div "forest = game . spawnXY ( "forest" , 0 , 60 ) forest = game . spawnXY ( "forest…" at bounding box center [695, 118] width 251 height 195
click at [706, 100] on div "forest = game . spawnXY ( "forest" , 0 , 60 ) forest = game . spawnXY ( "forest…" at bounding box center [695, 118] width 251 height 195
click at [715, 99] on div "forest = game . spawnXY ( "forest" , 0 , 60 ) forest = game . spawnXY ( "forest…" at bounding box center [695, 118] width 251 height 195
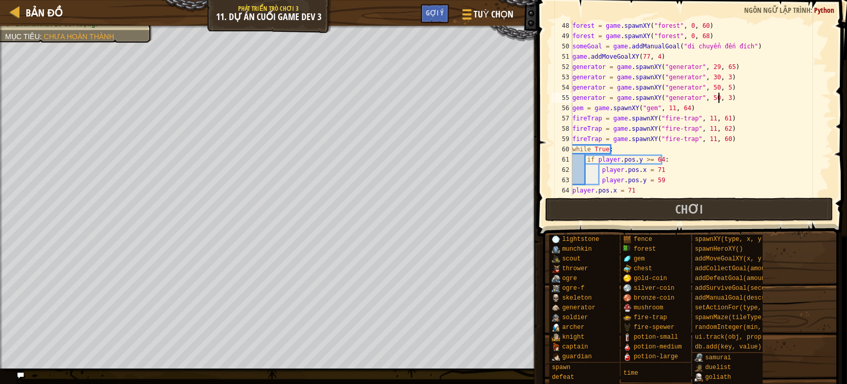
click at [718, 98] on div "forest = game . spawnXY ( "forest" , 0 , 60 ) forest = game . spawnXY ( "forest…" at bounding box center [695, 118] width 251 height 195
click at [719, 98] on div "forest = game . spawnXY ( "forest" , 0 , 60 ) forest = game . spawnXY ( "forest…" at bounding box center [695, 108] width 251 height 175
click at [717, 98] on div "forest = game . spawnXY ( "forest" , 0 , 60 ) forest = game . spawnXY ( "forest…" at bounding box center [695, 118] width 251 height 195
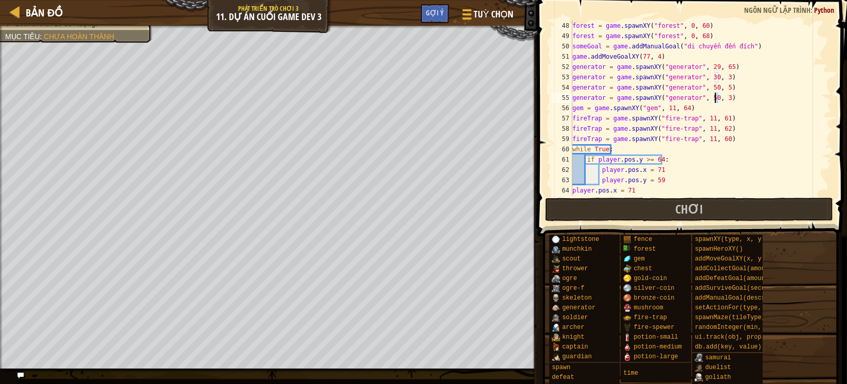
click at [717, 100] on div "forest = game . spawnXY ( "forest" , 0 , 60 ) forest = game . spawnXY ( "forest…" at bounding box center [695, 118] width 251 height 195
click at [653, 119] on div "forest = game . spawnXY ( "forest" , 0 , 60 ) forest = game . spawnXY ( "forest…" at bounding box center [695, 118] width 251 height 195
click at [593, 123] on div "forest = game . spawnXY ( "forest" , 0 , 60 ) forest = game . spawnXY ( "forest…" at bounding box center [695, 118] width 251 height 195
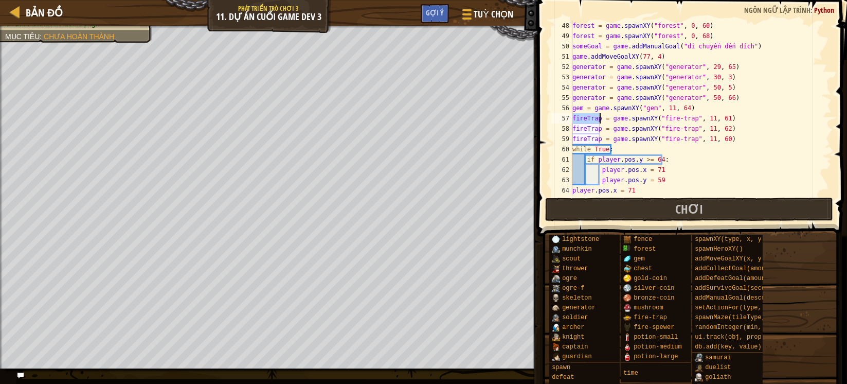
click at [593, 123] on div "forest = game . spawnXY ( "forest" , 0 , 60 ) forest = game . spawnXY ( "forest…" at bounding box center [695, 118] width 251 height 195
click at [573, 121] on div "forest = game . spawnXY ( "forest" , 0 , 60 ) forest = game . spawnXY ( "forest…" at bounding box center [695, 108] width 251 height 175
click at [627, 107] on div "forest = game . spawnXY ( "forest" , 0 , 60 ) forest = game . spawnXY ( "forest…" at bounding box center [695, 118] width 251 height 195
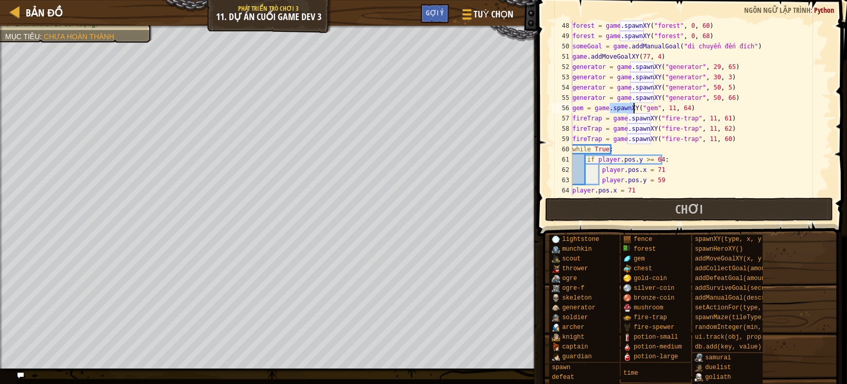
click at [627, 107] on div "forest = game . spawnXY ( "forest" , 0 , 60 ) forest = game . spawnXY ( "forest…" at bounding box center [695, 118] width 251 height 195
click at [584, 108] on div "forest = game . spawnXY ( "forest" , 0 , 60 ) forest = game . spawnXY ( "forest…" at bounding box center [695, 118] width 251 height 195
click at [572, 109] on div "56" at bounding box center [562, 108] width 21 height 10
type textarea "gem = game.spawnXY("gem", 11, 64)"
drag, startPoint x: 573, startPoint y: 106, endPoint x: 690, endPoint y: 105, distance: 116.8
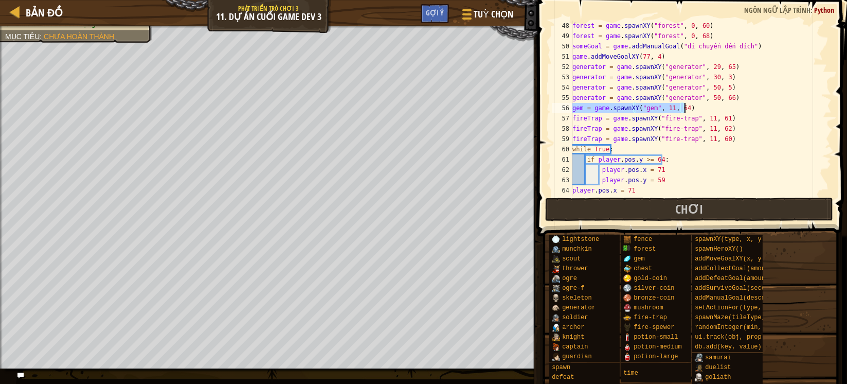
click at [690, 105] on div "forest = game . spawnXY ( "forest" , 0 , 60 ) forest = game . spawnXY ( "forest…" at bounding box center [695, 118] width 251 height 195
click at [695, 106] on div "forest = game . spawnXY ( "forest" , 0 , 60 ) forest = game . spawnXY ( "forest…" at bounding box center [695, 108] width 251 height 175
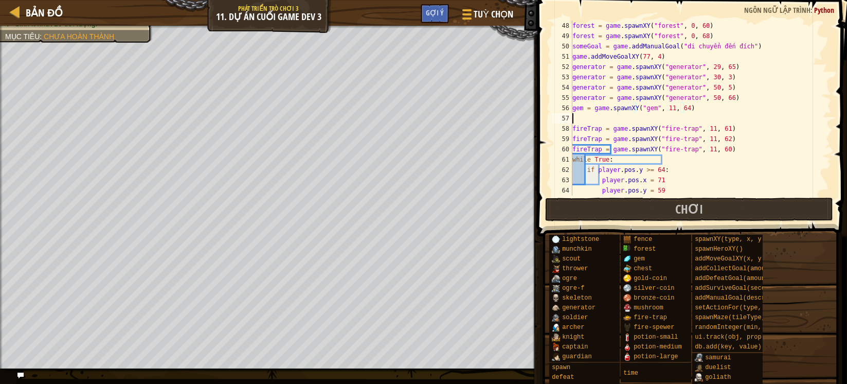
scroll to position [4, 0]
paste textarea "gem = game.spawnXY("gem", 11, 64)"
click at [679, 118] on div "forest = game . spawnXY ( "forest" , 0 , 60 ) forest = game . spawnXY ( "forest…" at bounding box center [695, 118] width 251 height 195
click at [676, 118] on div "forest = game . spawnXY ( "forest" , 0 , 60 ) forest = game . spawnXY ( "forest…" at bounding box center [695, 118] width 251 height 195
click at [680, 116] on div "forest = game . spawnXY ( "forest" , 0 , 60 ) forest = game . spawnXY ( "forest…" at bounding box center [695, 118] width 251 height 195
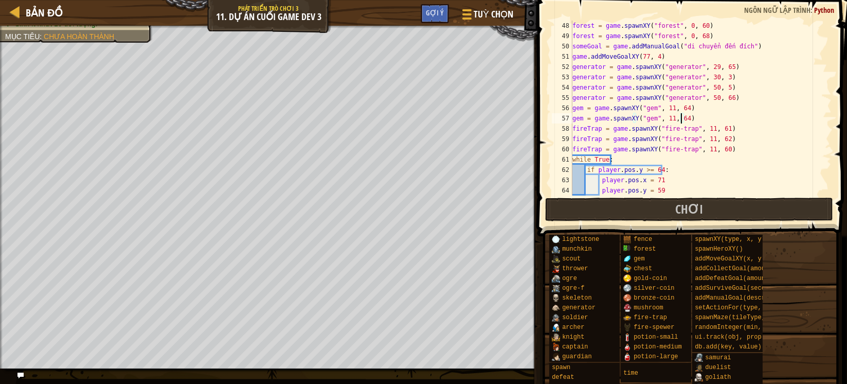
click at [681, 114] on div "forest = game . spawnXY ( "forest" , 0 , 60 ) forest = game . spawnXY ( "forest…" at bounding box center [695, 118] width 251 height 195
click at [677, 119] on div "forest = game . spawnXY ( "forest" , 0 , 60 ) forest = game . spawnXY ( "forest…" at bounding box center [695, 118] width 251 height 195
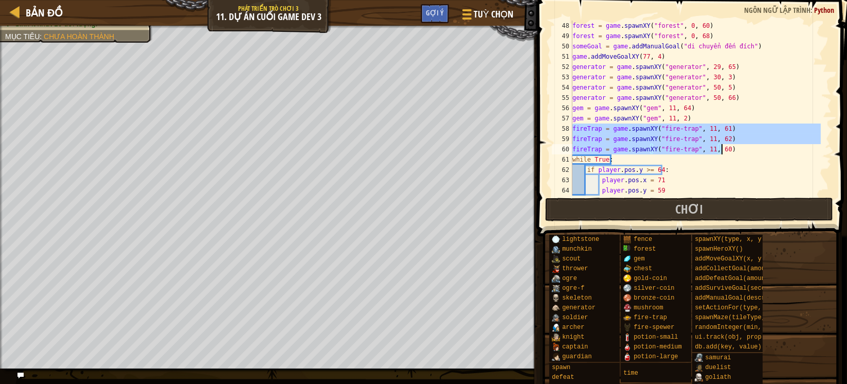
drag, startPoint x: 574, startPoint y: 127, endPoint x: 729, endPoint y: 147, distance: 157.2
click at [729, 147] on div "forest = game . spawnXY ( "forest" , 0 , 60 ) forest = game . spawnXY ( "forest…" at bounding box center [695, 118] width 251 height 195
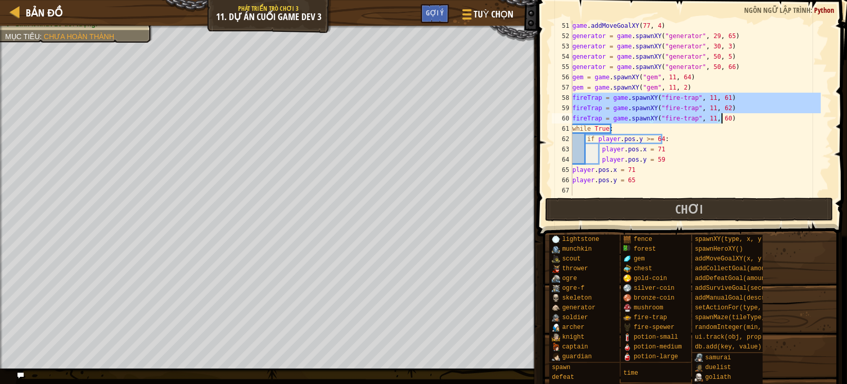
scroll to position [514, 0]
click at [730, 121] on div "game . addMoveGoalXY ( 77 , 4 ) generator = game . spawnXY ( "generator" , 29 ,…" at bounding box center [695, 108] width 251 height 175
type textarea "fireTrap = game.spawnXY("fire-trap", 11, 60)"
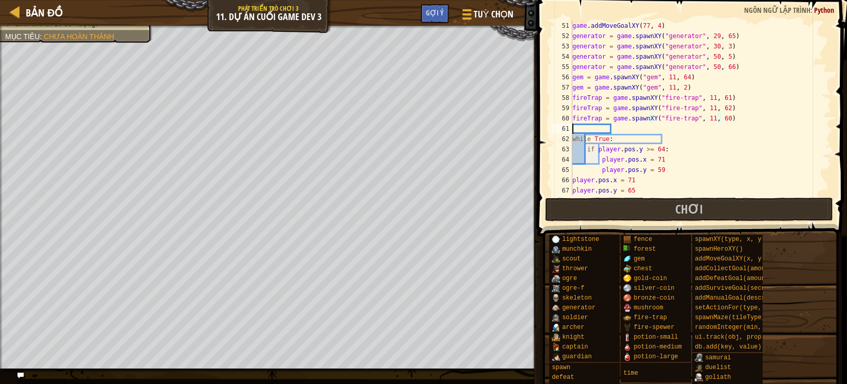
scroll to position [4, 0]
paste textarea "fireTrap = game.spawnXY("fire-trap", 11, 60)"
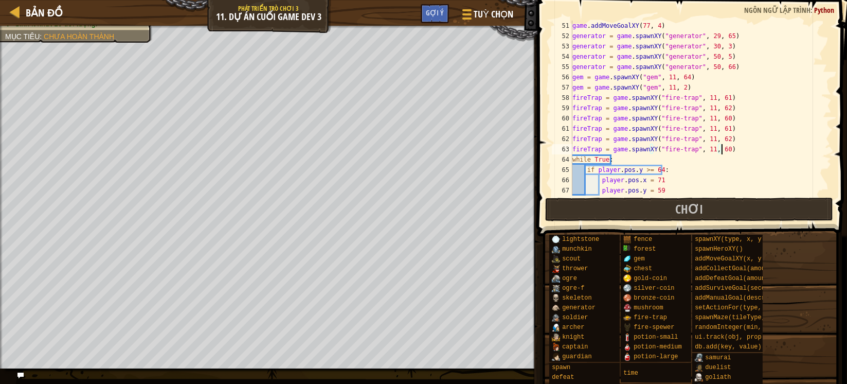
click at [716, 129] on div "game . addMoveGoalXY ( 77 , 4 ) generator = game . spawnXY ( "generator" , 29 ,…" at bounding box center [695, 118] width 251 height 195
click at [716, 128] on div "game . addMoveGoalXY ( 77 , 4 ) generator = game . spawnXY ( "generator" , 29 ,…" at bounding box center [695, 118] width 251 height 195
click at [755, 141] on div "game . addMoveGoalXY ( 77 , 4 ) generator = game . spawnXY ( "generator" , 29 ,…" at bounding box center [695, 118] width 251 height 195
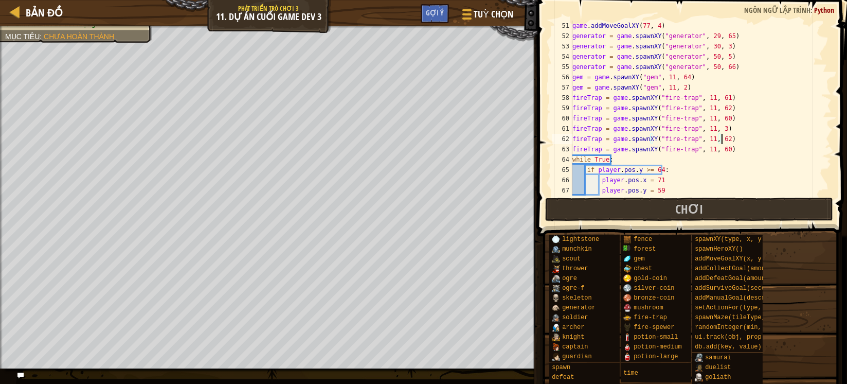
click at [715, 125] on div "game . addMoveGoalXY ( 77 , 4 ) generator = game . spawnXY ( "generator" , 29 ,…" at bounding box center [695, 118] width 251 height 195
click at [758, 144] on div "game . addMoveGoalXY ( 77 , 4 ) generator = game . spawnXY ( "generator" , 29 ,…" at bounding box center [695, 118] width 251 height 195
click at [718, 125] on div "game . addMoveGoalXY ( 77 , 4 ) generator = game . spawnXY ( "generator" , 29 ,…" at bounding box center [695, 118] width 251 height 195
click at [716, 127] on div "game . addMoveGoalXY ( 77 , 4 ) generator = game . spawnXY ( "generator" , 29 ,…" at bounding box center [695, 118] width 251 height 195
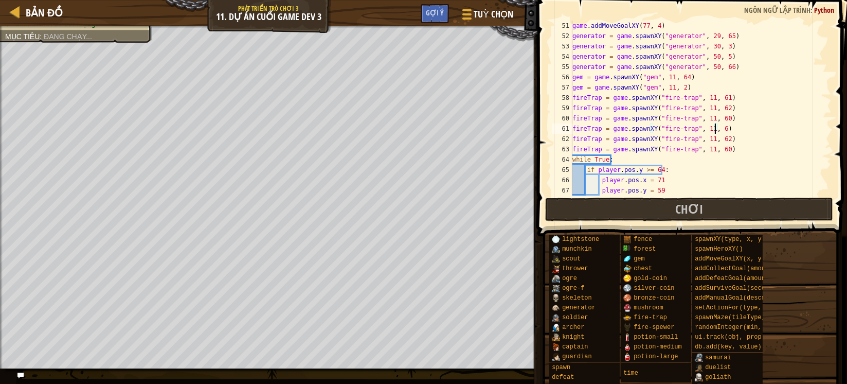
click at [793, 143] on div "game . addMoveGoalXY ( 77 , 4 ) generator = game . spawnXY ( "generator" , 29 ,…" at bounding box center [695, 118] width 251 height 195
click at [720, 136] on div "game . addMoveGoalXY ( 77 , 4 ) generator = game . spawnXY ( "generator" , 29 ,…" at bounding box center [695, 118] width 251 height 195
click at [756, 138] on div "game . addMoveGoalXY ( 77 , 4 ) generator = game . spawnXY ( "generator" , 29 ,…" at bounding box center [695, 118] width 251 height 195
click at [716, 128] on div "game . addMoveGoalXY ( 77 , 4 ) generator = game . spawnXY ( "generator" , 29 ,…" at bounding box center [695, 118] width 251 height 195
click at [716, 140] on div "game . addMoveGoalXY ( 77 , 4 ) generator = game . spawnXY ( "generator" , 29 ,…" at bounding box center [695, 118] width 251 height 195
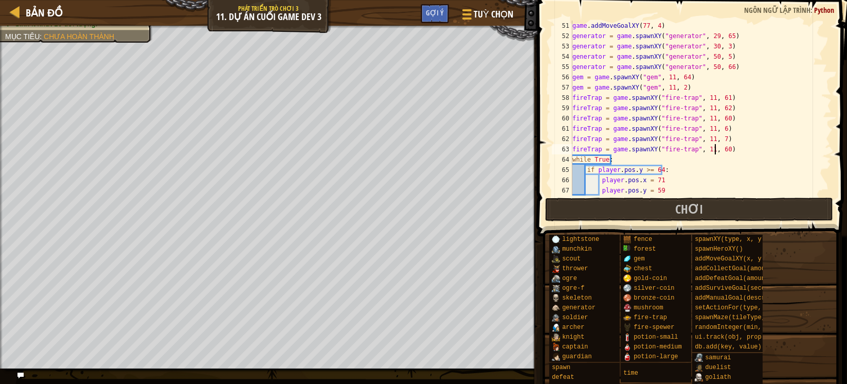
click at [715, 150] on div "game . addMoveGoalXY ( 77 , 4 ) generator = game . spawnXY ( "generator" , 29 ,…" at bounding box center [695, 118] width 251 height 195
click at [778, 146] on div "game . addMoveGoalXY ( 77 , 4 ) generator = game . spawnXY ( "generator" , 29 ,…" at bounding box center [695, 118] width 251 height 195
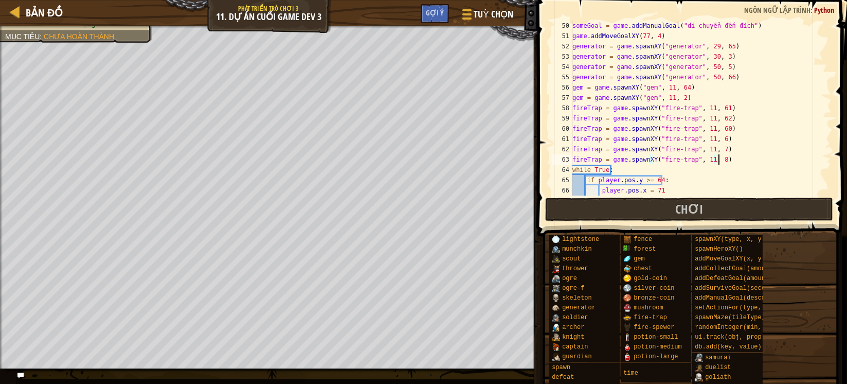
scroll to position [463, 0]
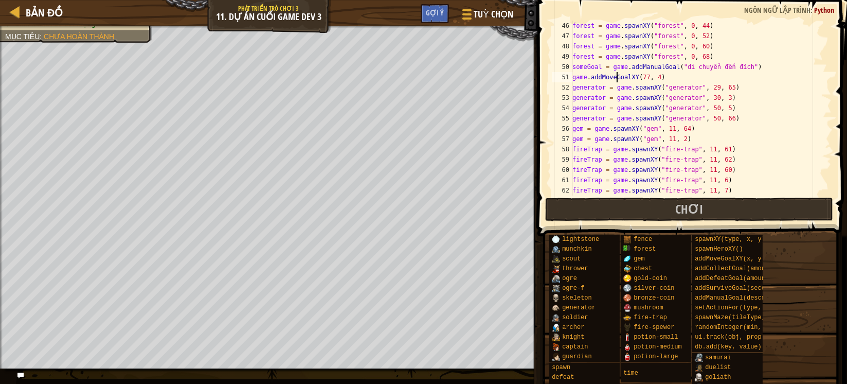
click at [618, 76] on div "forest = game . spawnXY ( "forest" , 0 , 44 ) forest = game . spawnXY ( "forest…" at bounding box center [695, 118] width 251 height 195
click at [617, 77] on div "forest = game . spawnXY ( "forest" , 0 , 44 ) forest = game . spawnXY ( "forest…" at bounding box center [695, 118] width 251 height 195
click at [676, 81] on div "forest = game . spawnXY ( "forest" , 0 , 44 ) forest = game . spawnXY ( "forest…" at bounding box center [695, 108] width 251 height 175
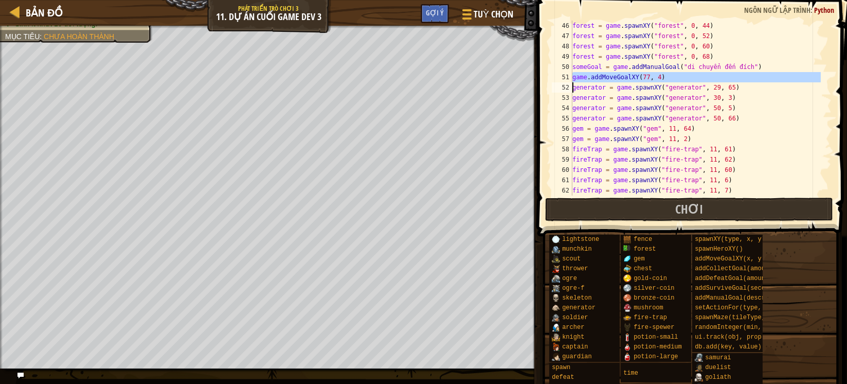
type textarea "game.addMoveGoalXY(77, 4)"
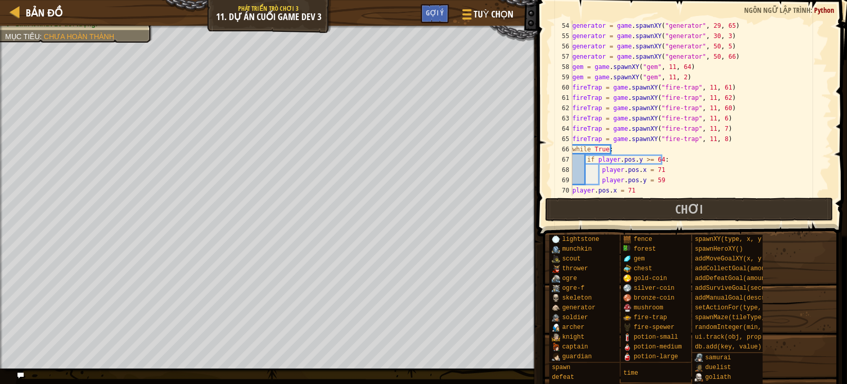
scroll to position [504, 0]
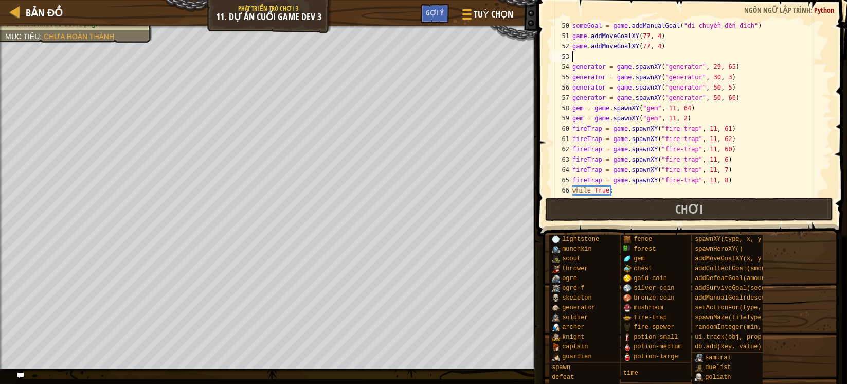
click at [638, 46] on div "someGoal = game . addManualGoal ( "di chuyển đến đích" ) game . addMoveGoalXY (…" at bounding box center [695, 118] width 251 height 195
click at [642, 50] on div "someGoal = game . addManualGoal ( "di chuyển đến đích" ) game . addMoveGoalXY (…" at bounding box center [695, 108] width 251 height 175
click at [642, 50] on div "someGoal = game . addManualGoal ( "di chuyển đến đích" ) game . addMoveGoalXY (…" at bounding box center [695, 118] width 251 height 195
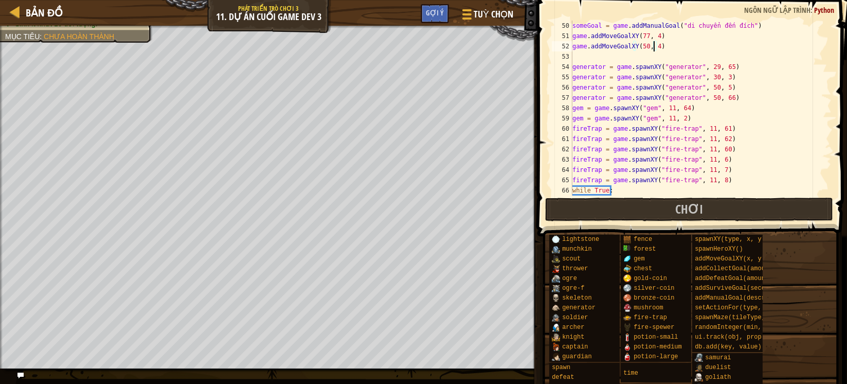
click at [654, 47] on div "someGoal = game . addManualGoal ( "di chuyển đến đích" ) game . addMoveGoalXY (…" at bounding box center [695, 118] width 251 height 195
click at [750, 106] on div "someGoal = game . addManualGoal ( "di chuyển đến đích" ) game . addMoveGoalXY (…" at bounding box center [695, 118] width 251 height 195
click at [680, 208] on span "Chơi" at bounding box center [689, 209] width 28 height 16
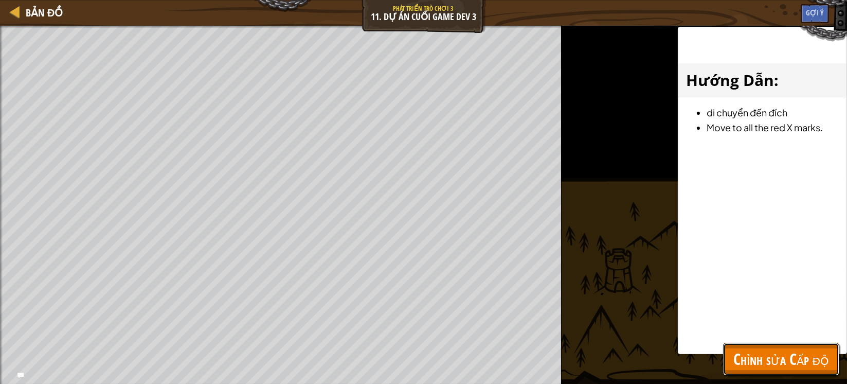
click at [786, 372] on button "Chỉnh sửa Cấp độ" at bounding box center [781, 359] width 116 height 33
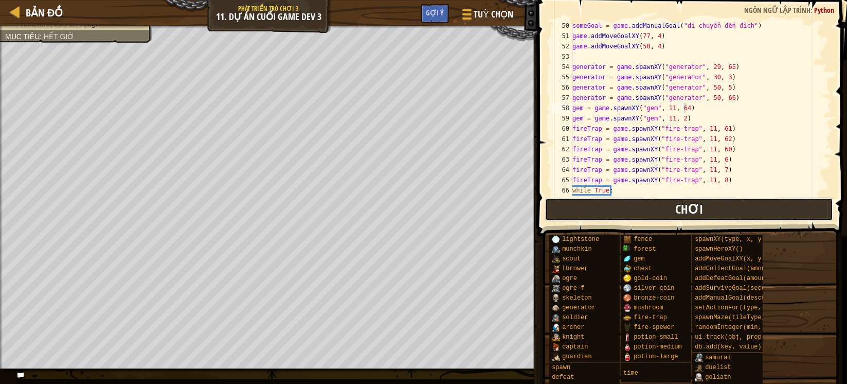
click at [644, 216] on button "Chơi" at bounding box center [689, 210] width 289 height 24
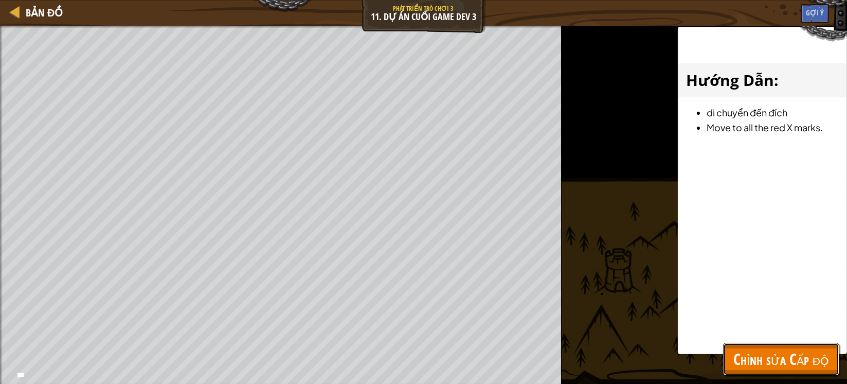
click at [761, 361] on span "Chỉnh sửa Cấp độ" at bounding box center [782, 358] width 96 height 21
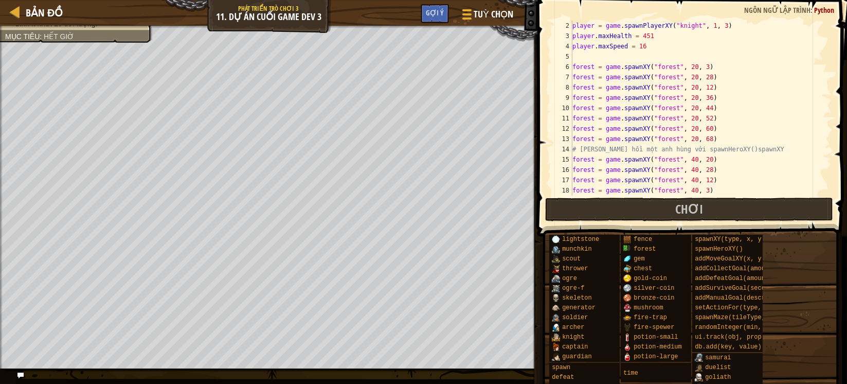
scroll to position [0, 0]
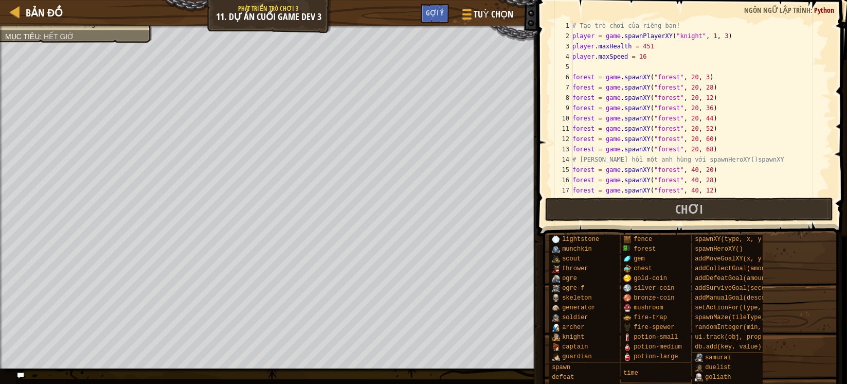
click at [643, 45] on div "# Tạo trò chơi của riêng bạn! player = game . spawnPlayerXY ( "knight" , 1 , 3 …" at bounding box center [695, 118] width 251 height 195
click at [692, 202] on span "Chơi" at bounding box center [689, 209] width 28 height 16
drag, startPoint x: 710, startPoint y: 211, endPoint x: 562, endPoint y: 233, distance: 150.2
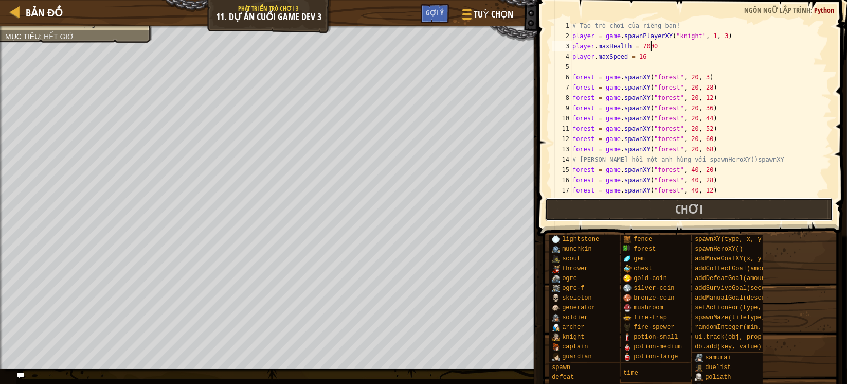
click at [710, 212] on button "Chơi" at bounding box center [689, 210] width 289 height 24
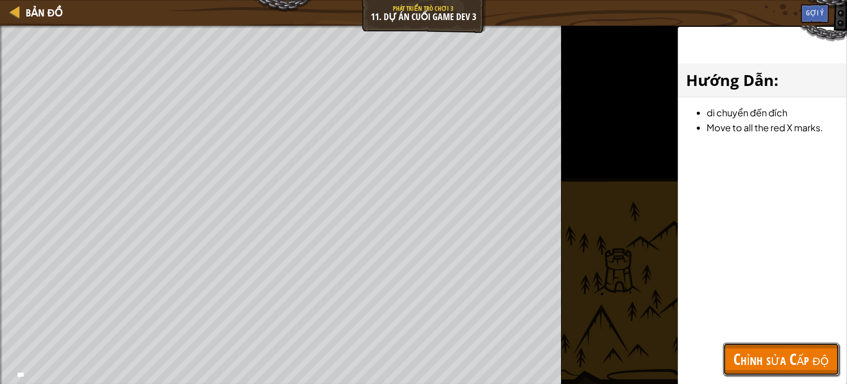
click at [757, 352] on span "Chỉnh sửa Cấp độ" at bounding box center [782, 358] width 96 height 21
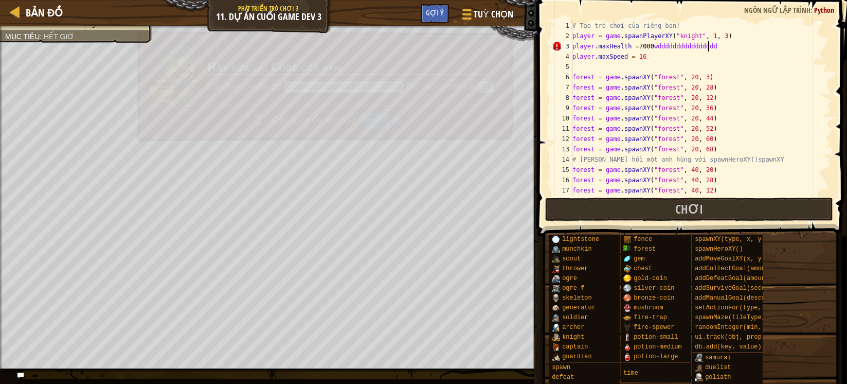
scroll to position [4, 11]
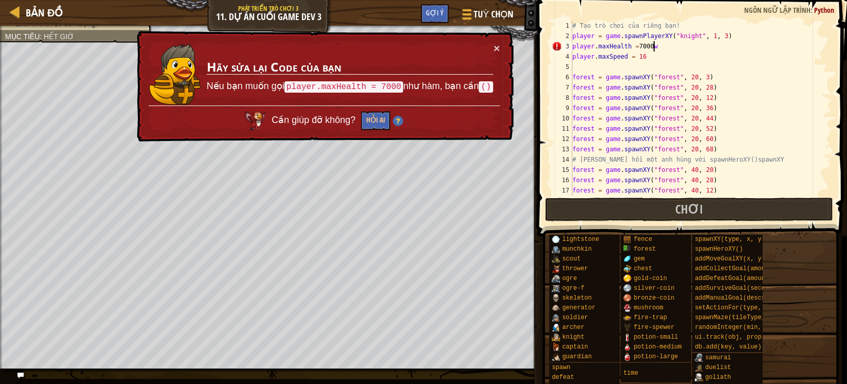
type textarea "player.maxHealth = 7000"
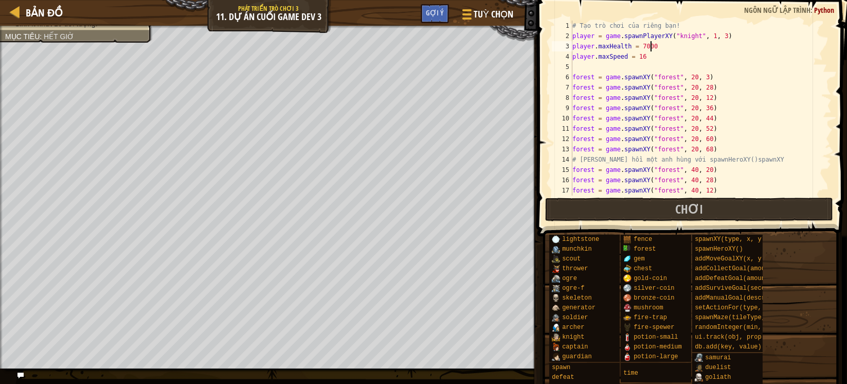
scroll to position [4, 6]
click at [634, 215] on button "Chơi" at bounding box center [689, 210] width 289 height 24
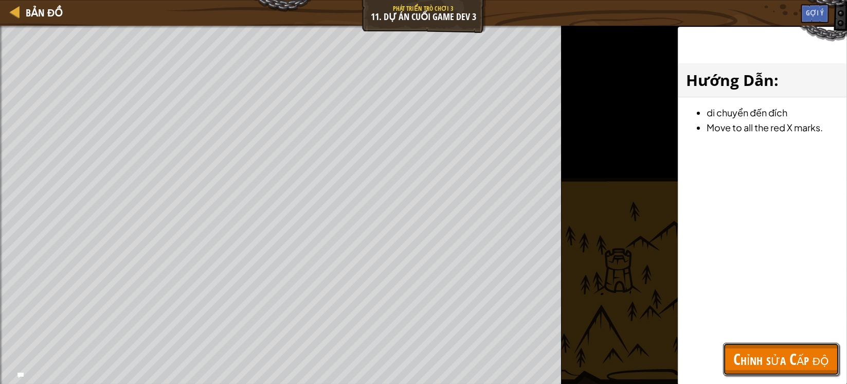
click at [748, 356] on span "Chỉnh sửa Cấp độ" at bounding box center [782, 358] width 96 height 21
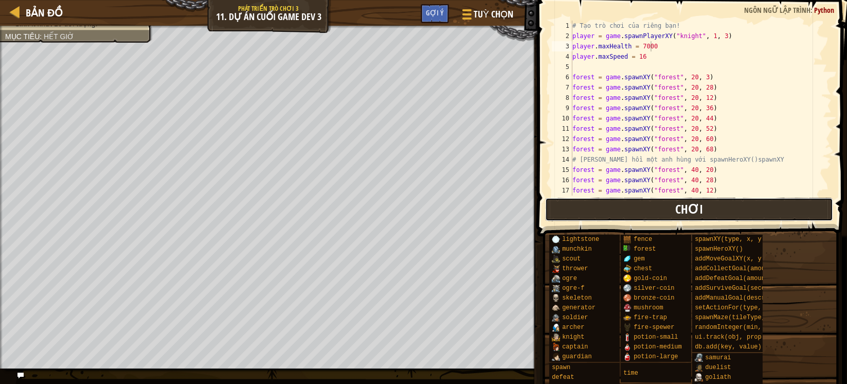
click at [620, 216] on button "Chơi" at bounding box center [689, 210] width 289 height 24
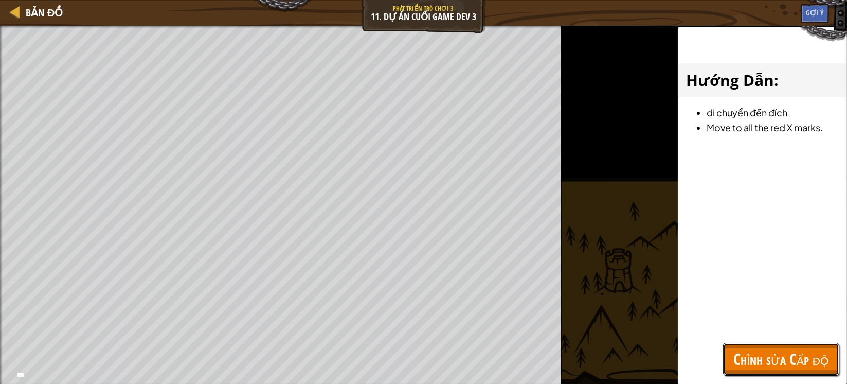
click at [763, 345] on button "Chỉnh sửa Cấp độ" at bounding box center [781, 359] width 116 height 33
